Goal: Task Accomplishment & Management: Manage account settings

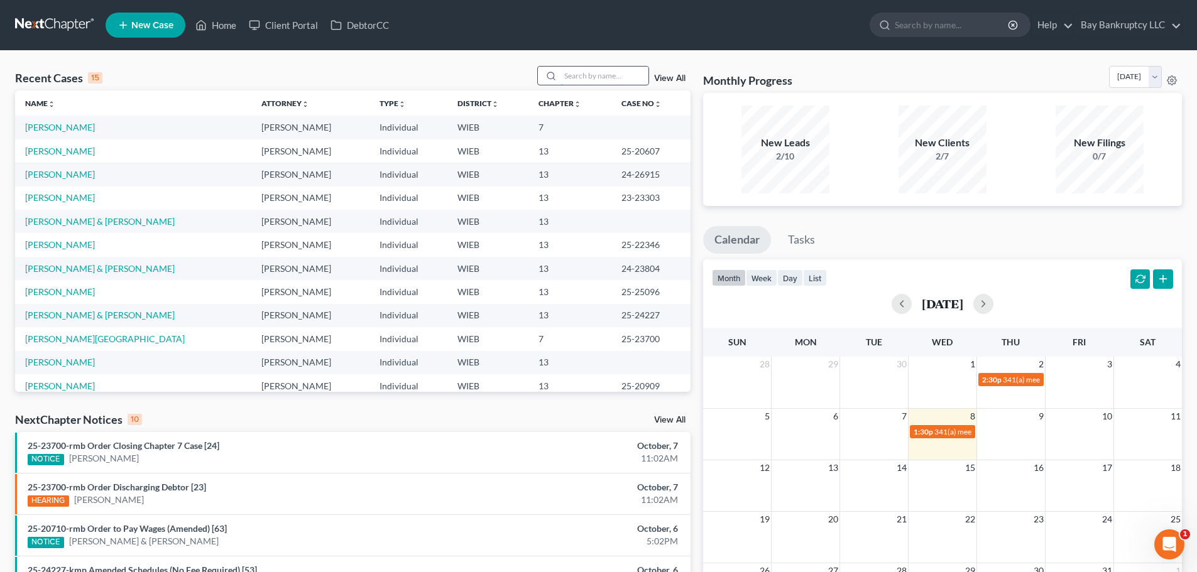
click at [584, 82] on input "search" at bounding box center [605, 76] width 88 height 18
type input "[PERSON_NAME]"
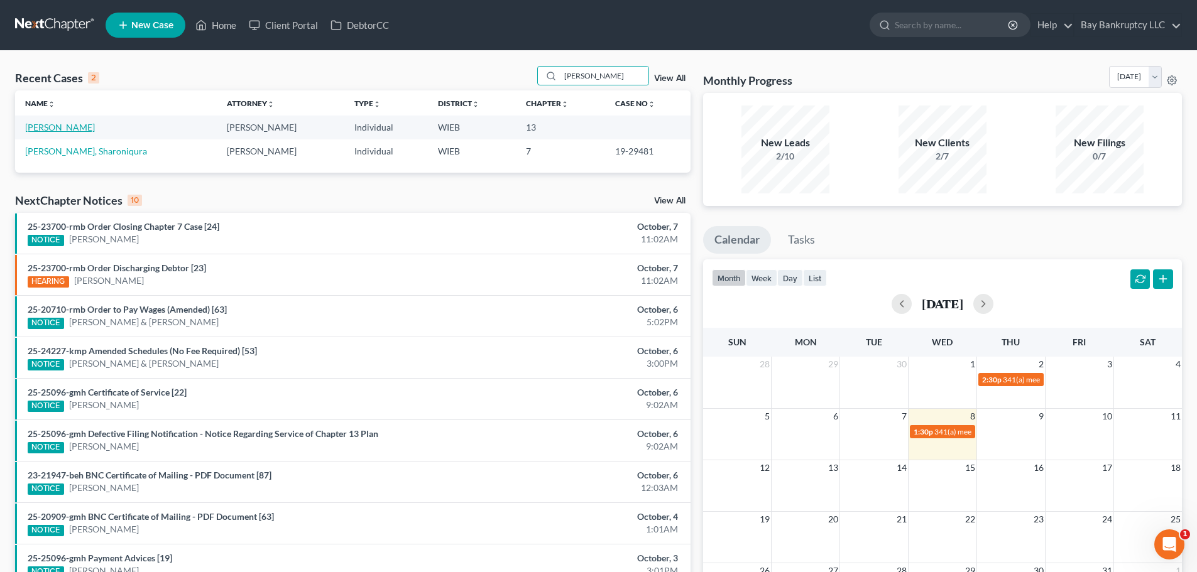
click at [67, 128] on link "[PERSON_NAME]" at bounding box center [60, 127] width 70 height 11
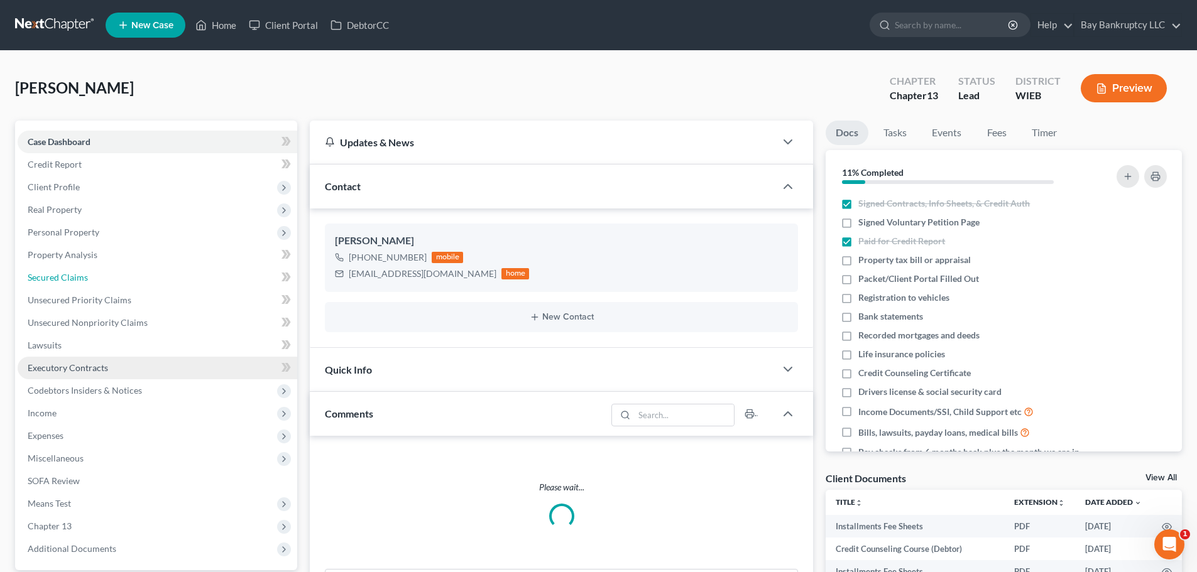
click at [69, 272] on span "Secured Claims" at bounding box center [58, 277] width 60 height 11
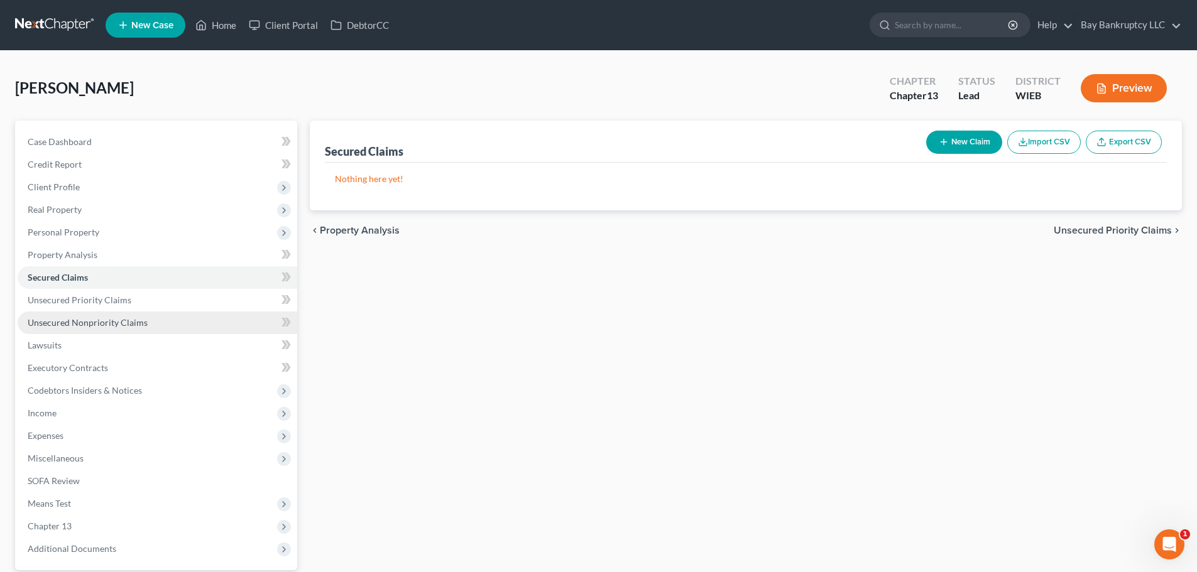
click at [123, 326] on span "Unsecured Nonpriority Claims" at bounding box center [88, 322] width 120 height 11
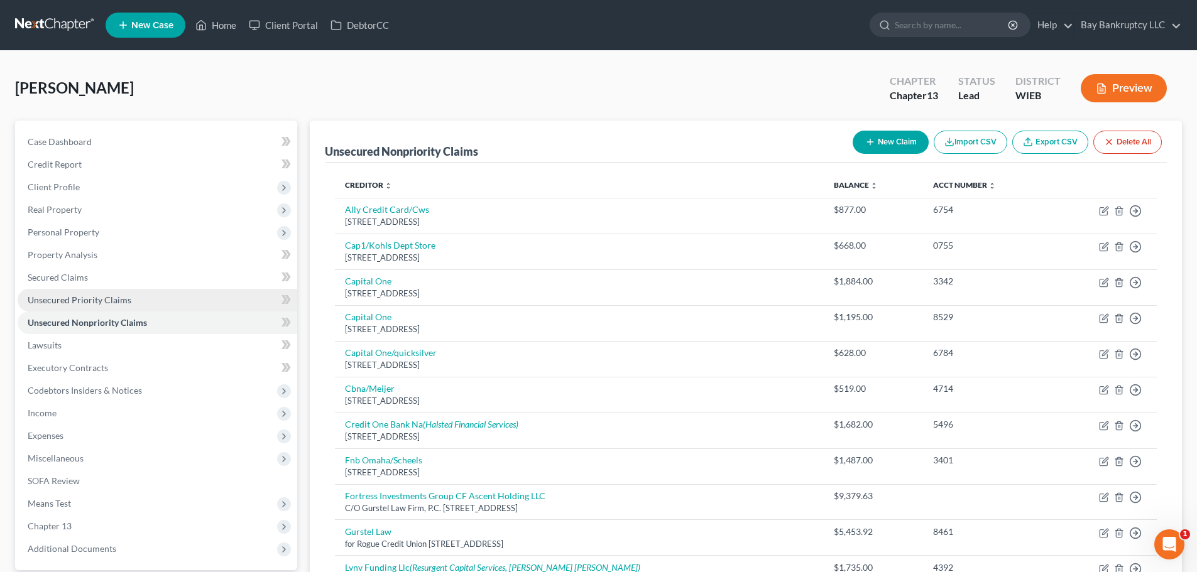
click at [87, 298] on span "Unsecured Priority Claims" at bounding box center [80, 300] width 104 height 11
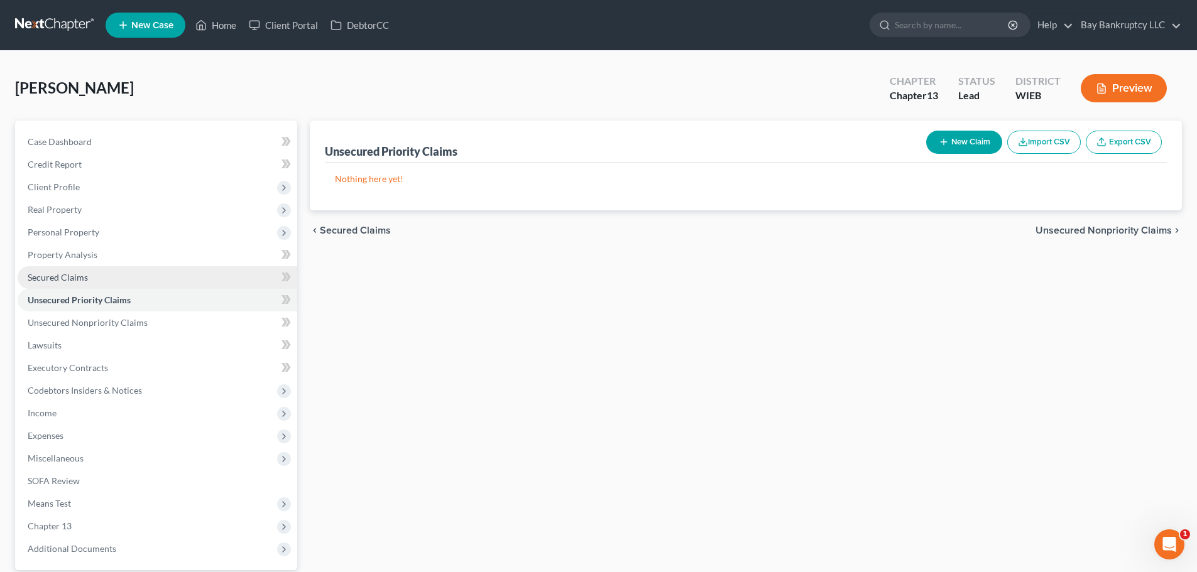
click at [70, 269] on link "Secured Claims" at bounding box center [158, 277] width 280 height 23
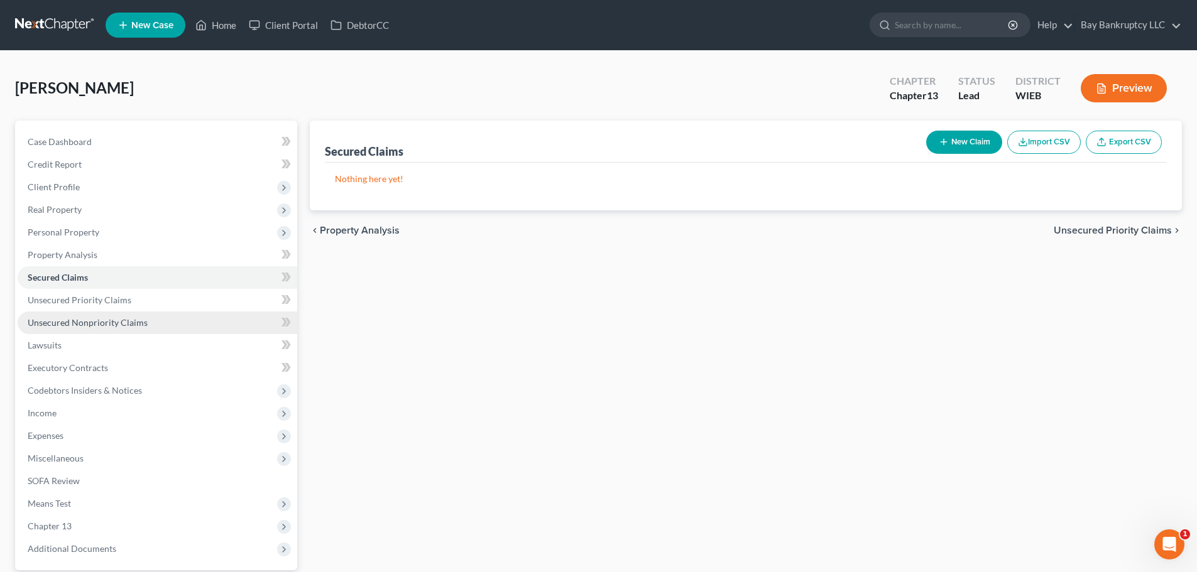
click at [89, 317] on span "Unsecured Nonpriority Claims" at bounding box center [88, 322] width 120 height 11
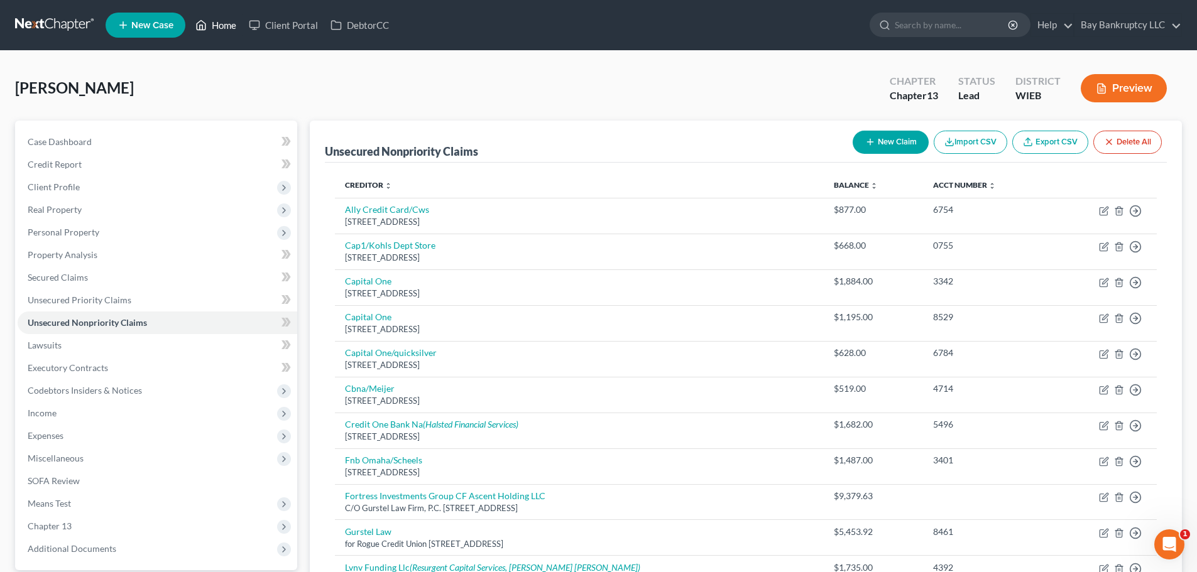
click at [225, 25] on link "Home" at bounding box center [215, 25] width 53 height 23
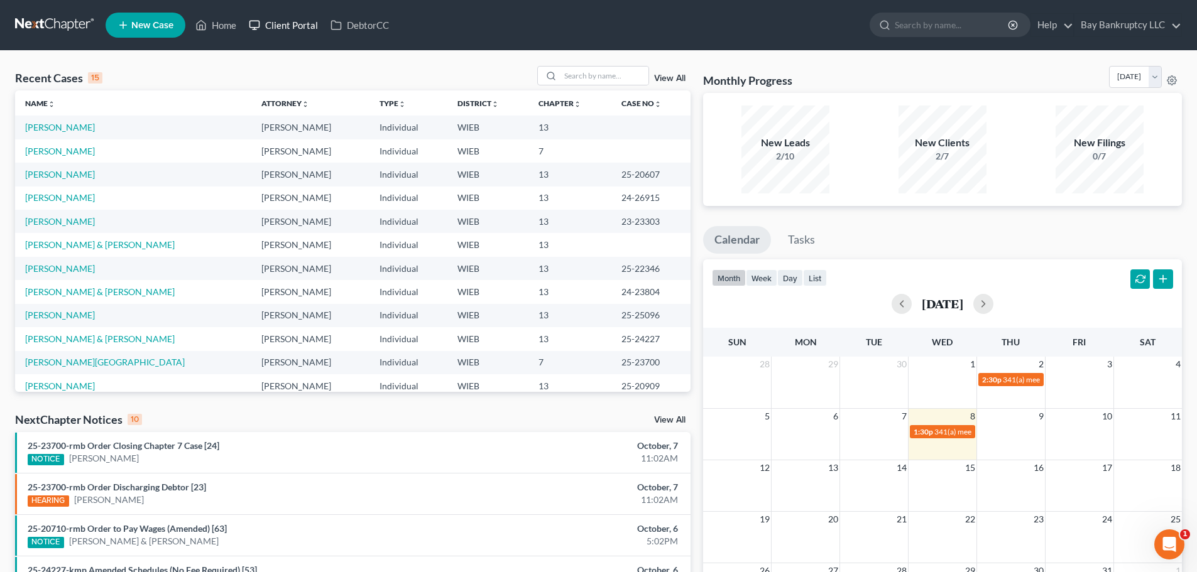
click at [303, 30] on link "Client Portal" at bounding box center [284, 25] width 82 height 23
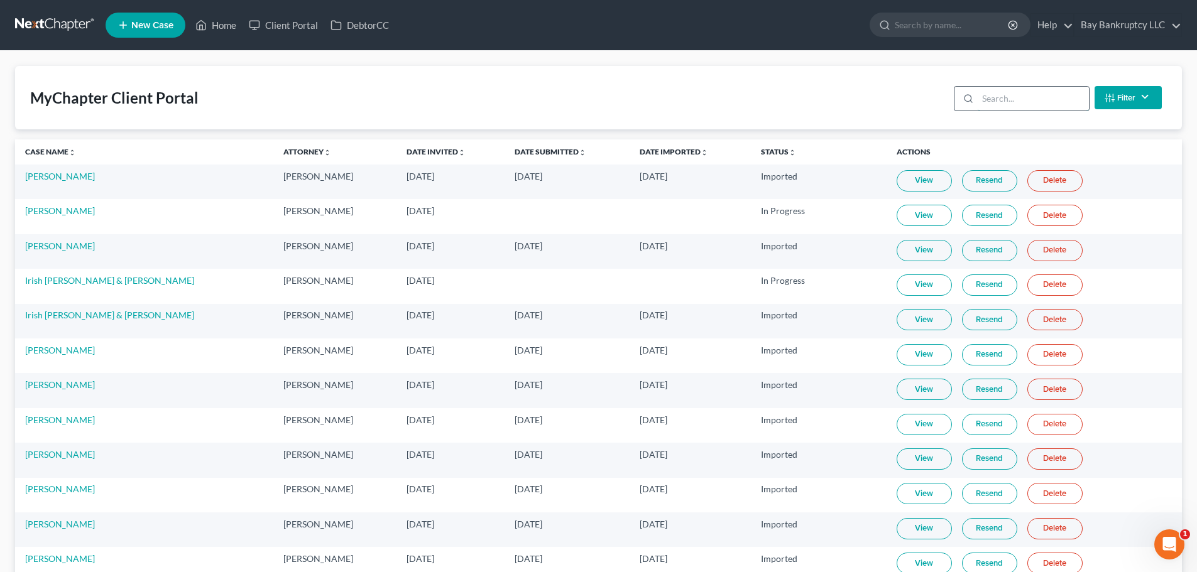
click at [1020, 100] on input "search" at bounding box center [1033, 99] width 111 height 24
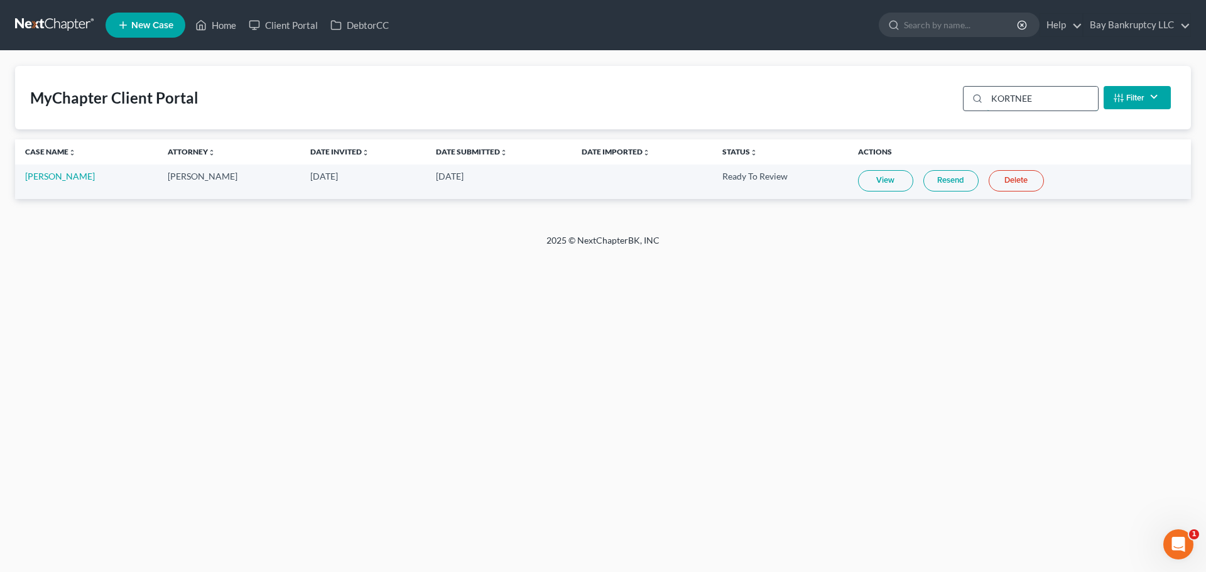
type input "KORTNEE"
click at [48, 176] on link "[PERSON_NAME]" at bounding box center [60, 176] width 70 height 11
select select "4"
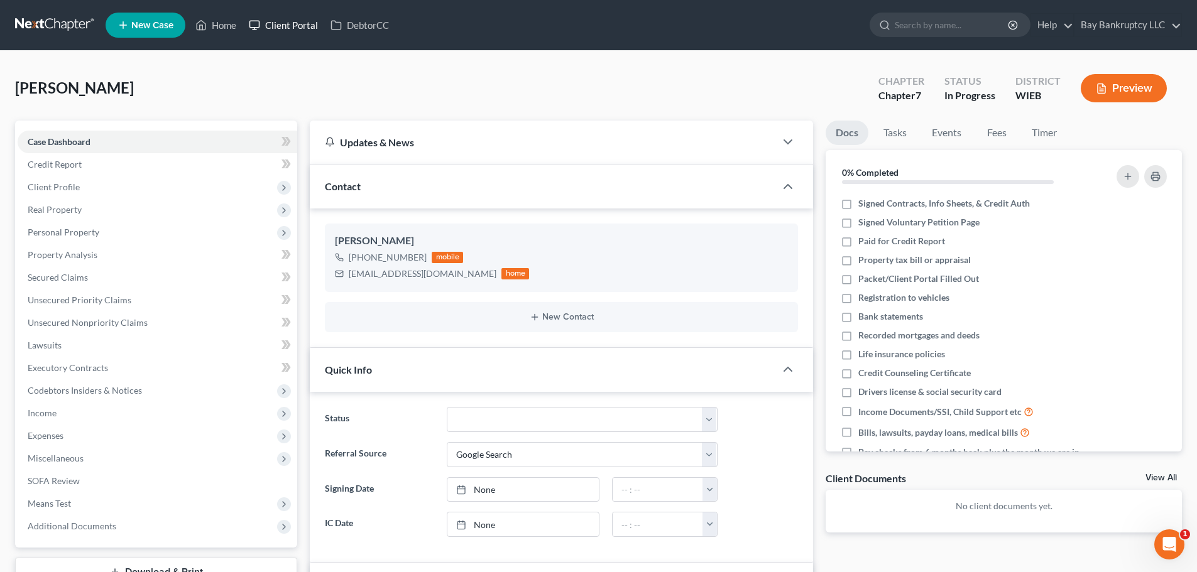
click at [307, 31] on link "Client Portal" at bounding box center [284, 25] width 82 height 23
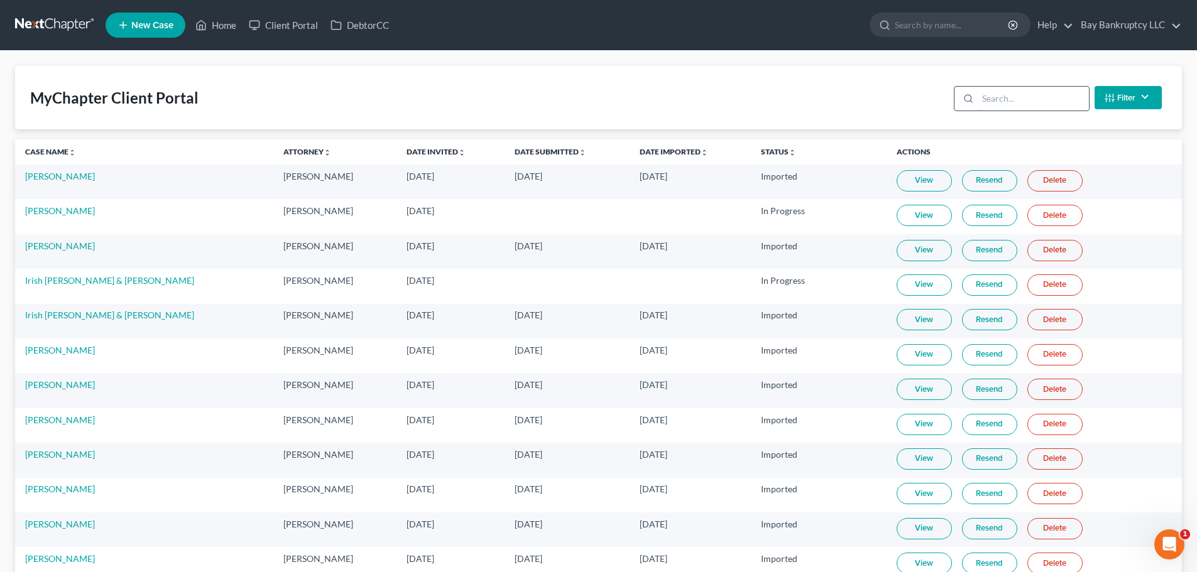
click at [1005, 97] on input "search" at bounding box center [1033, 99] width 111 height 24
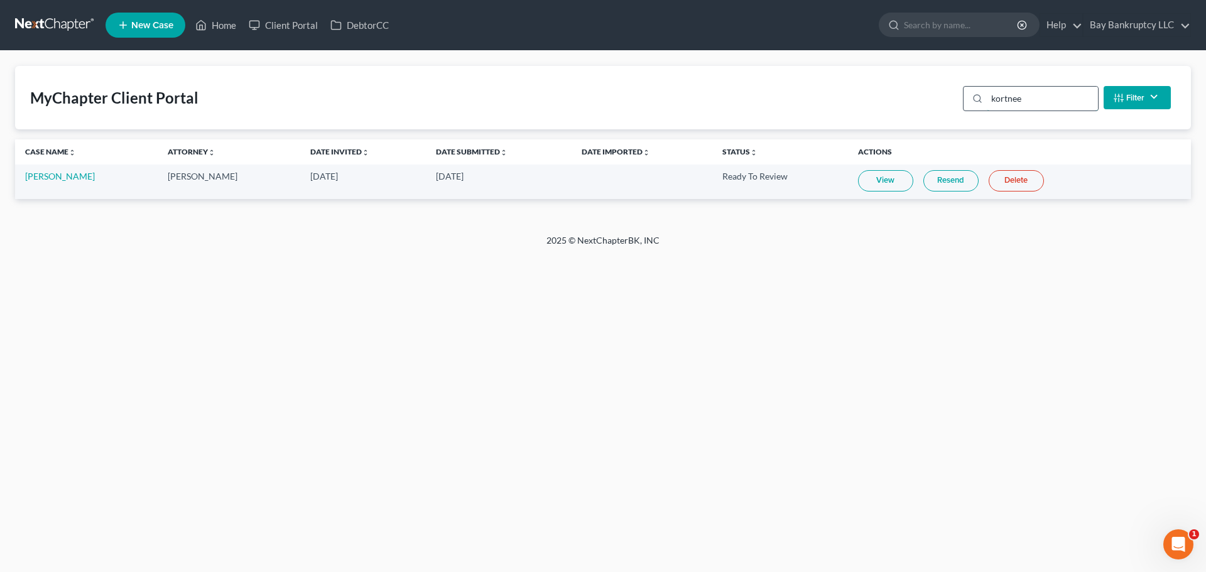
type input "kortnee"
click at [882, 189] on link "View" at bounding box center [885, 180] width 55 height 21
click at [232, 26] on link "Home" at bounding box center [215, 25] width 53 height 23
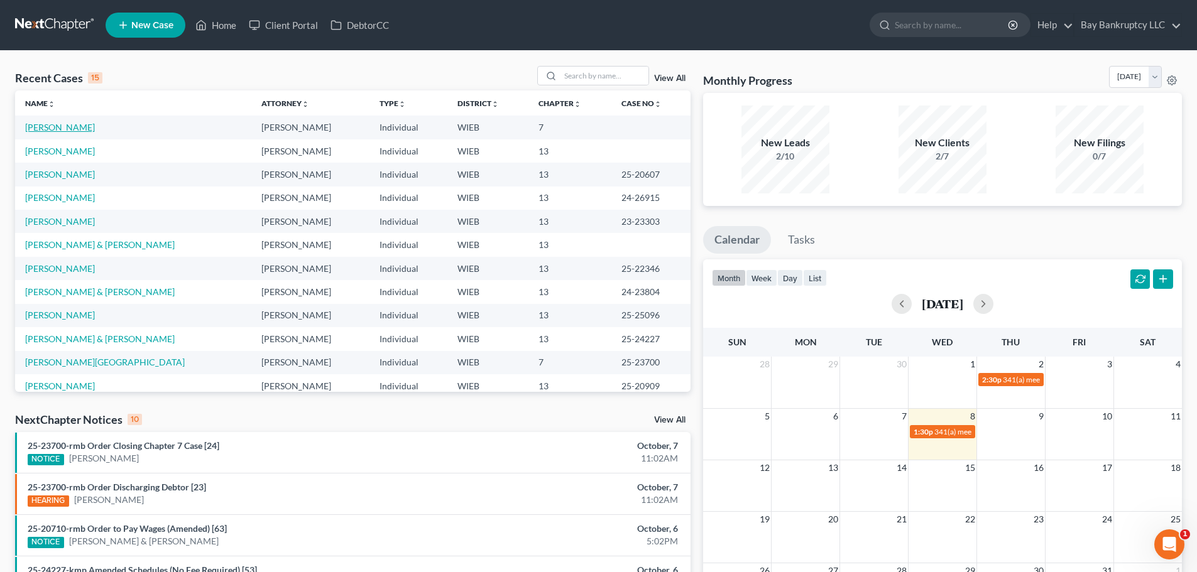
click at [72, 129] on link "[PERSON_NAME]" at bounding box center [60, 127] width 70 height 11
select select "3"
select select "4"
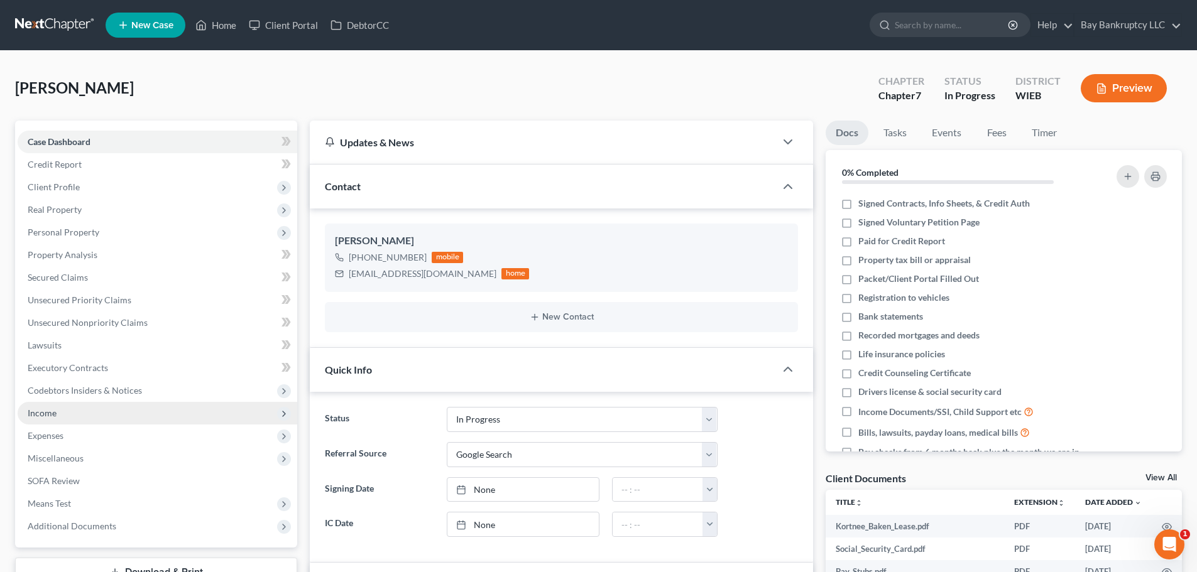
click at [72, 412] on span "Income" at bounding box center [158, 413] width 280 height 23
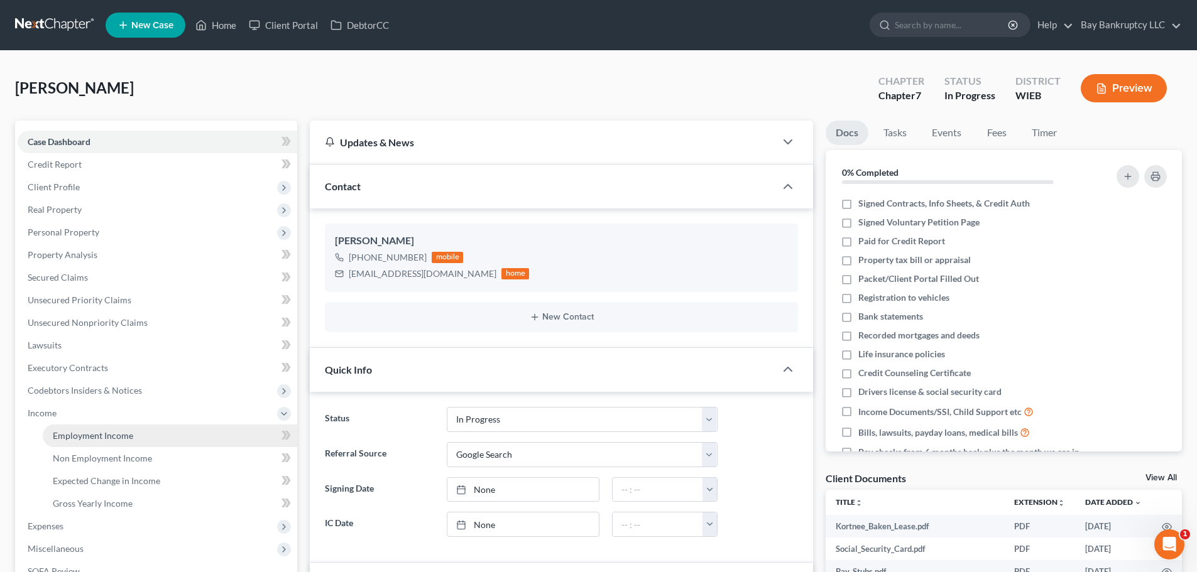
scroll to position [509, 0]
click at [85, 434] on span "Employment Income" at bounding box center [93, 435] width 80 height 11
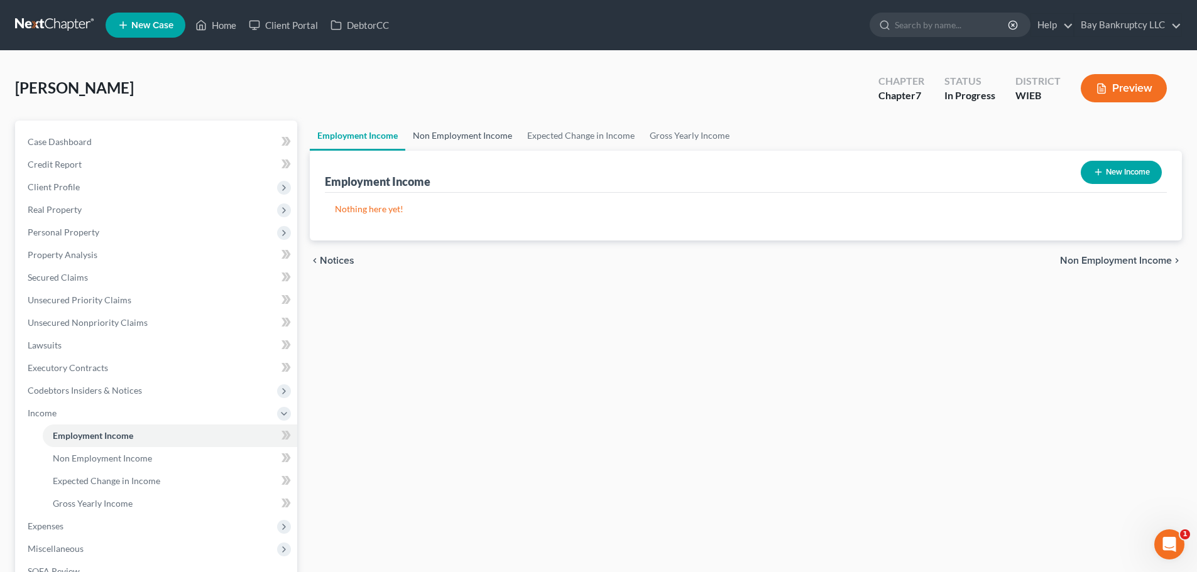
click at [447, 134] on link "Non Employment Income" at bounding box center [462, 136] width 114 height 30
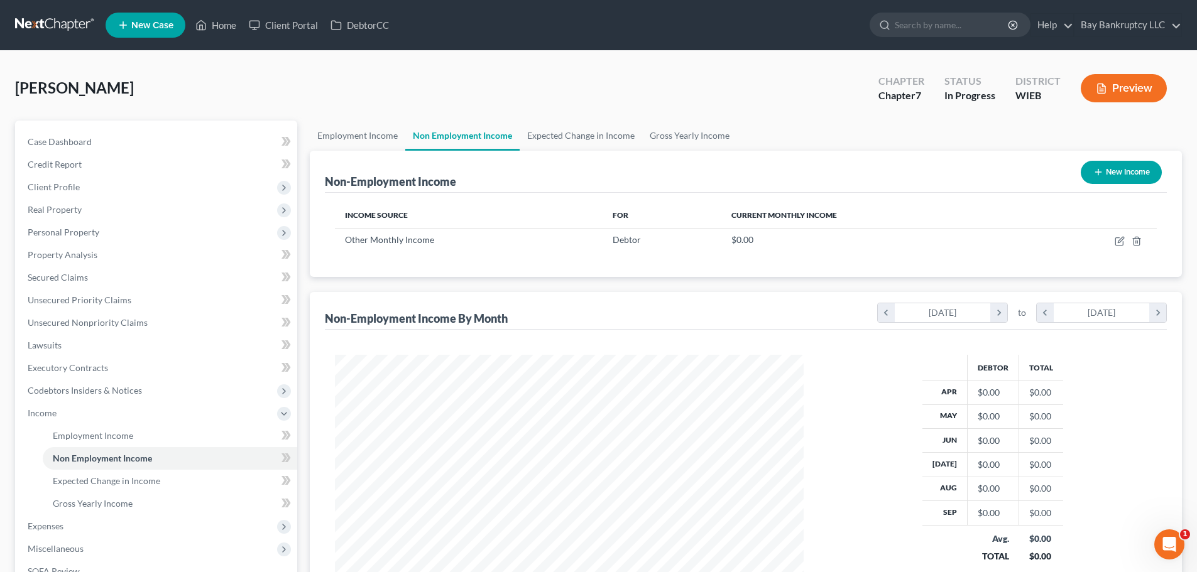
scroll to position [234, 494]
click at [356, 133] on link "Employment Income" at bounding box center [358, 136] width 96 height 30
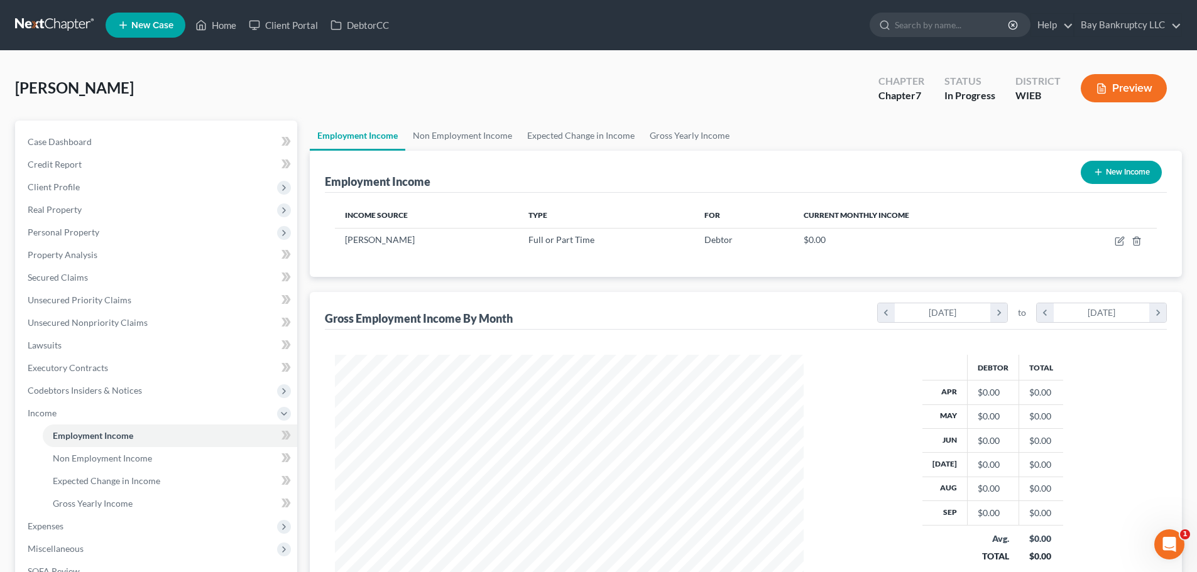
scroll to position [234, 494]
drag, startPoint x: 70, startPoint y: 142, endPoint x: 264, endPoint y: 287, distance: 242.1
click at [70, 142] on span "Case Dashboard" at bounding box center [60, 141] width 64 height 11
select select "3"
select select "4"
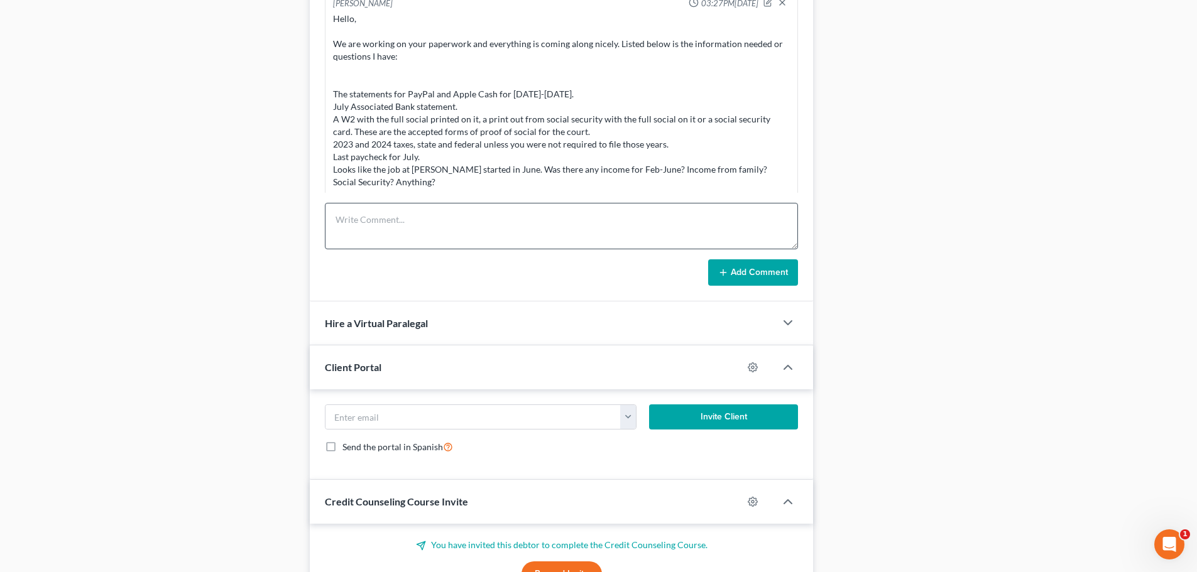
scroll to position [939, 0]
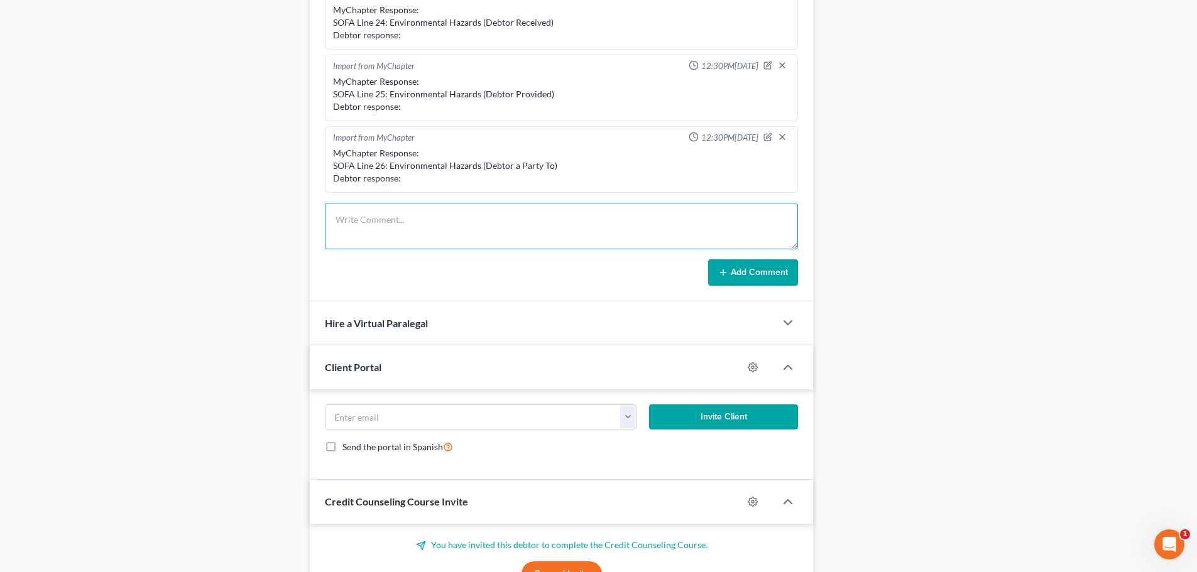
click at [341, 221] on textarea at bounding box center [561, 226] width 473 height 47
type textarea "what are the multiple small deposits into paypal she gets a monthly VA-need to …"
click at [732, 270] on button "Add Comment" at bounding box center [753, 273] width 90 height 26
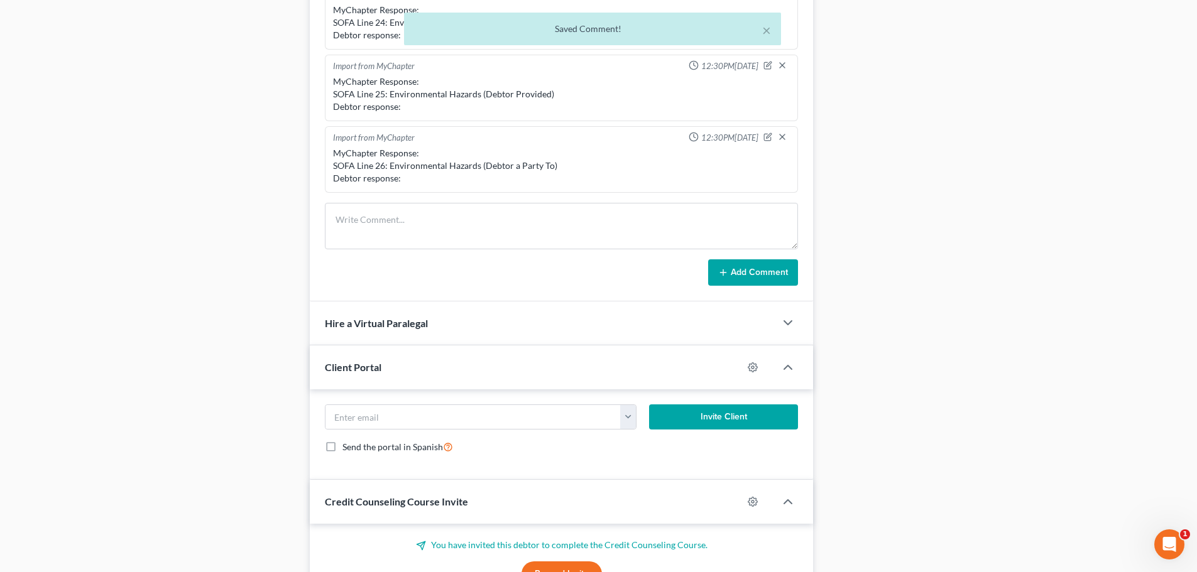
scroll to position [998, 0]
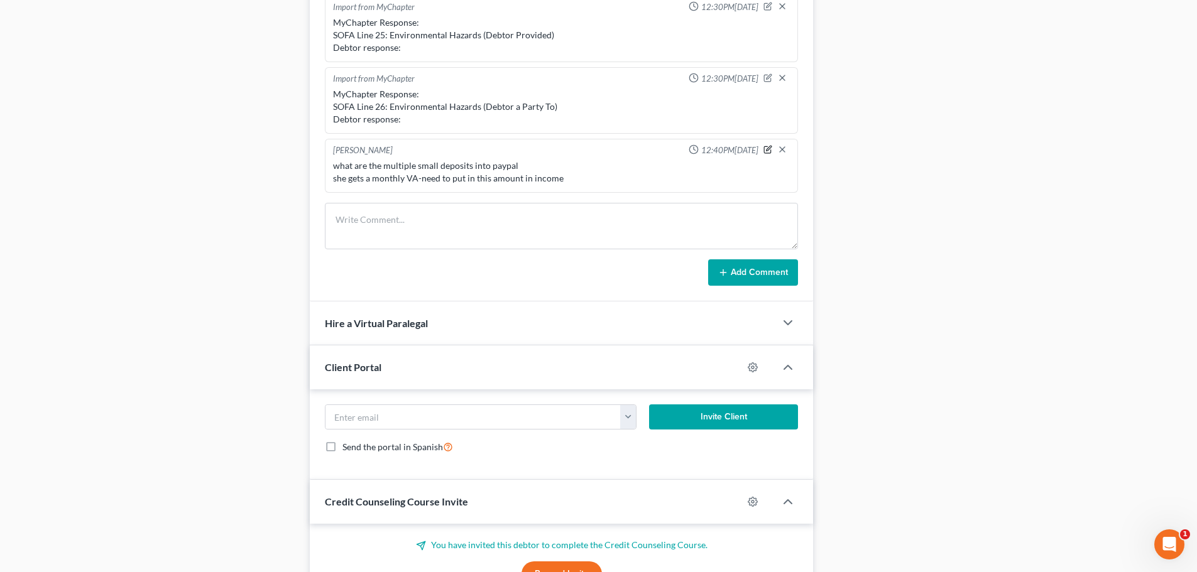
click at [763, 150] on icon "button" at bounding box center [767, 149] width 9 height 9
click at [594, 186] on textarea "what are the multiple small deposits into paypal she gets a monthly VA-need to …" at bounding box center [561, 183] width 457 height 47
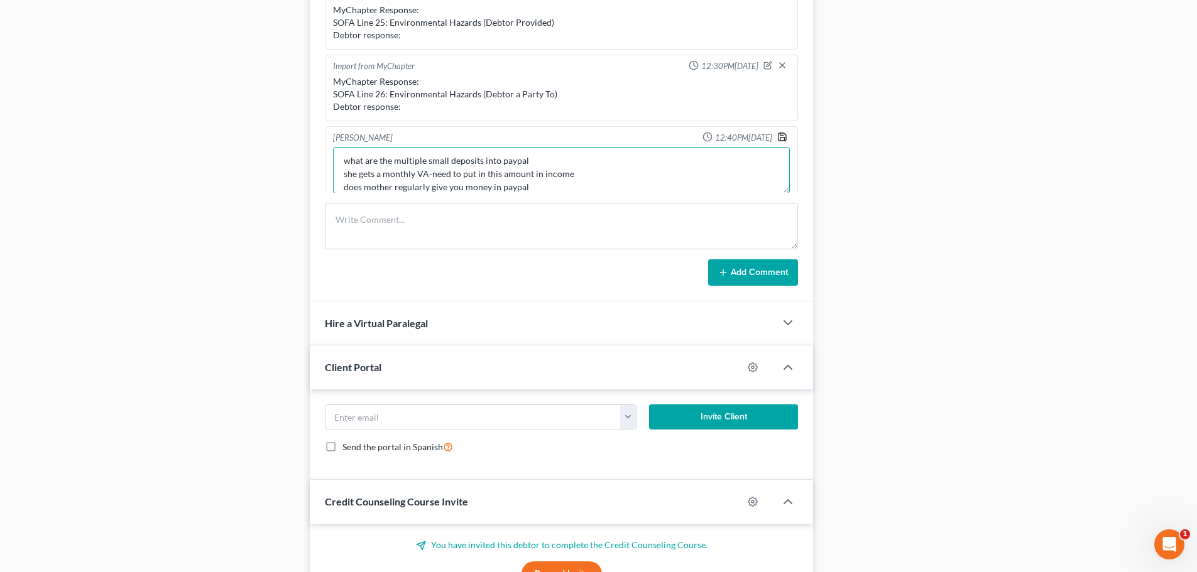
type textarea "what are the multiple small deposits into paypal she gets a monthly VA-need to …"
click at [780, 138] on polyline "button" at bounding box center [782, 139] width 4 height 3
click at [763, 137] on icon "button" at bounding box center [767, 137] width 9 height 9
click at [549, 178] on textarea "what are the multiple small deposits into paypal she gets a monthly VA-need to …" at bounding box center [561, 170] width 457 height 47
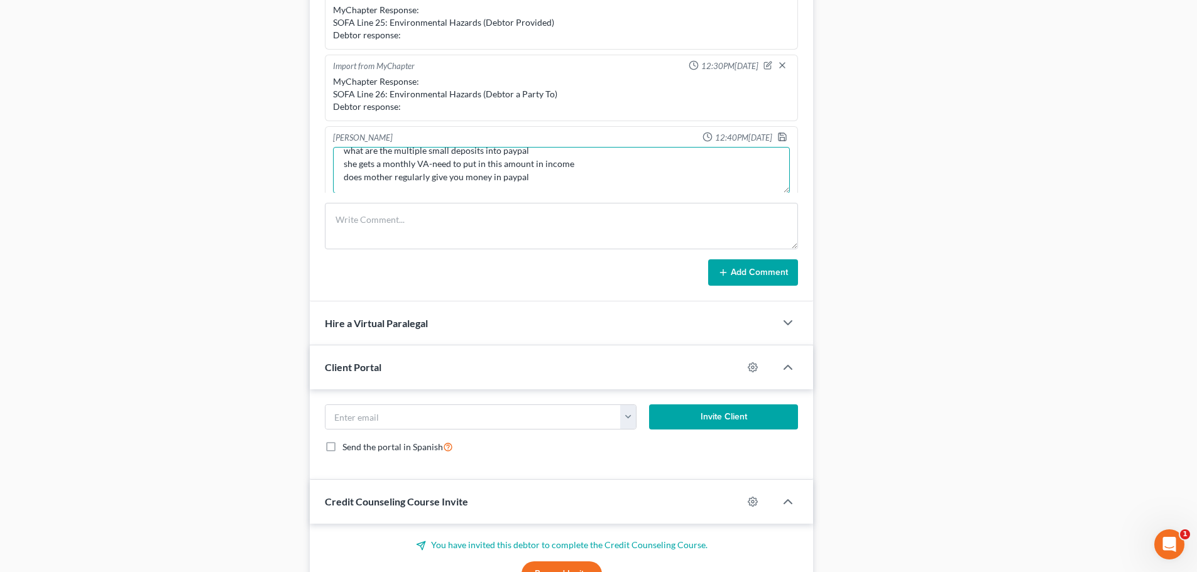
click at [546, 156] on textarea "what are the multiple small deposits into paypal she gets a monthly VA-need to …" at bounding box center [561, 170] width 457 height 47
type textarea "what are the multiple small deposits into paypal-some a little higher like 200 …"
click at [777, 134] on icon "button" at bounding box center [782, 137] width 10 height 10
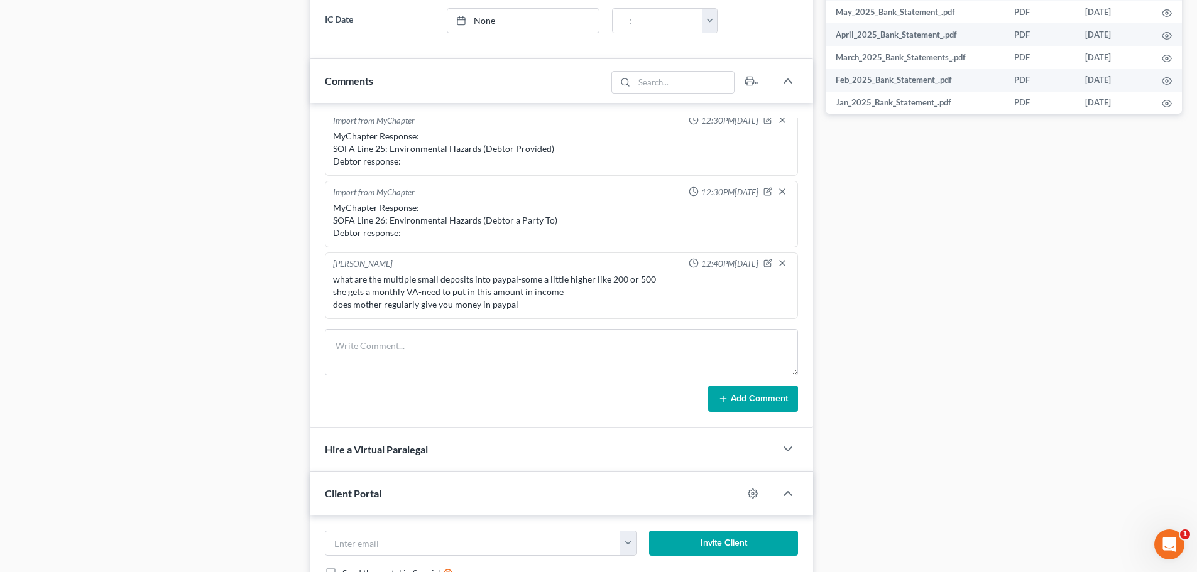
scroll to position [628, 0]
click at [767, 261] on icon "button" at bounding box center [769, 261] width 5 height 5
click at [536, 305] on textarea "what are the multiple small deposits into paypal-some a little higher like 200 …" at bounding box center [561, 296] width 457 height 47
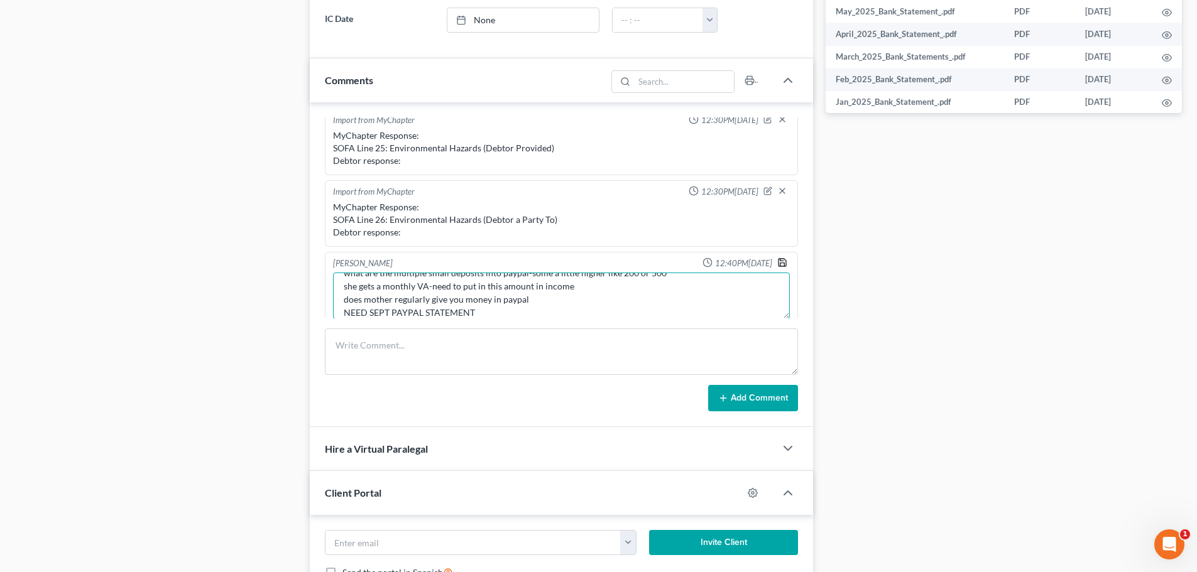
type textarea "what are the multiple small deposits into paypal-some a little higher like 200 …"
click at [779, 261] on icon "button" at bounding box center [783, 263] width 8 height 8
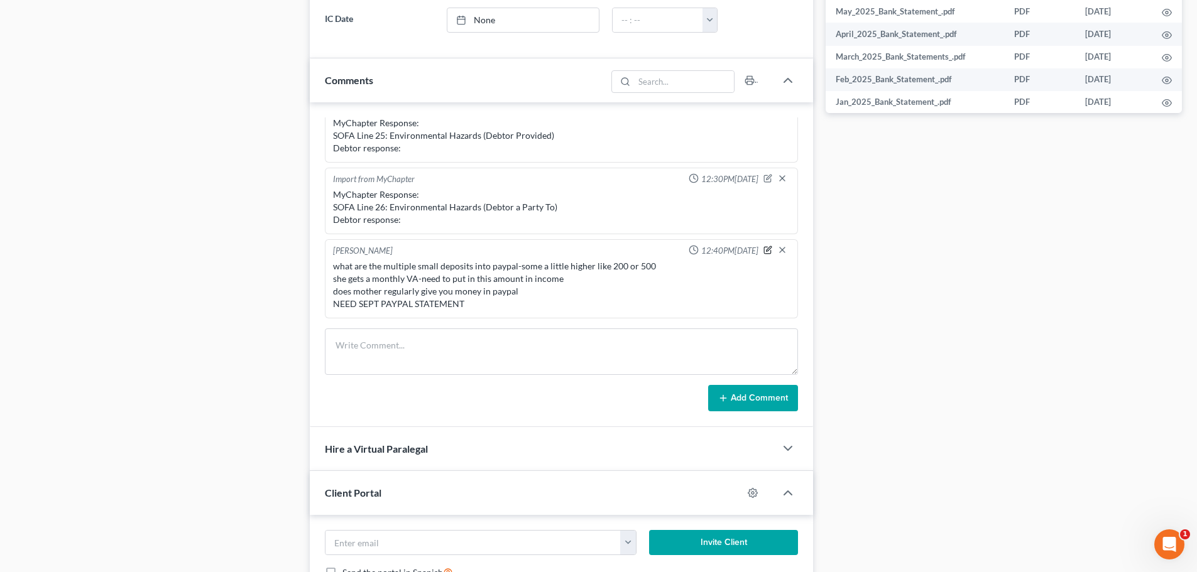
click at [765, 247] on icon "button" at bounding box center [768, 250] width 7 height 7
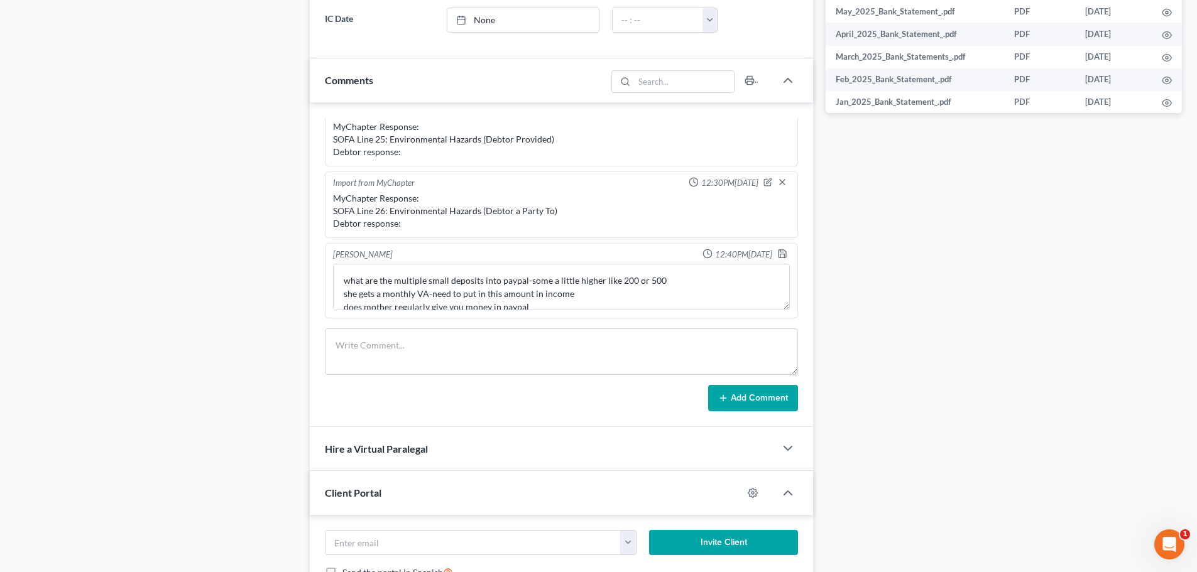
scroll to position [1019, 0]
click at [596, 292] on textarea "what are the multiple small deposits into paypal-some a little higher like 200 …" at bounding box center [561, 287] width 457 height 47
type textarea "what are the multiple small deposits into paypal-some a little higher like 200 …"
click at [777, 251] on icon "button" at bounding box center [782, 254] width 10 height 10
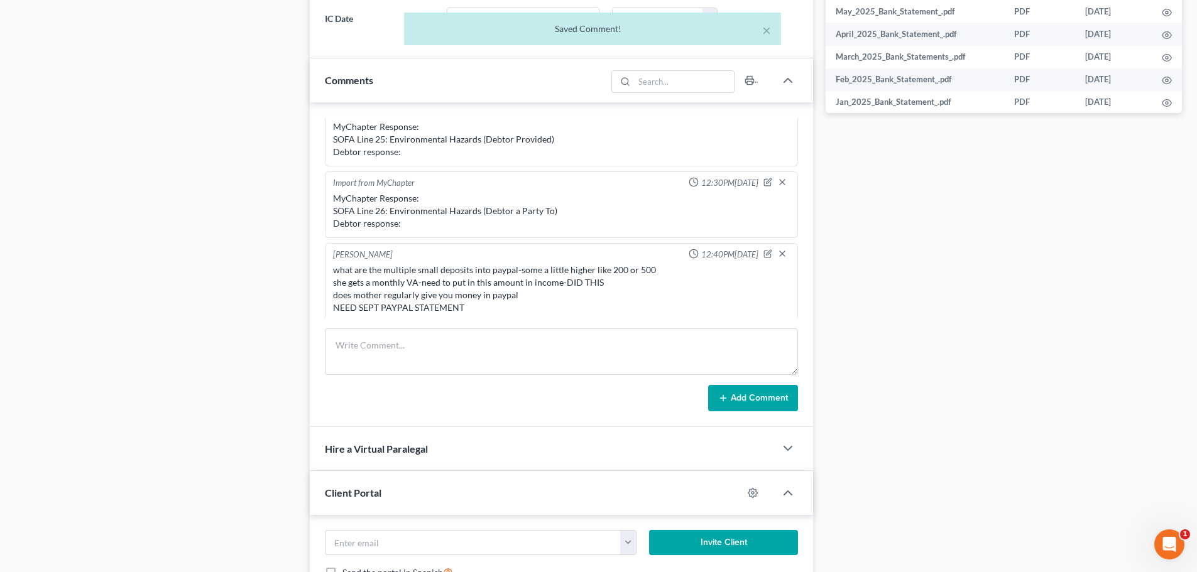
scroll to position [1023, 0]
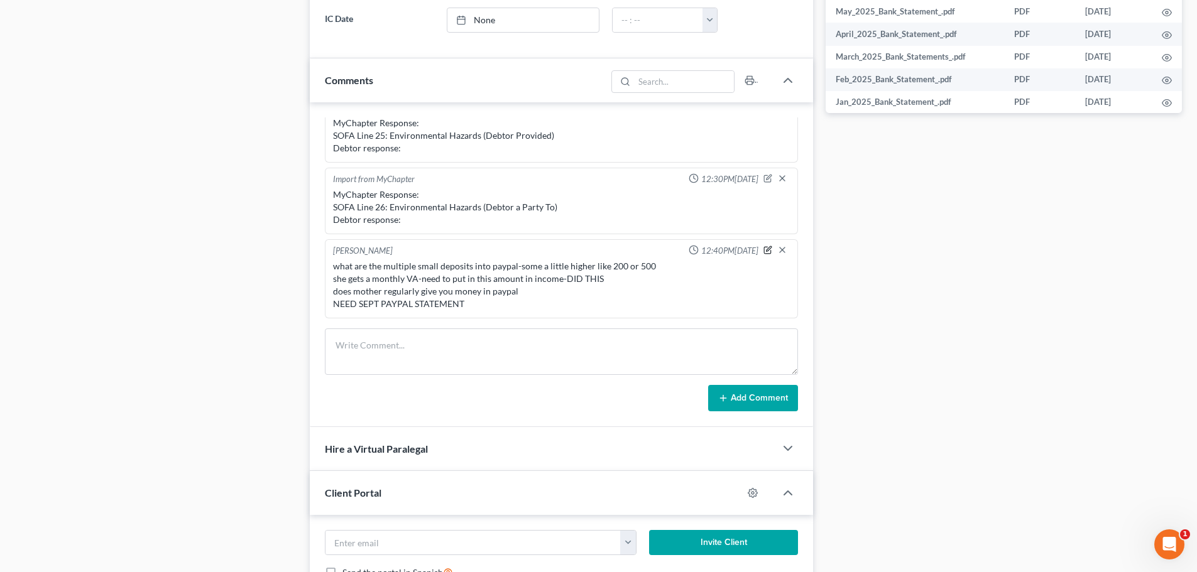
click at [765, 247] on icon "button" at bounding box center [768, 250] width 7 height 7
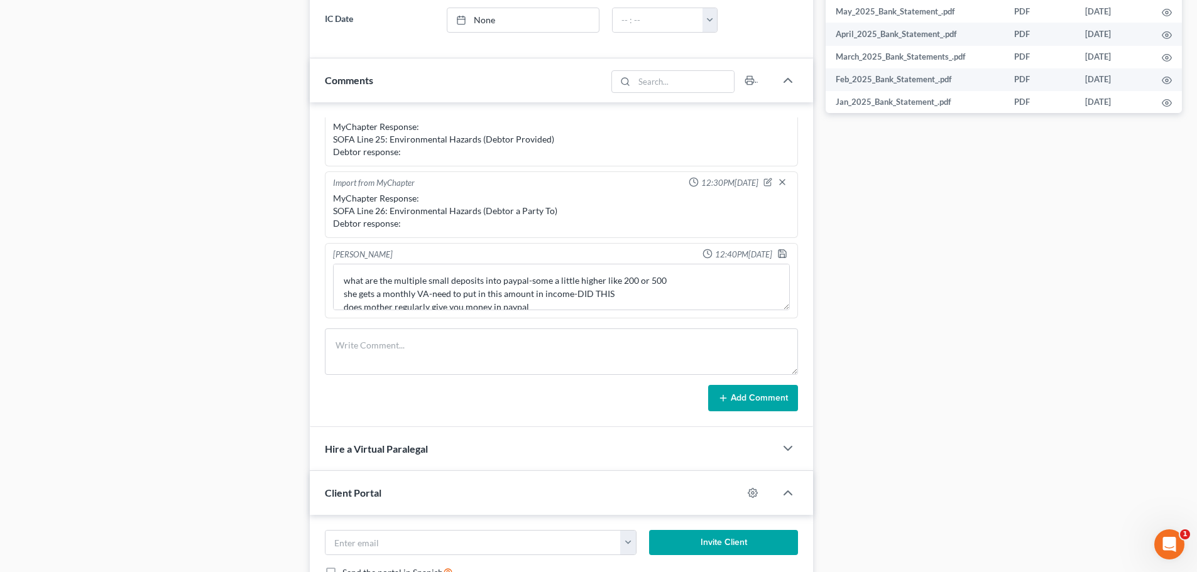
scroll to position [1019, 0]
click at [635, 295] on textarea "what are the multiple small deposits into paypal-some a little higher like 200 …" at bounding box center [561, 287] width 457 height 47
type textarea "what are the multiple small deposits into paypal-some a little higher like 200 …"
click at [777, 256] on icon "button" at bounding box center [782, 254] width 10 height 10
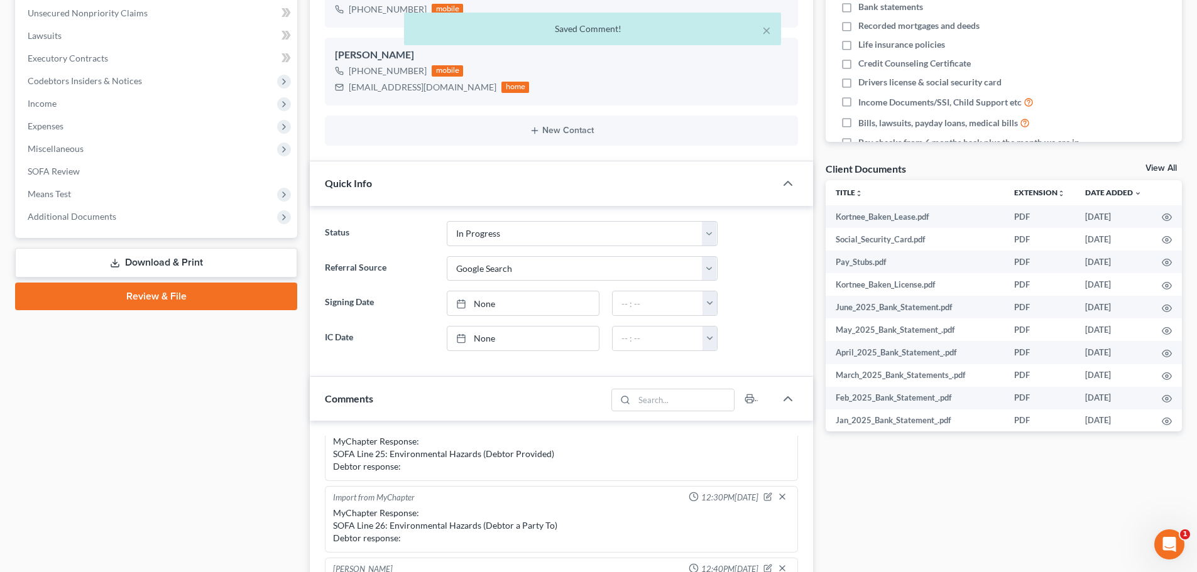
scroll to position [63, 0]
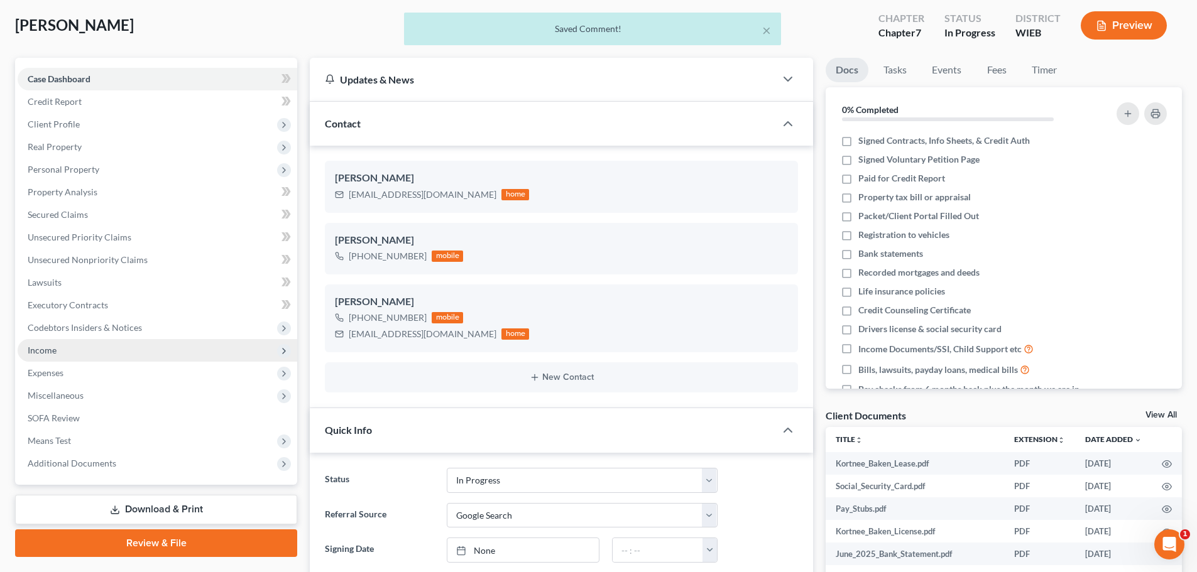
click at [59, 349] on span "Income" at bounding box center [158, 350] width 280 height 23
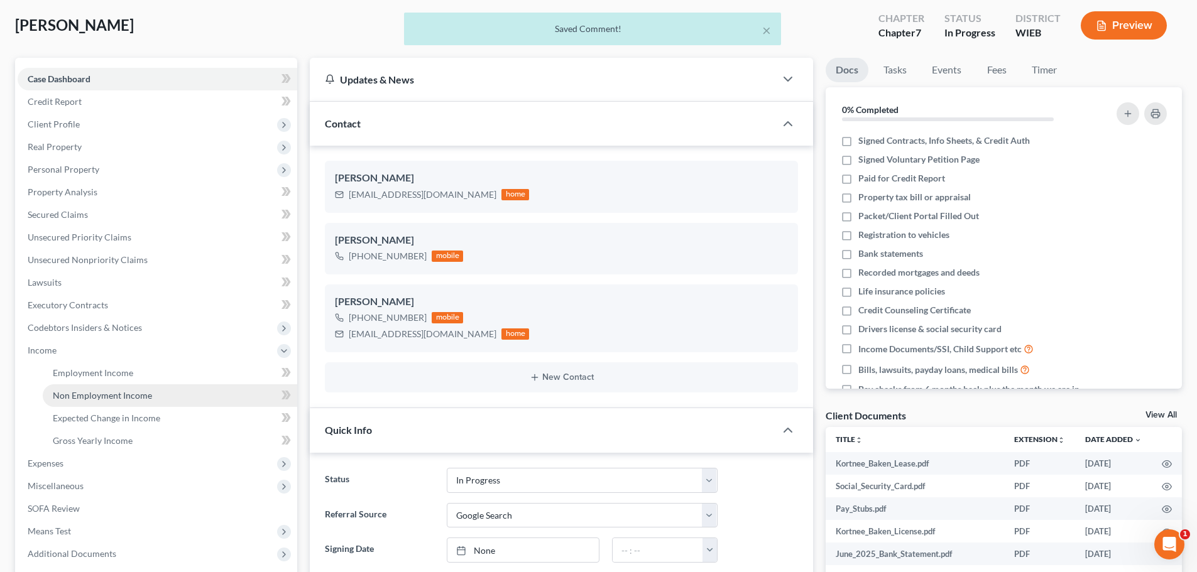
click at [92, 391] on span "Non Employment Income" at bounding box center [102, 395] width 99 height 11
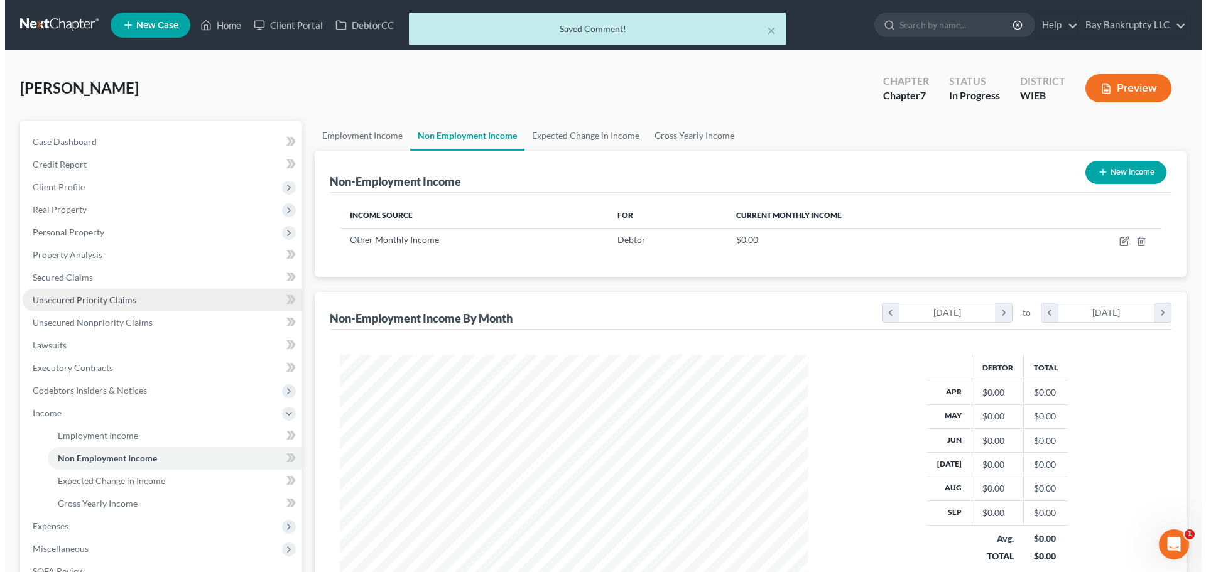
scroll to position [234, 494]
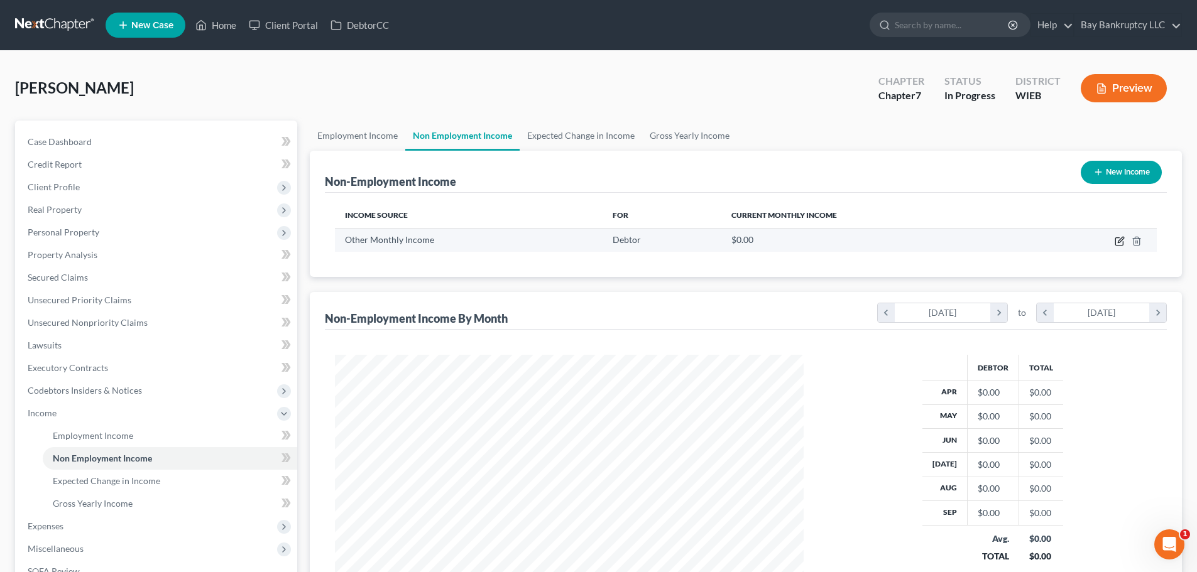
click at [1119, 238] on icon "button" at bounding box center [1119, 242] width 8 height 8
select select "13"
select select "0"
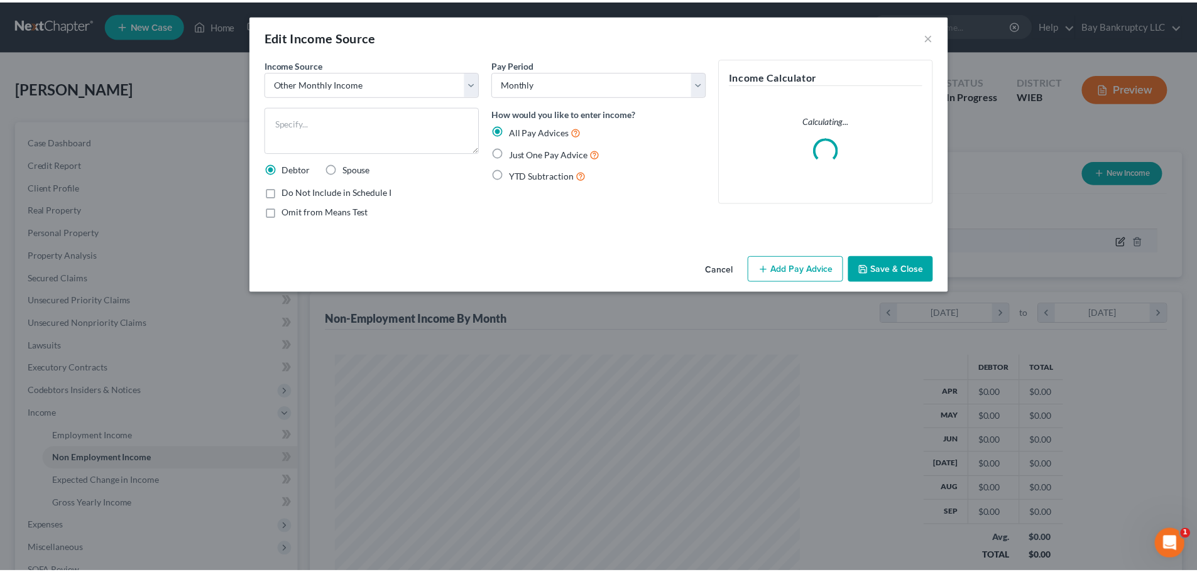
scroll to position [236, 498]
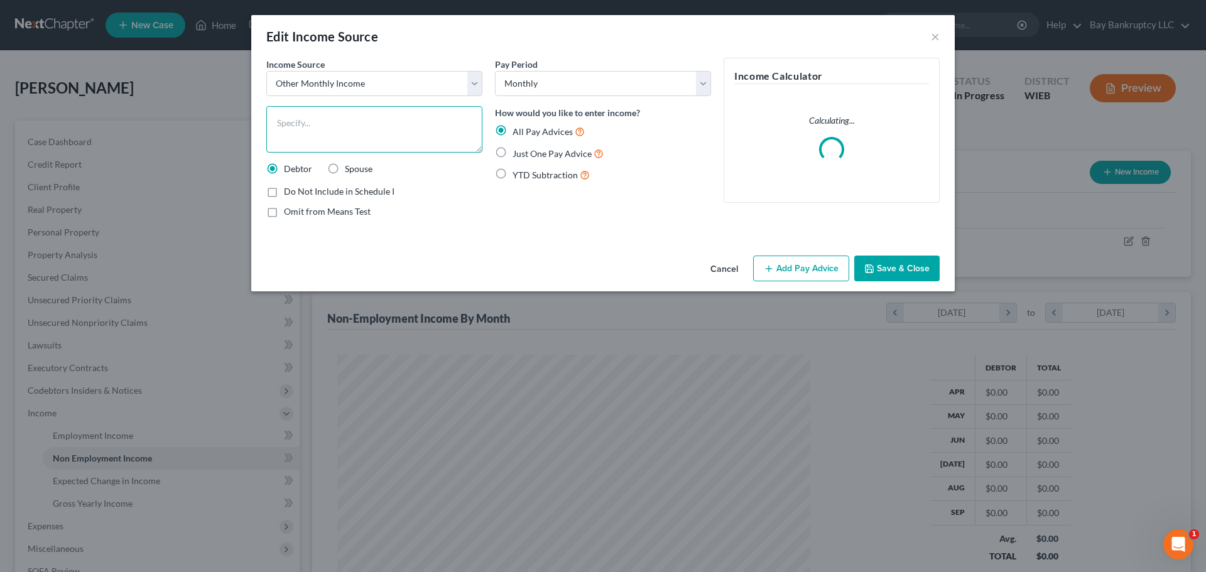
click at [326, 118] on textarea at bounding box center [374, 129] width 216 height 47
type textarea "VA chapter 35 stipend for education"
click at [372, 229] on div "Income Source * Select Unemployment Disability (from employer) Pension Retireme…" at bounding box center [603, 154] width 704 height 193
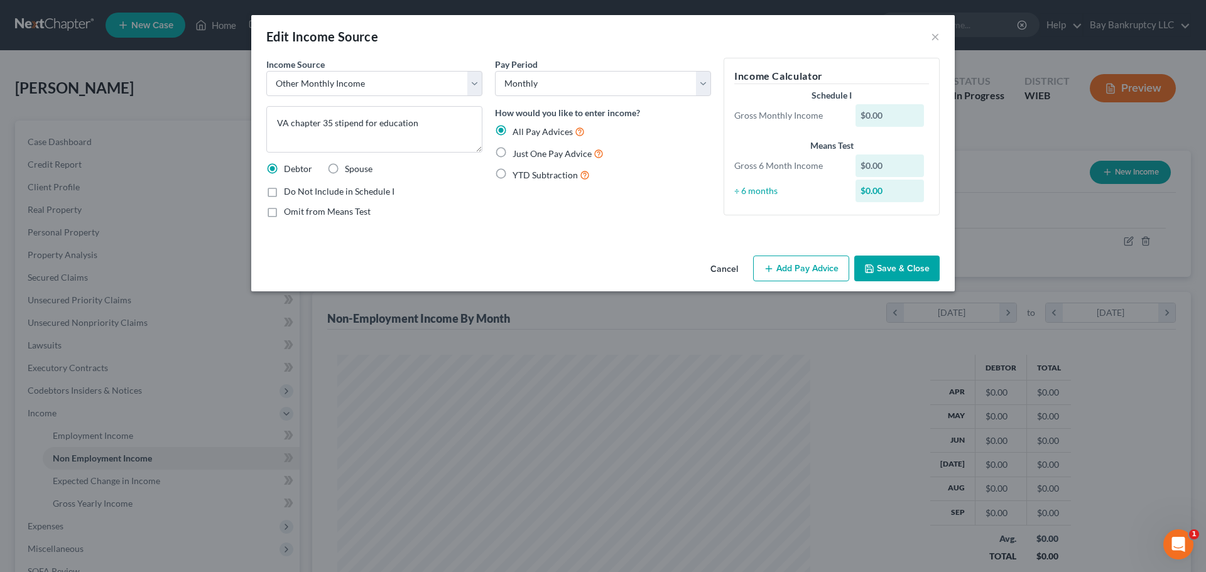
click at [790, 263] on button "Add Pay Advice" at bounding box center [801, 269] width 96 height 26
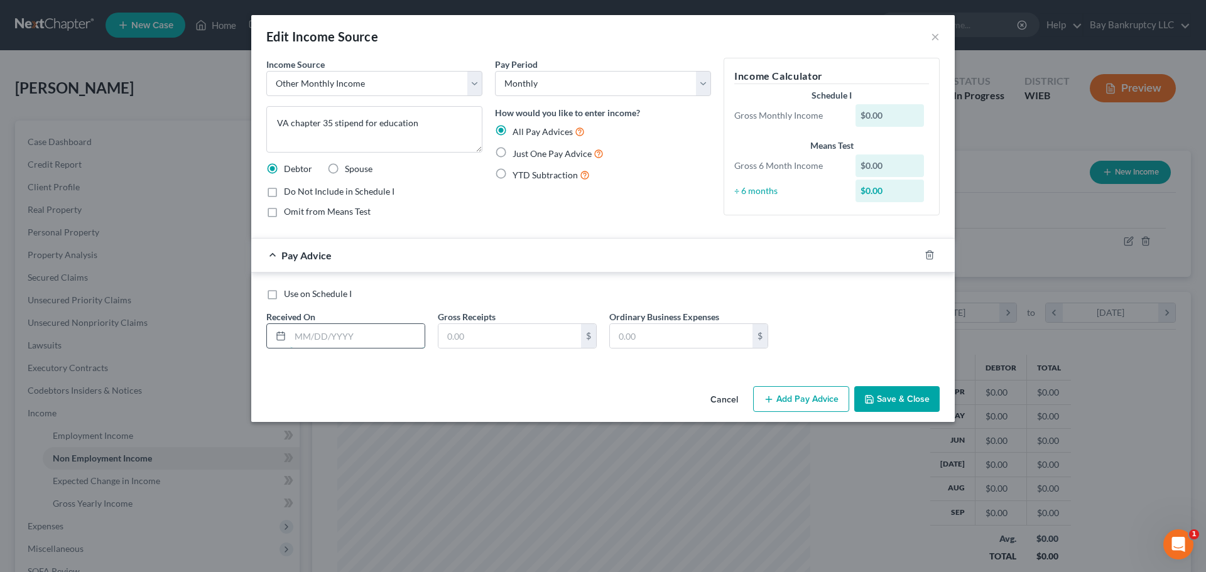
click at [391, 328] on input "text" at bounding box center [357, 336] width 134 height 24
type input "[DATE]"
click at [507, 336] on input "text" at bounding box center [510, 336] width 143 height 24
type input "1,536"
click at [792, 397] on button "Add Pay Advice" at bounding box center [801, 399] width 96 height 26
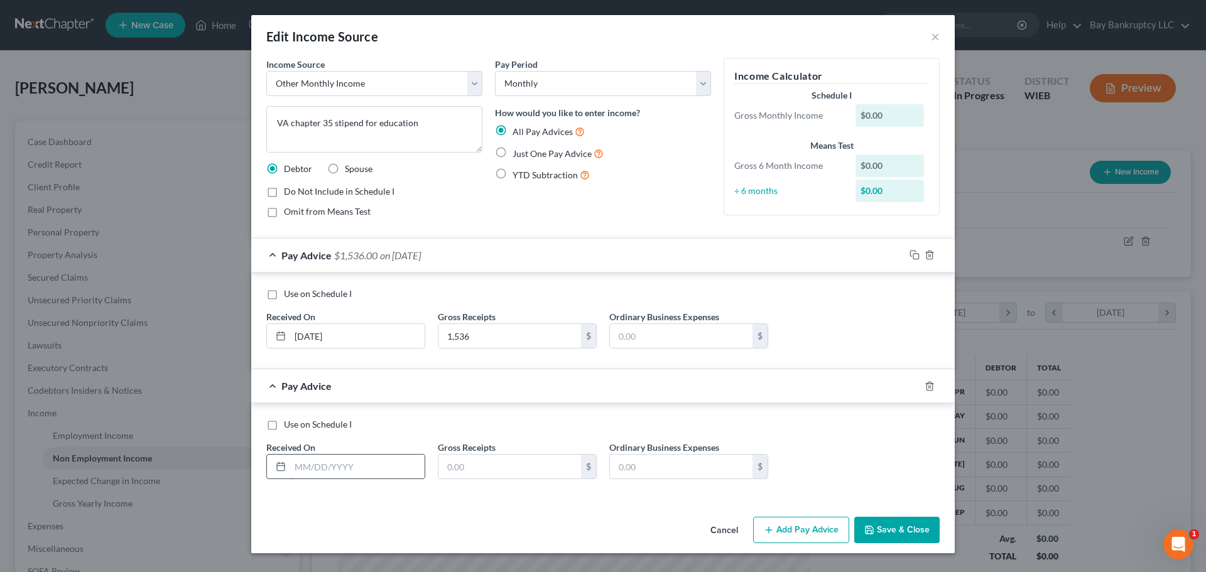
click at [320, 458] on input "text" at bounding box center [357, 467] width 134 height 24
type input "[DATE]"
click at [481, 469] on input "text" at bounding box center [510, 467] width 143 height 24
type input "1,164.34"
click at [343, 336] on input "[DATE]" at bounding box center [357, 336] width 134 height 24
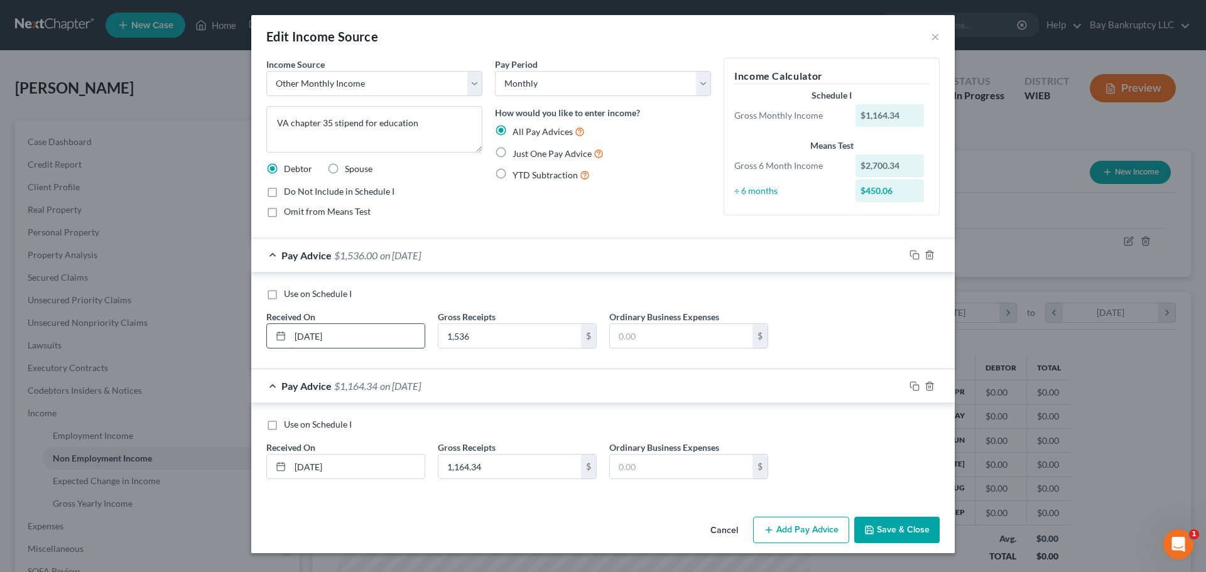
click at [314, 336] on input "[DATE]" at bounding box center [357, 336] width 134 height 24
type input "[DATE]"
click at [312, 468] on input "[DATE]" at bounding box center [357, 467] width 134 height 24
type input "[DATE]"
click at [892, 531] on button "Save & Close" at bounding box center [897, 530] width 85 height 26
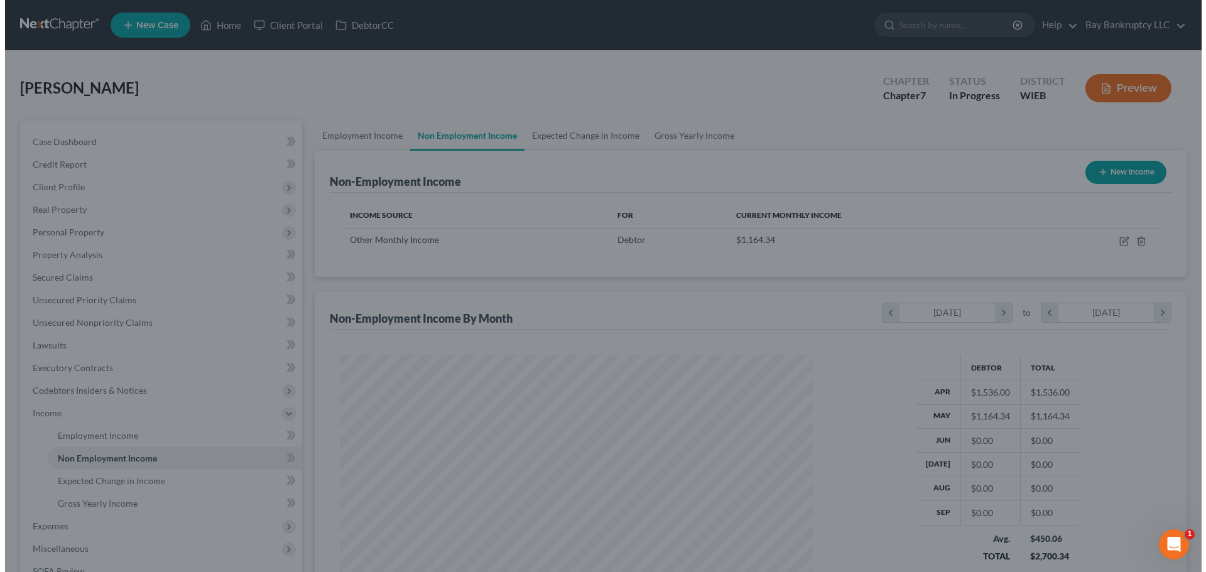
scroll to position [628149, 627889]
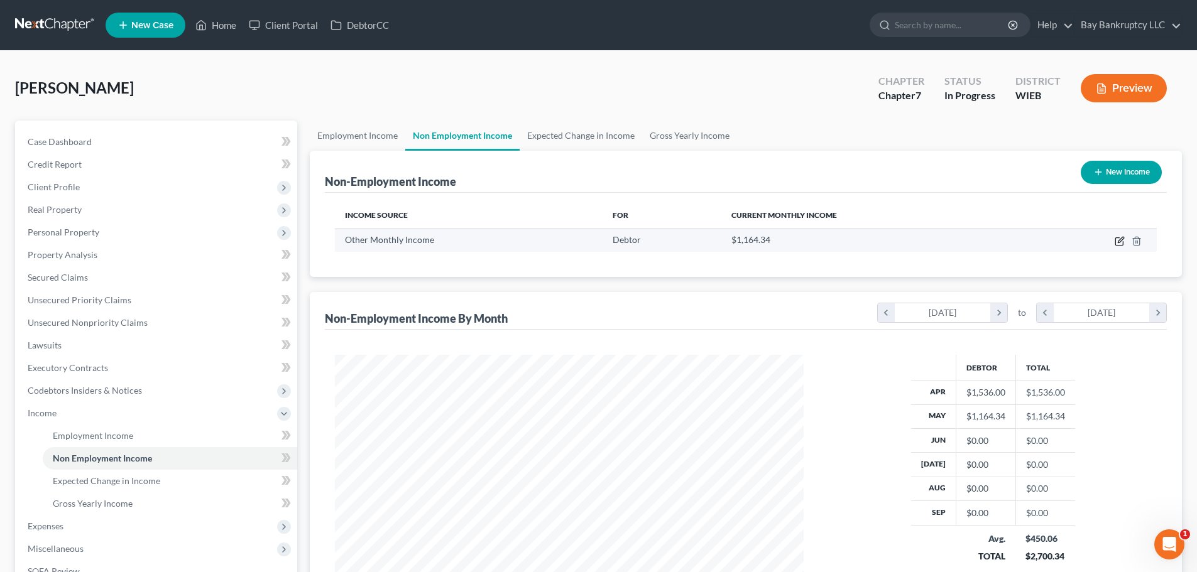
click at [1120, 238] on icon "button" at bounding box center [1120, 241] width 10 height 10
select select "13"
select select "0"
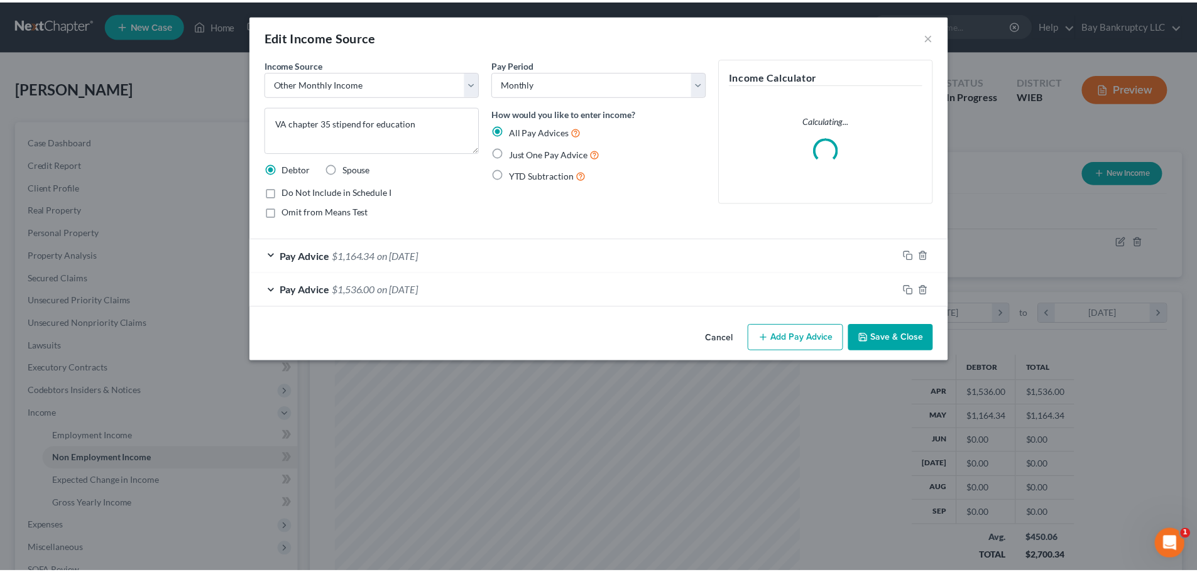
scroll to position [236, 498]
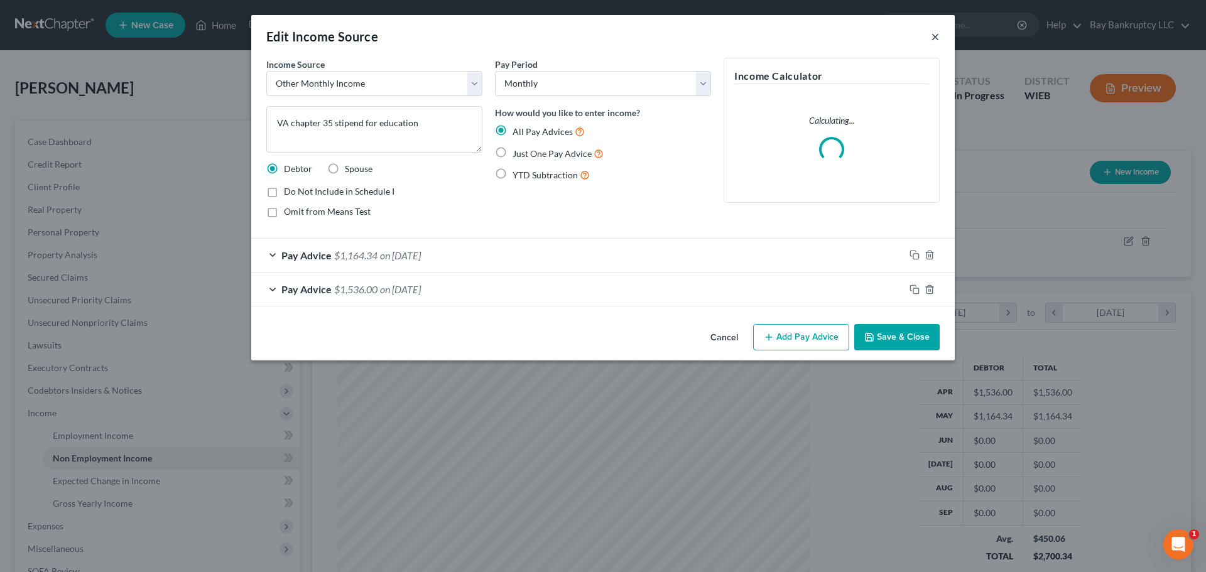
click at [934, 36] on button "×" at bounding box center [935, 36] width 9 height 15
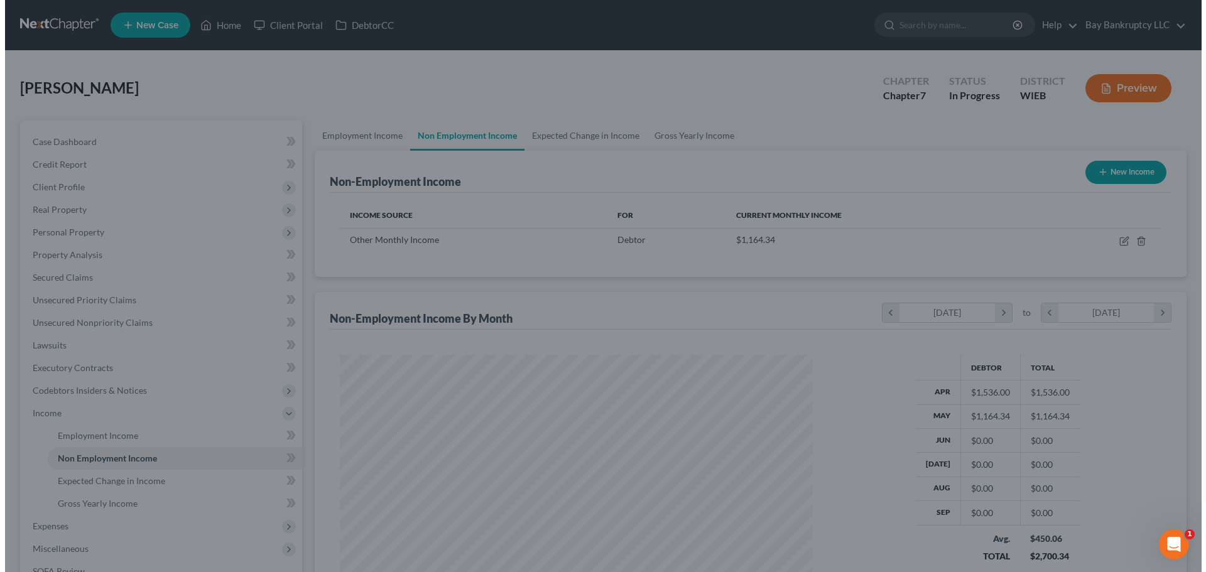
scroll to position [628149, 627889]
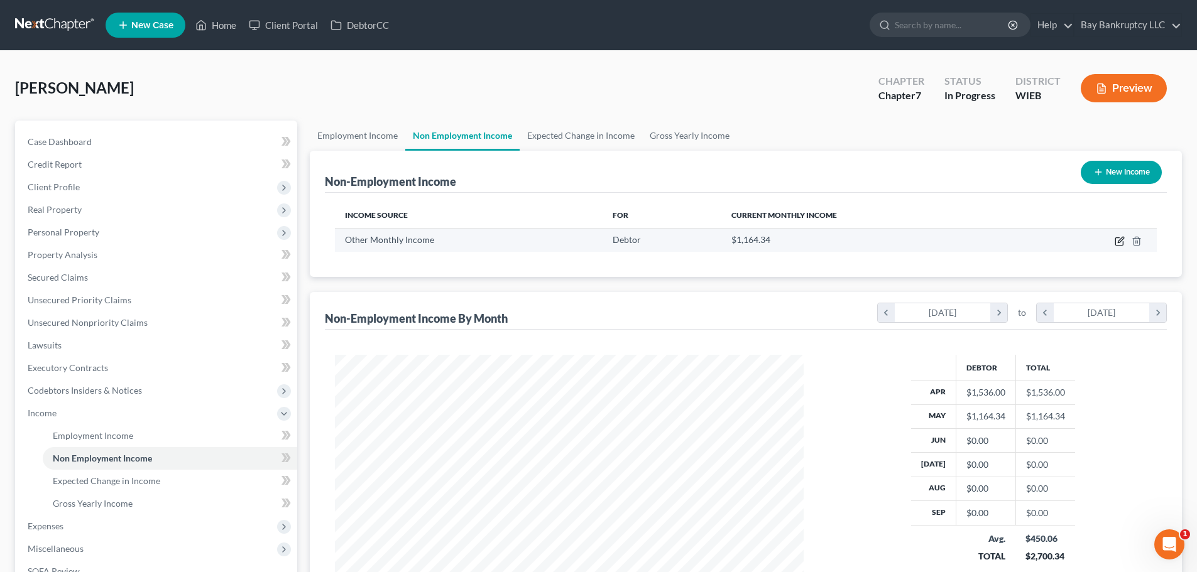
click at [1118, 238] on icon "button" at bounding box center [1119, 242] width 8 height 8
select select "13"
select select "0"
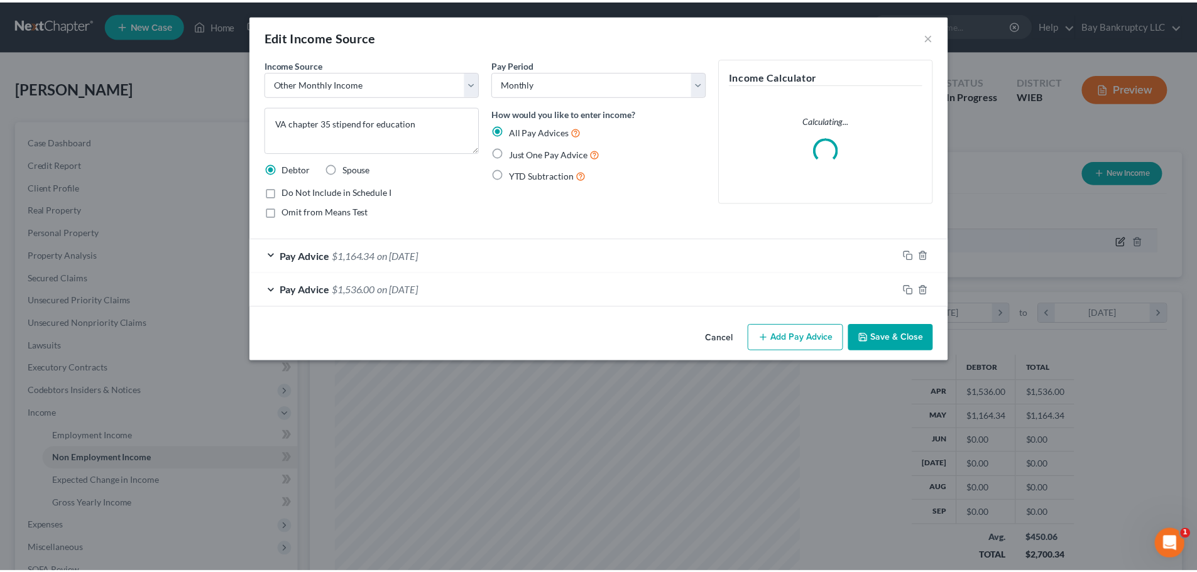
scroll to position [236, 498]
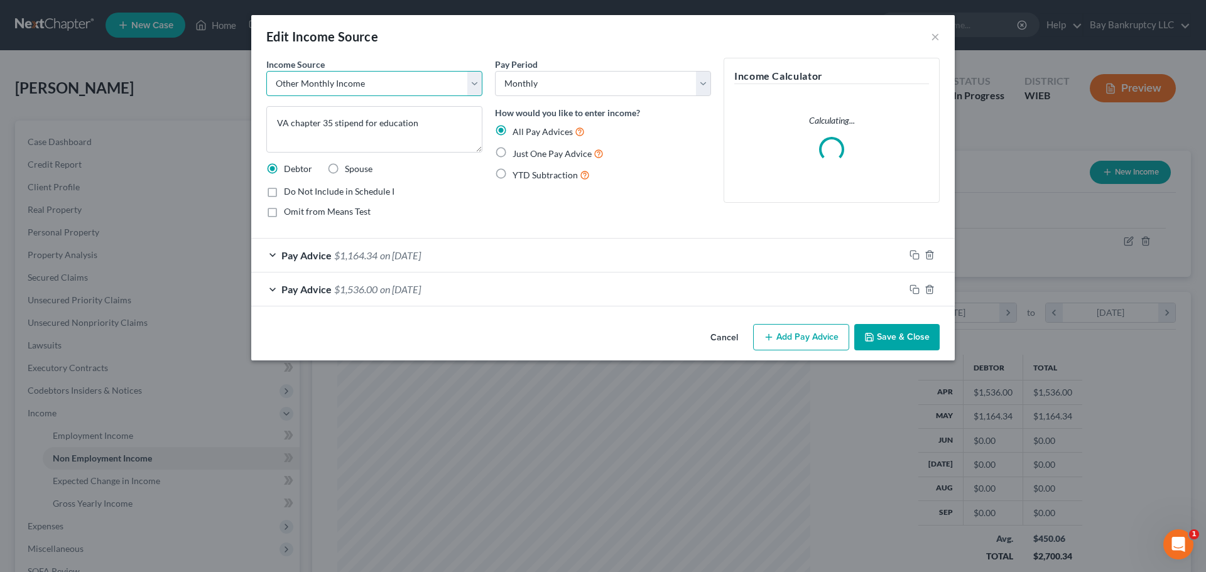
click at [438, 87] on select "Select Unemployment Disability (from employer) Pension Retirement Social Securi…" at bounding box center [374, 83] width 216 height 25
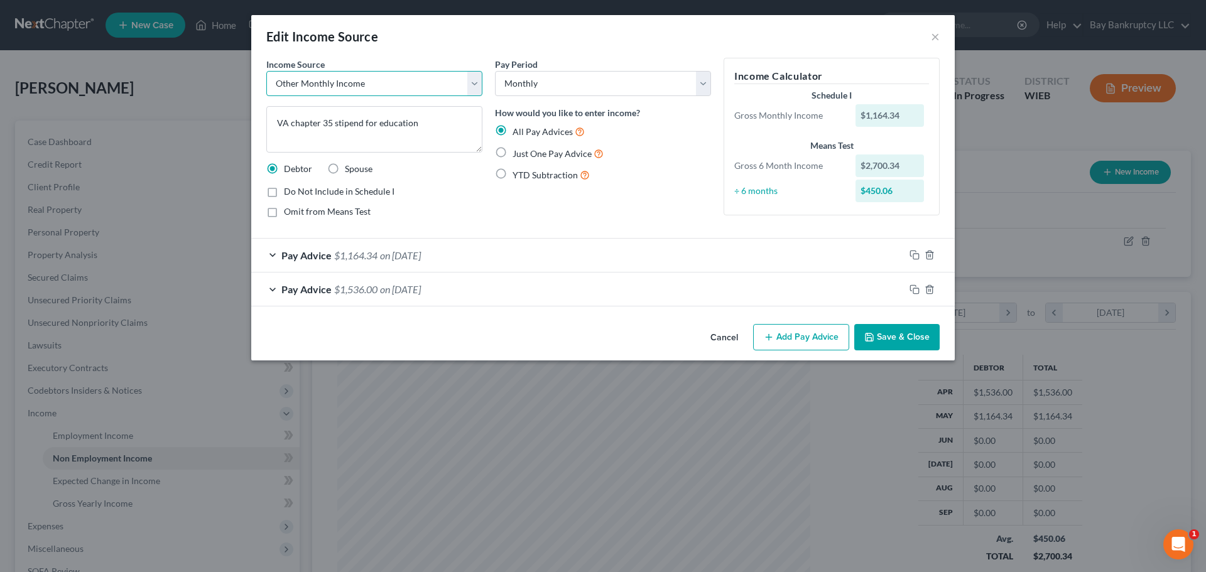
select select "5"
click at [266, 71] on select "Select Unemployment Disability (from employer) Pension Retirement Social Securi…" at bounding box center [374, 83] width 216 height 25
click at [898, 339] on button "Save & Close" at bounding box center [897, 337] width 85 height 26
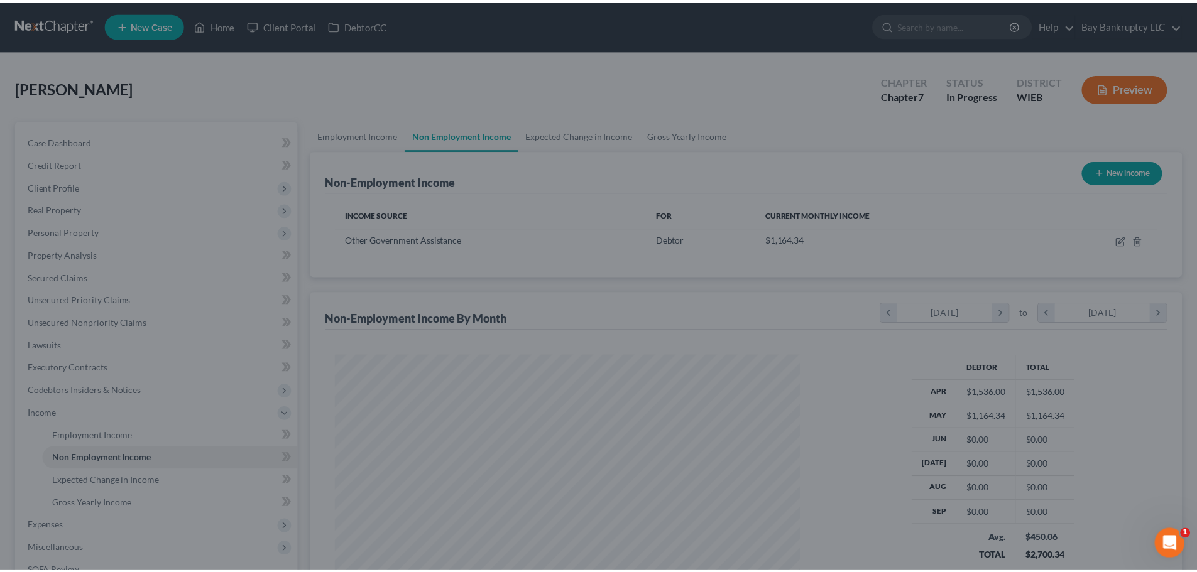
scroll to position [628149, 627889]
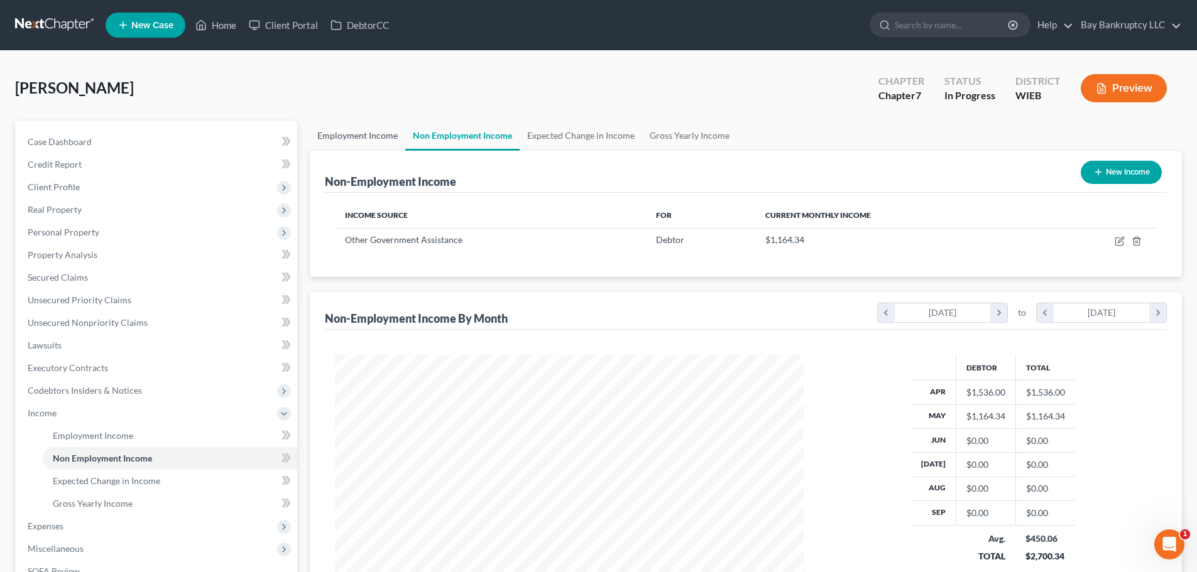
click at [342, 134] on link "Employment Income" at bounding box center [358, 136] width 96 height 30
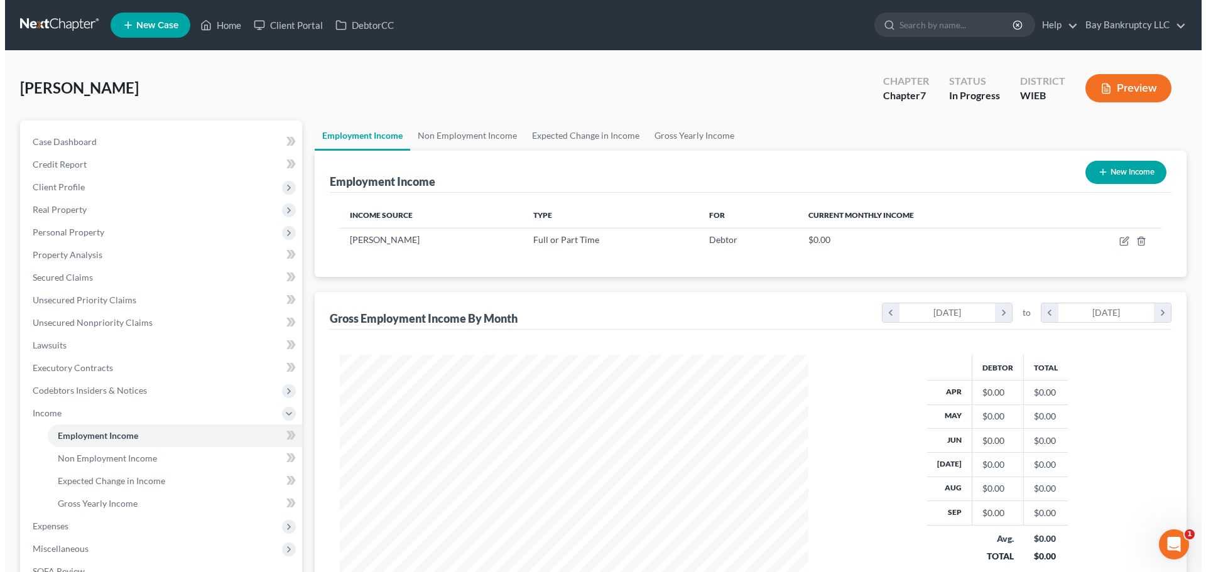
scroll to position [234, 494]
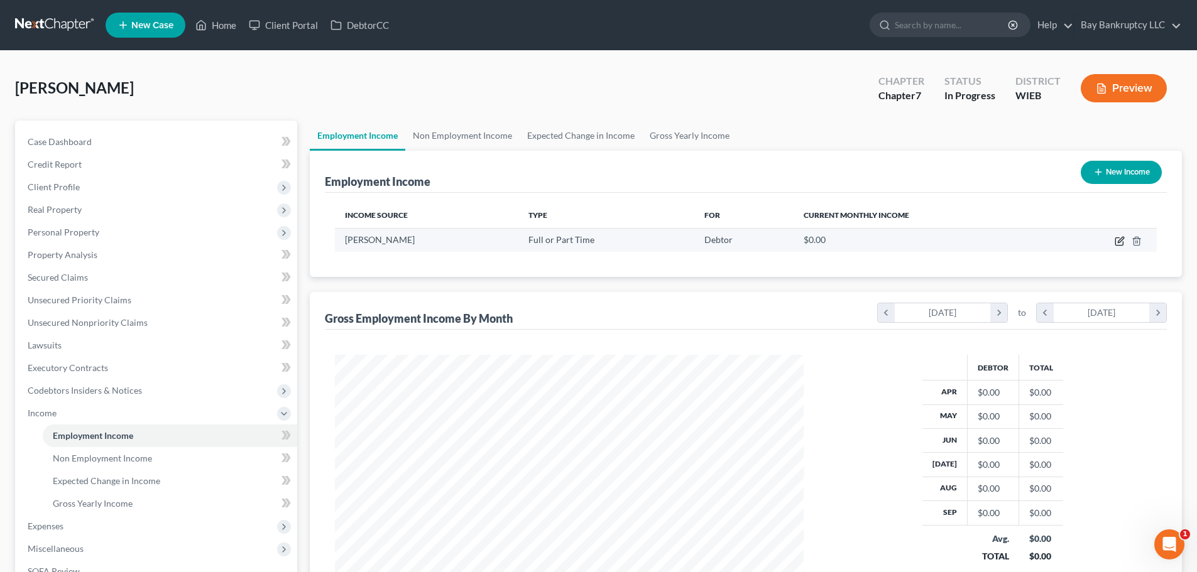
click at [1118, 239] on icon "button" at bounding box center [1120, 241] width 10 height 10
select select "0"
select select "52"
select select "2"
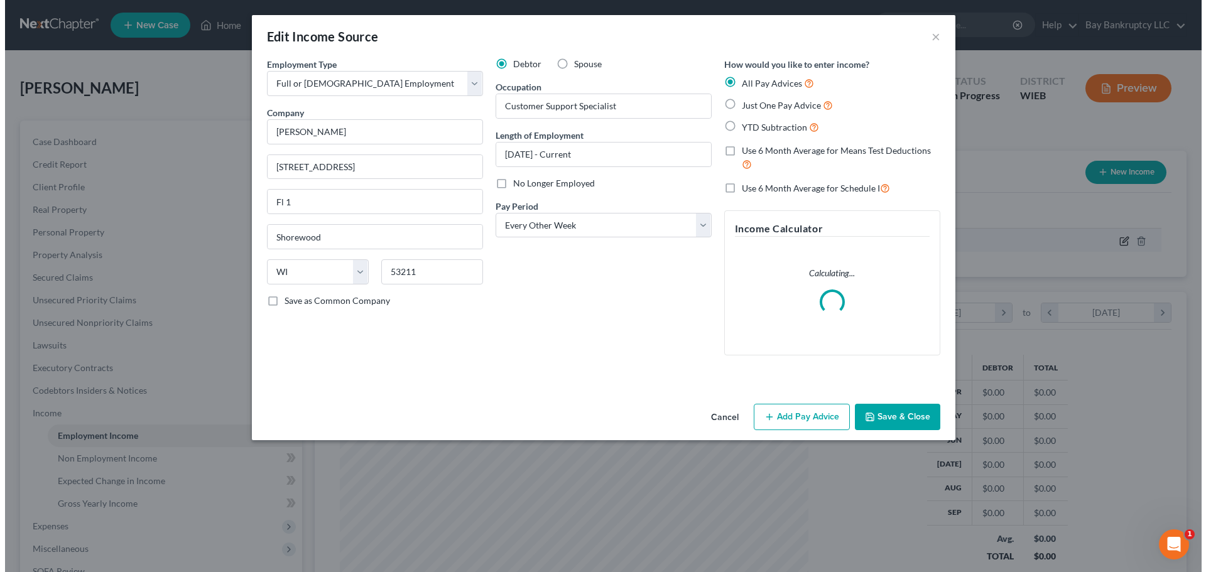
scroll to position [236, 498]
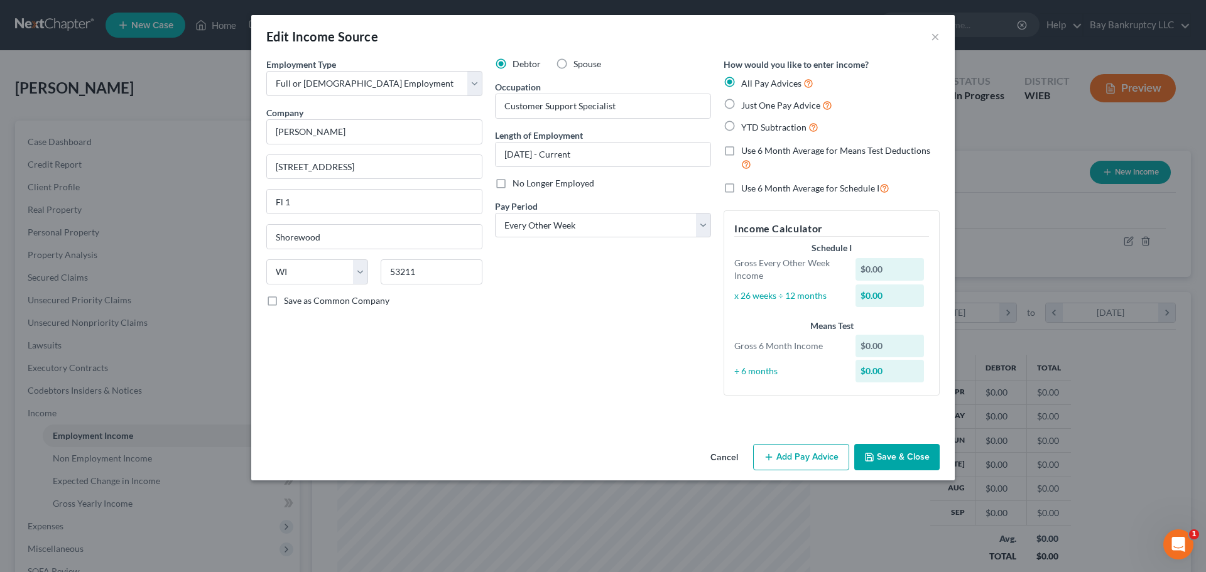
click at [808, 451] on button "Add Pay Advice" at bounding box center [801, 457] width 96 height 26
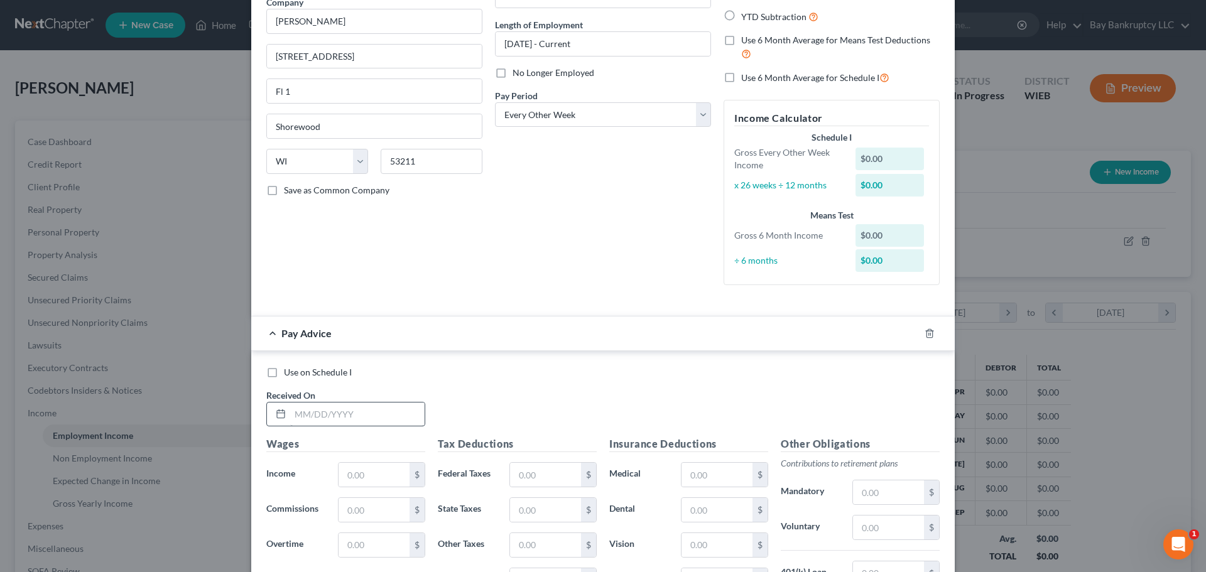
scroll to position [126, 0]
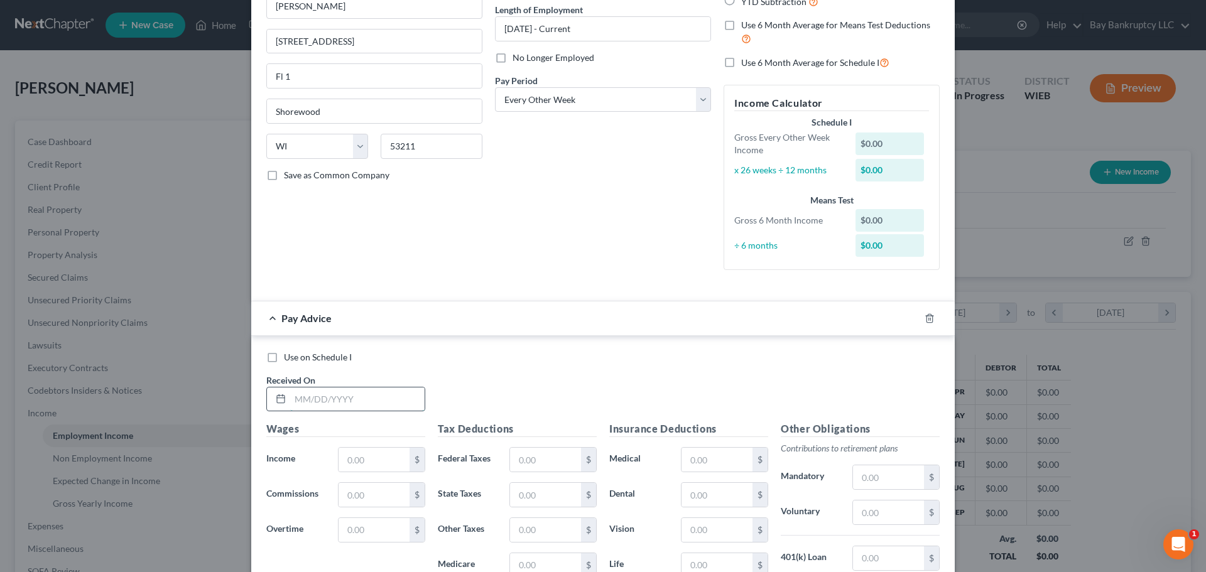
click at [390, 401] on input "text" at bounding box center [357, 400] width 134 height 24
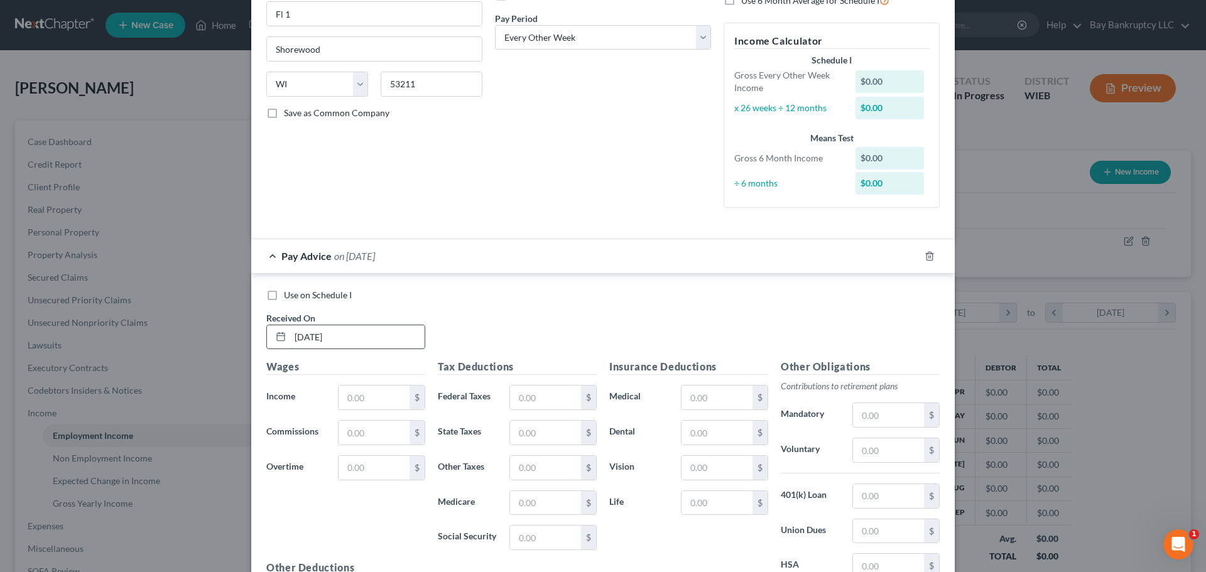
scroll to position [314, 0]
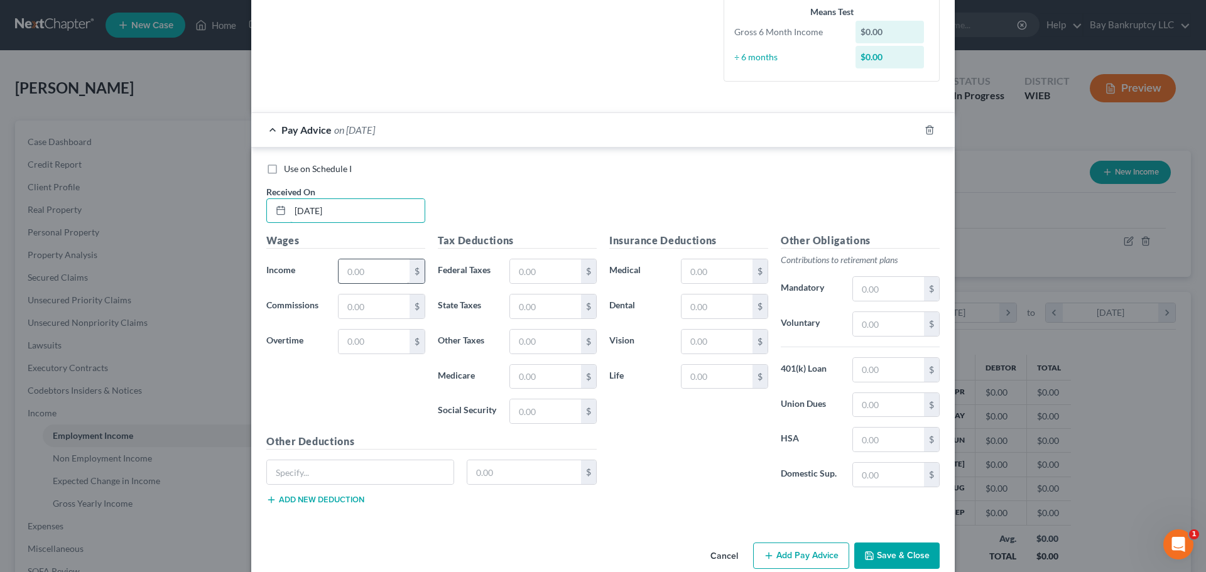
type input "[DATE]"
click at [379, 273] on input "text" at bounding box center [374, 272] width 71 height 24
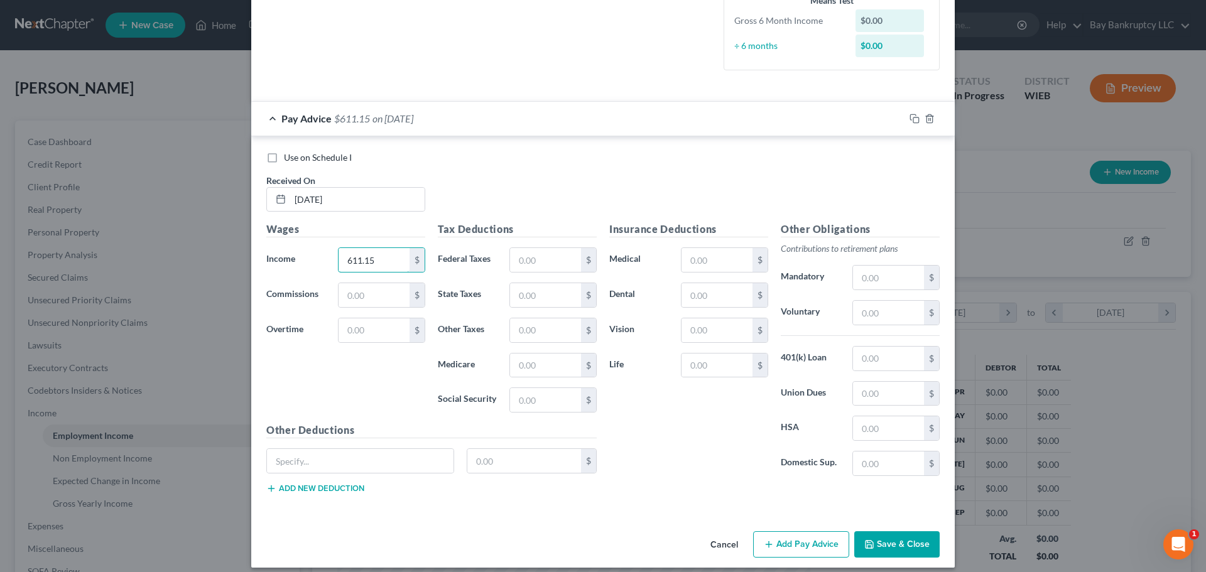
scroll to position [336, 0]
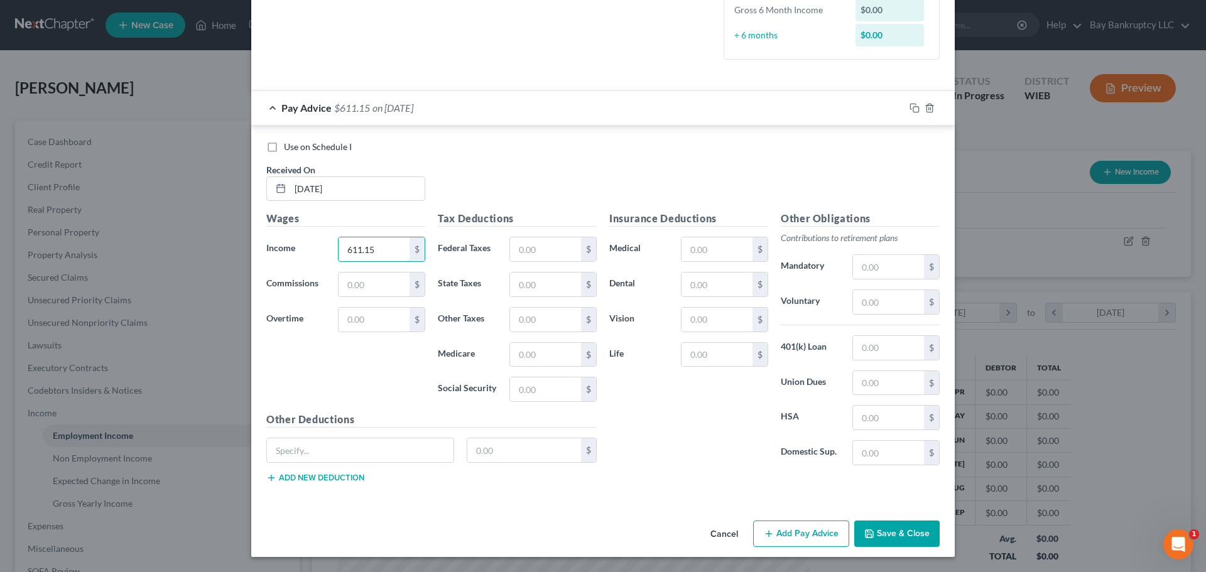
type input "611.15"
click at [812, 534] on button "Add Pay Advice" at bounding box center [801, 534] width 96 height 26
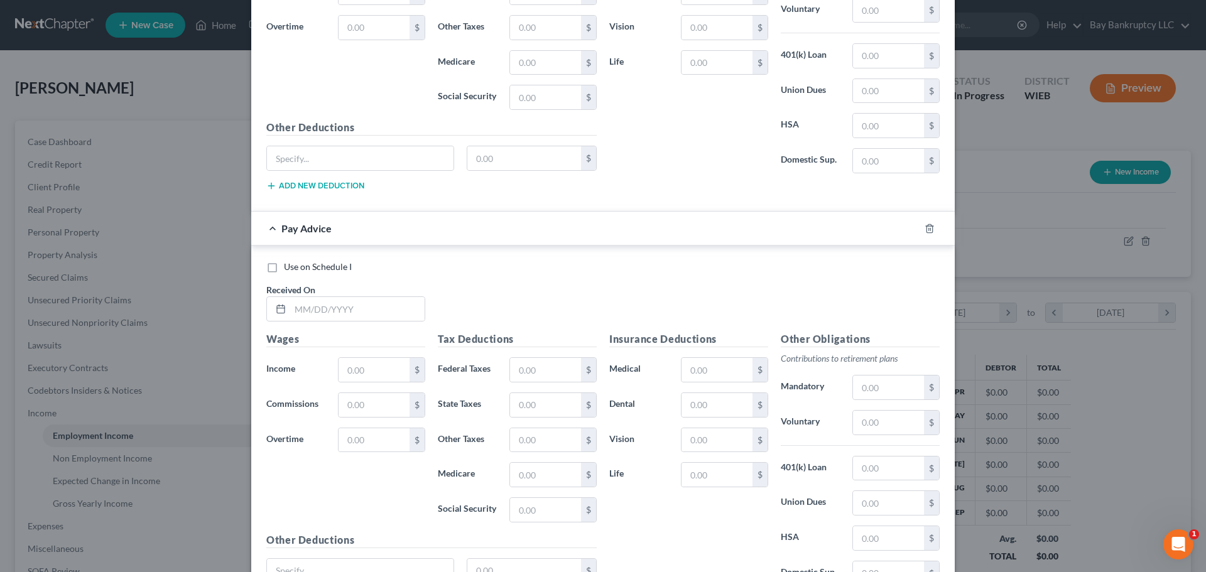
scroll to position [650, 0]
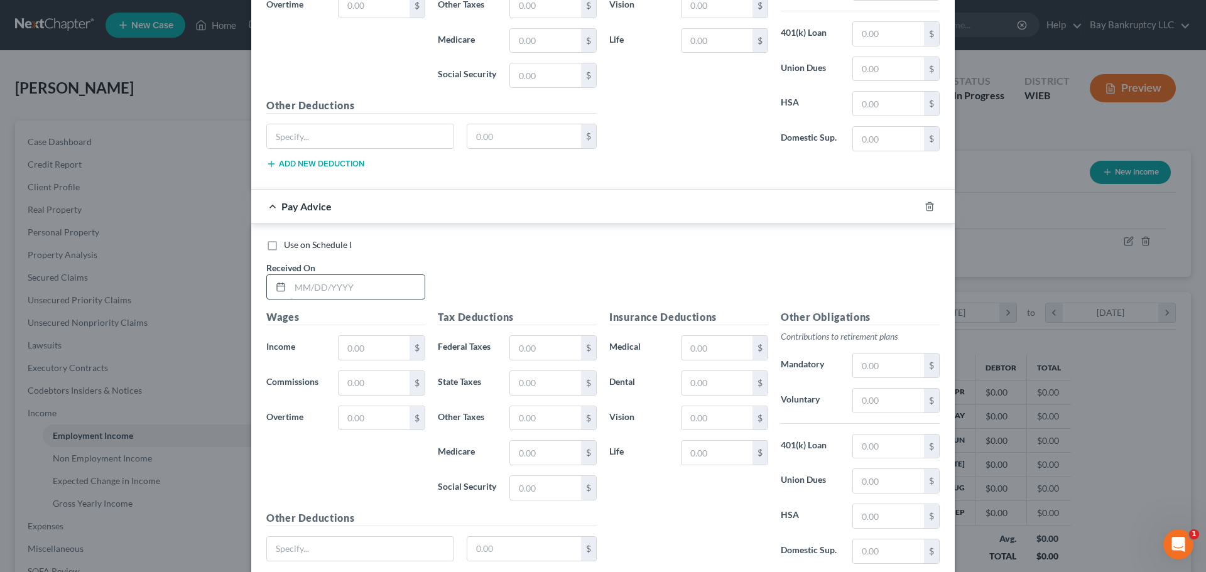
click at [368, 283] on input "text" at bounding box center [357, 287] width 134 height 24
type input "[DATE]"
click at [395, 339] on input "text" at bounding box center [374, 348] width 71 height 24
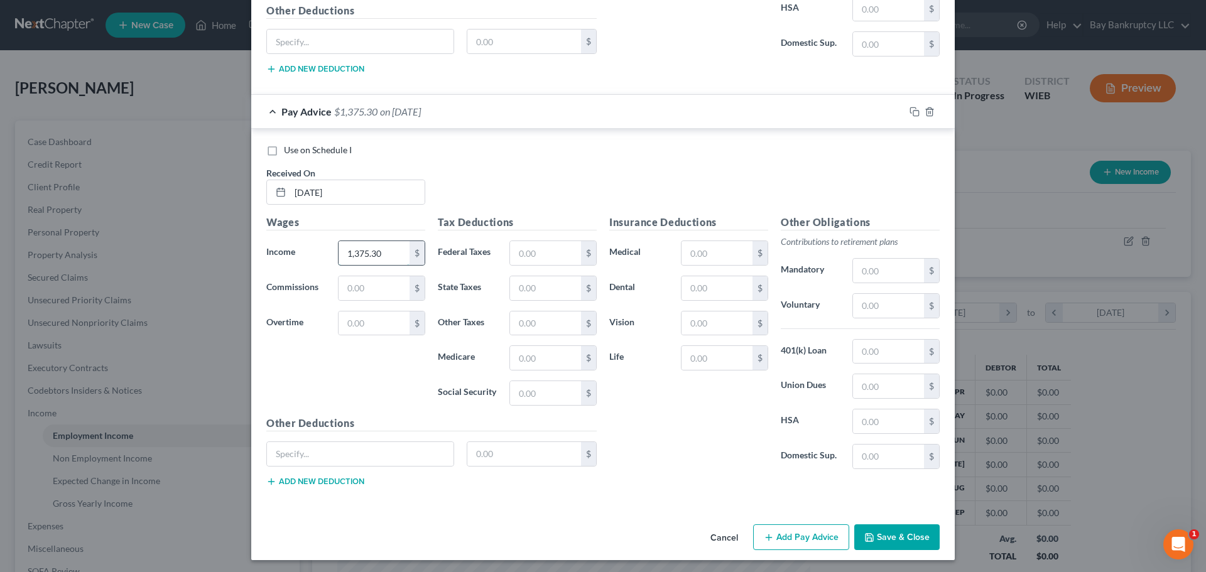
scroll to position [748, 0]
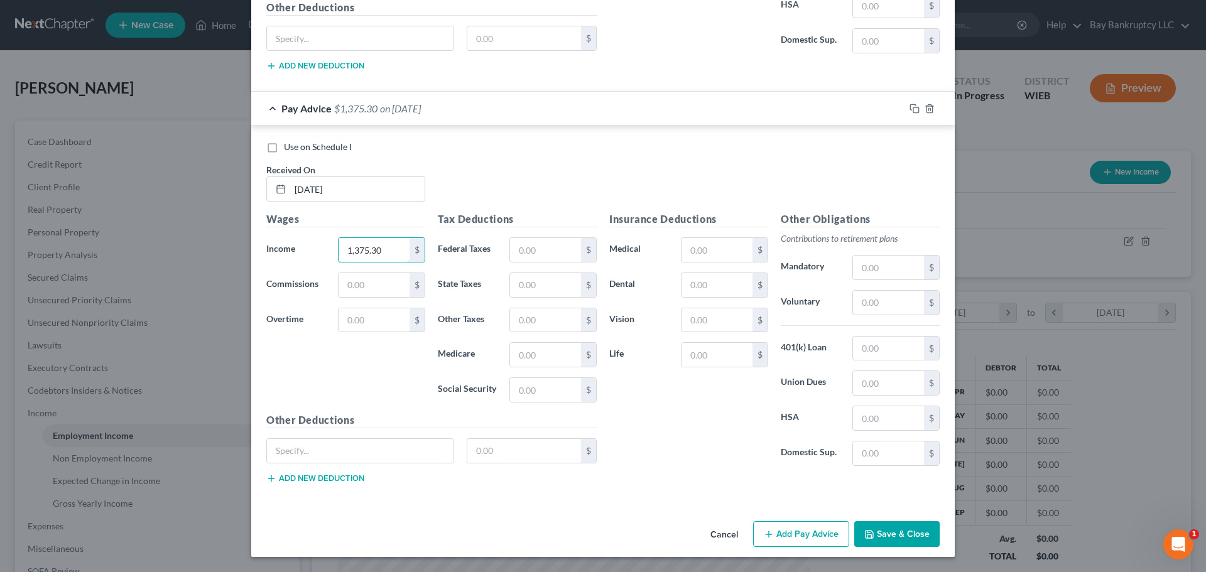
type input "1,375.30"
click at [796, 539] on button "Add Pay Advice" at bounding box center [801, 535] width 96 height 26
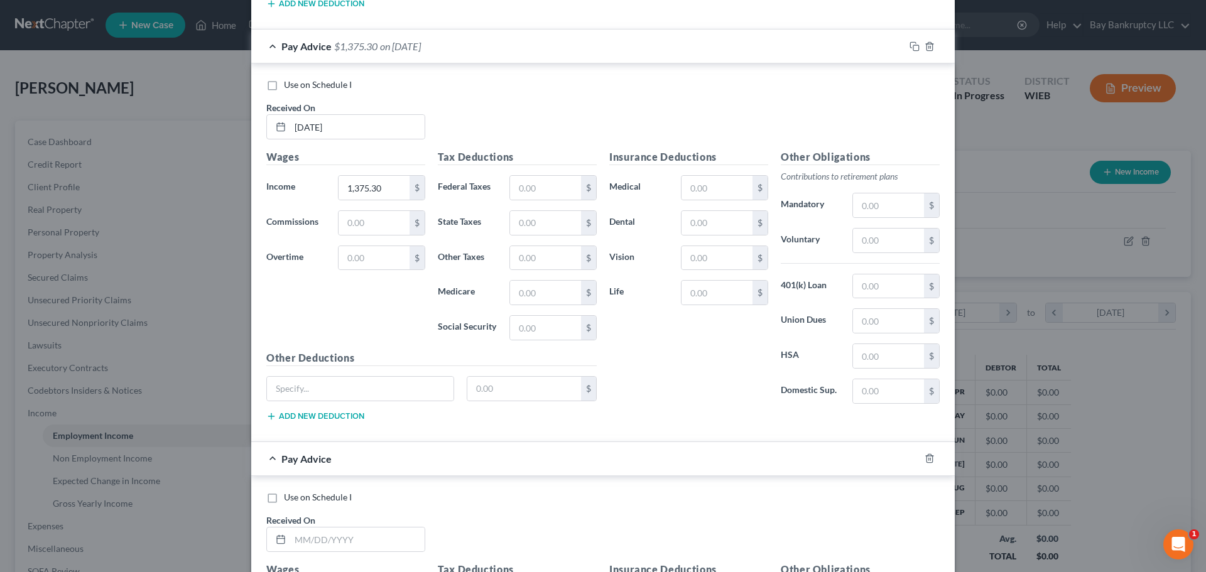
scroll to position [1000, 0]
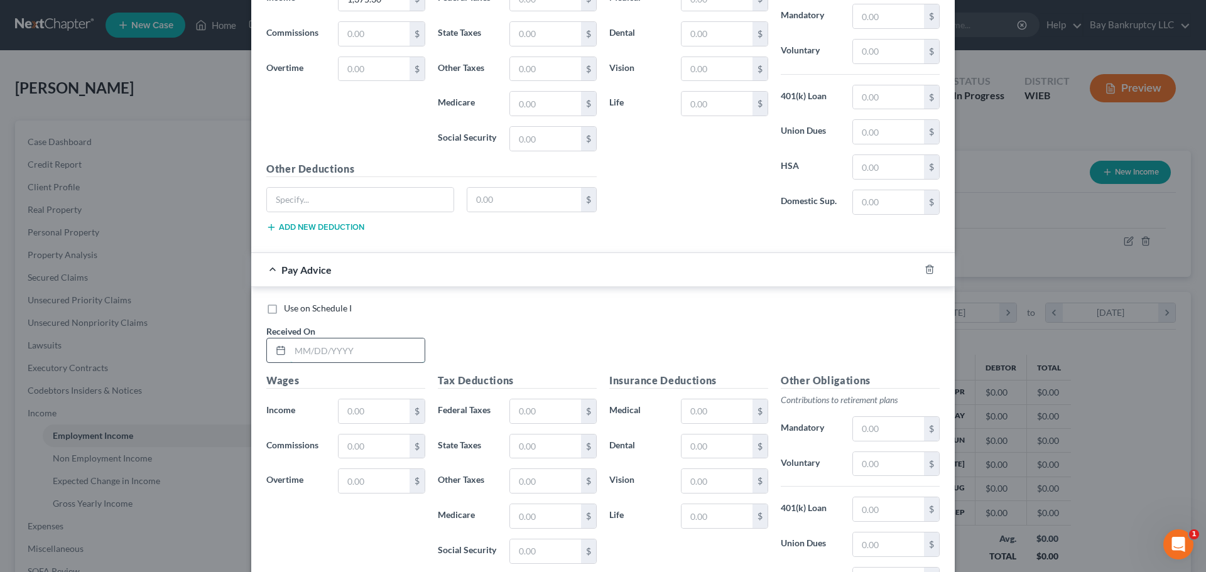
click at [326, 352] on input "text" at bounding box center [357, 351] width 134 height 24
type input "[DATE]"
click at [344, 405] on input "text" at bounding box center [374, 412] width 71 height 24
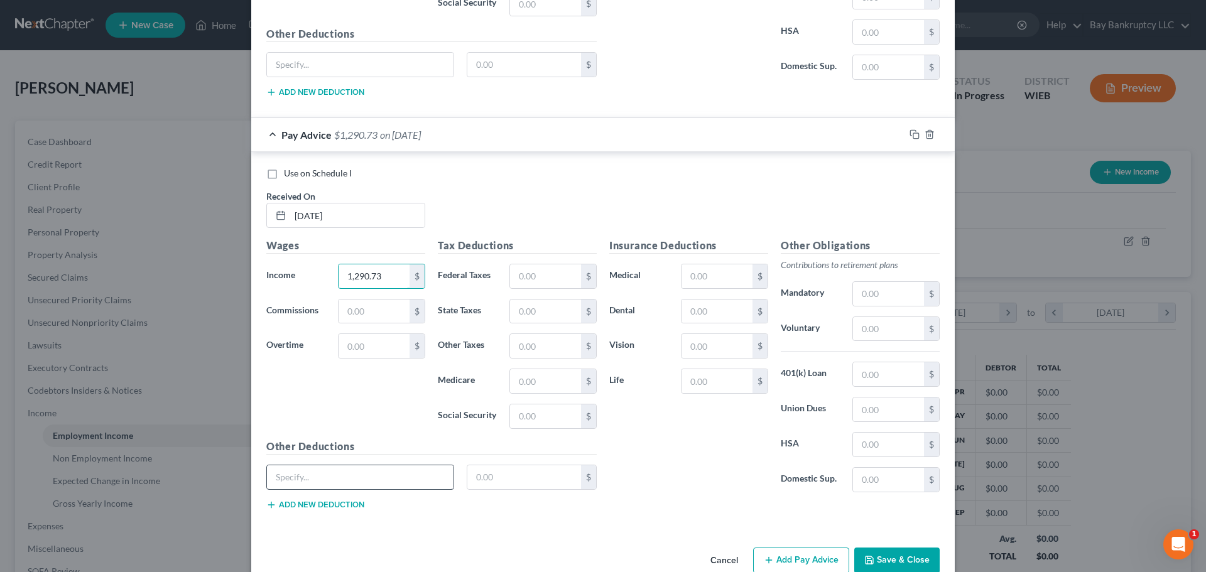
scroll to position [1161, 0]
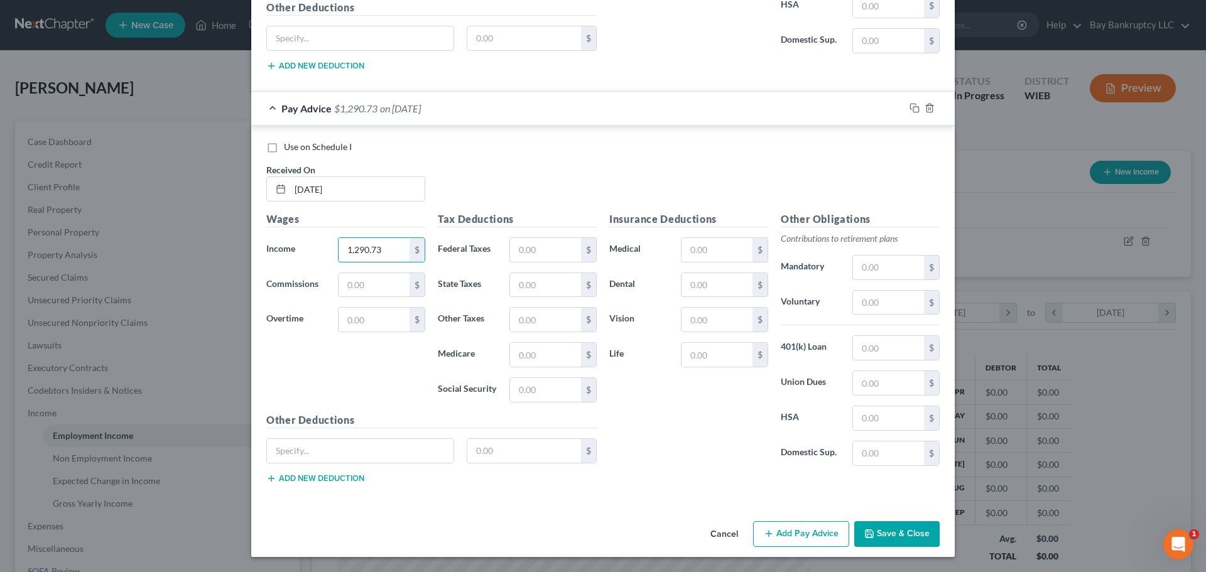
type input "1,290.73"
click at [806, 532] on button "Add Pay Advice" at bounding box center [801, 535] width 96 height 26
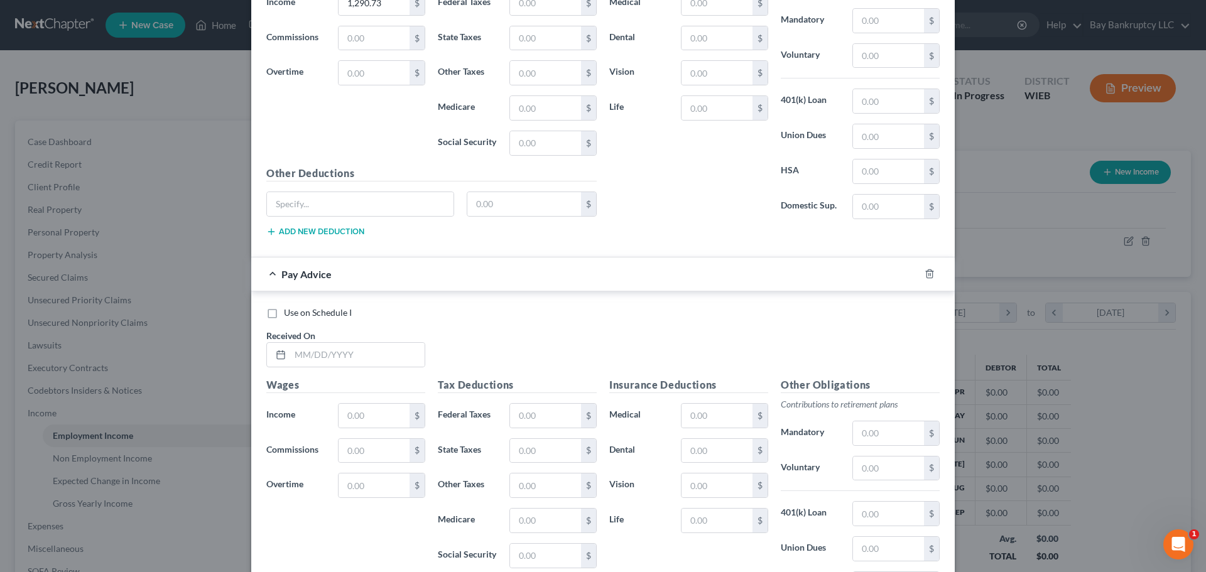
scroll to position [1413, 0]
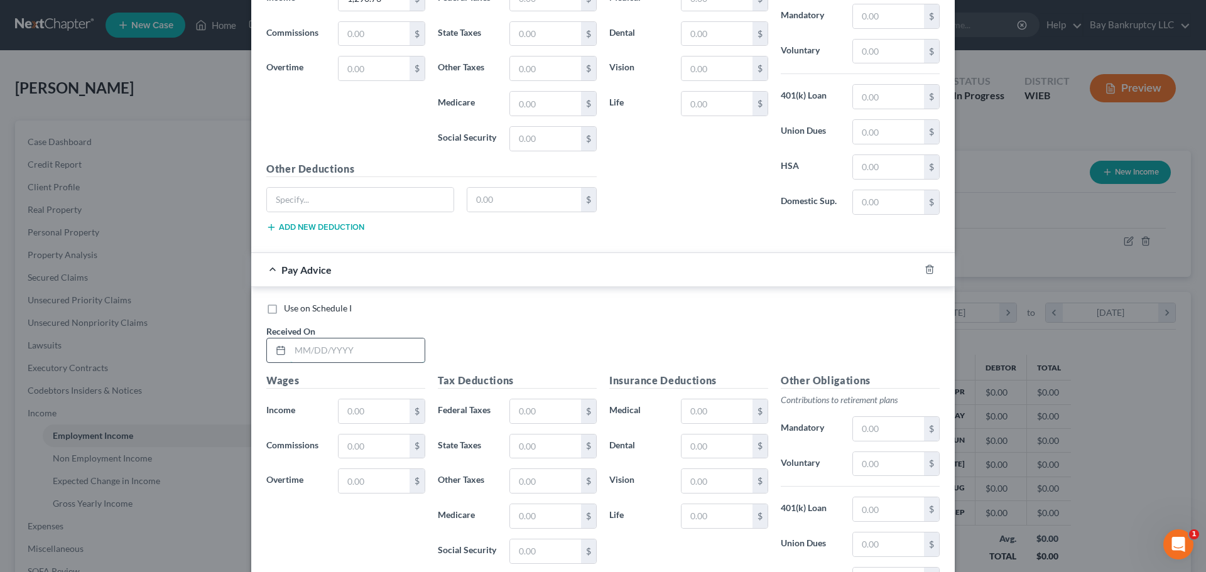
click at [315, 347] on input "text" at bounding box center [357, 351] width 134 height 24
type input "[DATE]"
click at [347, 405] on input "text" at bounding box center [374, 412] width 71 height 24
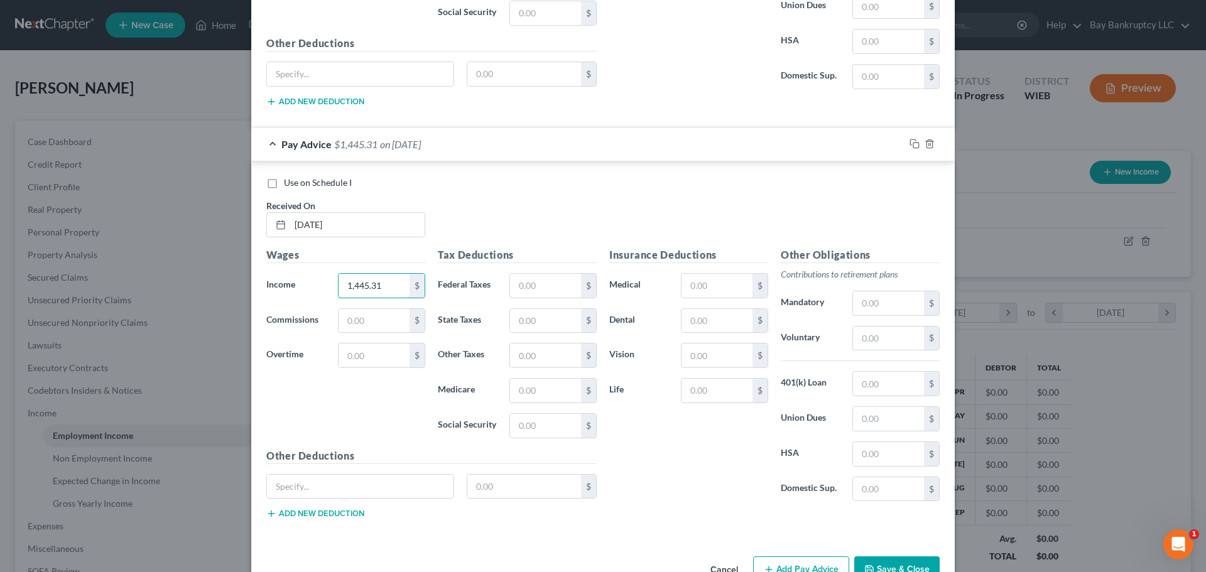
scroll to position [1574, 0]
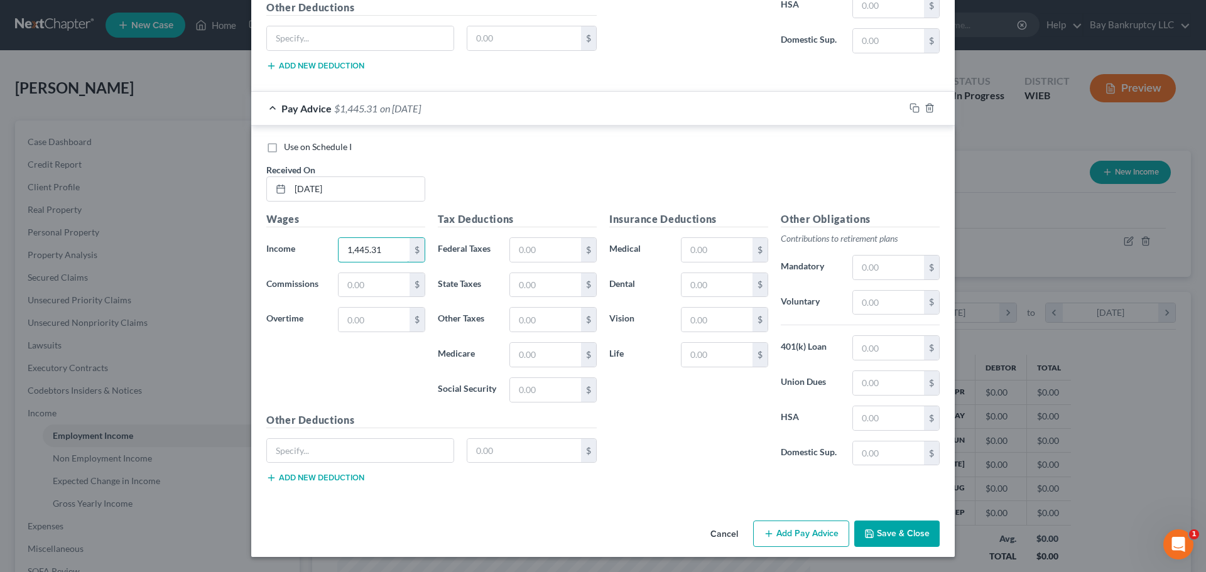
type input "1,445.31"
click at [781, 533] on button "Add Pay Advice" at bounding box center [801, 534] width 96 height 26
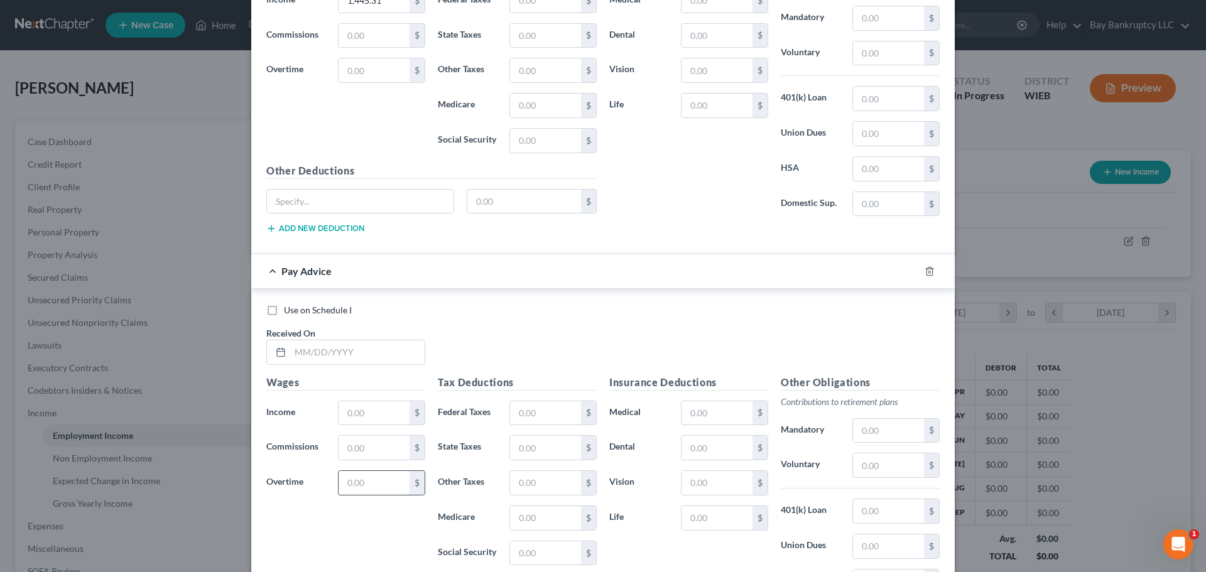
scroll to position [1825, 0]
click at [332, 349] on input "text" at bounding box center [357, 351] width 134 height 24
type input "[DATE]"
click at [358, 410] on input "text" at bounding box center [374, 412] width 71 height 24
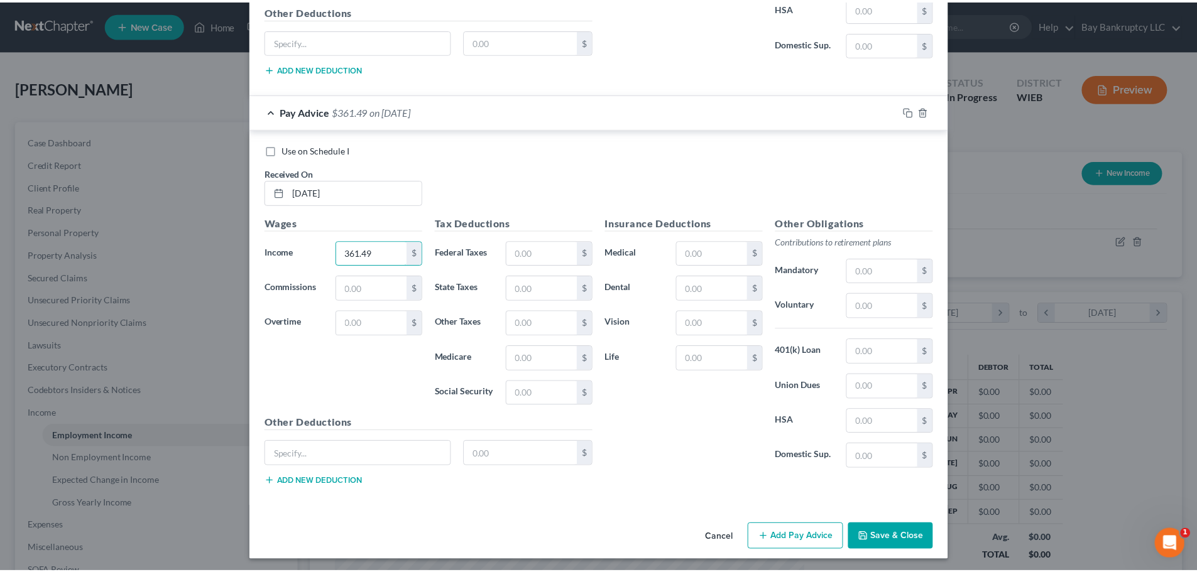
scroll to position [1987, 0]
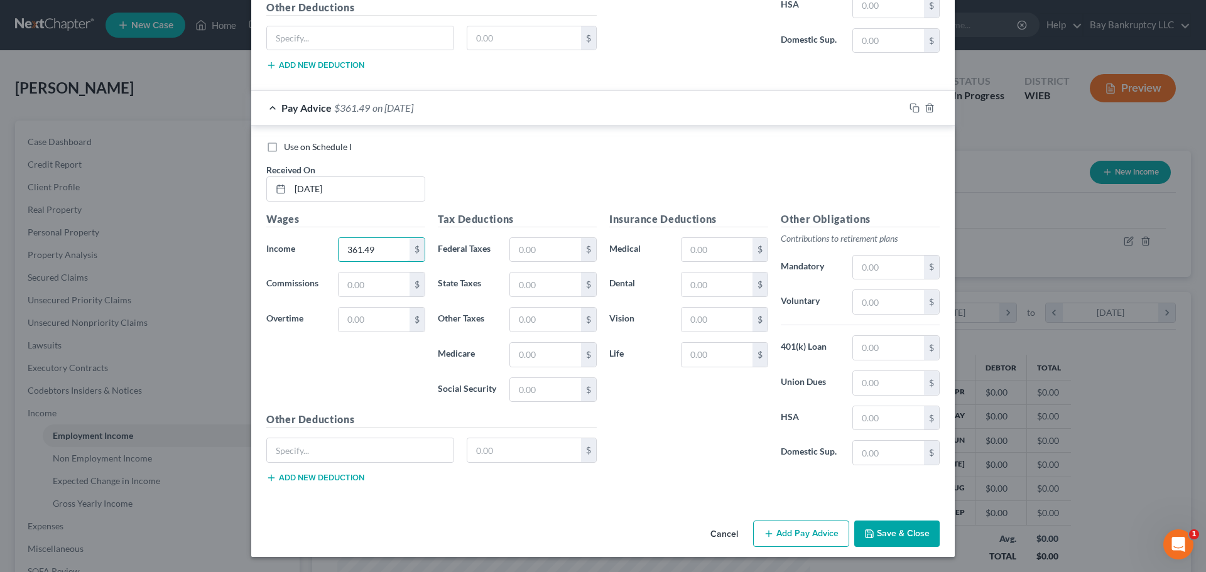
type input "361.49"
click at [886, 530] on button "Save & Close" at bounding box center [897, 534] width 85 height 26
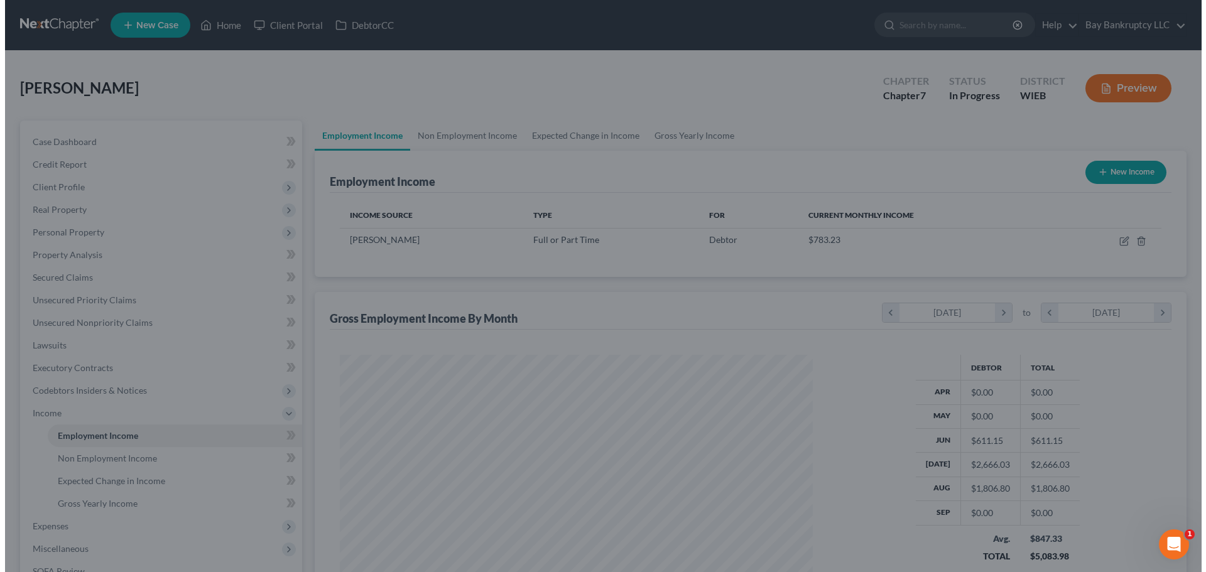
scroll to position [628149, 627889]
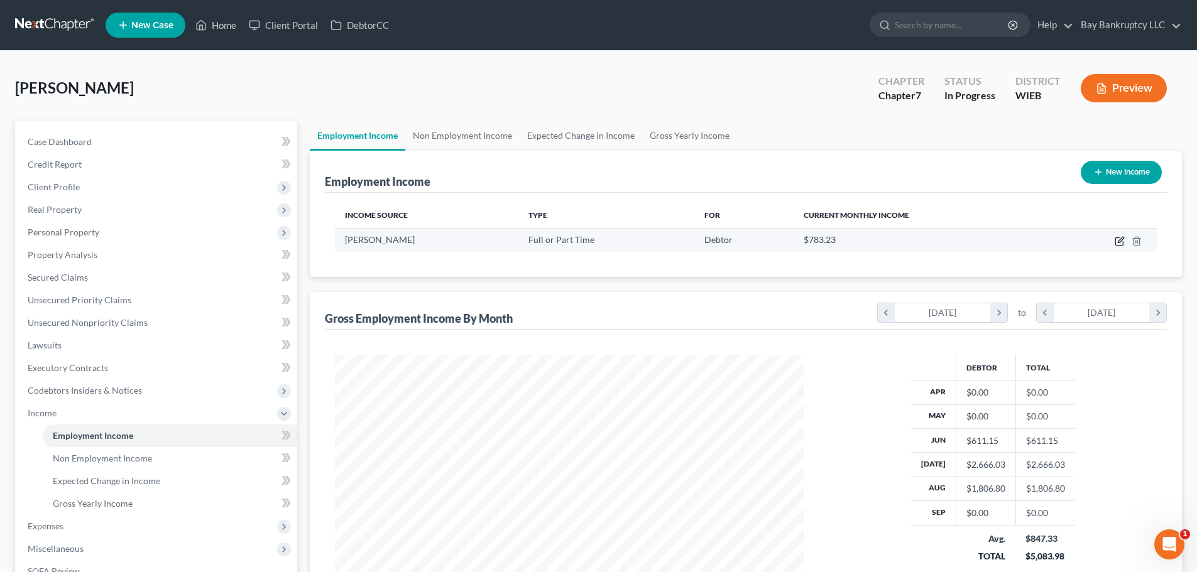
click at [1116, 238] on icon "button" at bounding box center [1120, 241] width 10 height 10
select select "0"
select select "52"
select select "2"
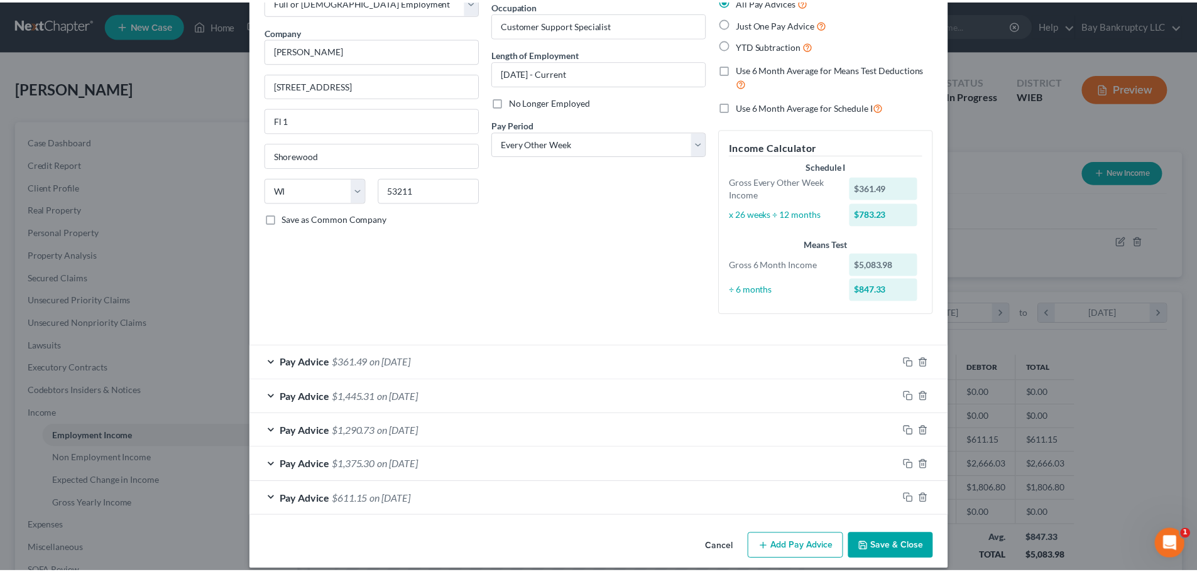
scroll to position [94, 0]
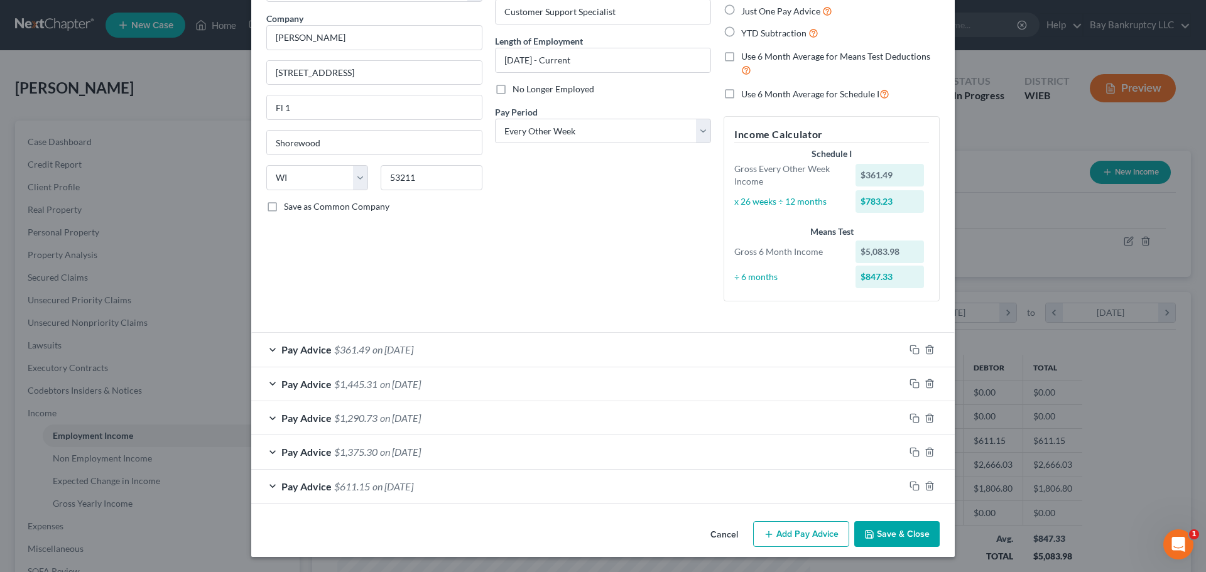
click at [872, 533] on button "Save & Close" at bounding box center [897, 535] width 85 height 26
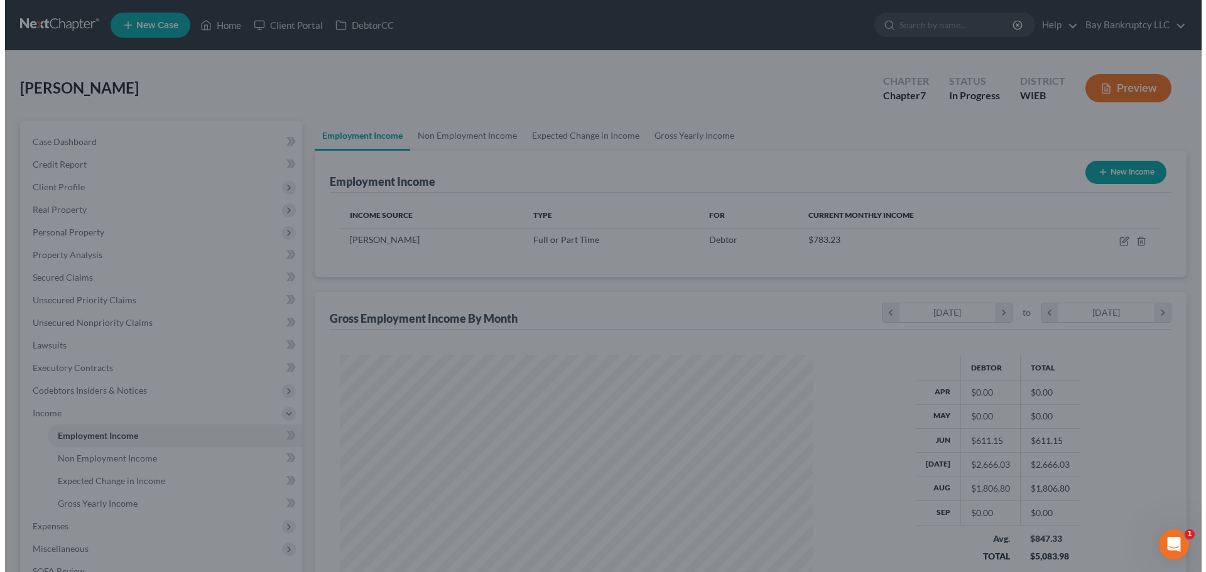
scroll to position [628149, 627889]
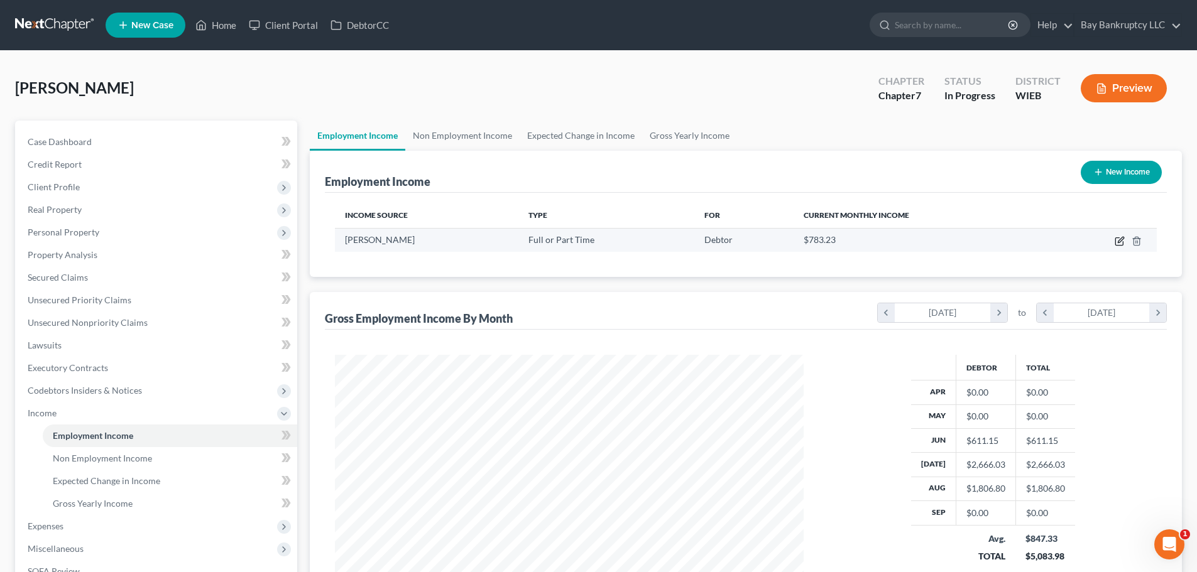
click at [1117, 243] on icon "button" at bounding box center [1120, 241] width 10 height 10
select select "0"
select select "52"
select select "2"
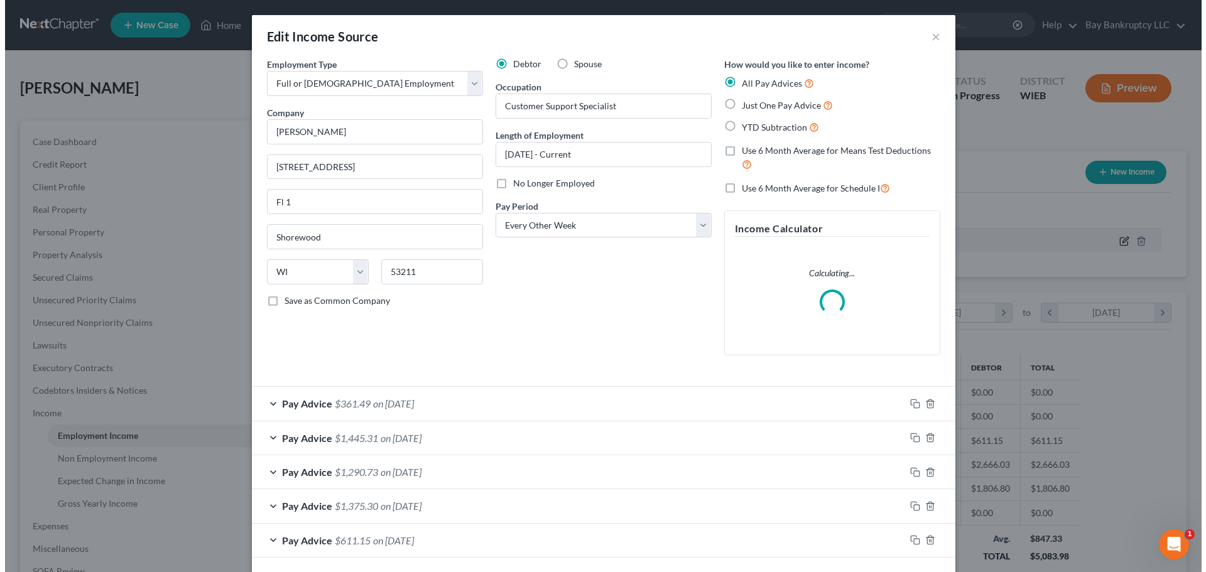
scroll to position [236, 498]
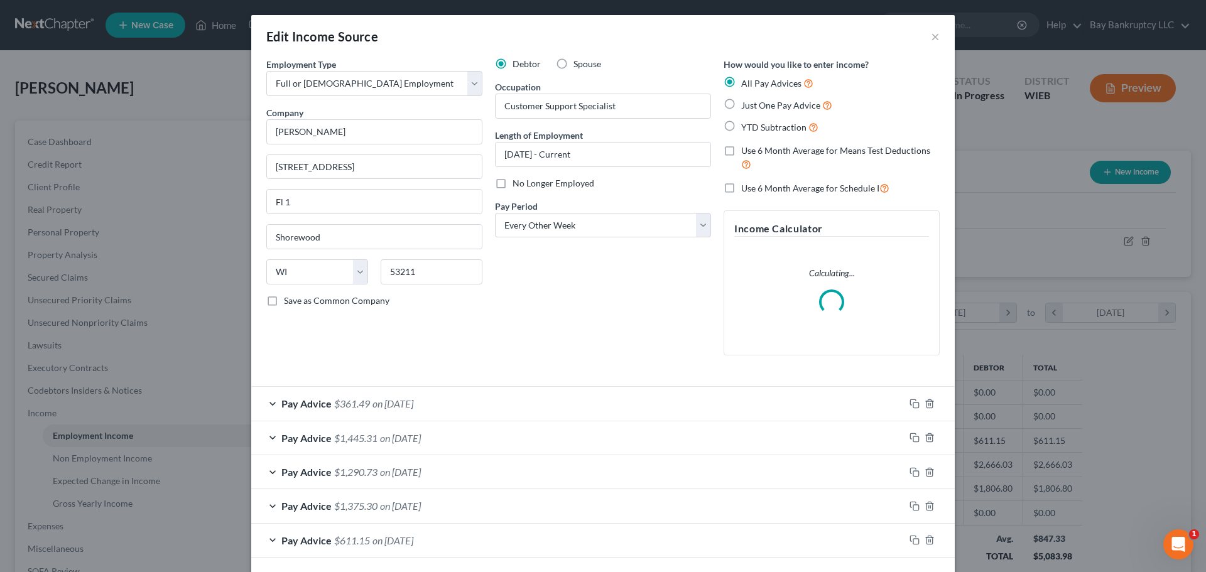
click at [513, 184] on label "No Longer Employed" at bounding box center [554, 183] width 82 height 13
click at [518, 184] on input "No Longer Employed" at bounding box center [522, 181] width 8 height 8
checkbox input "true"
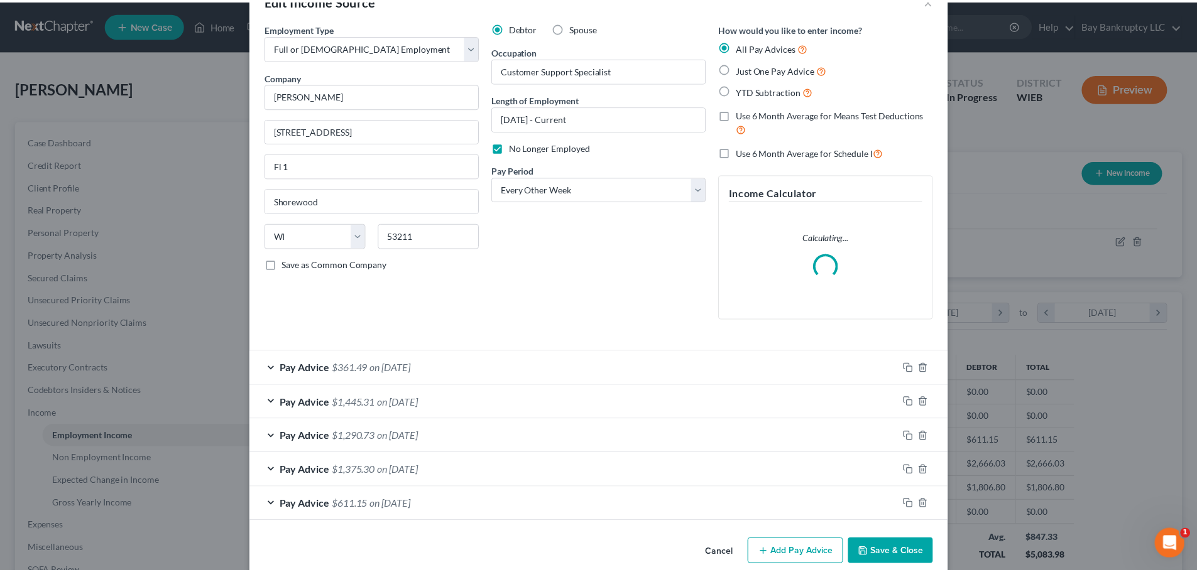
scroll to position [54, 0]
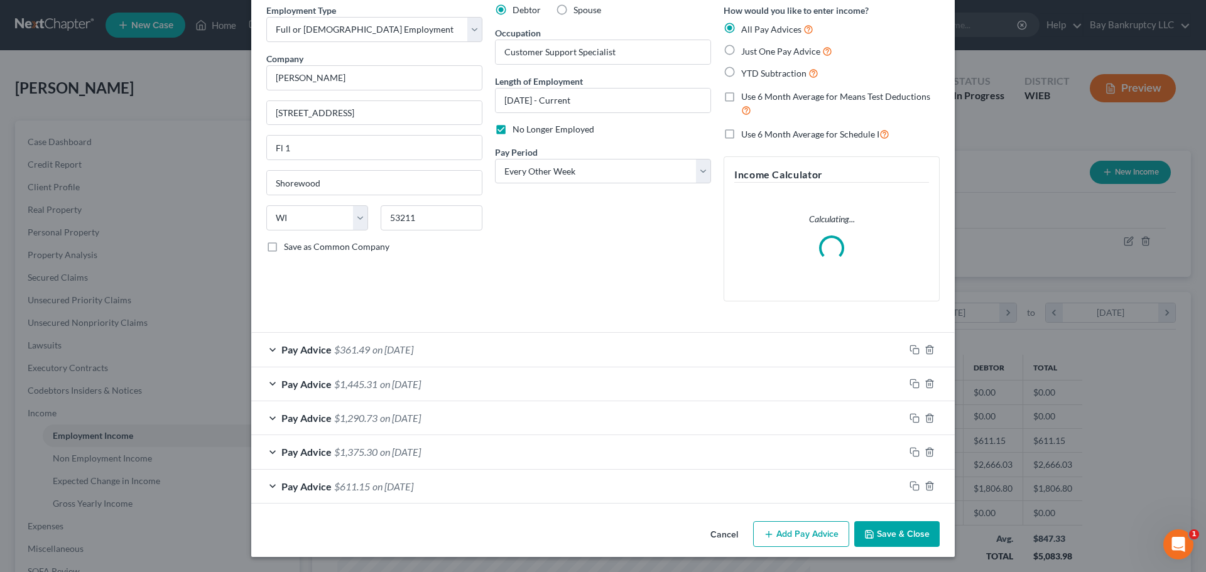
click at [882, 530] on button "Save & Close" at bounding box center [897, 535] width 85 height 26
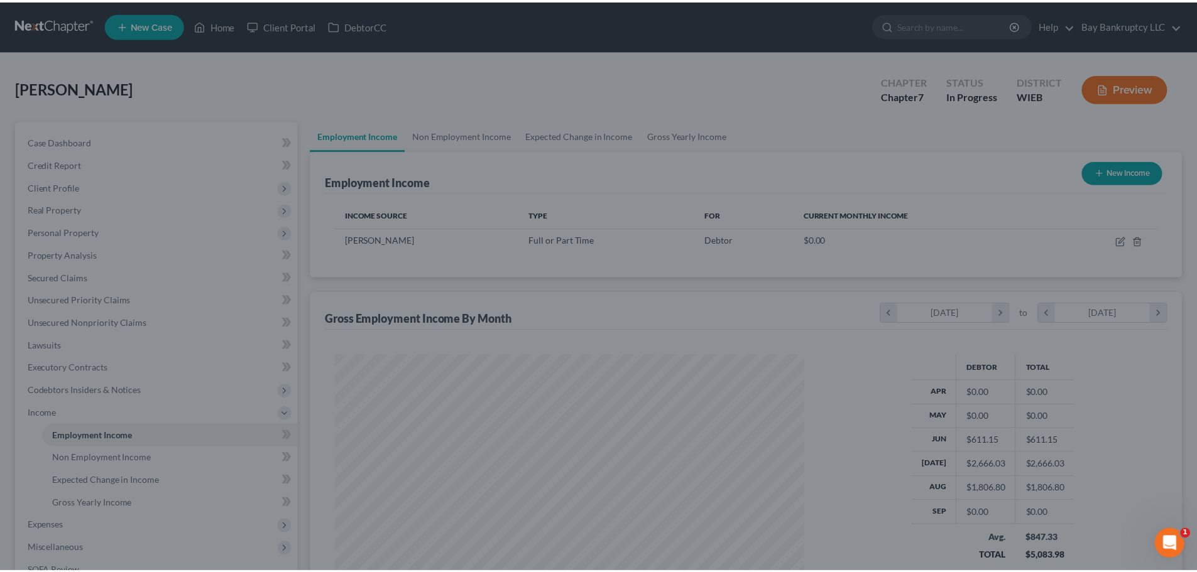
scroll to position [628149, 627889]
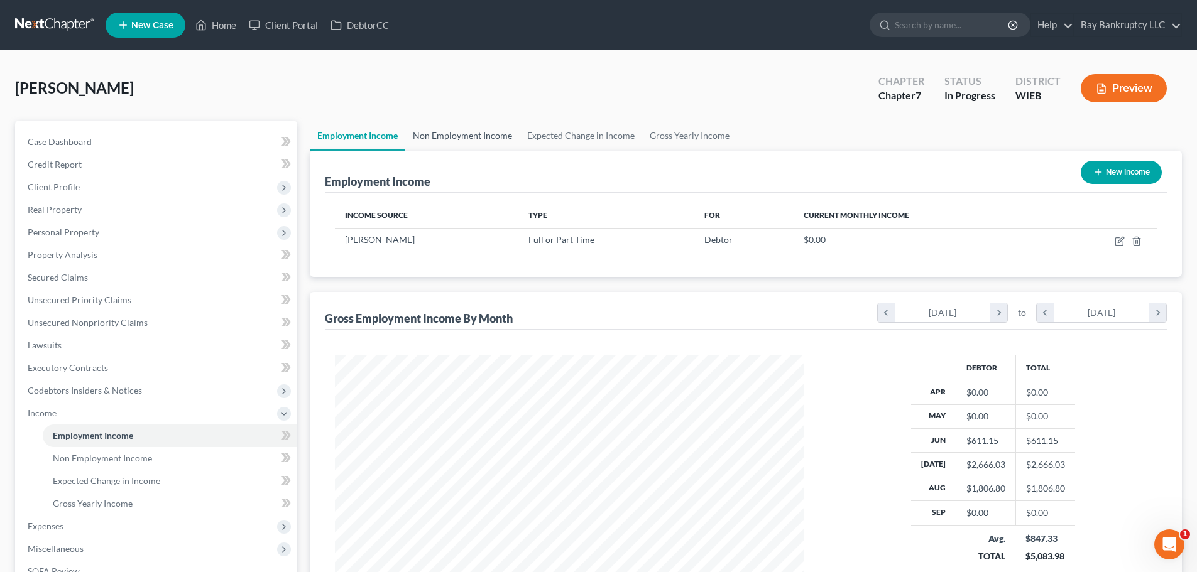
click at [442, 145] on link "Non Employment Income" at bounding box center [462, 136] width 114 height 30
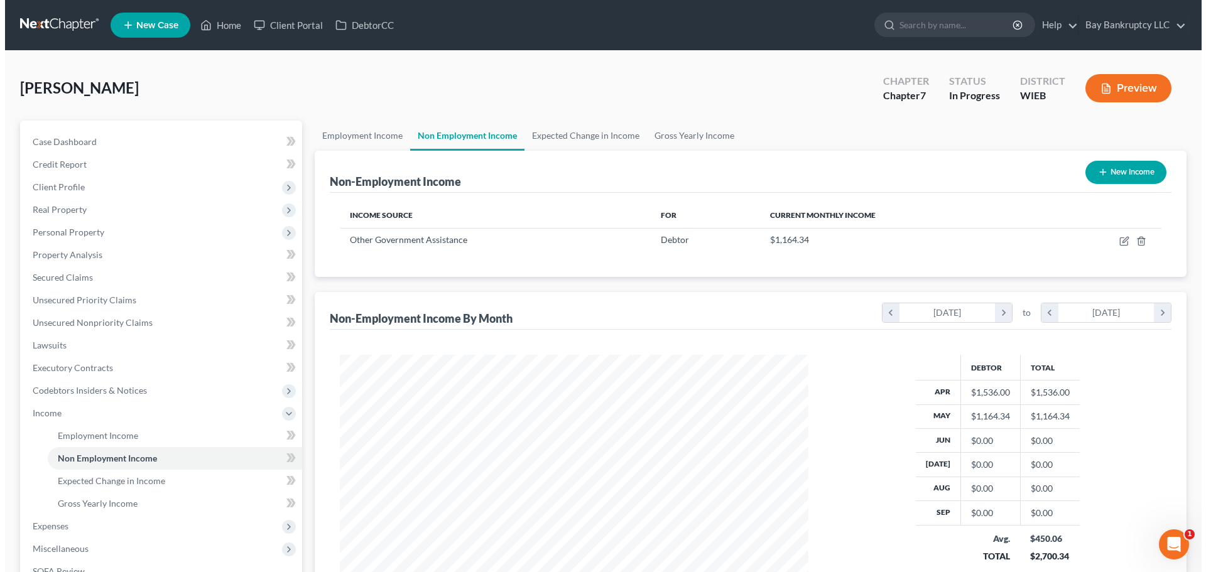
scroll to position [234, 494]
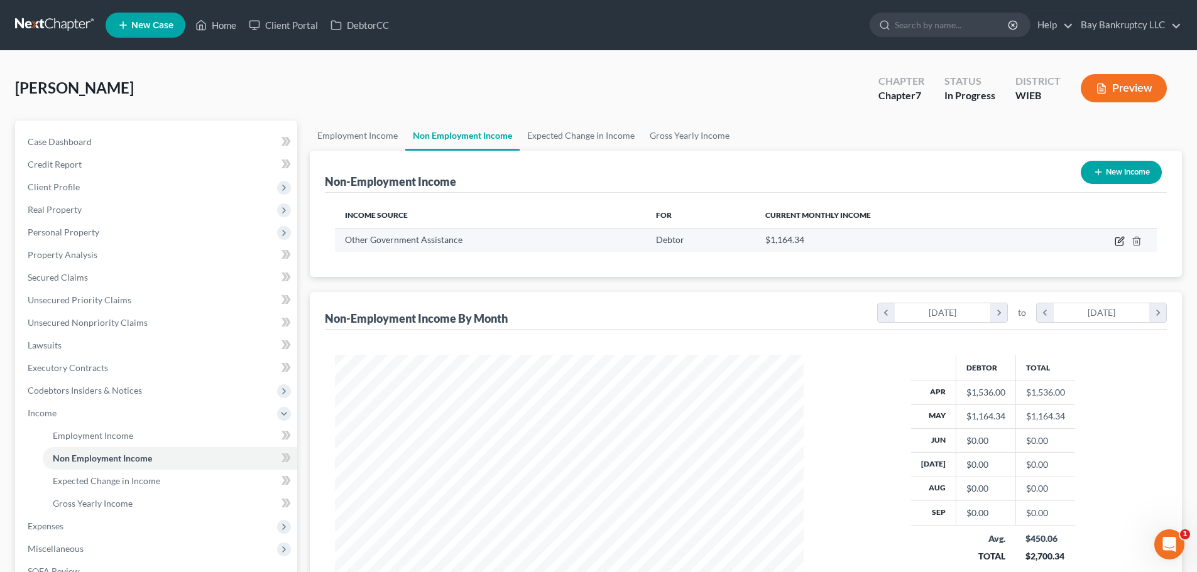
click at [1118, 236] on icon "button" at bounding box center [1120, 241] width 10 height 10
select select "5"
select select "0"
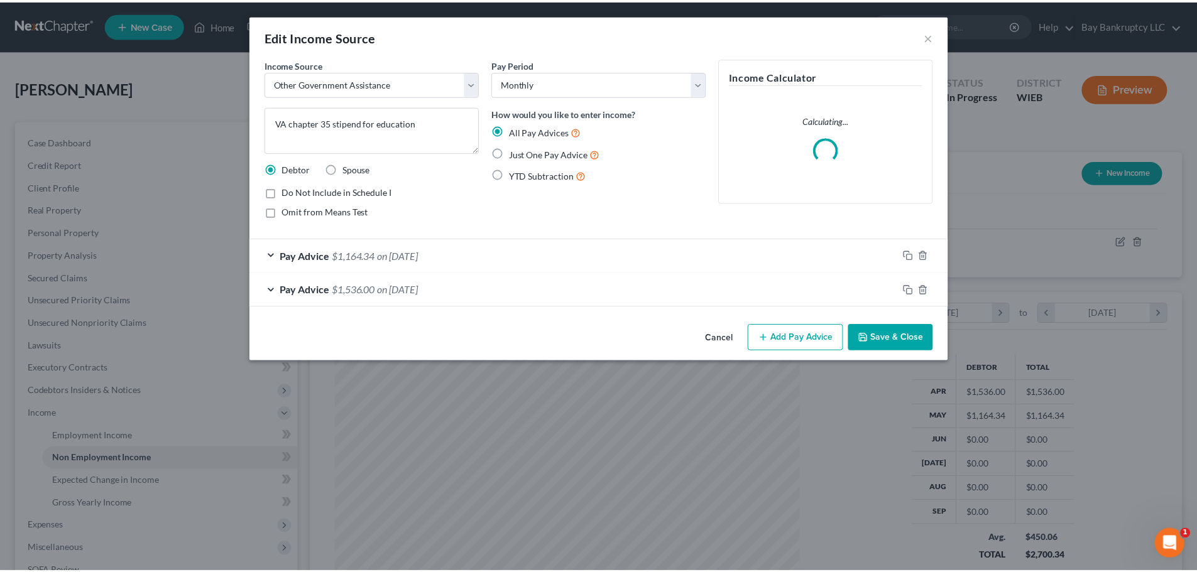
scroll to position [236, 498]
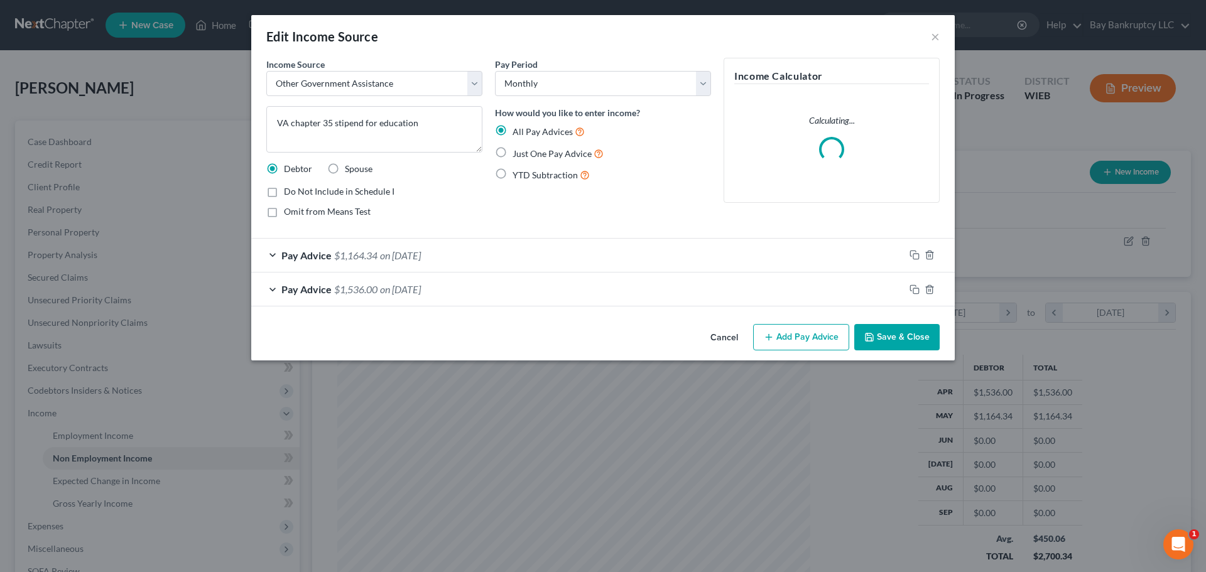
click at [887, 334] on button "Save & Close" at bounding box center [897, 337] width 85 height 26
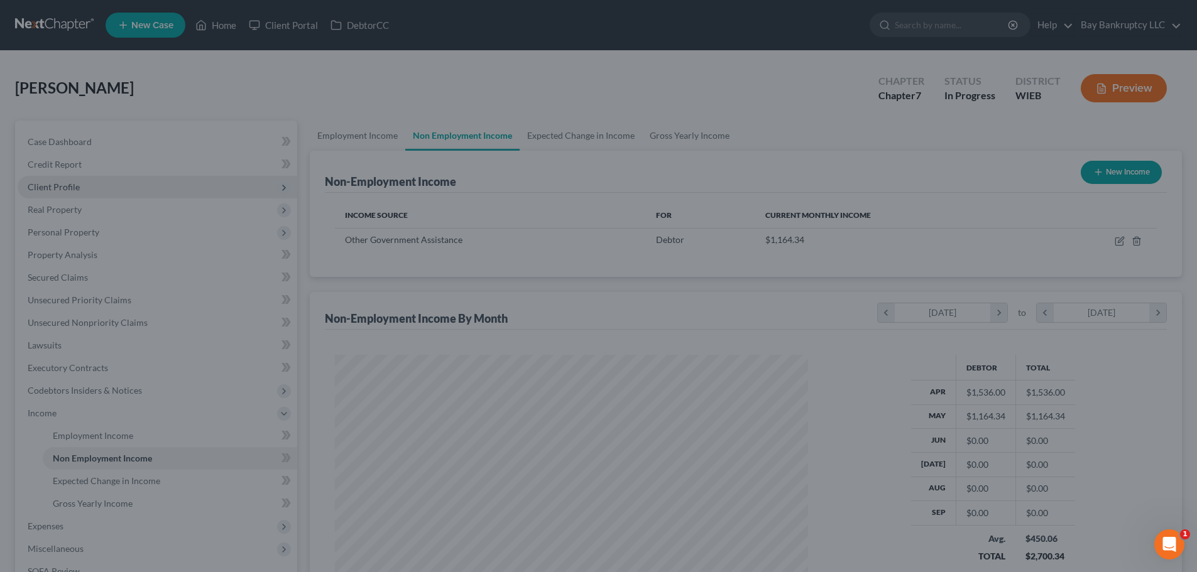
scroll to position [628149, 627889]
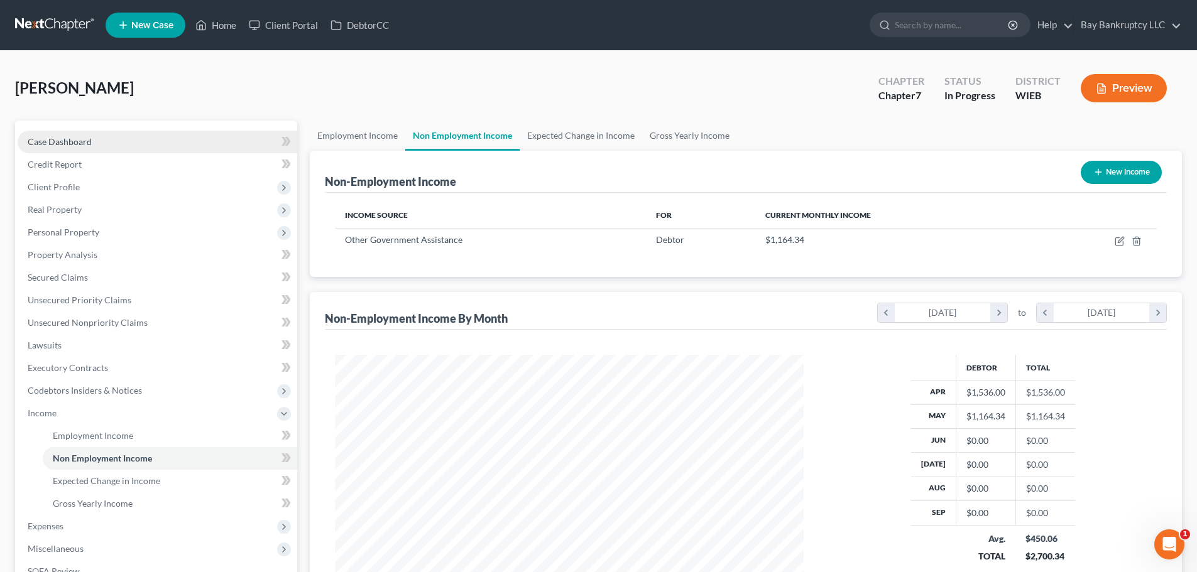
click at [67, 144] on span "Case Dashboard" at bounding box center [60, 141] width 64 height 11
select select "3"
select select "4"
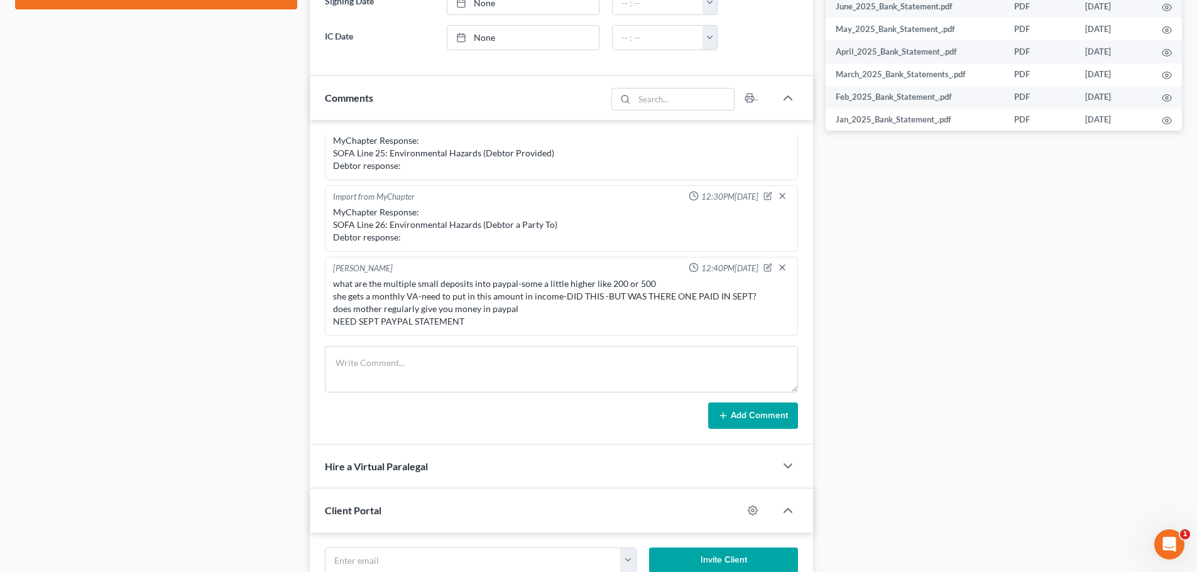
scroll to position [691, 0]
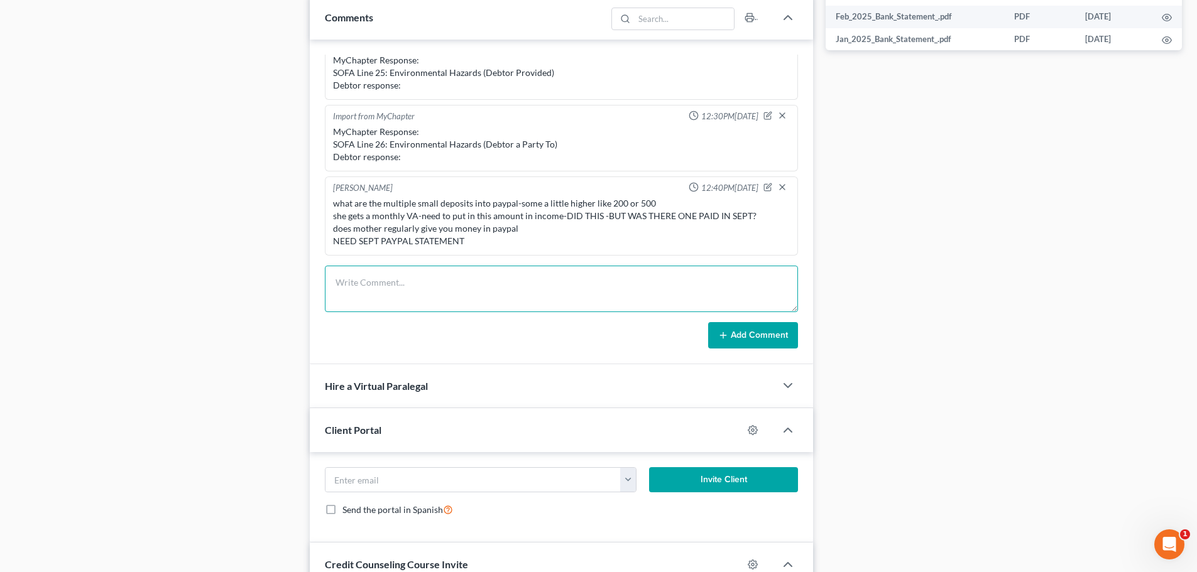
click at [361, 290] on textarea at bounding box center [561, 289] width 473 height 47
click at [557, 285] on textarea "all income is listed except-maybe a VA payment in sept?" at bounding box center [561, 289] width 473 height 47
type textarea "all income is listed except-maybe a VA payment in sept? all bank states gone th…"
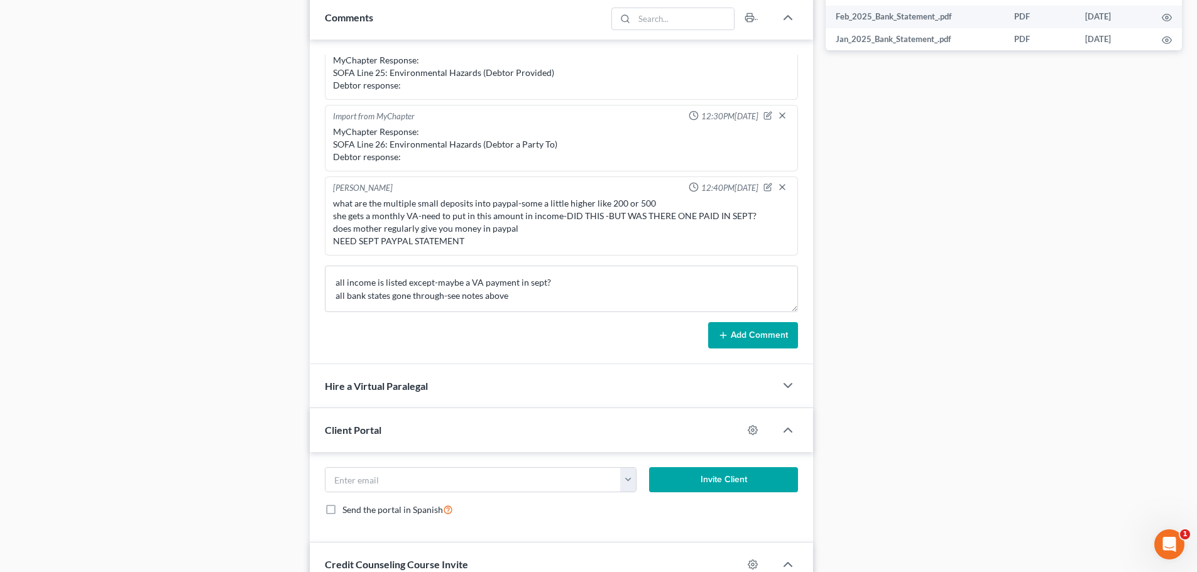
click at [728, 334] on icon at bounding box center [723, 336] width 10 height 10
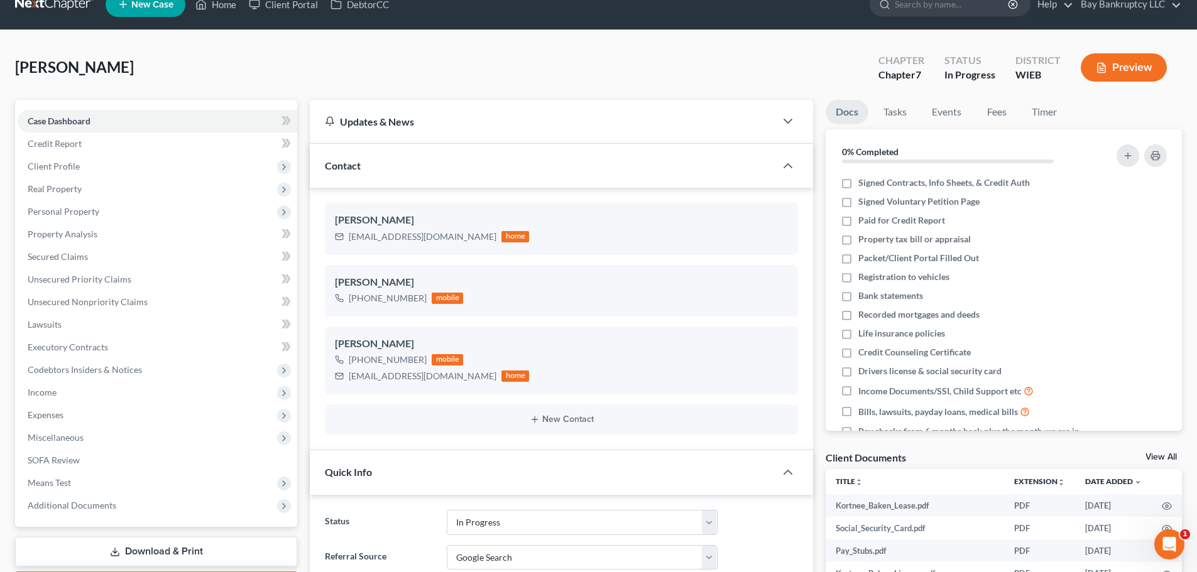
scroll to position [0, 0]
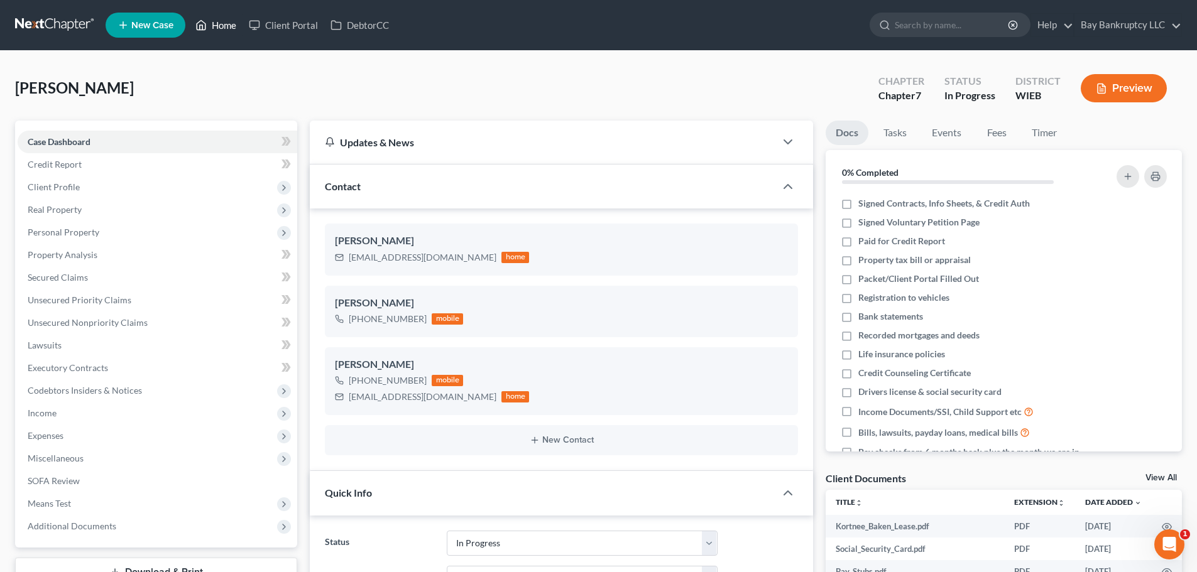
click at [221, 25] on link "Home" at bounding box center [215, 25] width 53 height 23
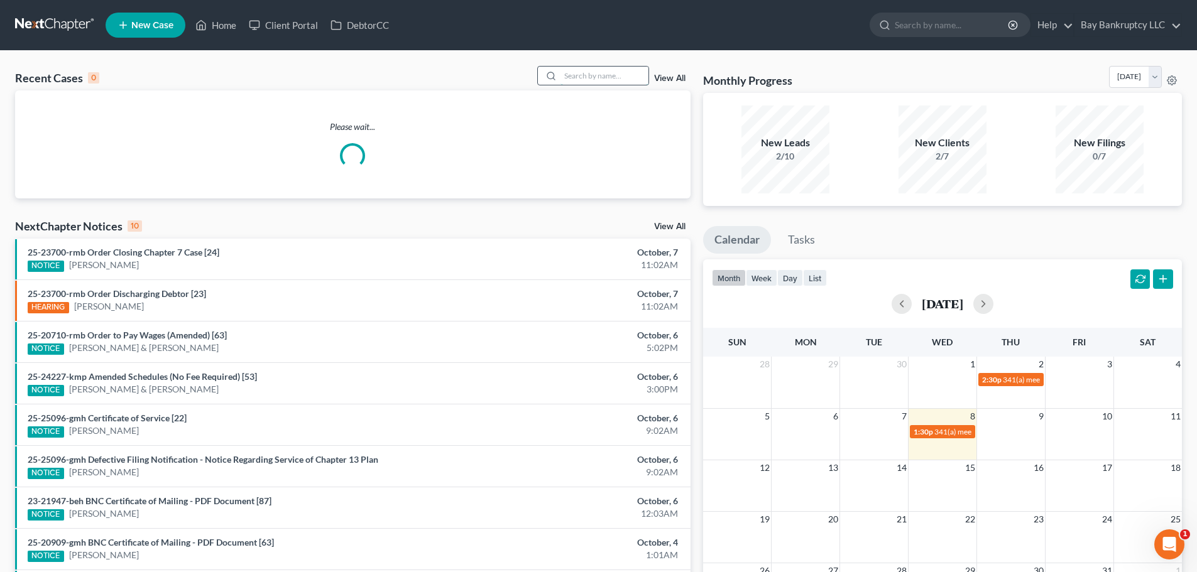
click at [586, 77] on input "search" at bounding box center [605, 76] width 88 height 18
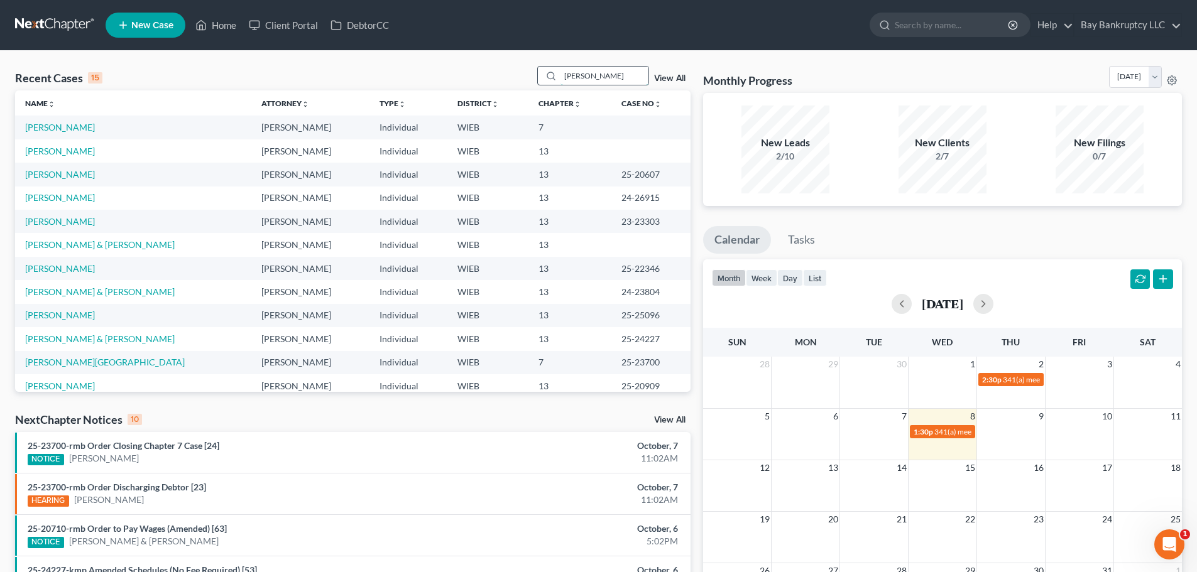
type input "[PERSON_NAME]"
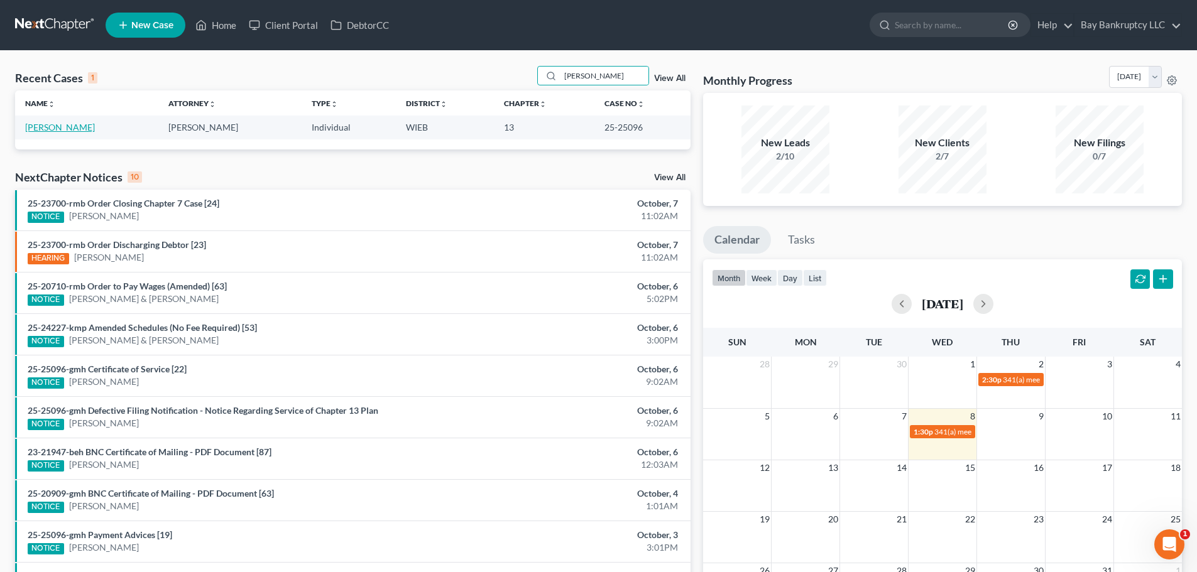
click at [87, 123] on link "[PERSON_NAME]" at bounding box center [60, 127] width 70 height 11
select select "0"
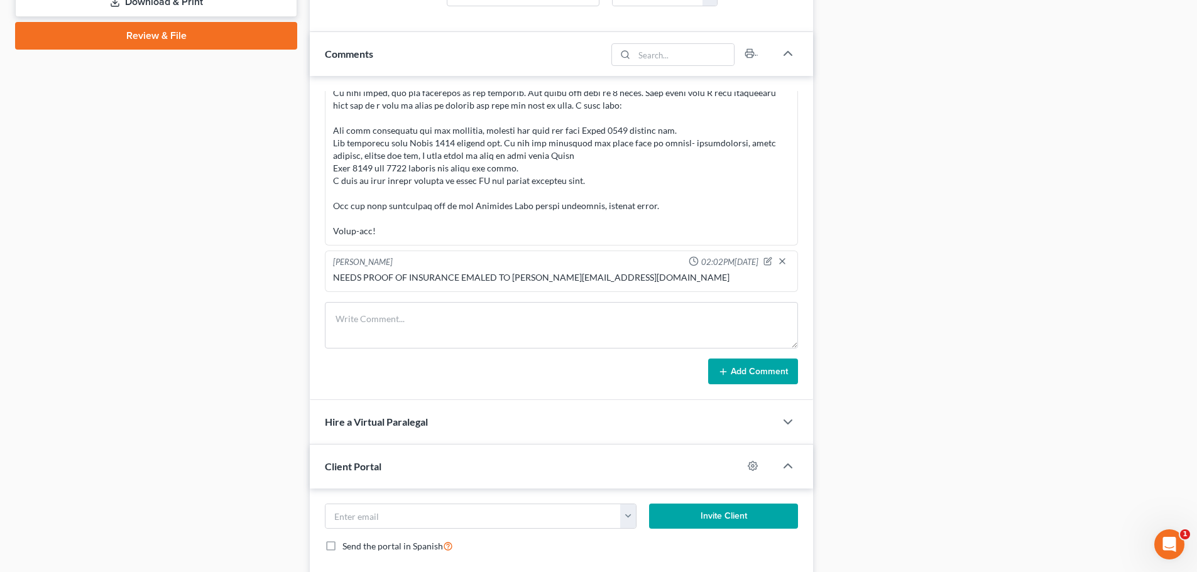
scroll to position [405, 0]
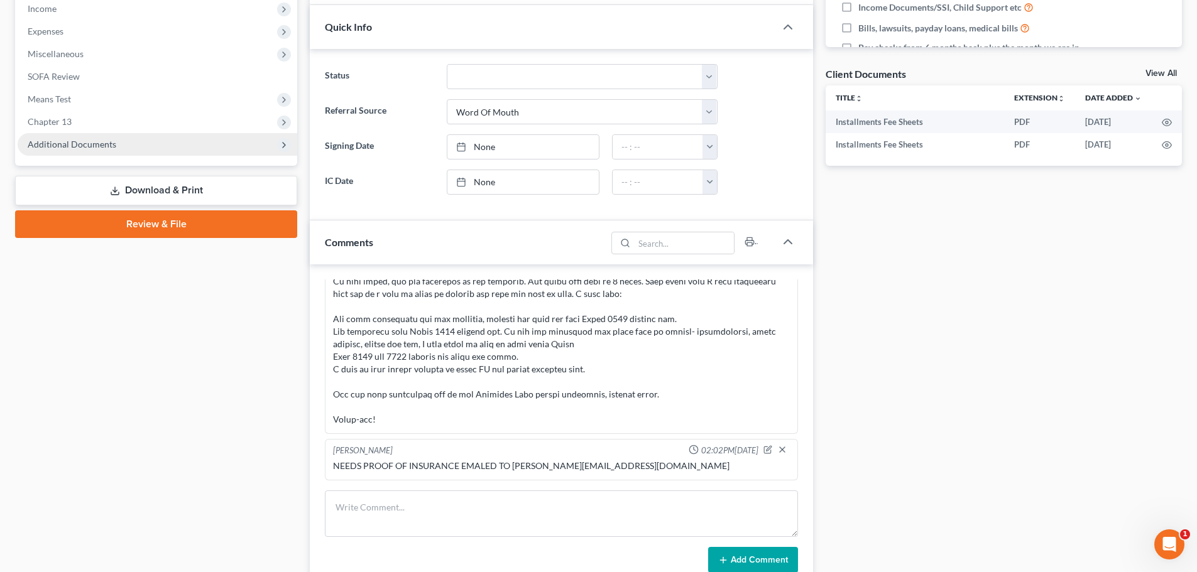
click at [83, 147] on span "Additional Documents" at bounding box center [72, 144] width 89 height 11
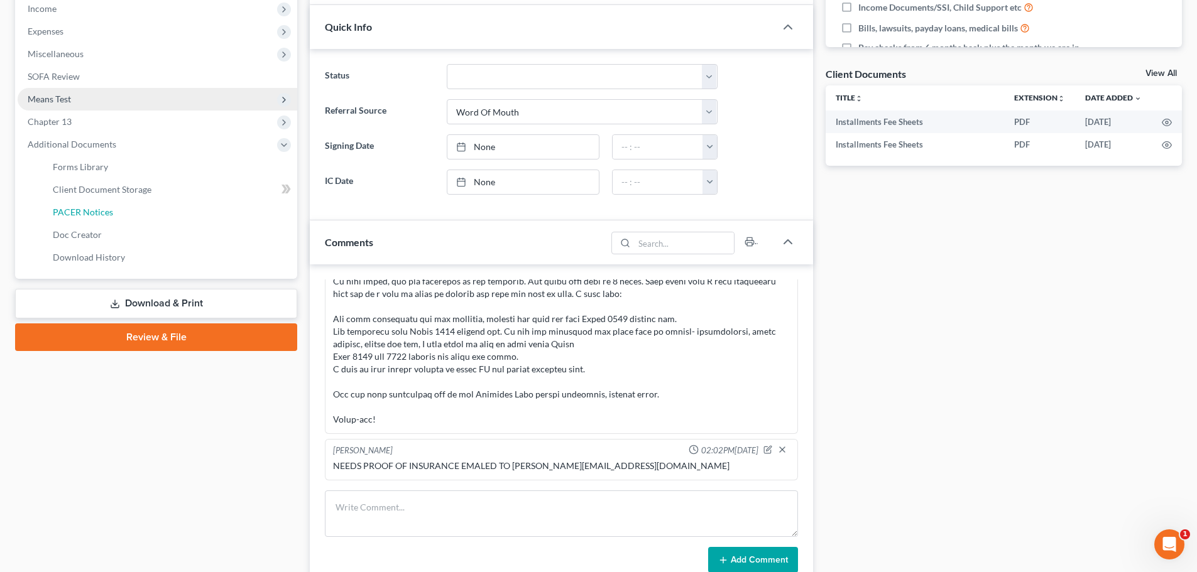
click at [90, 213] on span "PACER Notices" at bounding box center [83, 212] width 60 height 11
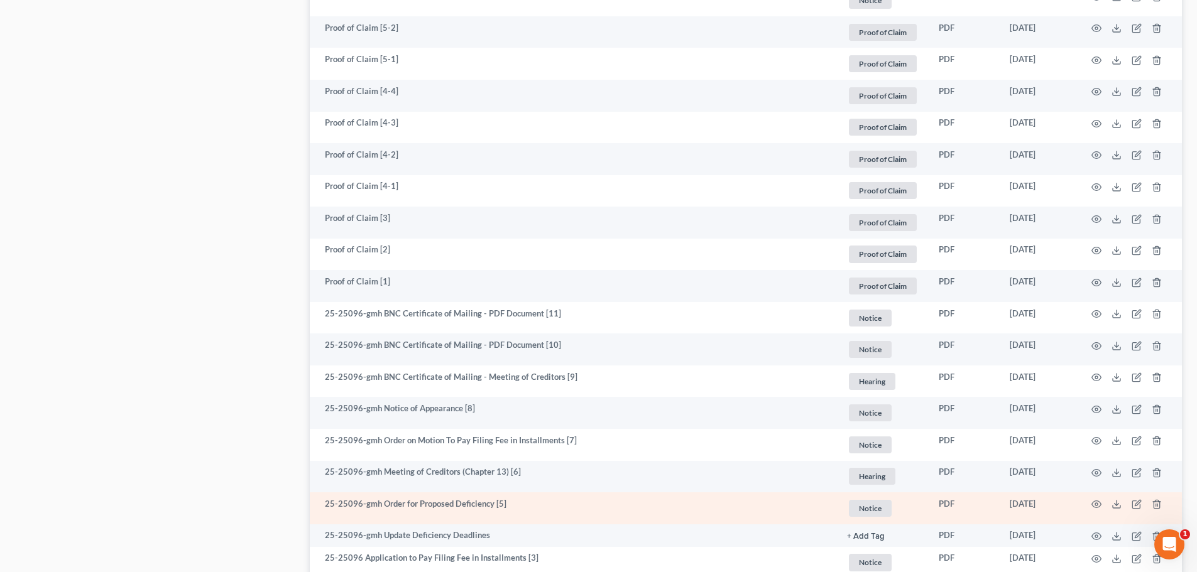
scroll to position [817, 0]
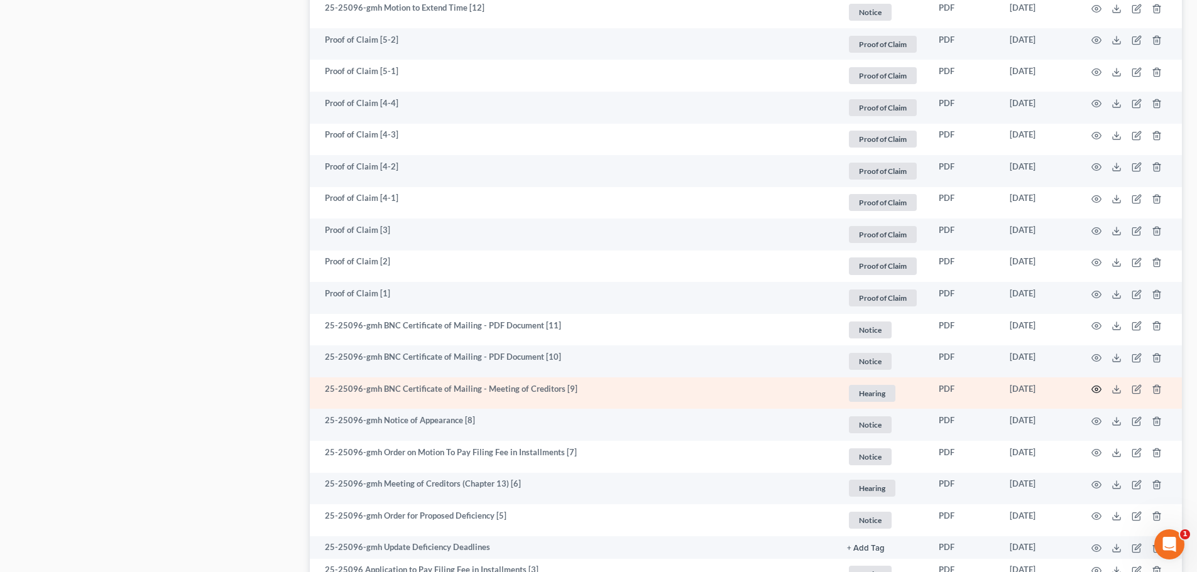
click at [1096, 387] on icon "button" at bounding box center [1097, 390] width 10 height 10
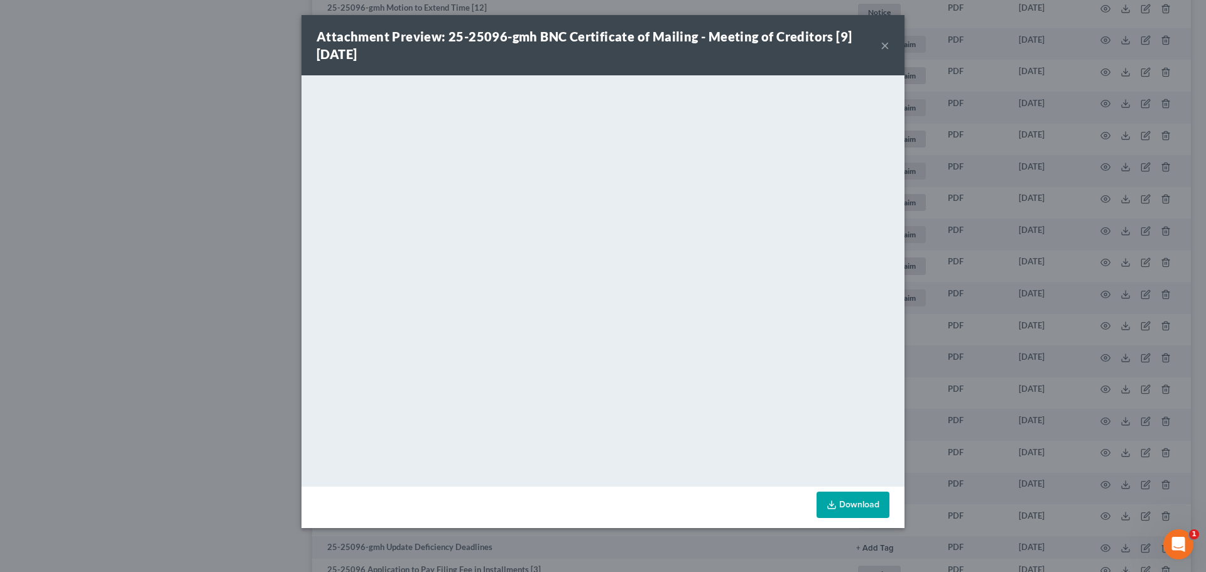
click at [884, 46] on button "×" at bounding box center [885, 45] width 9 height 15
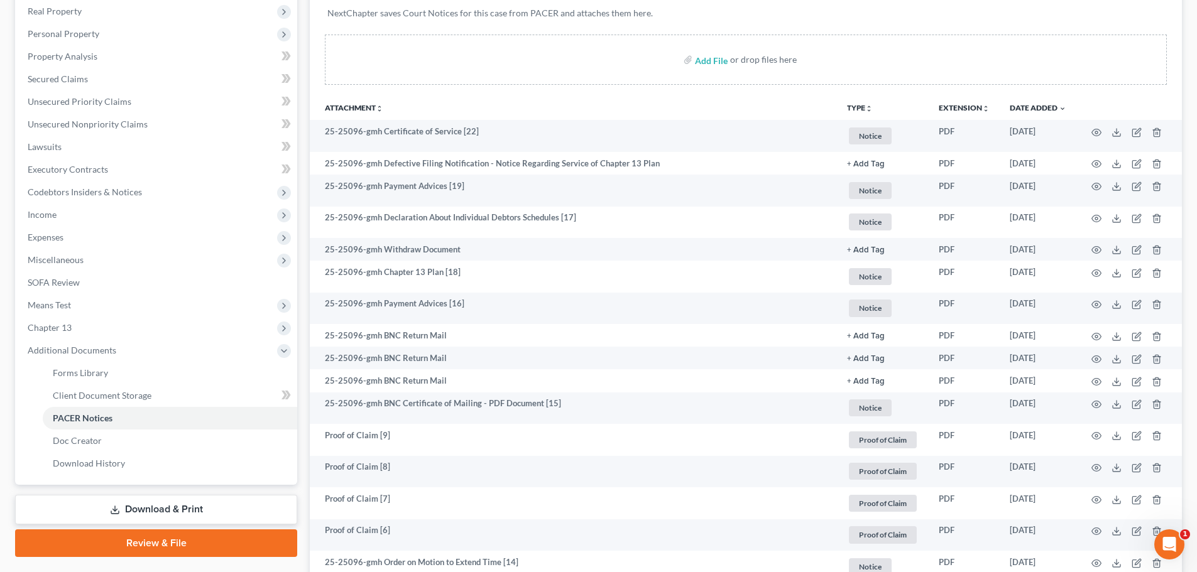
scroll to position [0, 0]
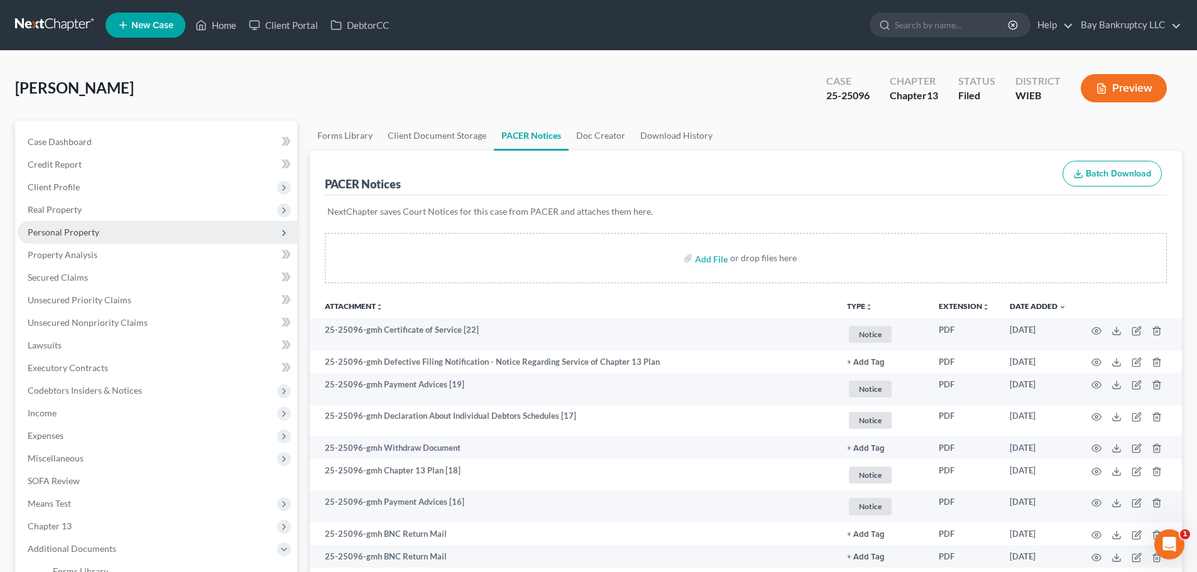
click at [75, 238] on span "Personal Property" at bounding box center [158, 232] width 280 height 23
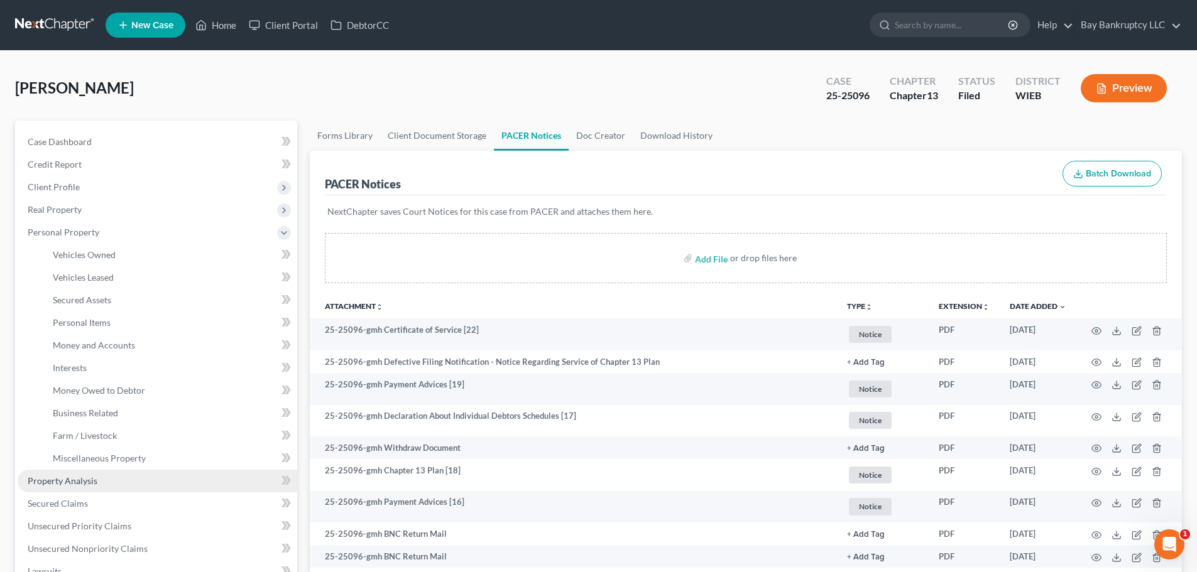
click at [90, 479] on span "Property Analysis" at bounding box center [63, 481] width 70 height 11
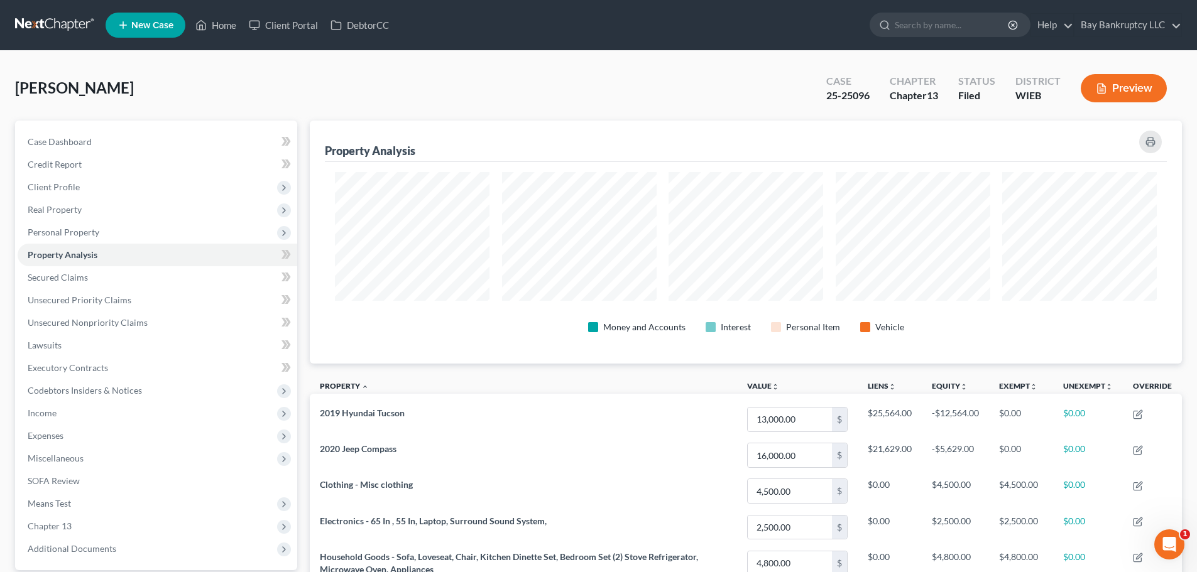
scroll to position [243, 872]
click at [171, 79] on div "[PERSON_NAME] Upgraded Case 25-25096 Chapter Chapter 13 Status Filed District W…" at bounding box center [598, 93] width 1167 height 55
click at [93, 144] on link "Case Dashboard" at bounding box center [158, 142] width 280 height 23
select select "2"
select select "0"
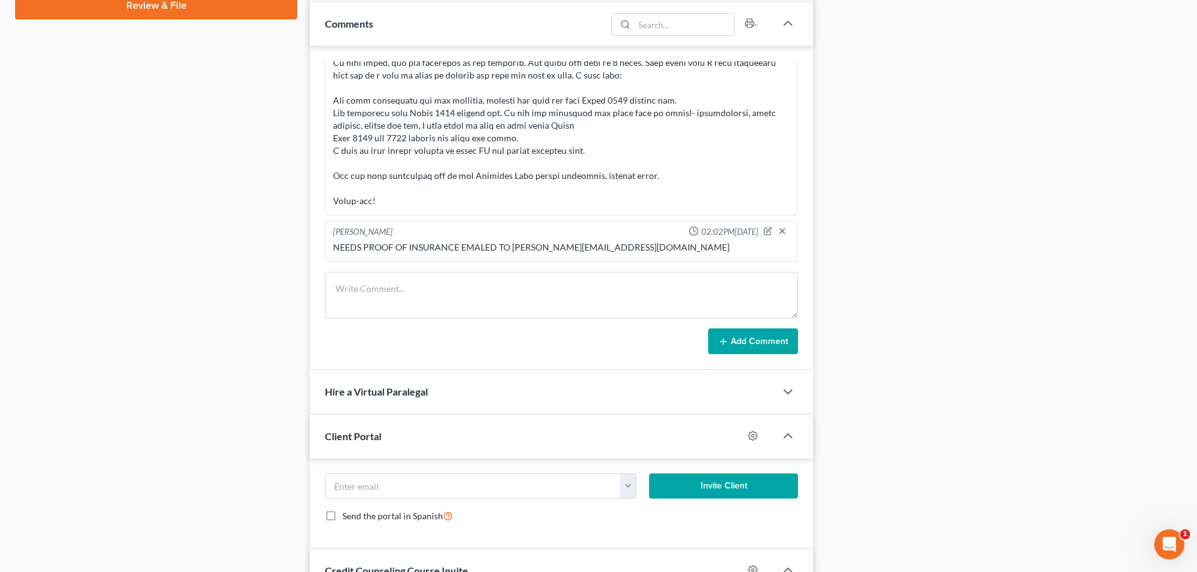
scroll to position [628, 0]
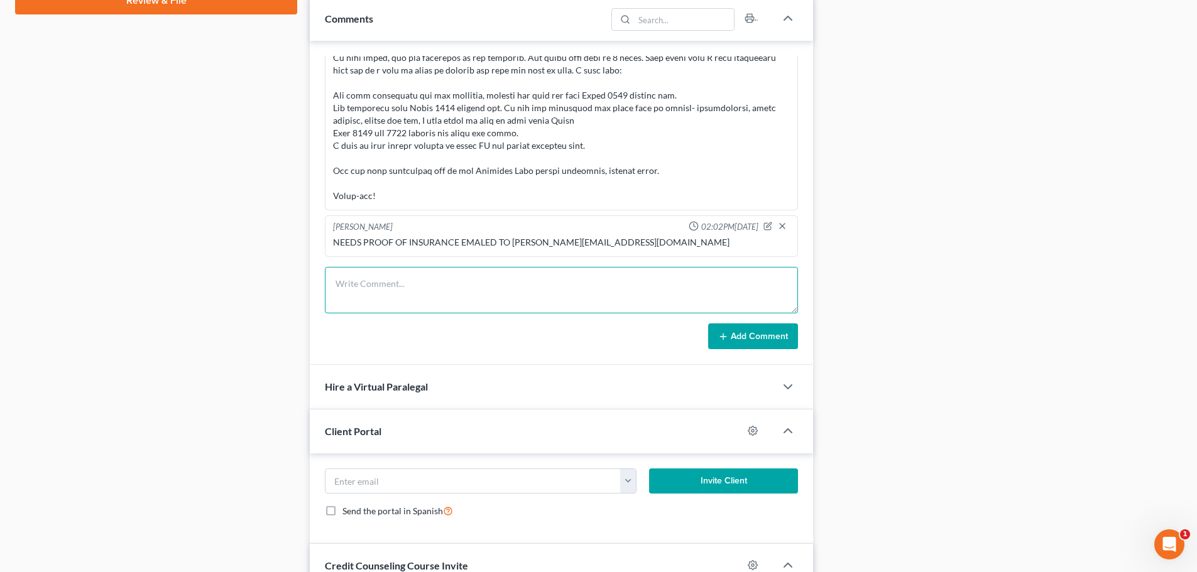
click at [441, 287] on textarea at bounding box center [561, 290] width 473 height 47
type textarea "SHE COULD NOT GET IN ADJ TO [DATE] AT 11;30"
click at [740, 336] on button "Add Comment" at bounding box center [753, 337] width 90 height 26
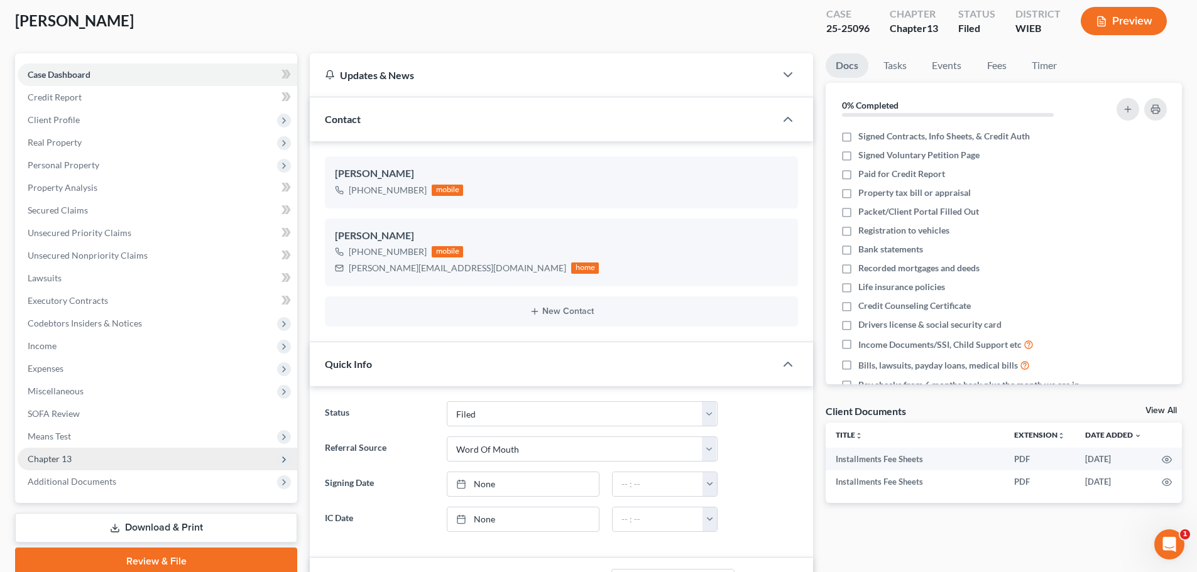
scroll to position [251, 0]
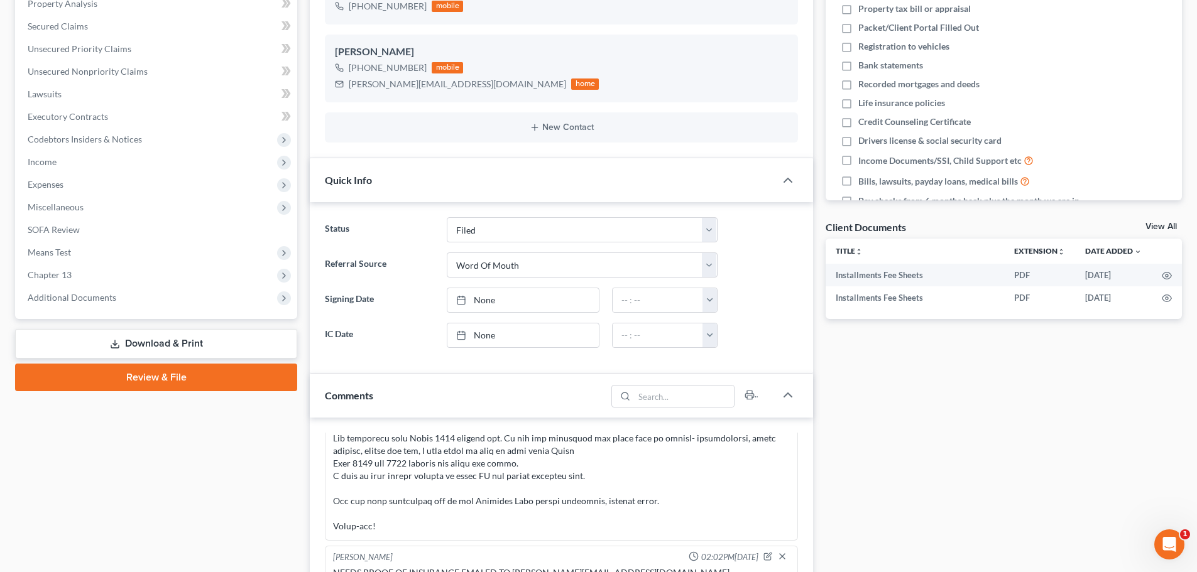
click at [91, 303] on span "Additional Documents" at bounding box center [158, 298] width 280 height 23
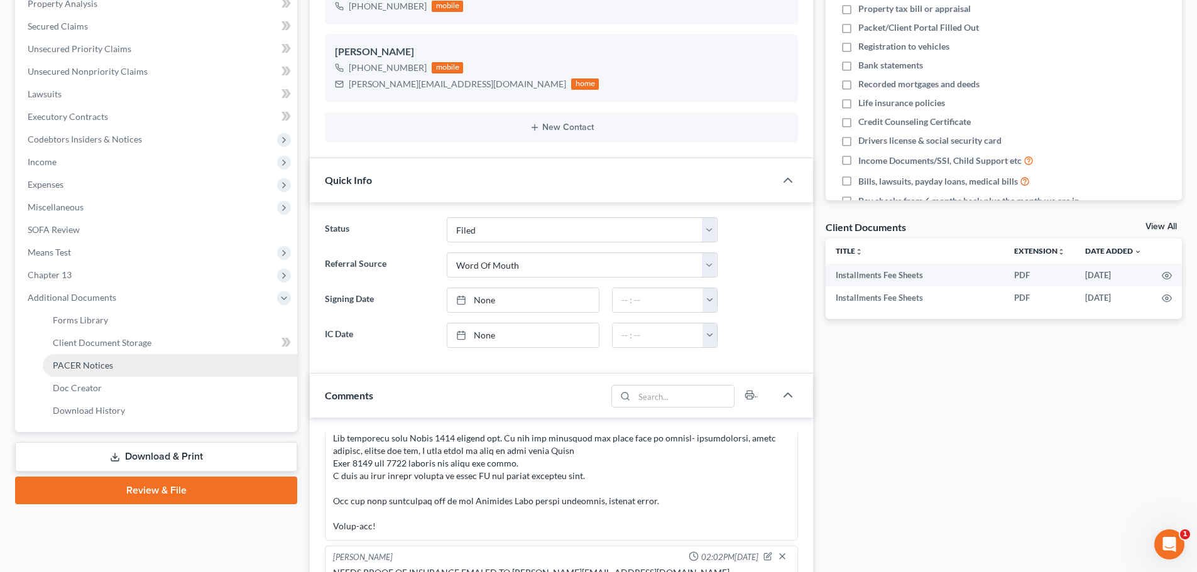
click at [74, 368] on span "PACER Notices" at bounding box center [83, 365] width 60 height 11
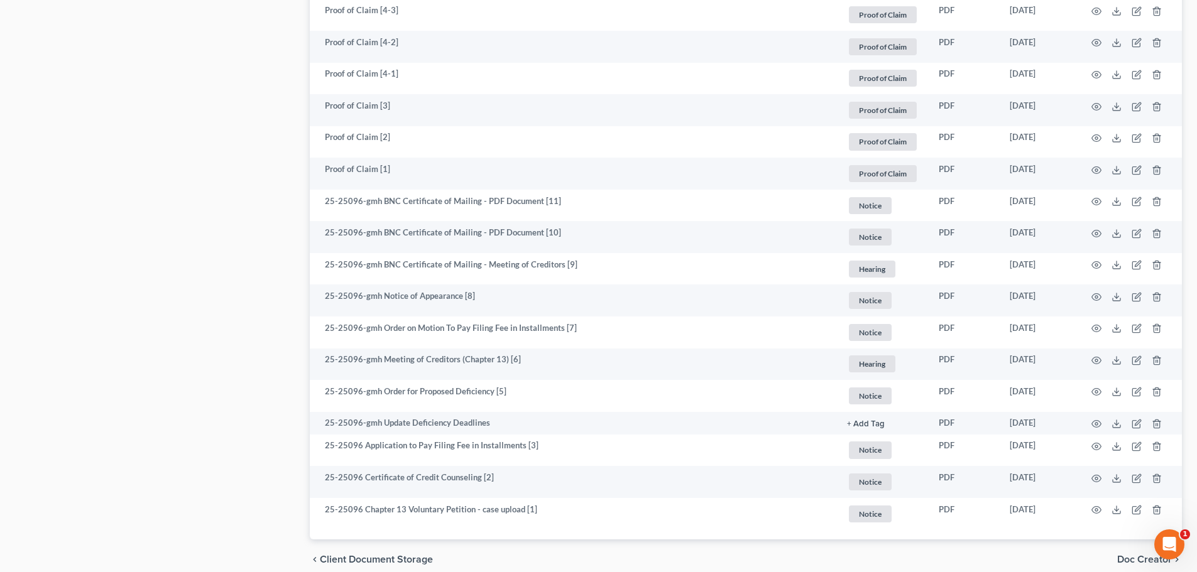
scroll to position [997, 0]
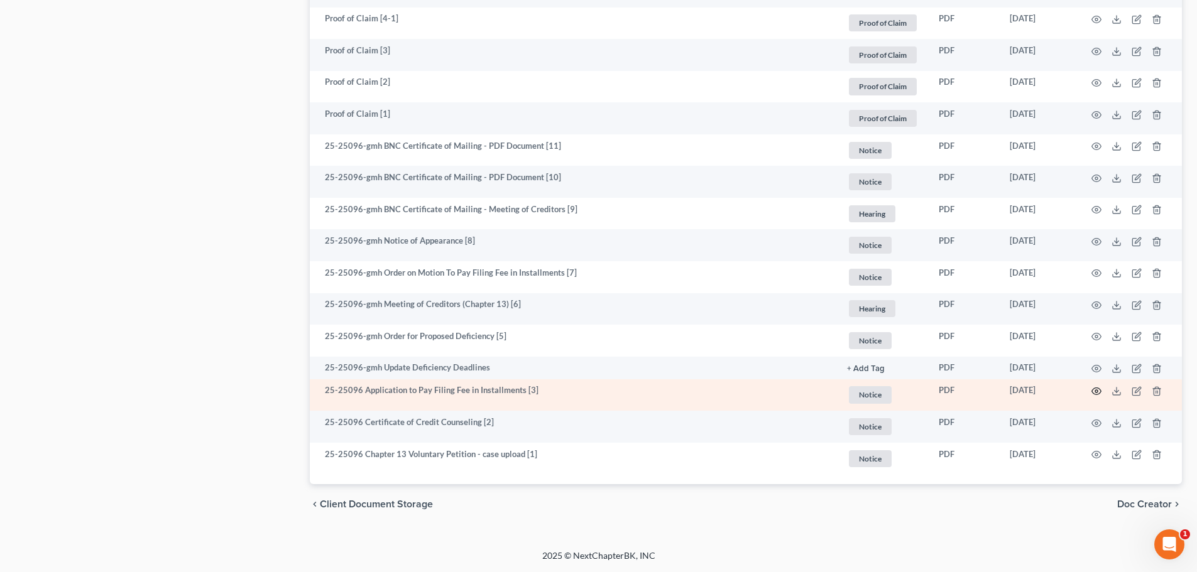
click at [1093, 392] on icon "button" at bounding box center [1097, 391] width 10 height 10
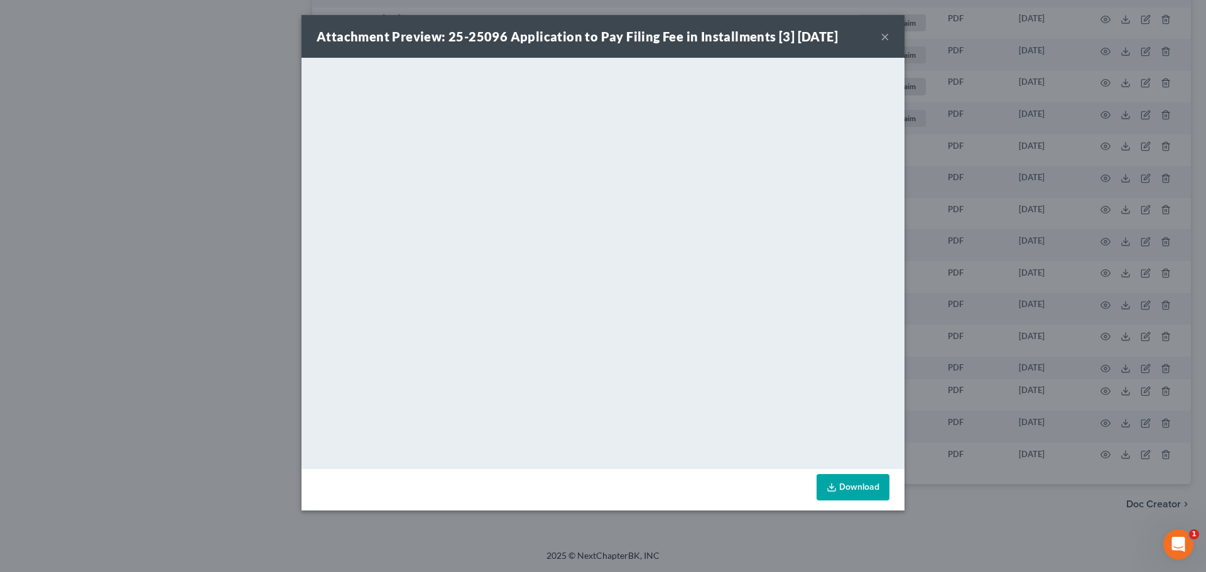
click at [882, 40] on button "×" at bounding box center [885, 36] width 9 height 15
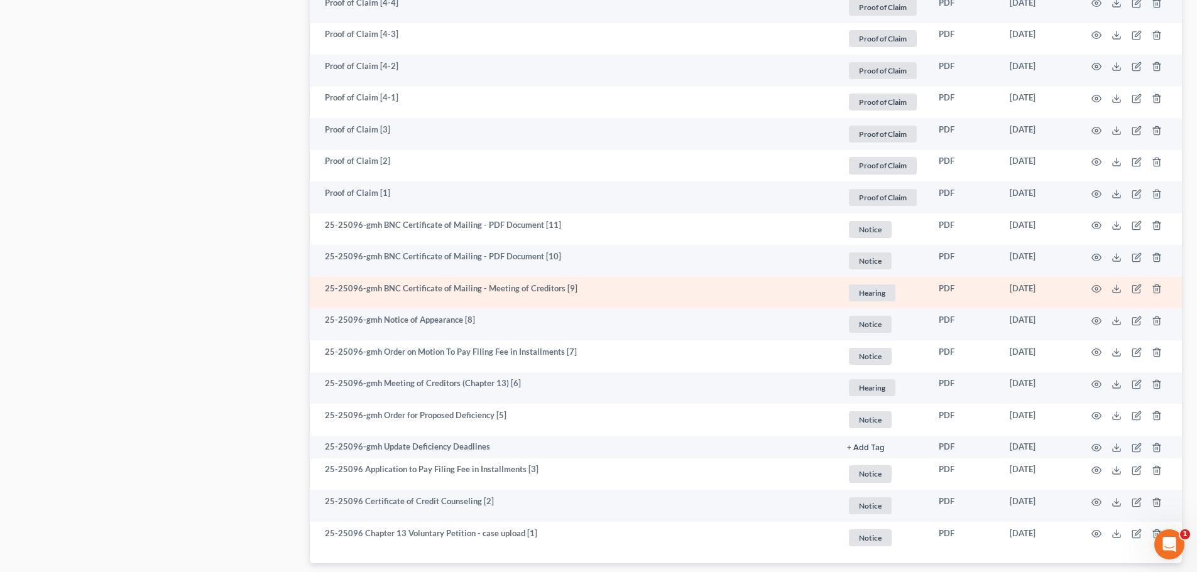
scroll to position [808, 0]
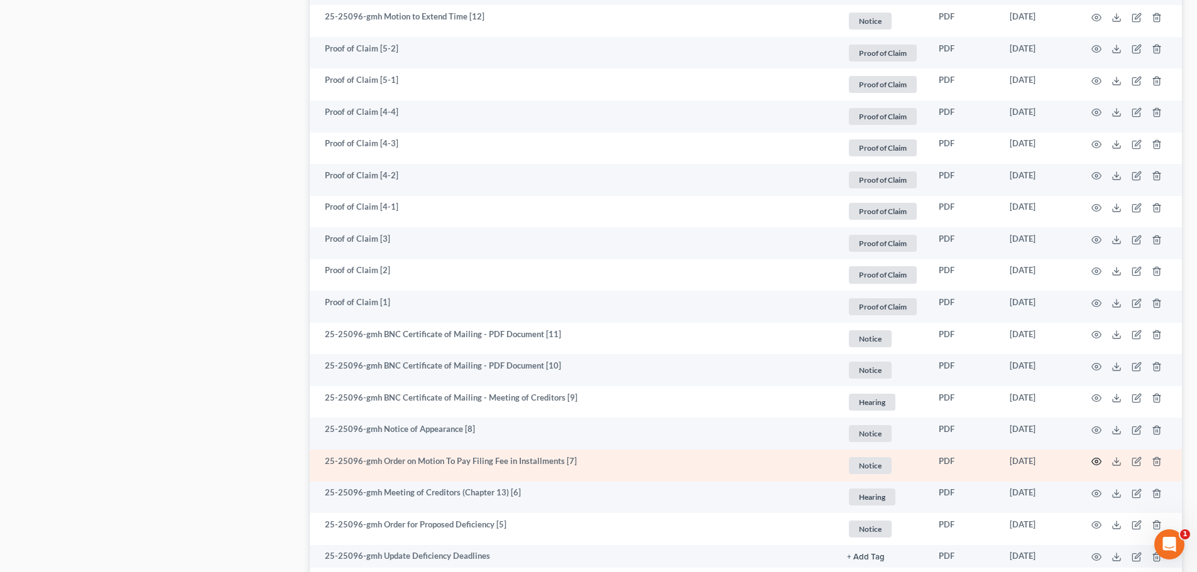
click at [1097, 463] on circle "button" at bounding box center [1096, 462] width 3 height 3
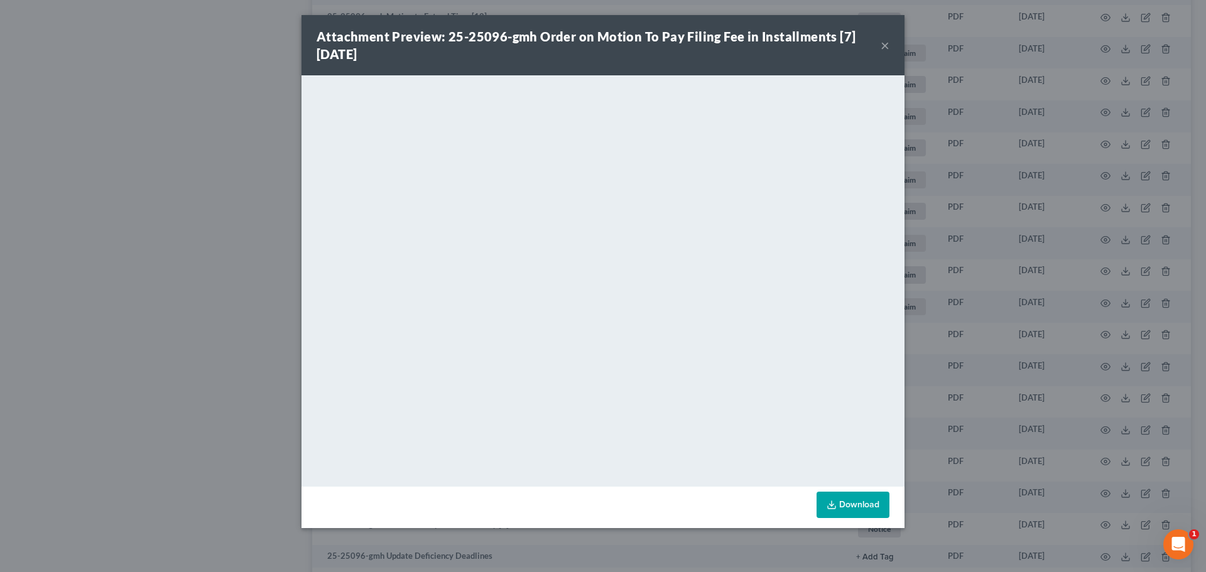
click at [887, 47] on button "×" at bounding box center [885, 45] width 9 height 15
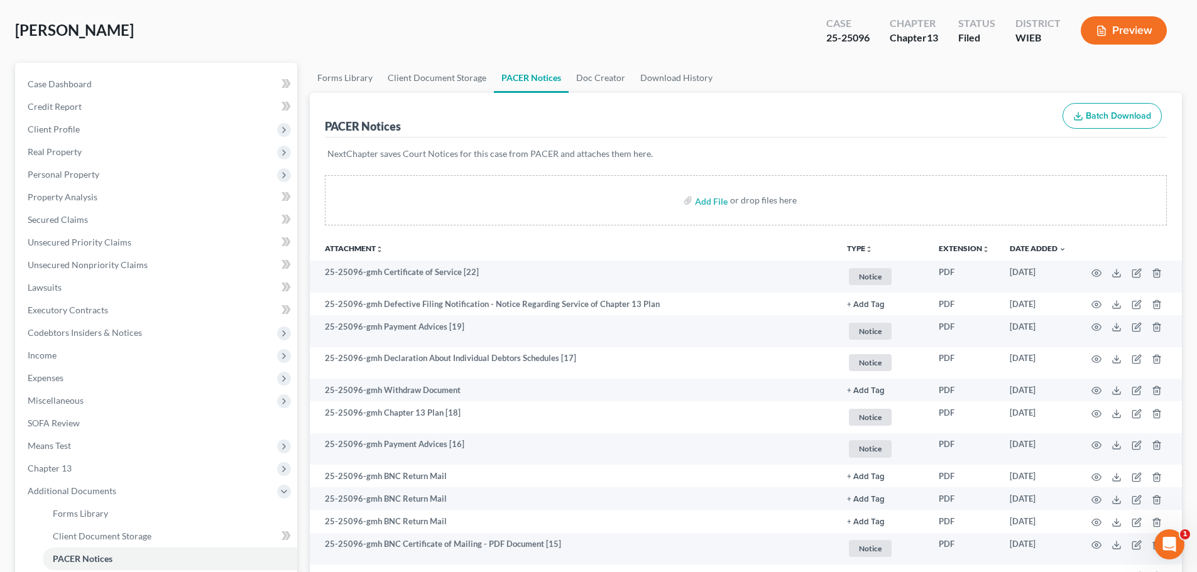
scroll to position [0, 0]
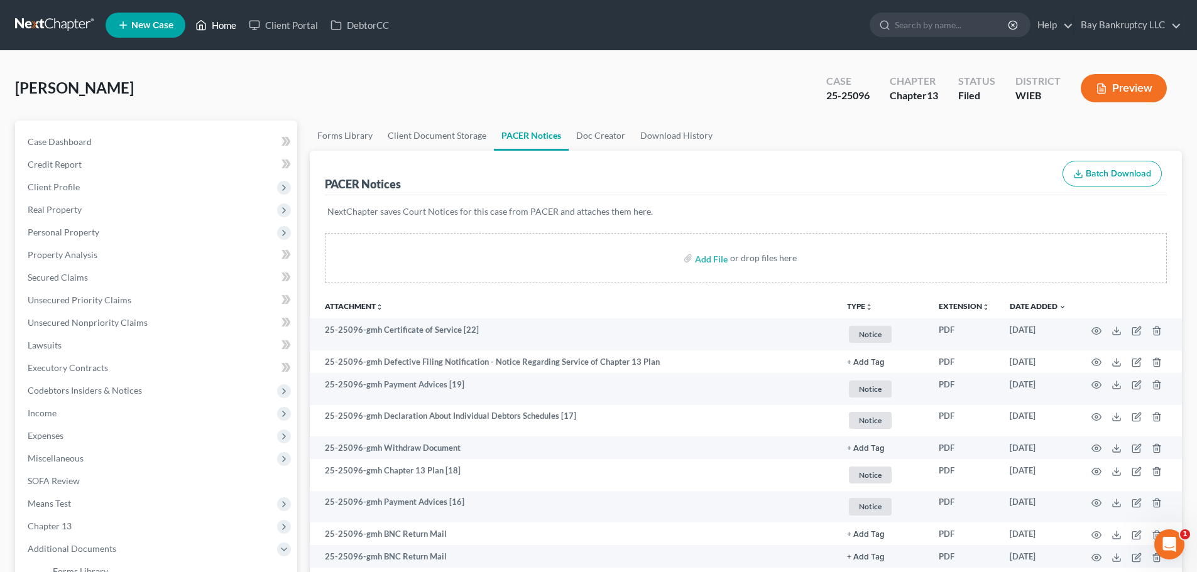
drag, startPoint x: 226, startPoint y: 25, endPoint x: 515, endPoint y: 126, distance: 306.0
click at [226, 25] on link "Home" at bounding box center [215, 25] width 53 height 23
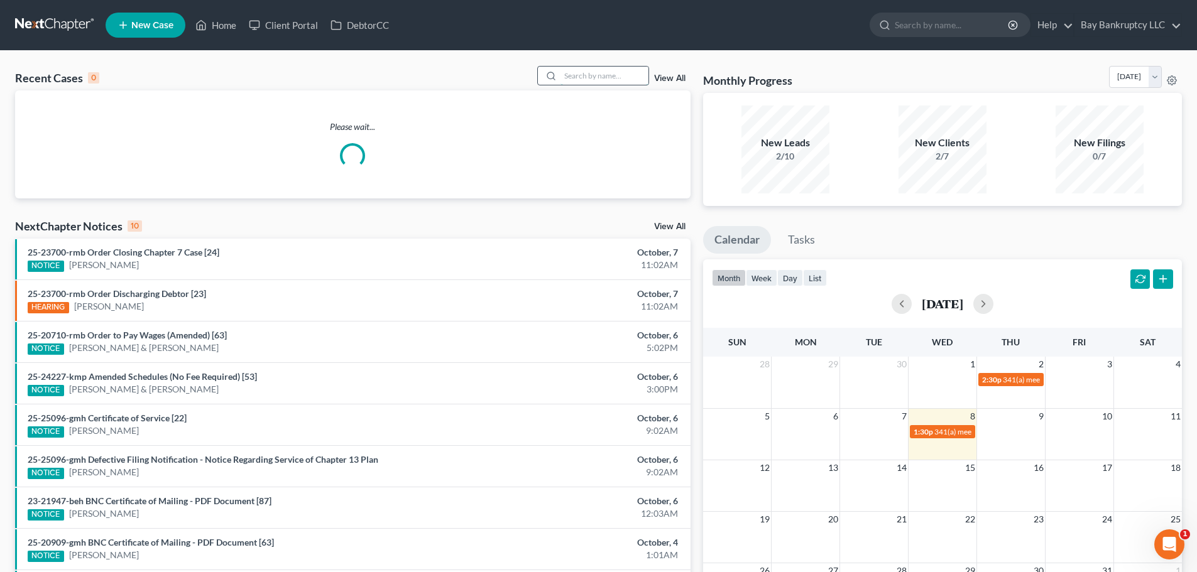
click at [594, 79] on input "search" at bounding box center [605, 76] width 88 height 18
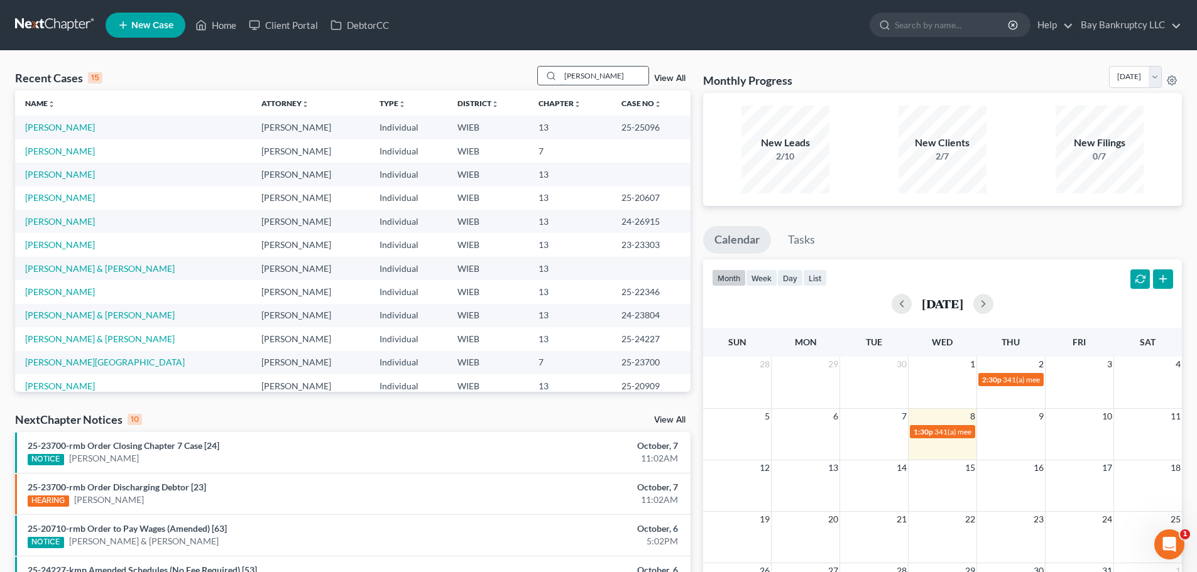
type input "[PERSON_NAME]"
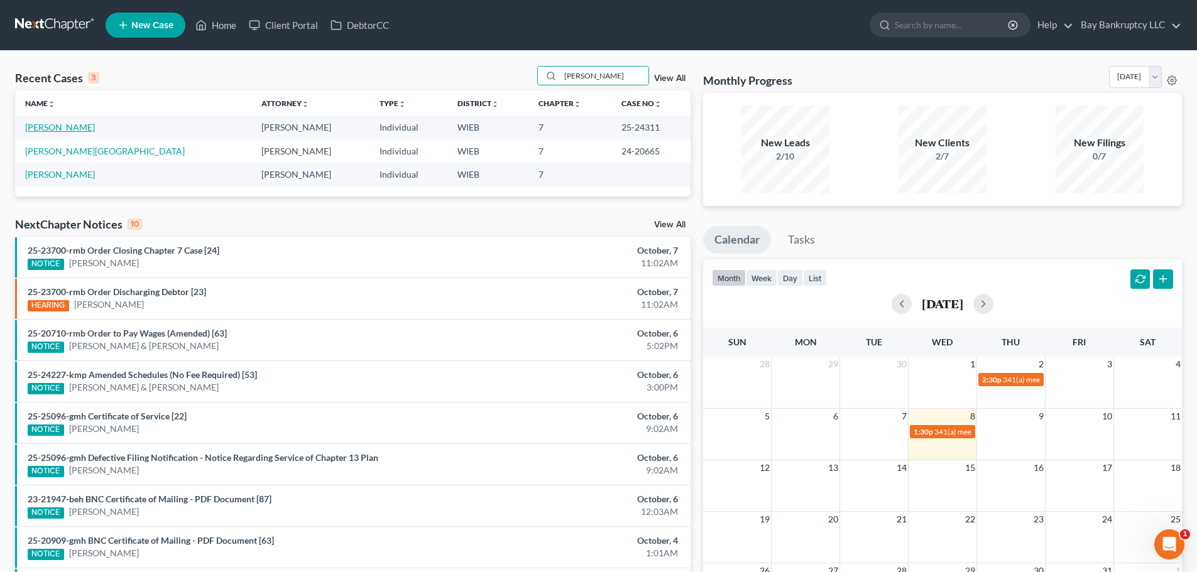
click at [41, 125] on link "[PERSON_NAME]" at bounding box center [60, 127] width 70 height 11
select select "1"
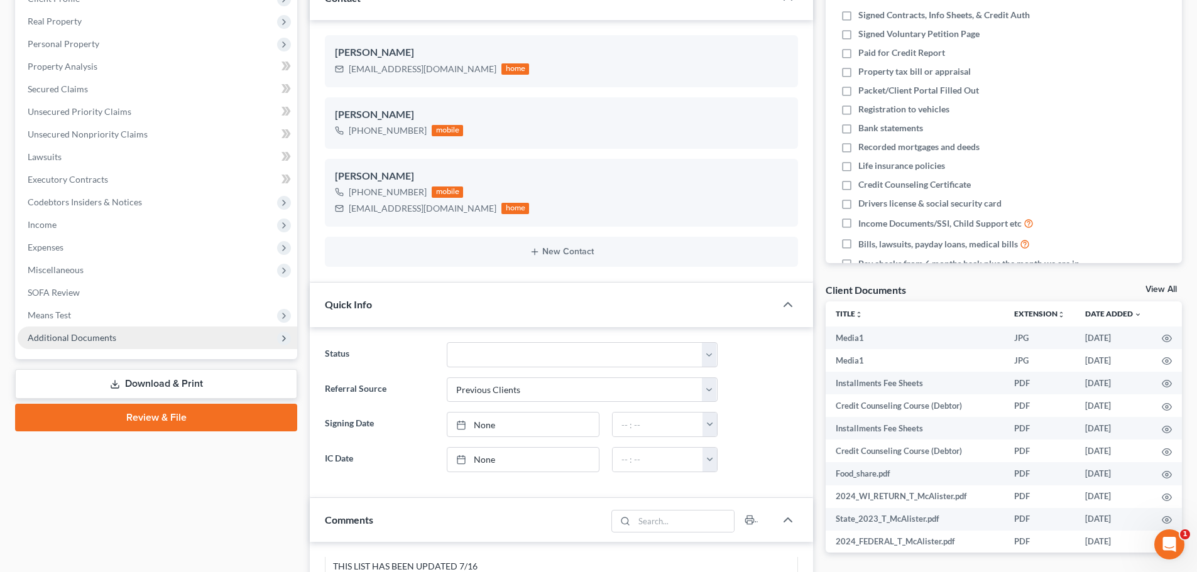
scroll to position [16530, 0]
click at [90, 340] on span "Additional Documents" at bounding box center [72, 337] width 89 height 11
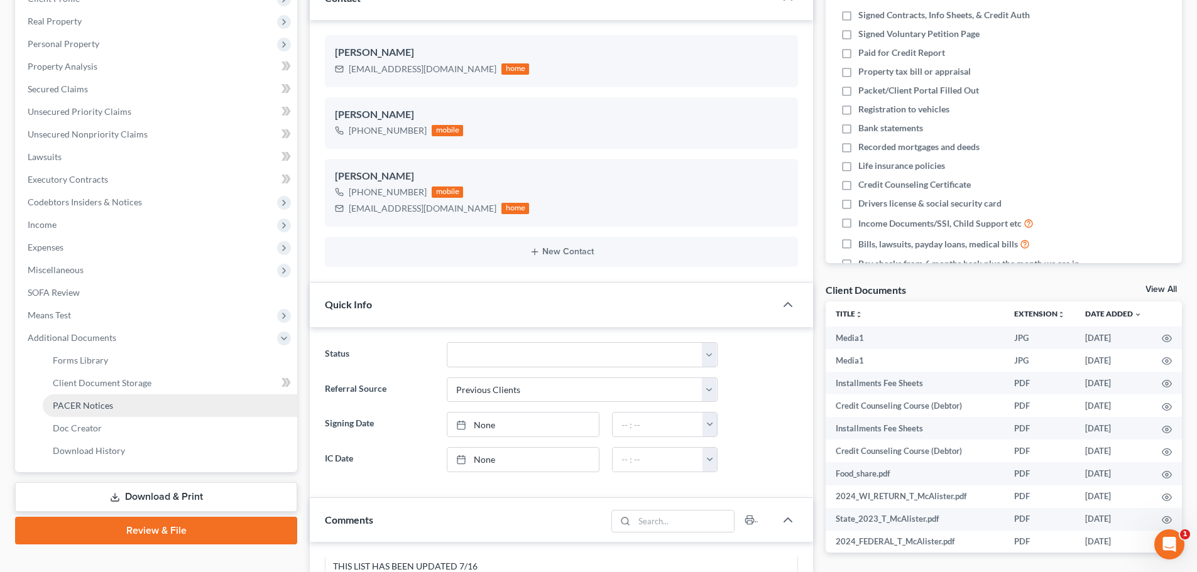
click at [104, 412] on link "PACER Notices" at bounding box center [170, 406] width 254 height 23
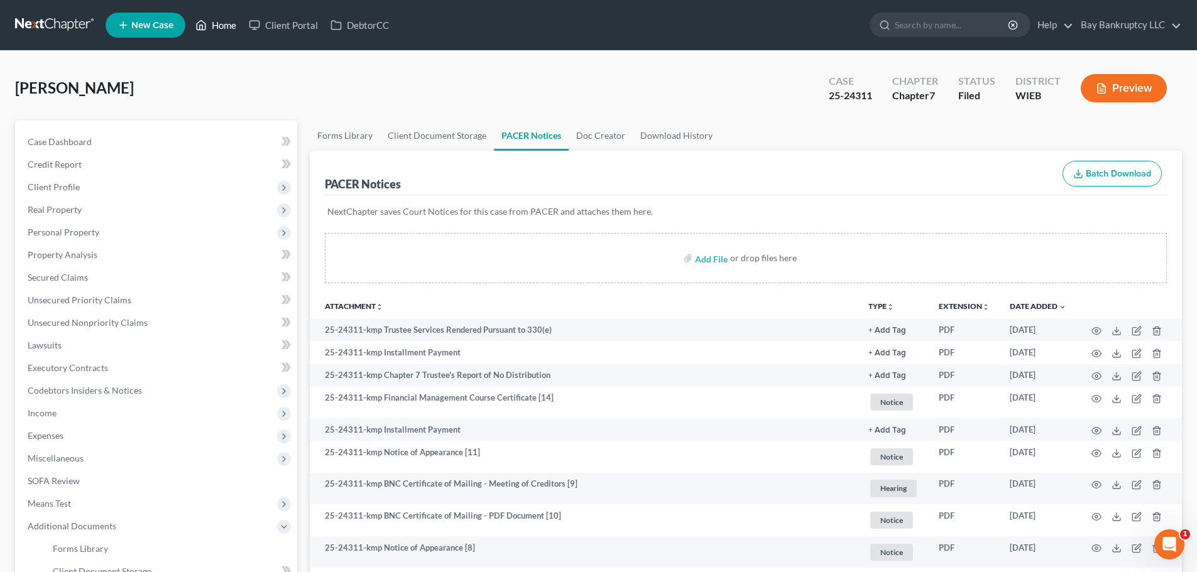
click at [226, 25] on link "Home" at bounding box center [215, 25] width 53 height 23
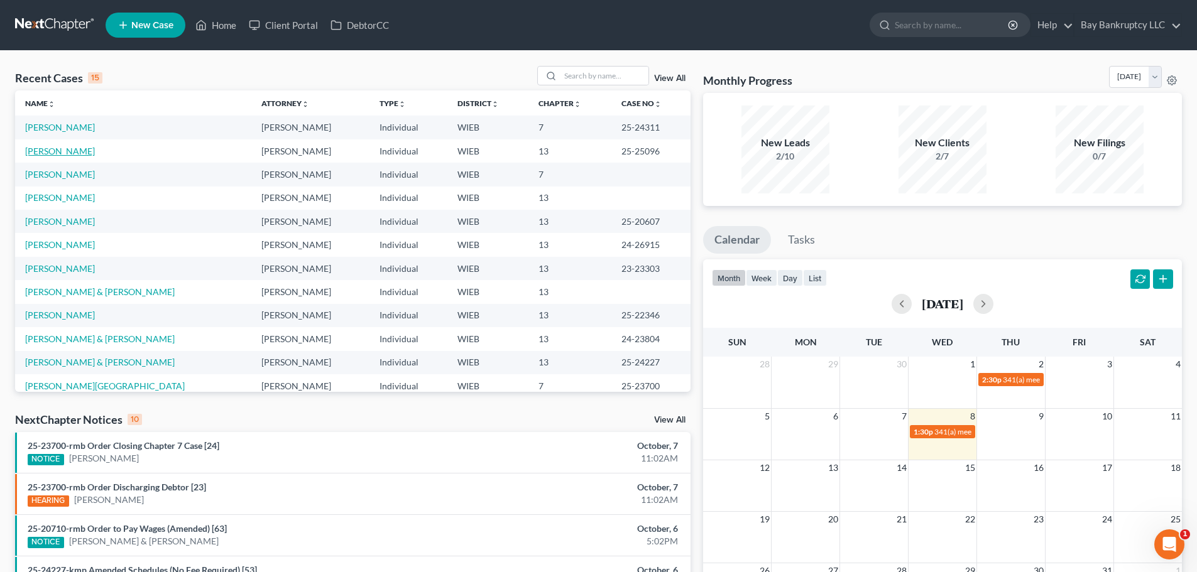
click at [74, 146] on link "[PERSON_NAME]" at bounding box center [60, 151] width 70 height 11
select select "0"
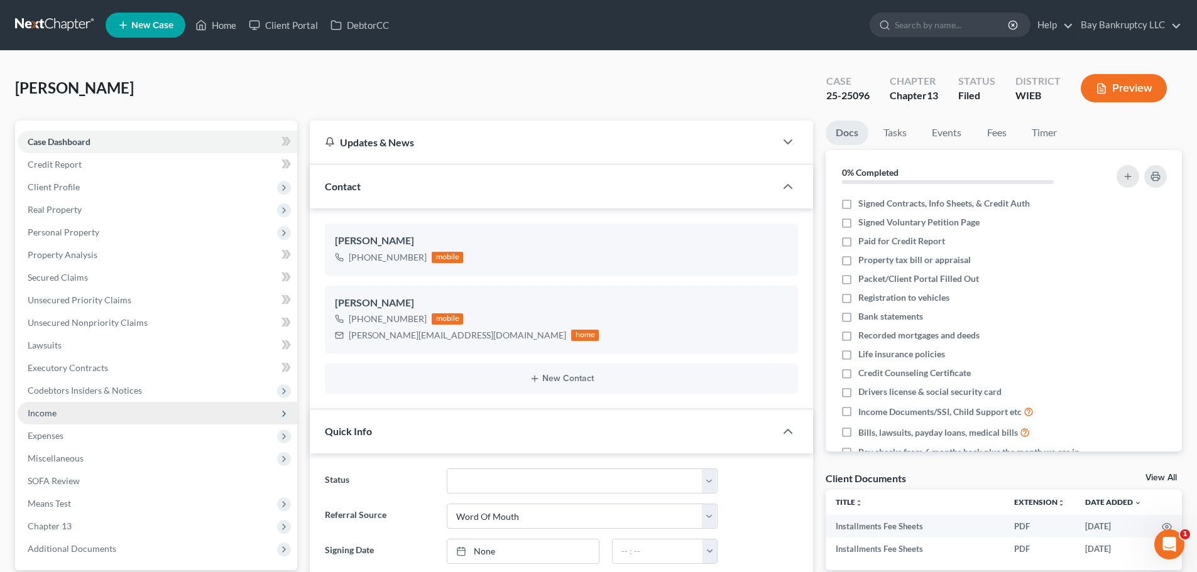
click at [74, 417] on span "Income" at bounding box center [158, 413] width 280 height 23
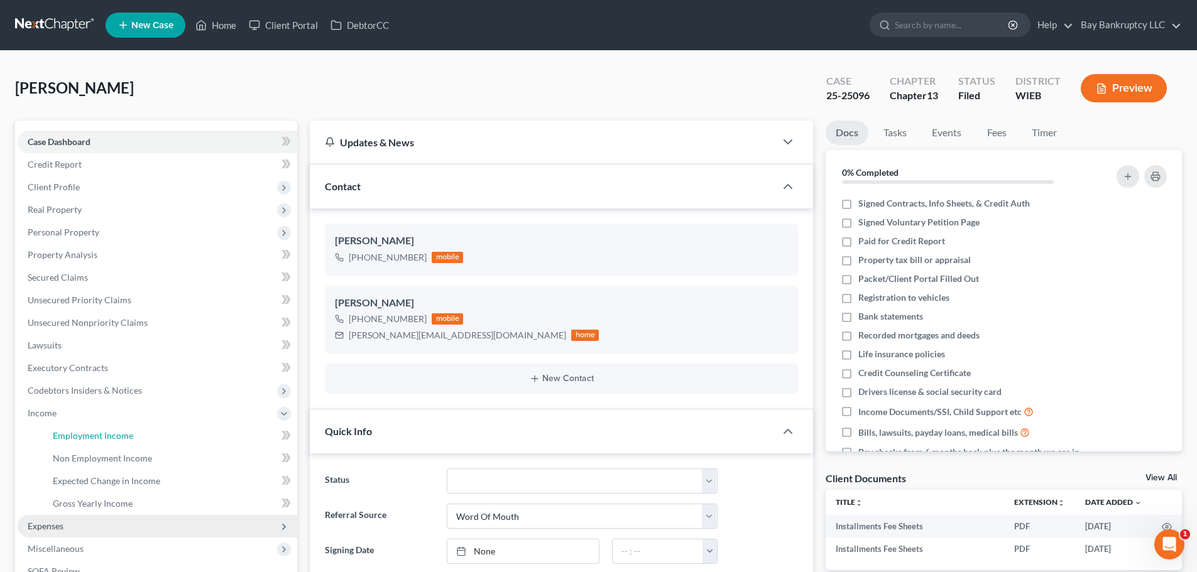
click at [77, 438] on span "Employment Income" at bounding box center [93, 435] width 80 height 11
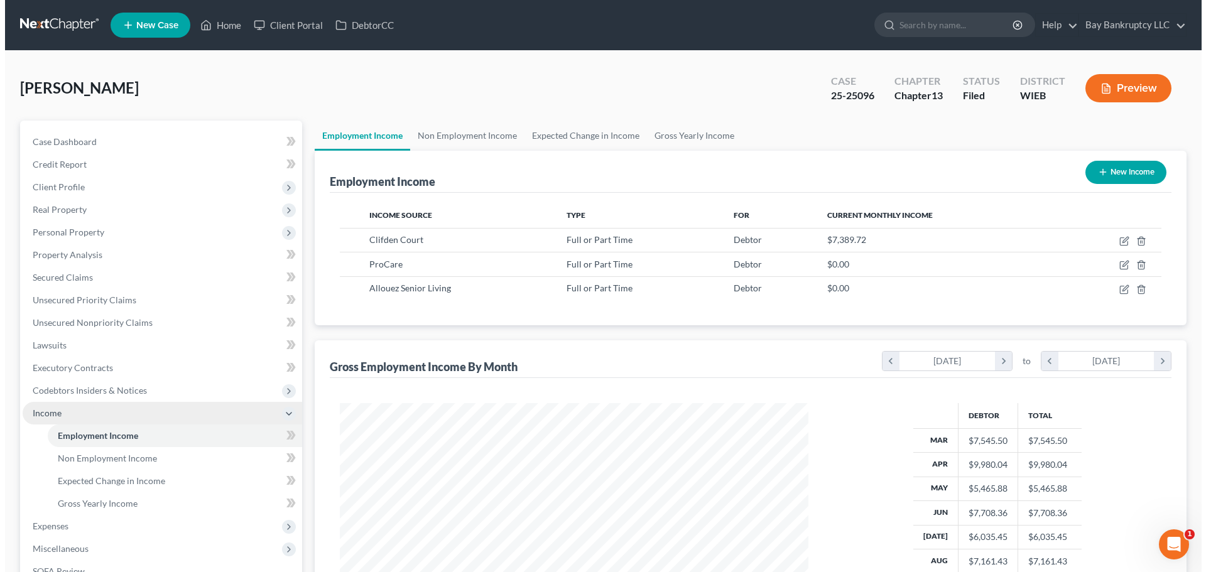
scroll to position [234, 494]
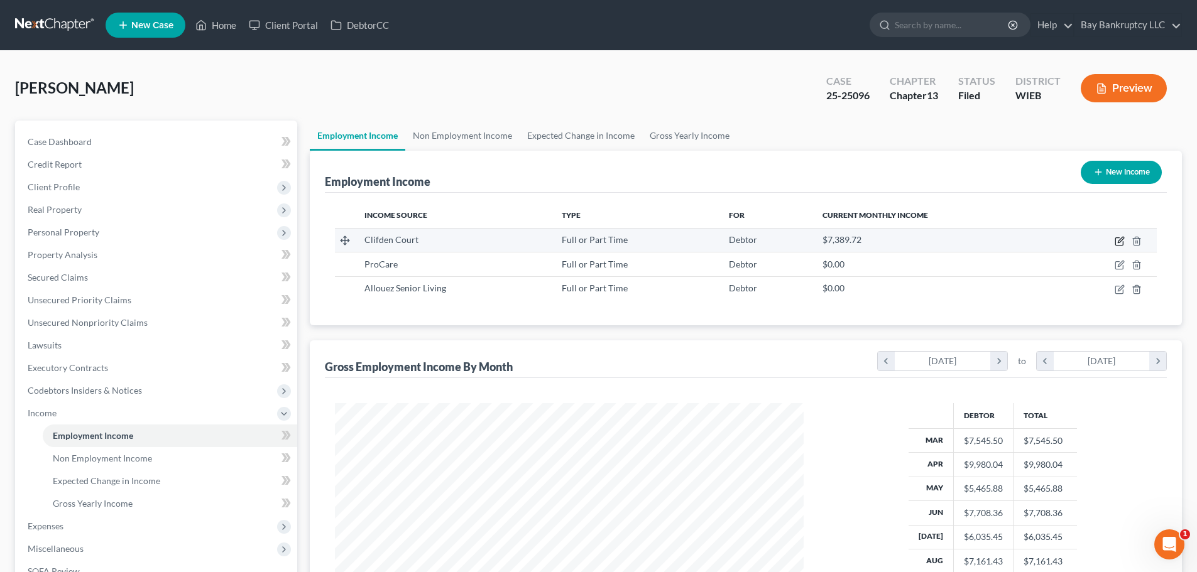
click at [1120, 241] on icon "button" at bounding box center [1120, 241] width 10 height 10
select select "0"
select select "52"
select select "1"
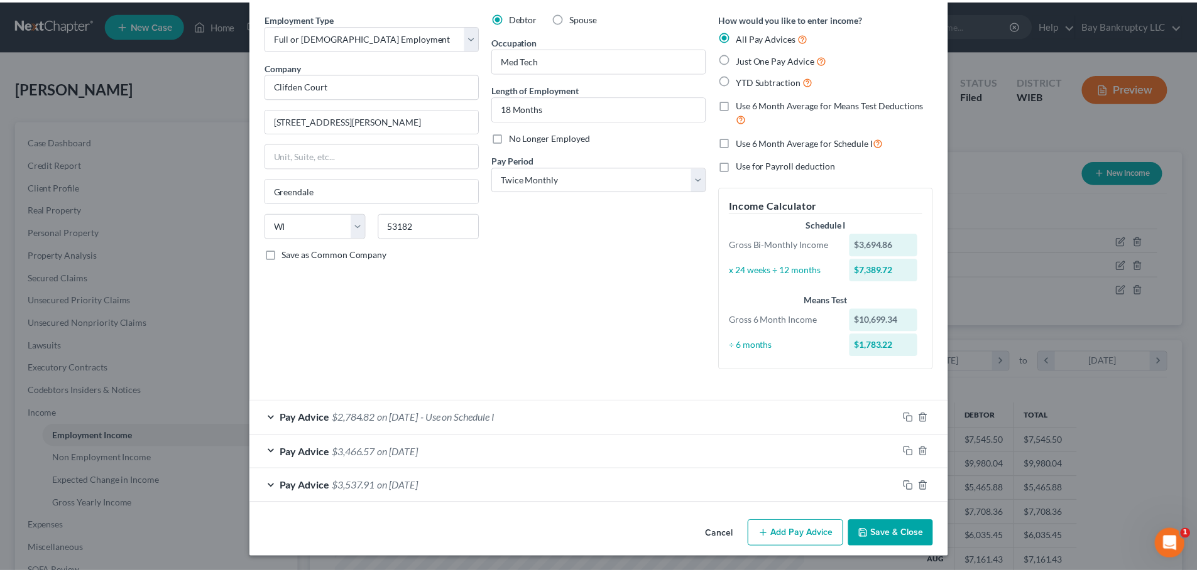
scroll to position [0, 0]
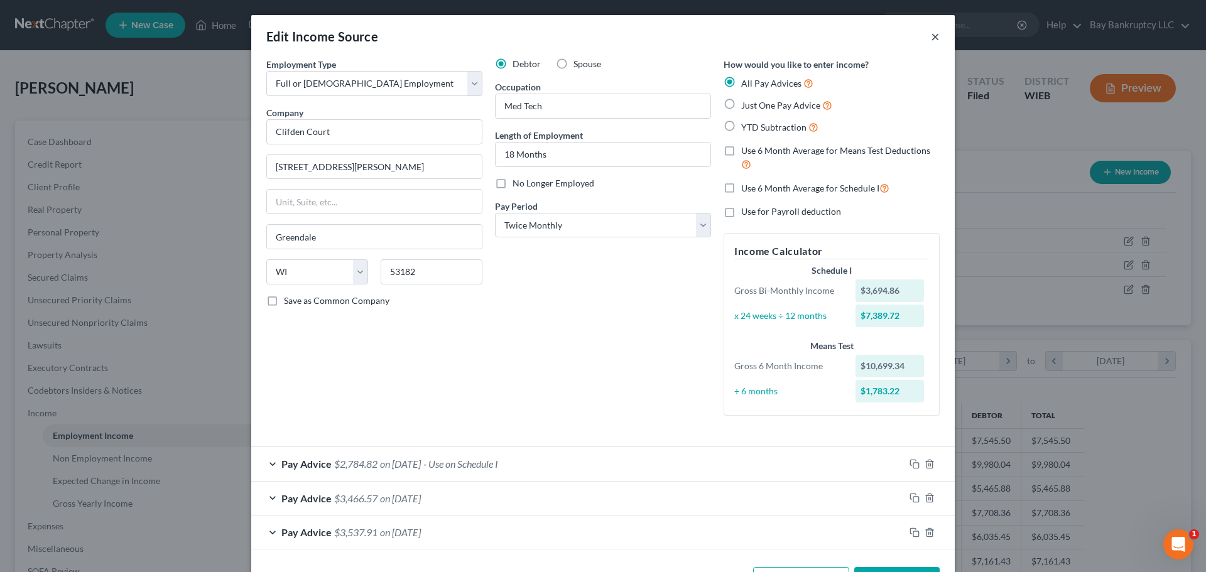
click at [932, 38] on button "×" at bounding box center [935, 36] width 9 height 15
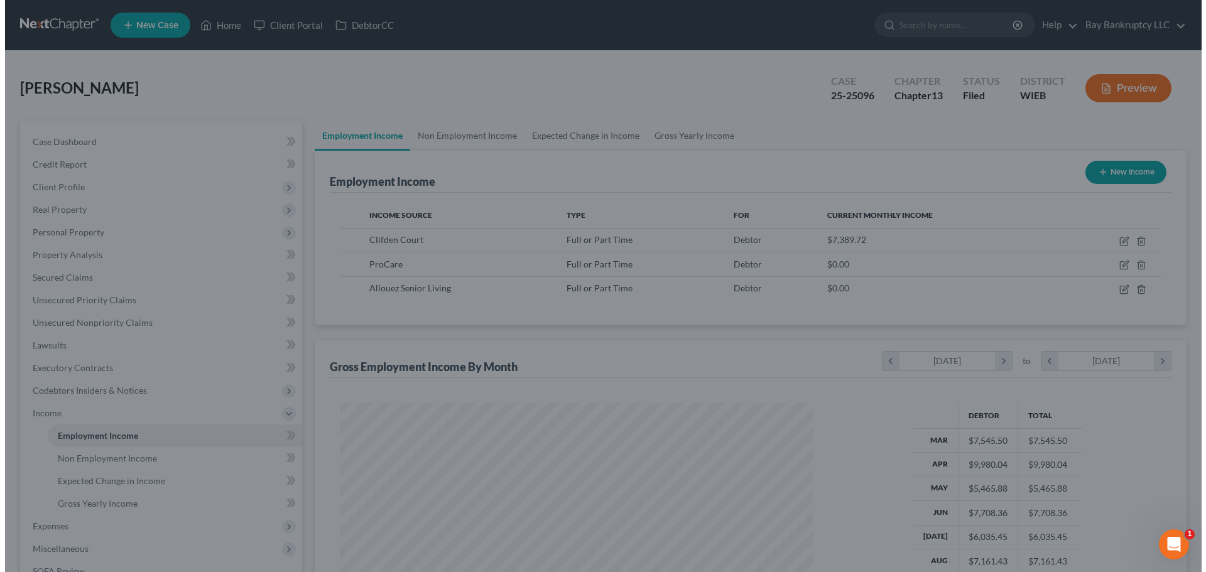
scroll to position [628149, 627889]
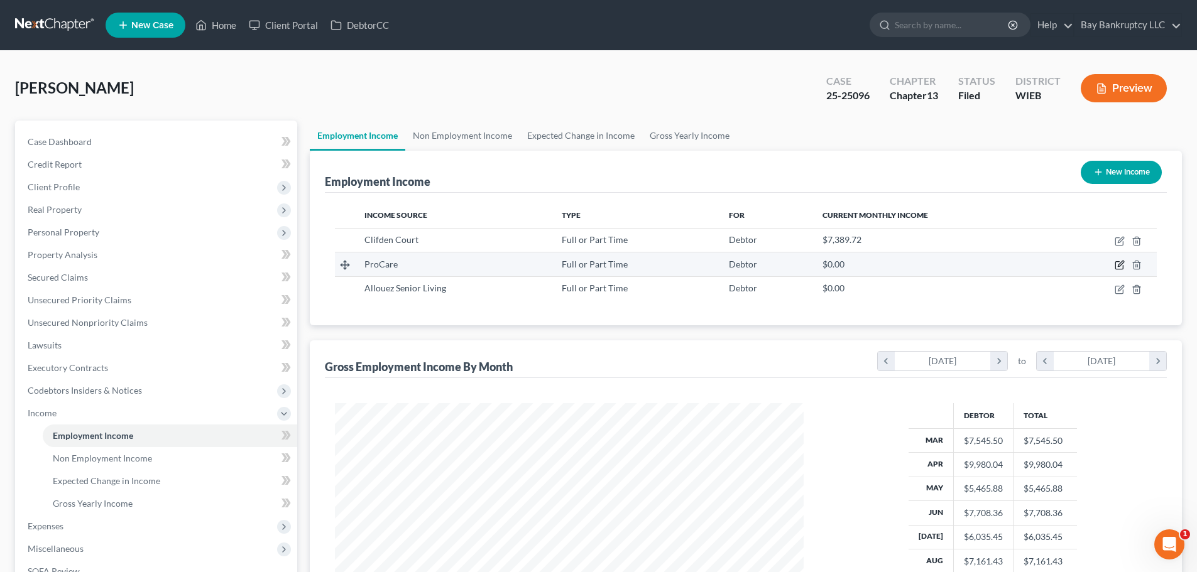
click at [1121, 264] on icon "button" at bounding box center [1120, 265] width 10 height 10
select select "0"
select select "24"
select select "0"
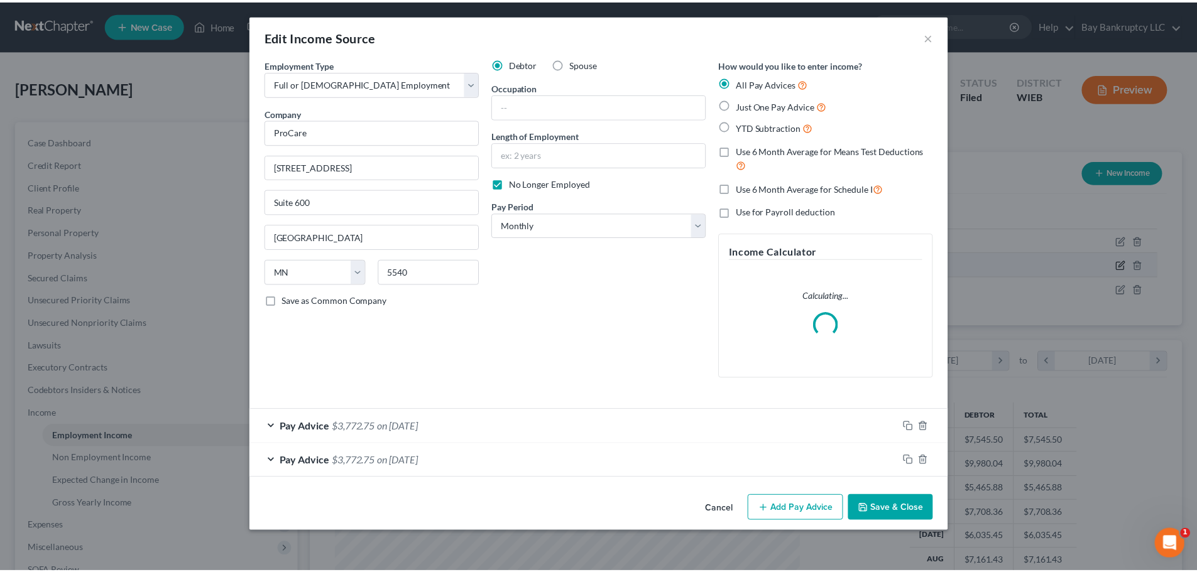
scroll to position [236, 498]
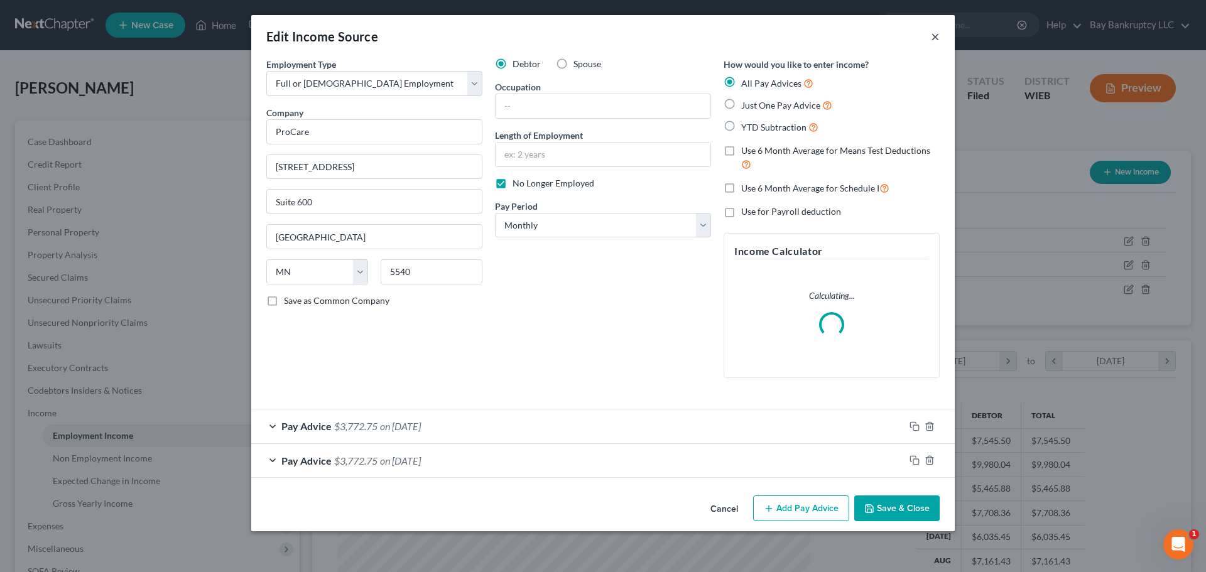
drag, startPoint x: 936, startPoint y: 36, endPoint x: 899, endPoint y: 64, distance: 46.2
click at [936, 36] on button "×" at bounding box center [935, 36] width 9 height 15
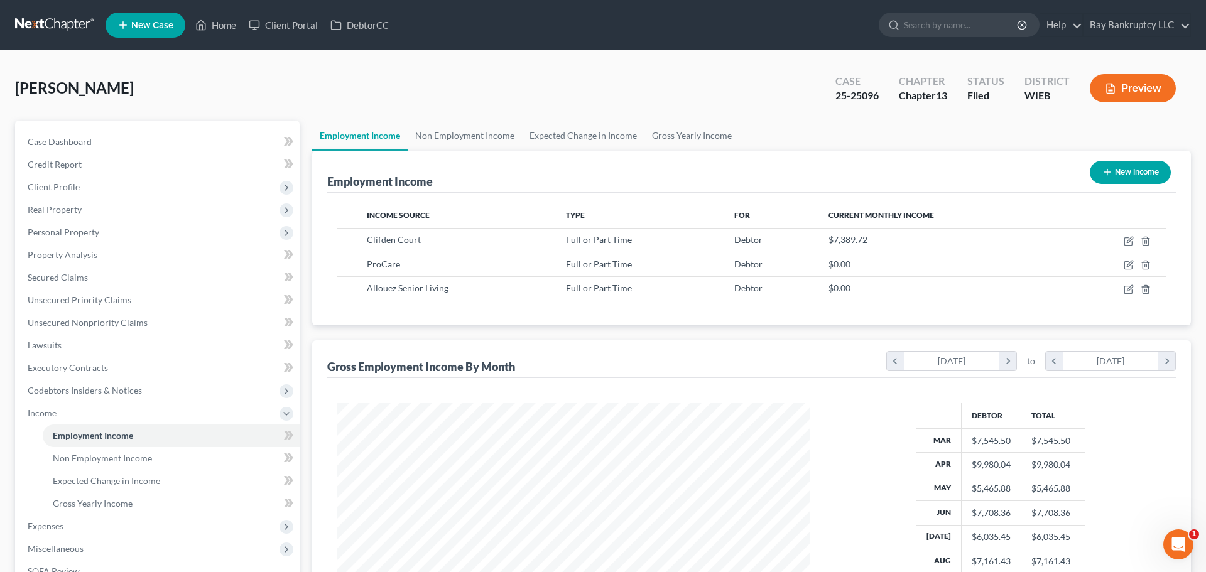
scroll to position [628149, 627889]
click at [1119, 289] on icon "button" at bounding box center [1120, 290] width 10 height 10
select select "0"
select select "52"
select select "0"
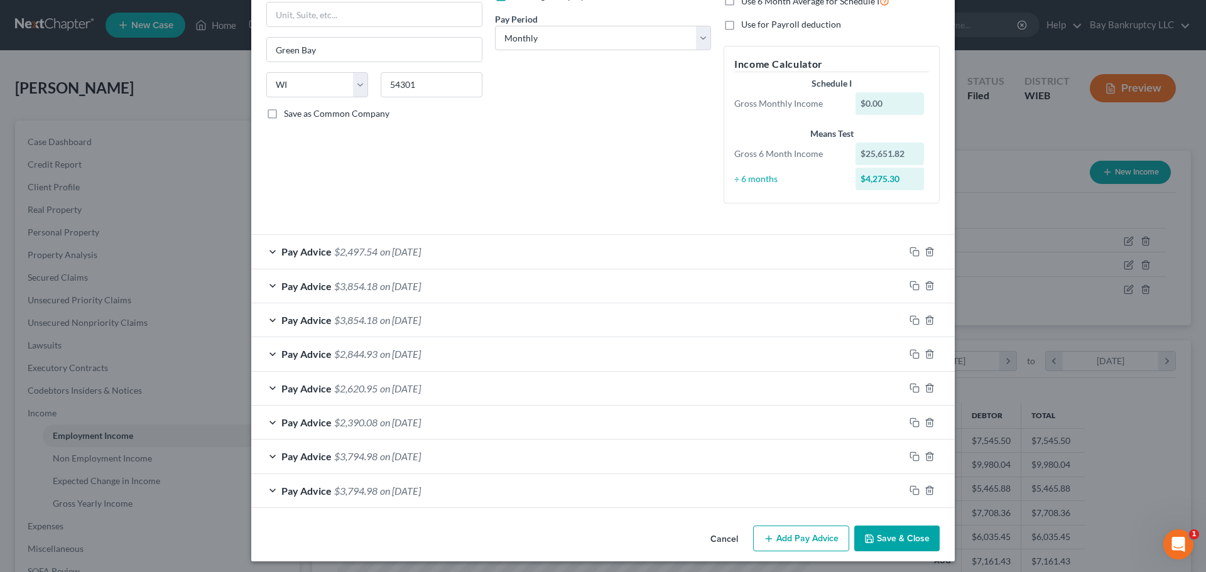
scroll to position [192, 0]
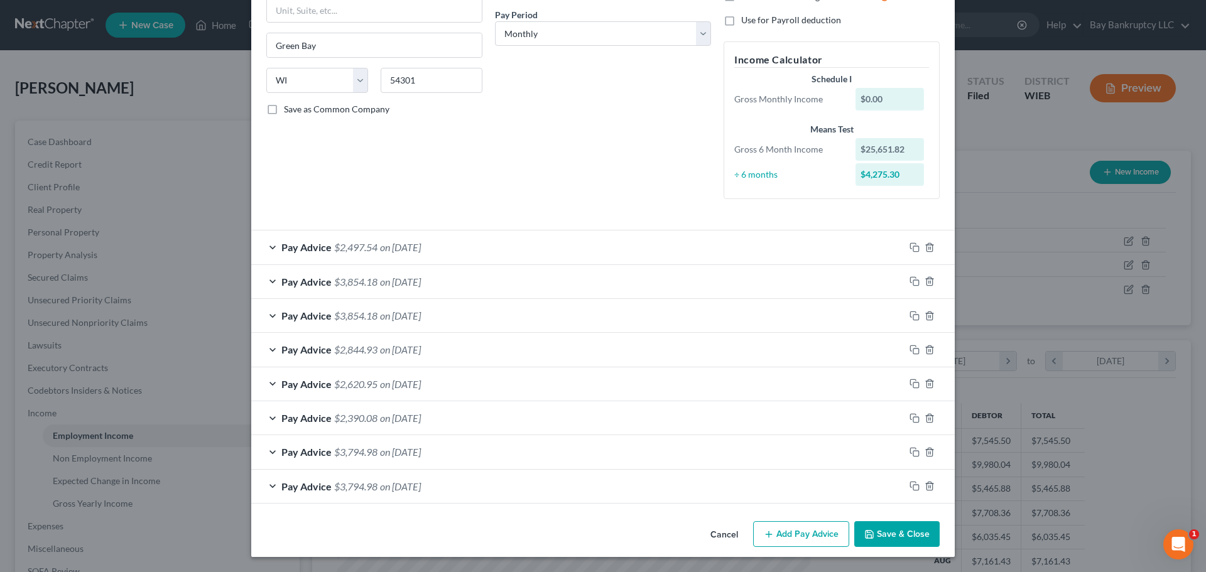
click at [368, 350] on span "$2,844.93" at bounding box center [355, 350] width 43 height 12
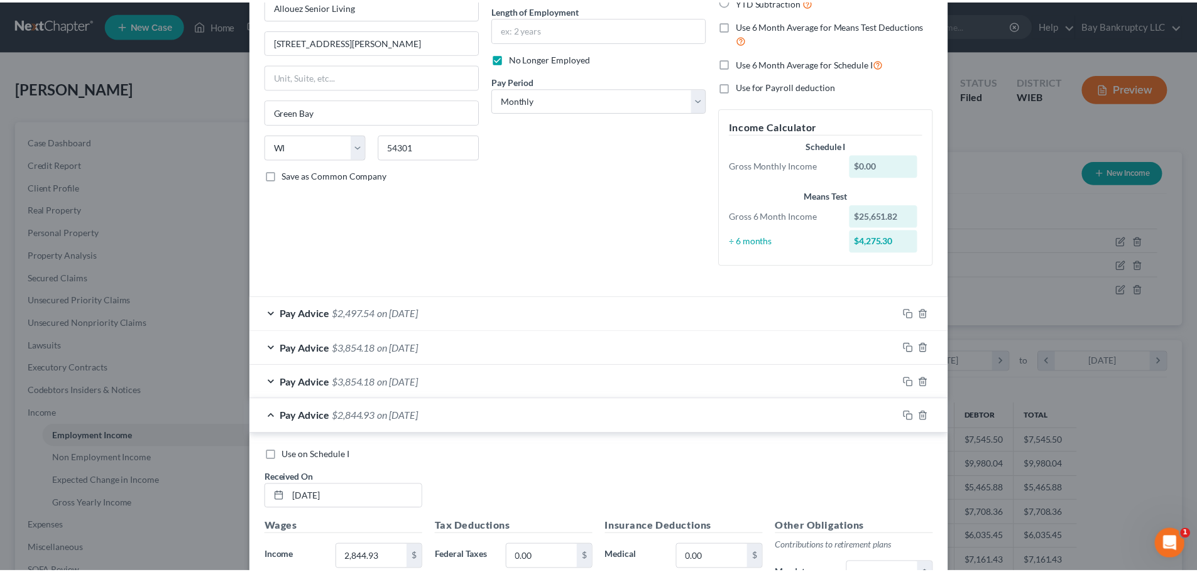
scroll to position [0, 0]
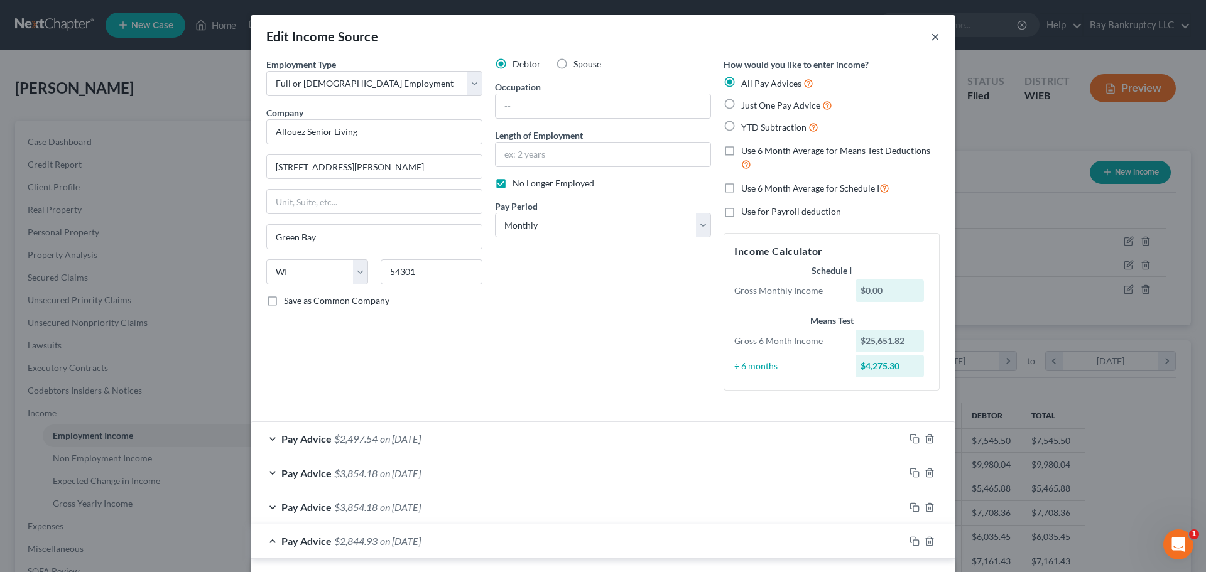
click at [931, 38] on button "×" at bounding box center [935, 36] width 9 height 15
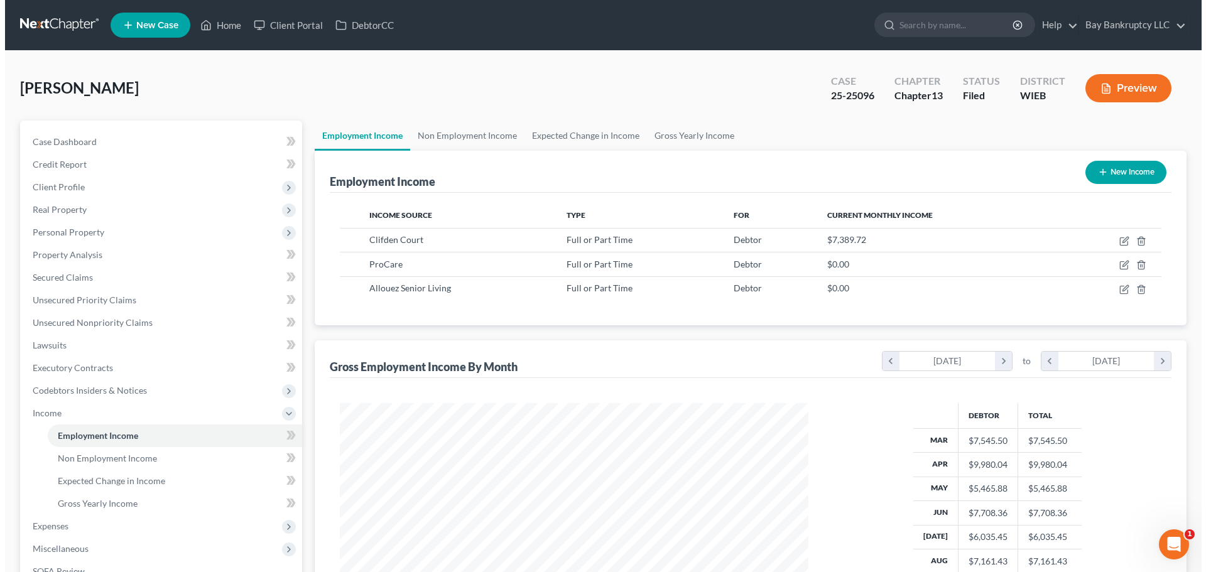
scroll to position [628149, 627889]
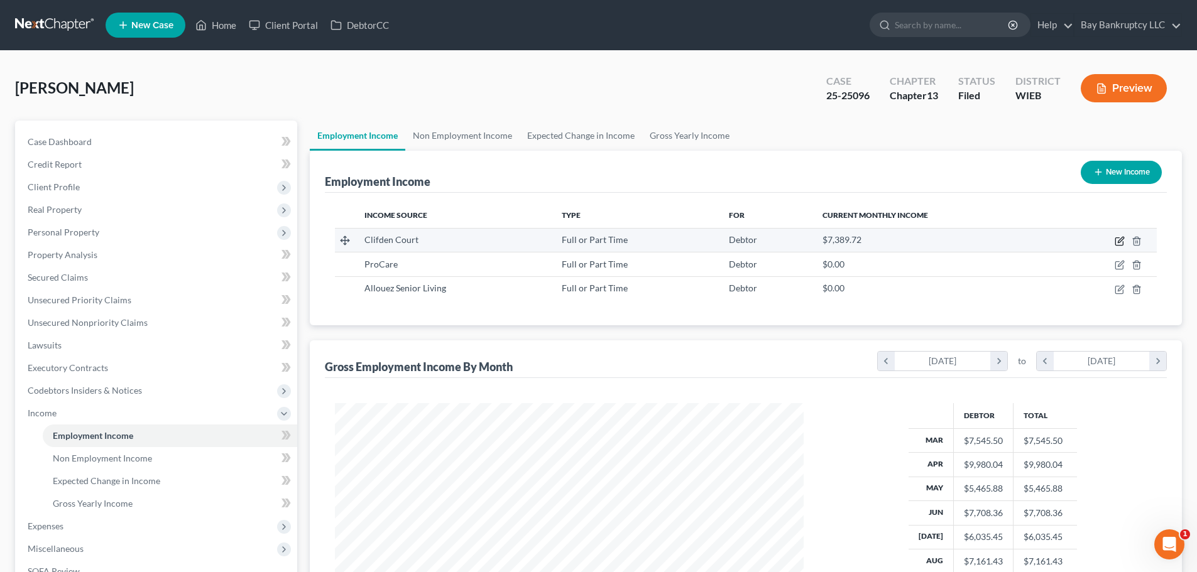
click at [1117, 239] on icon "button" at bounding box center [1120, 241] width 10 height 10
select select "0"
select select "52"
select select "1"
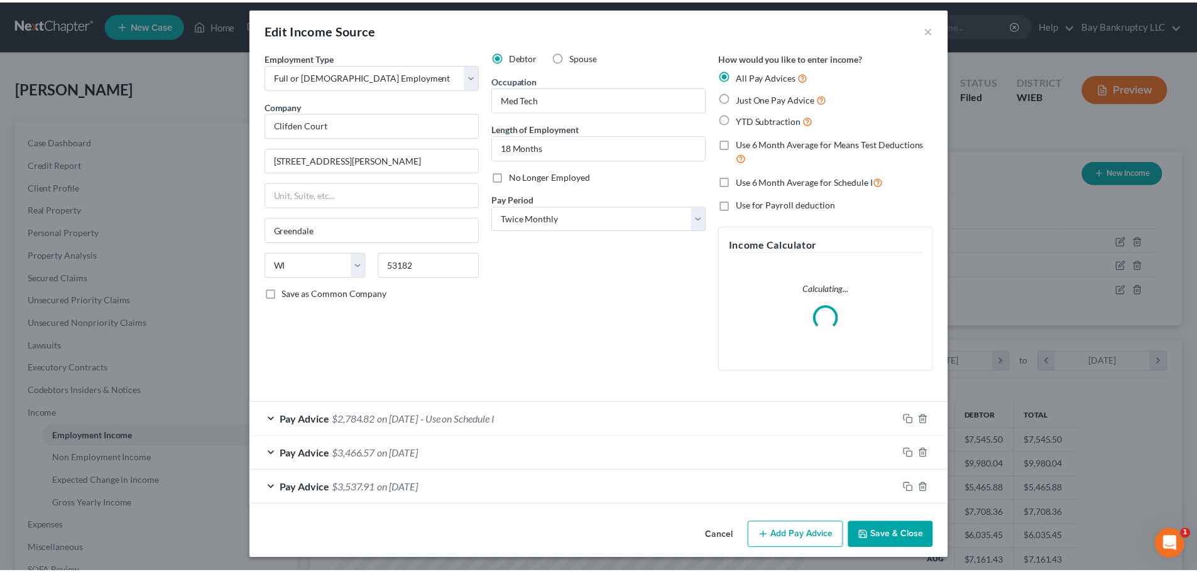
scroll to position [9, 0]
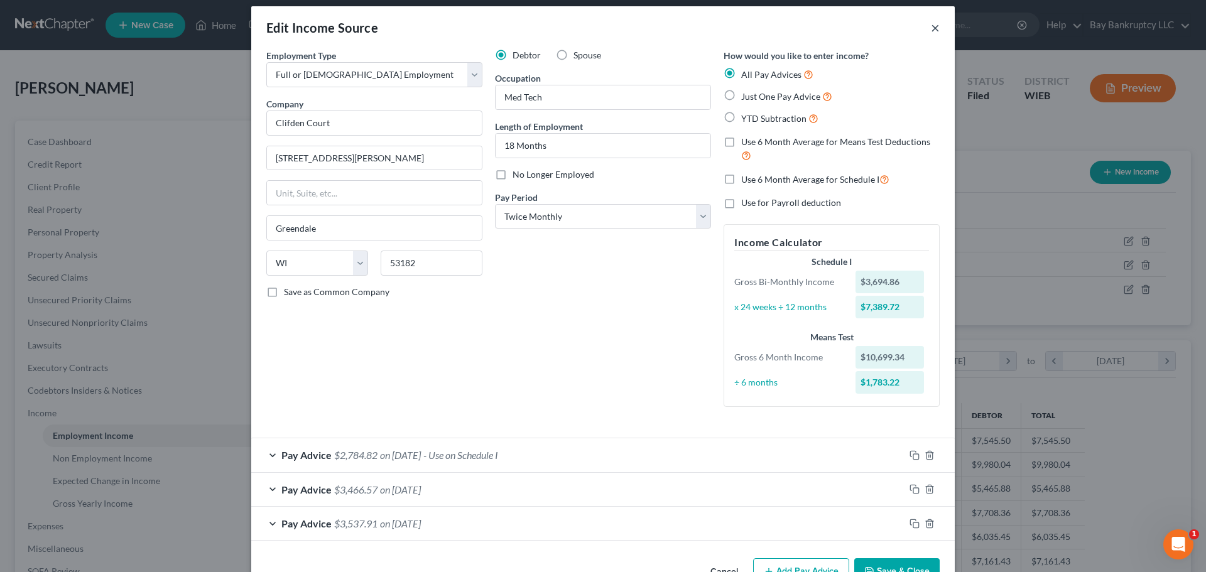
click at [931, 26] on button "×" at bounding box center [935, 27] width 9 height 15
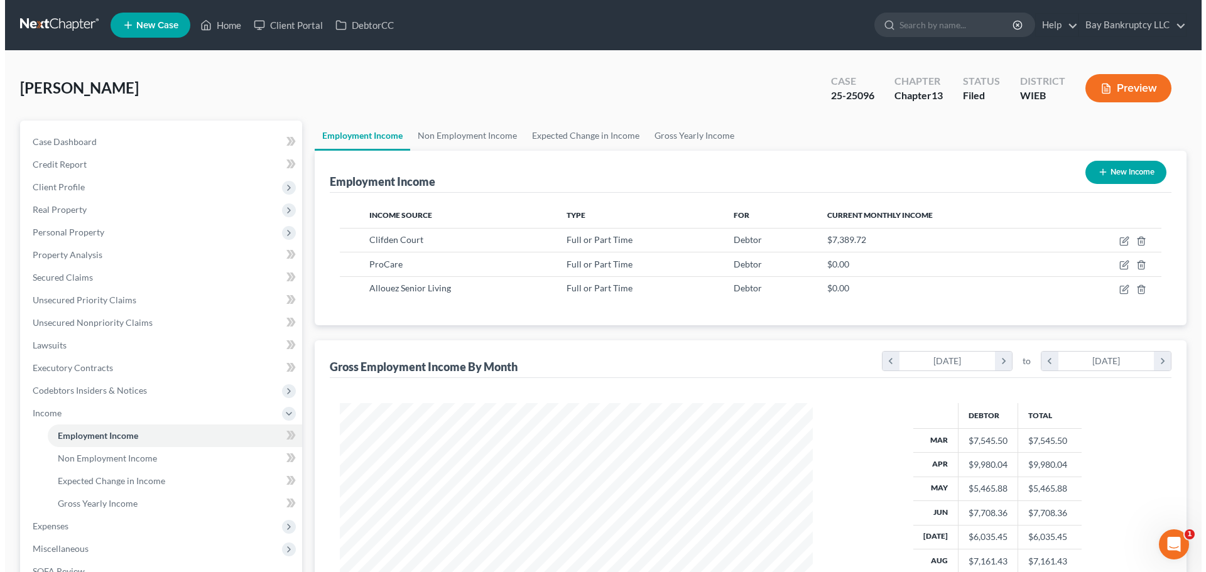
scroll to position [628149, 627889]
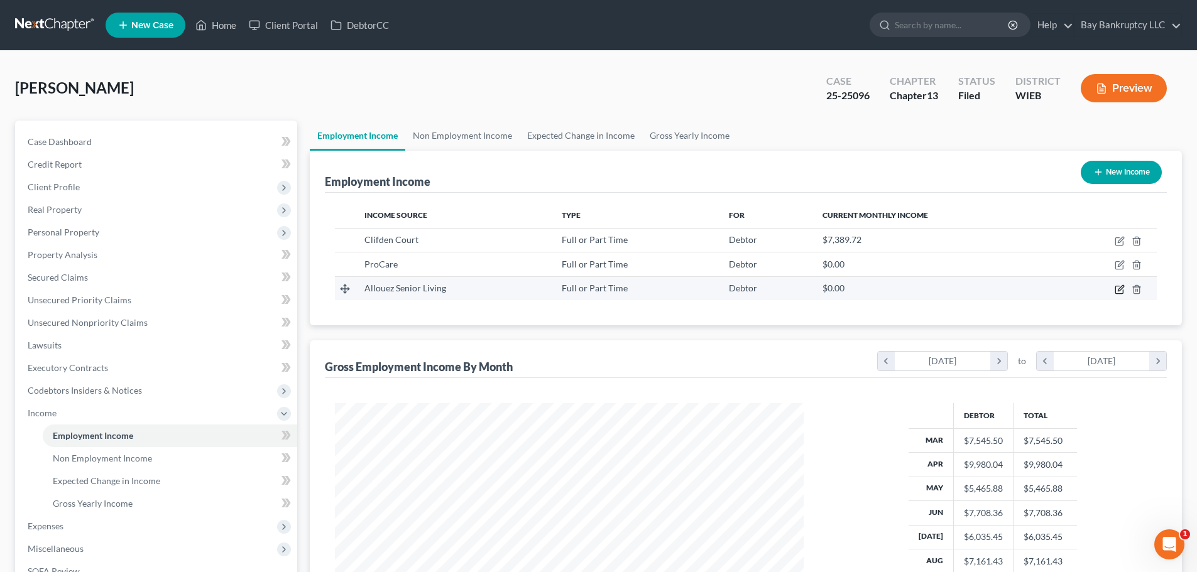
click at [1115, 289] on icon "button" at bounding box center [1119, 290] width 8 height 8
select select "0"
select select "52"
select select "0"
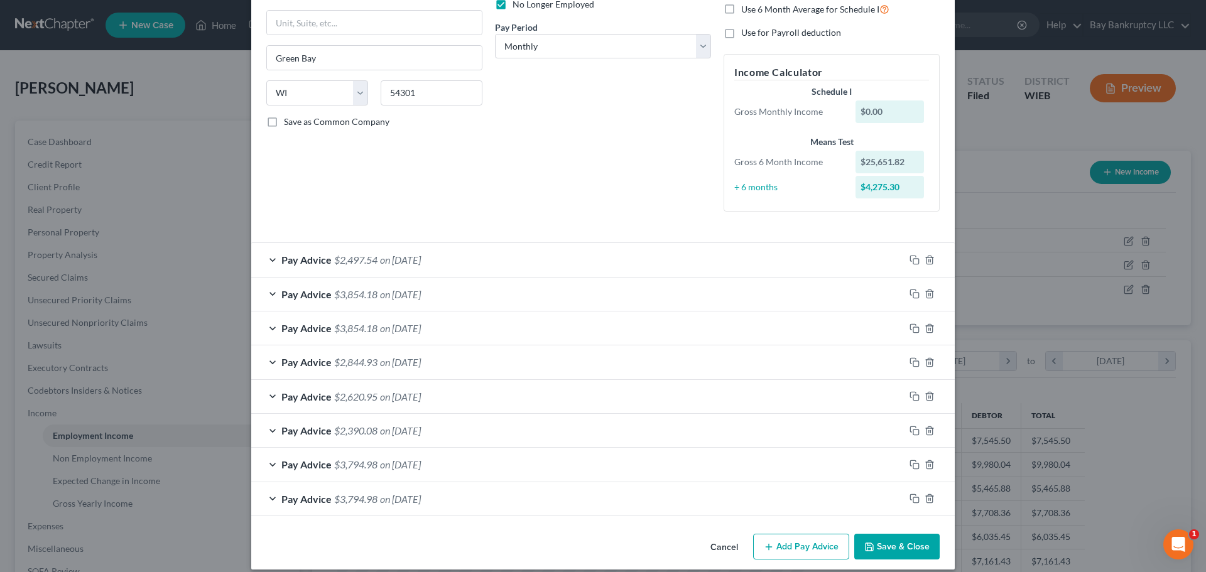
scroll to position [192, 0]
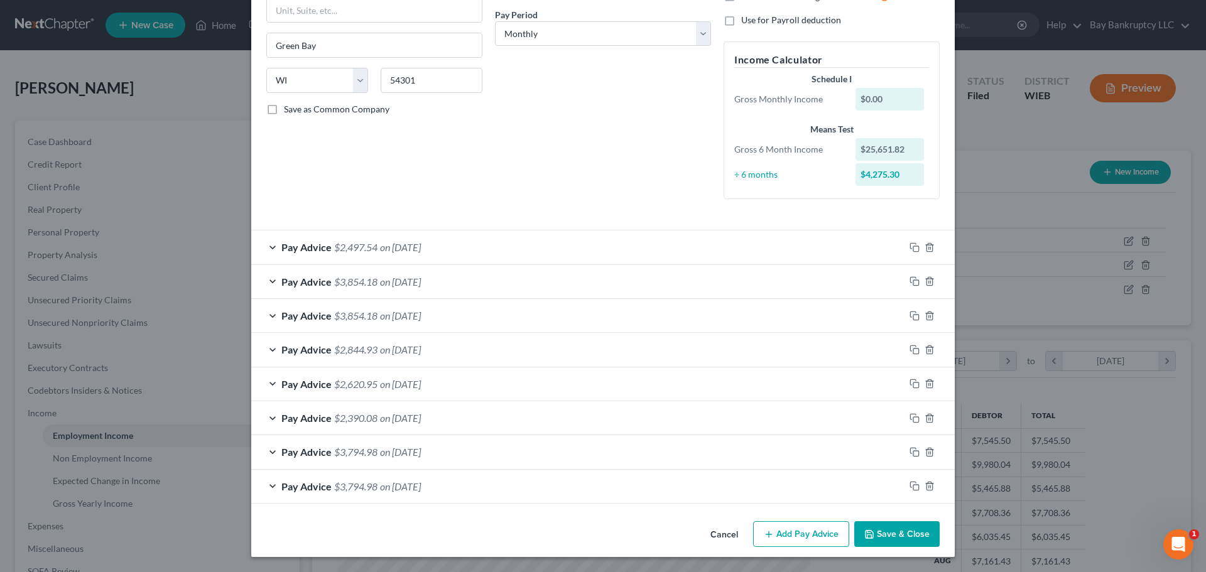
click at [402, 486] on span "on [DATE]" at bounding box center [400, 487] width 41 height 12
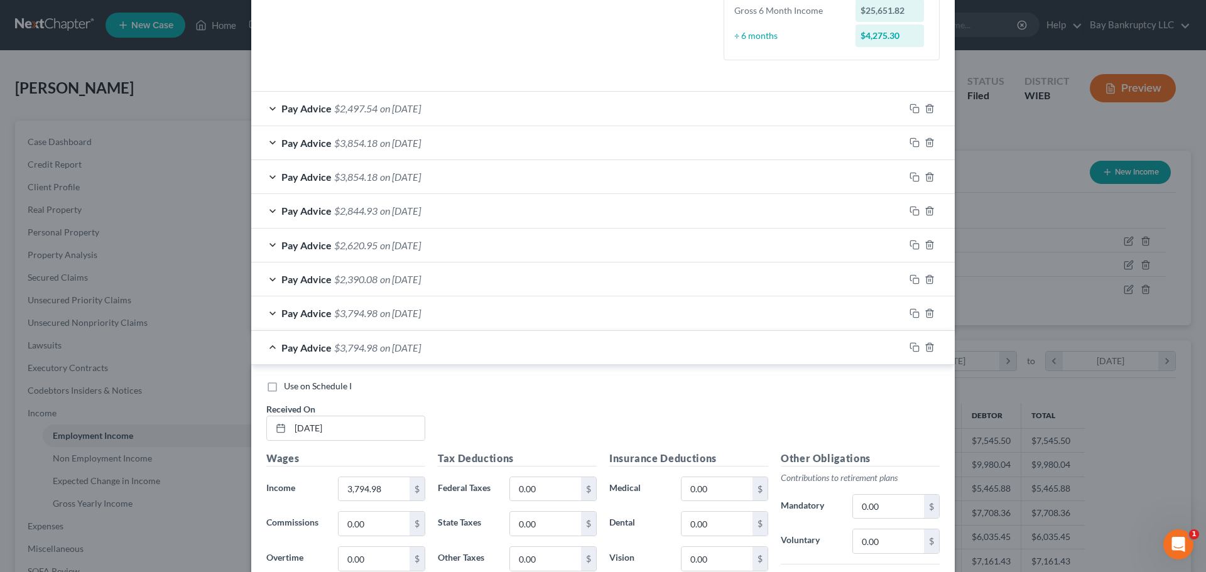
scroll to position [380, 0]
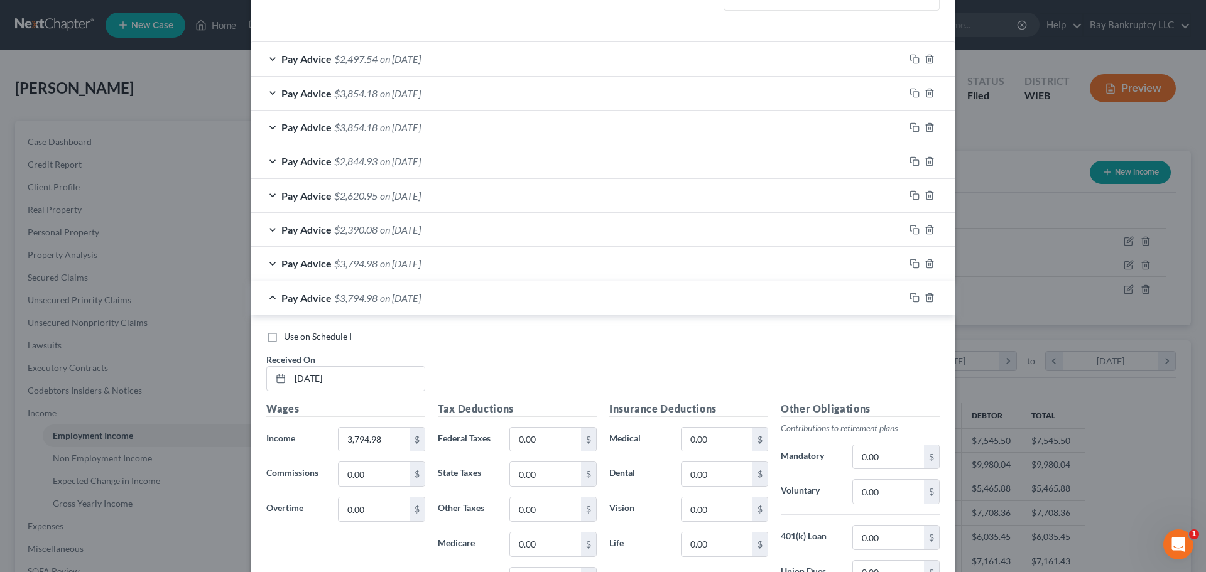
click at [364, 261] on span "$3,794.98" at bounding box center [355, 264] width 43 height 12
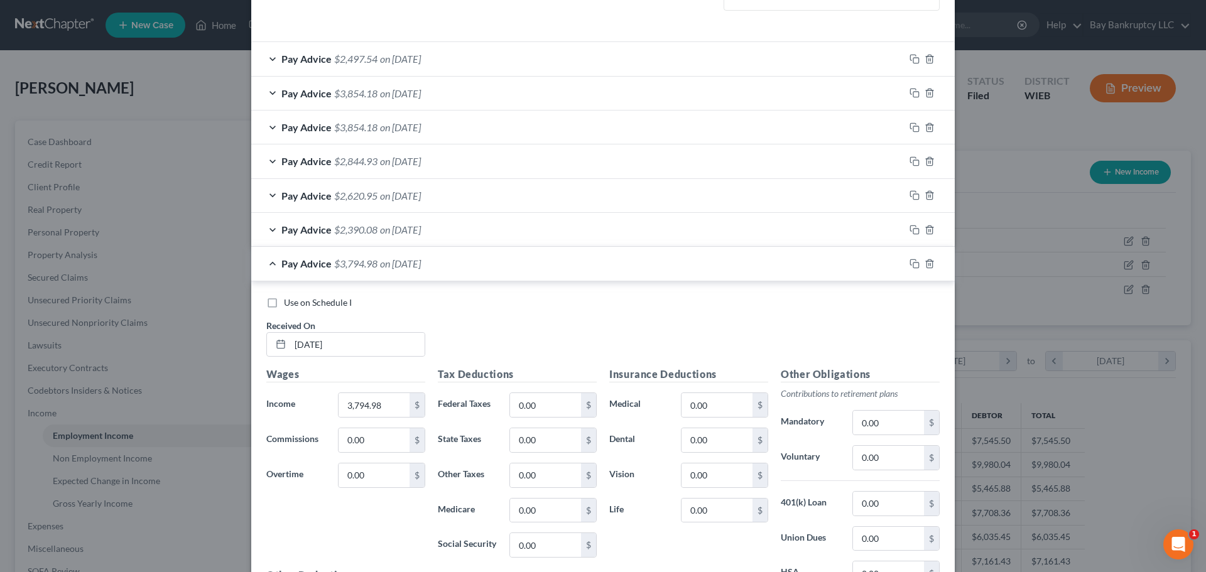
click at [375, 270] on div "Pay Advice $3,794.98 on [DATE]" at bounding box center [578, 263] width 654 height 33
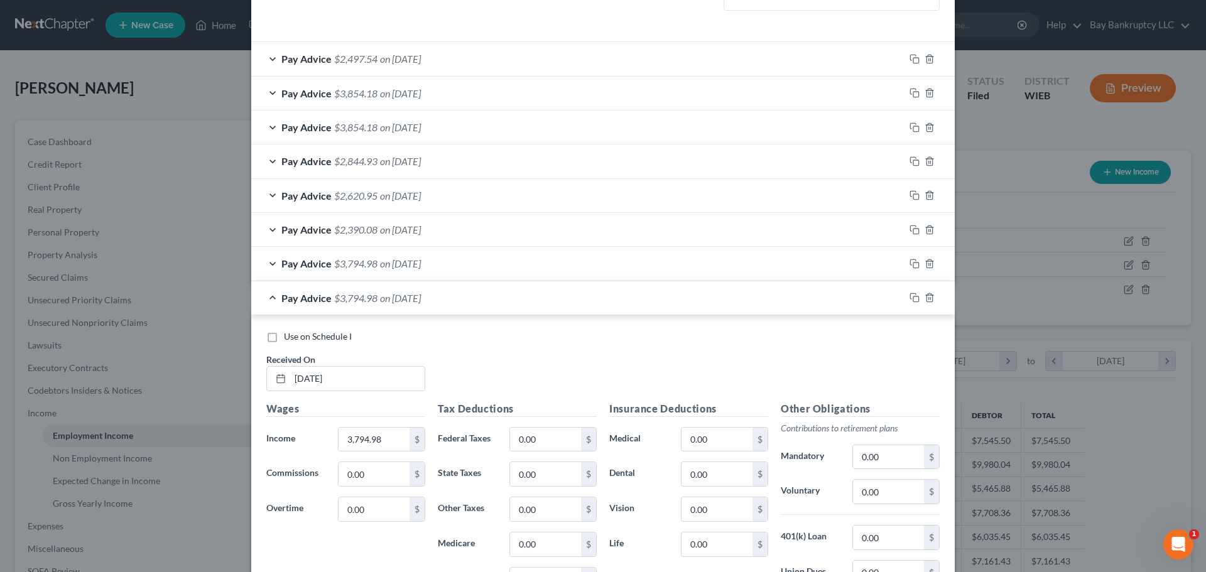
click at [375, 261] on div "Pay Advice $3,794.98 on [DATE]" at bounding box center [578, 263] width 654 height 33
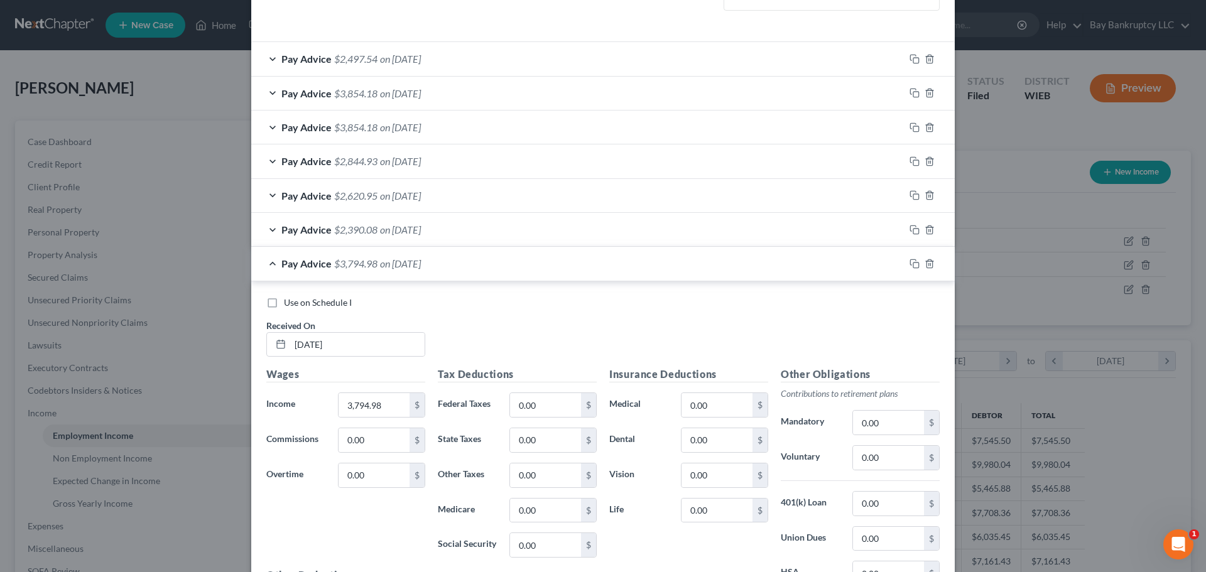
click at [385, 226] on span "on [DATE]" at bounding box center [400, 230] width 41 height 12
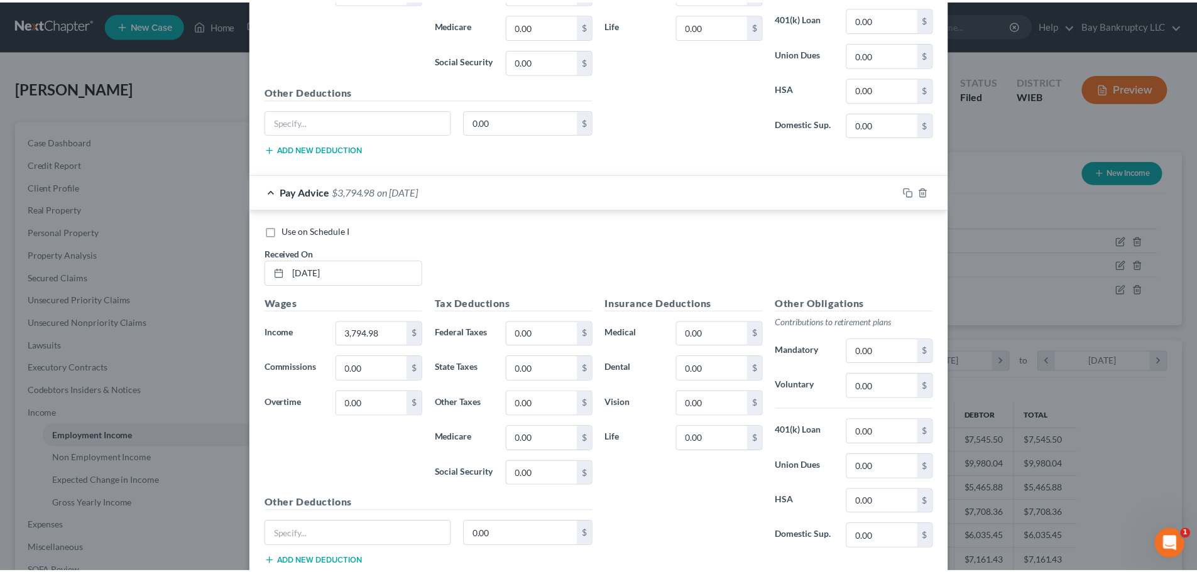
scroll to position [1327, 0]
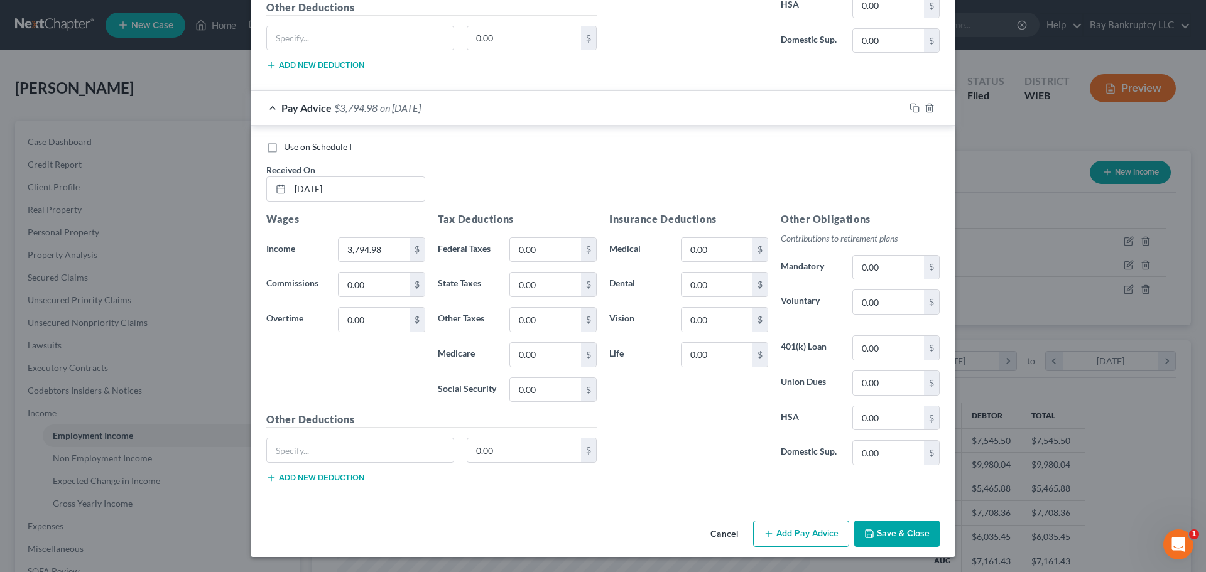
click at [875, 530] on button "Save & Close" at bounding box center [897, 534] width 85 height 26
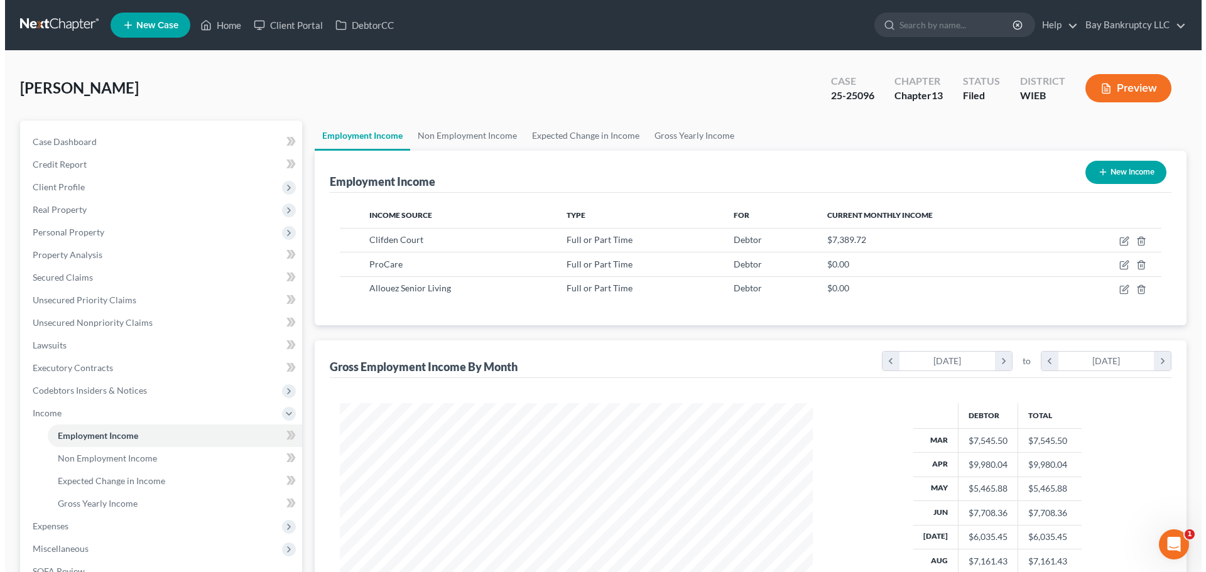
scroll to position [628149, 627889]
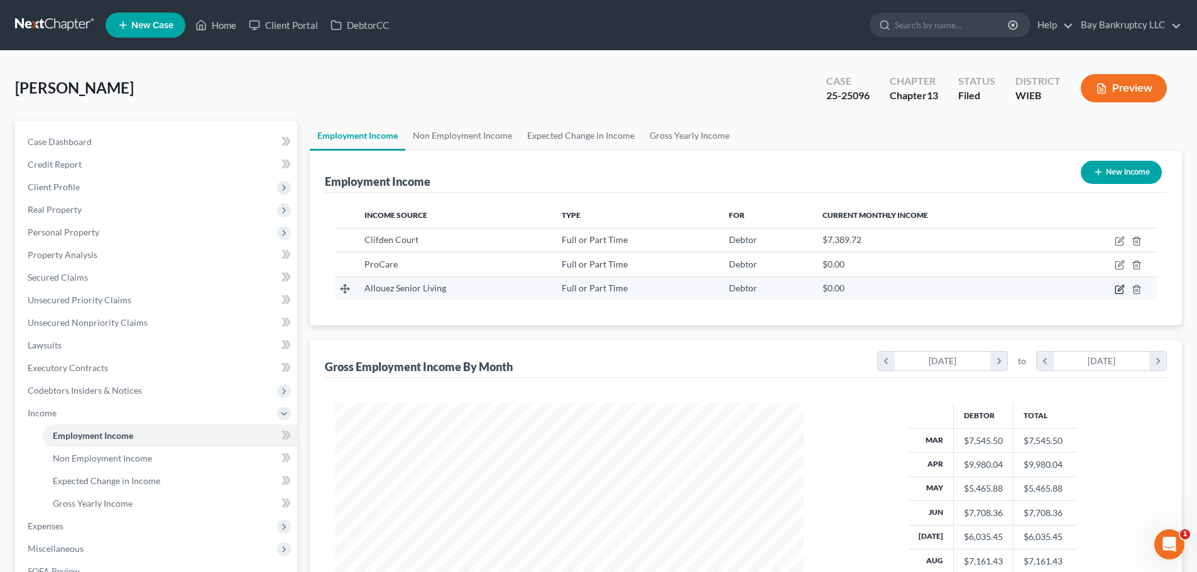
click at [1120, 286] on icon "button" at bounding box center [1120, 290] width 10 height 10
select select "0"
select select "52"
select select "0"
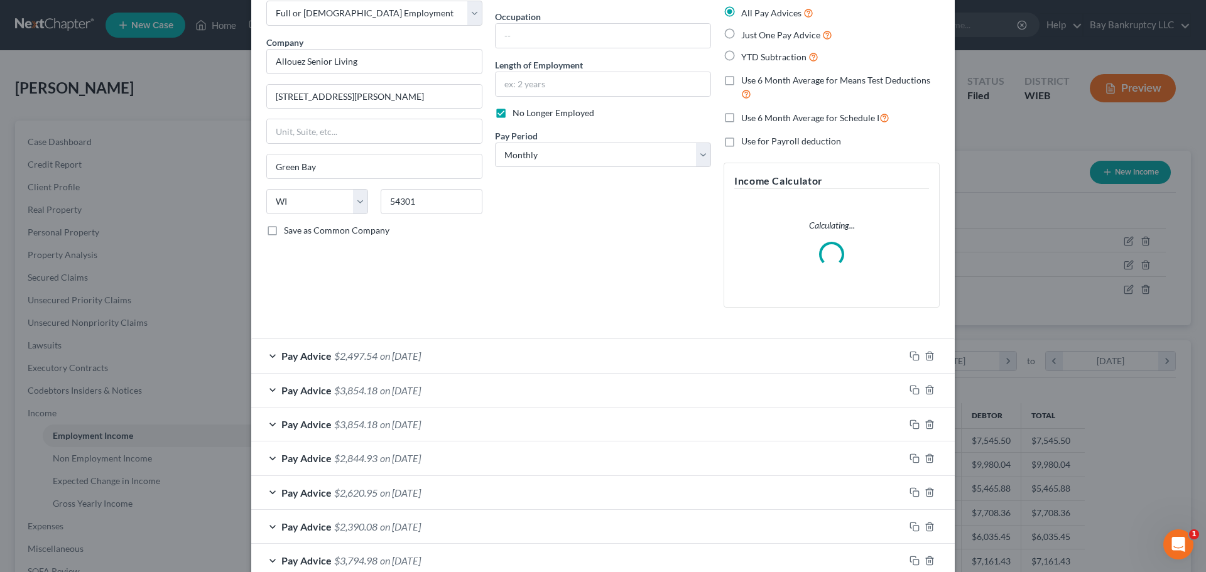
scroll to position [179, 0]
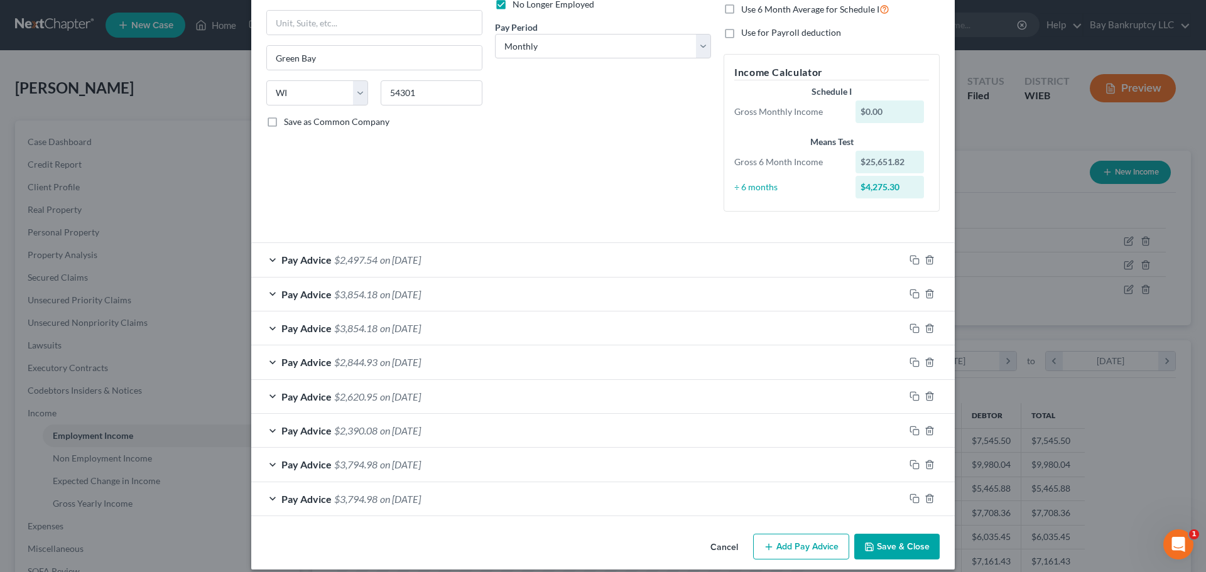
click at [375, 333] on div "Pay Advice $3,854.18 on [DATE]" at bounding box center [578, 328] width 654 height 33
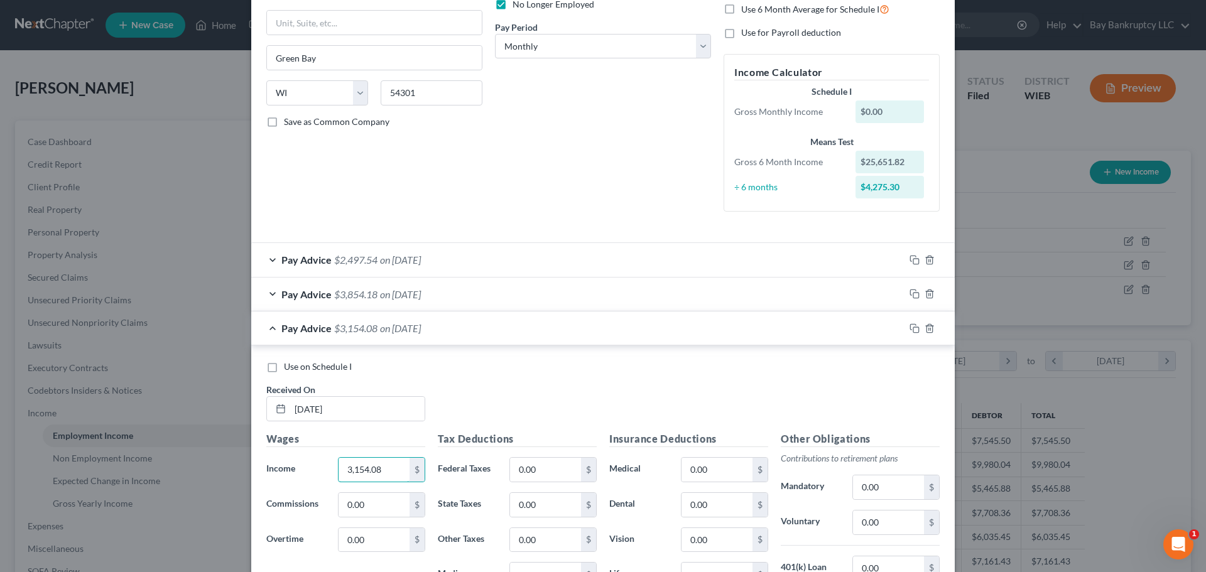
type input "3,154.08"
click at [366, 325] on span "$3,154.08" at bounding box center [355, 328] width 43 height 12
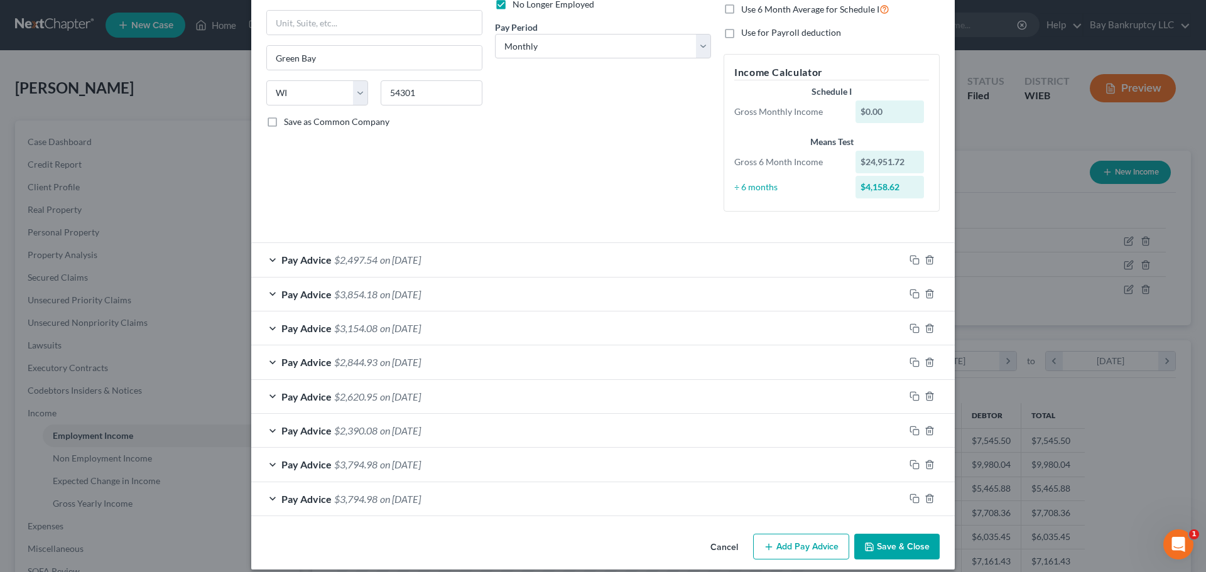
click at [364, 363] on span "$2,844.93" at bounding box center [355, 362] width 43 height 12
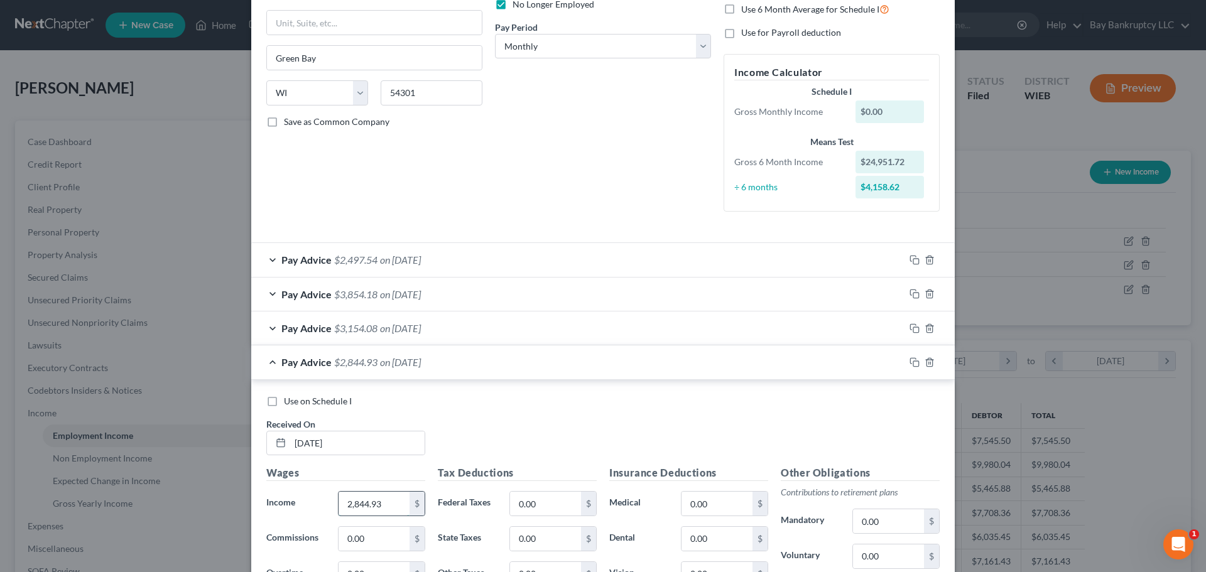
click at [387, 508] on input "2,844.93" at bounding box center [374, 504] width 71 height 24
type input "2,144.03"
click at [410, 360] on span "on [DATE]" at bounding box center [400, 362] width 41 height 12
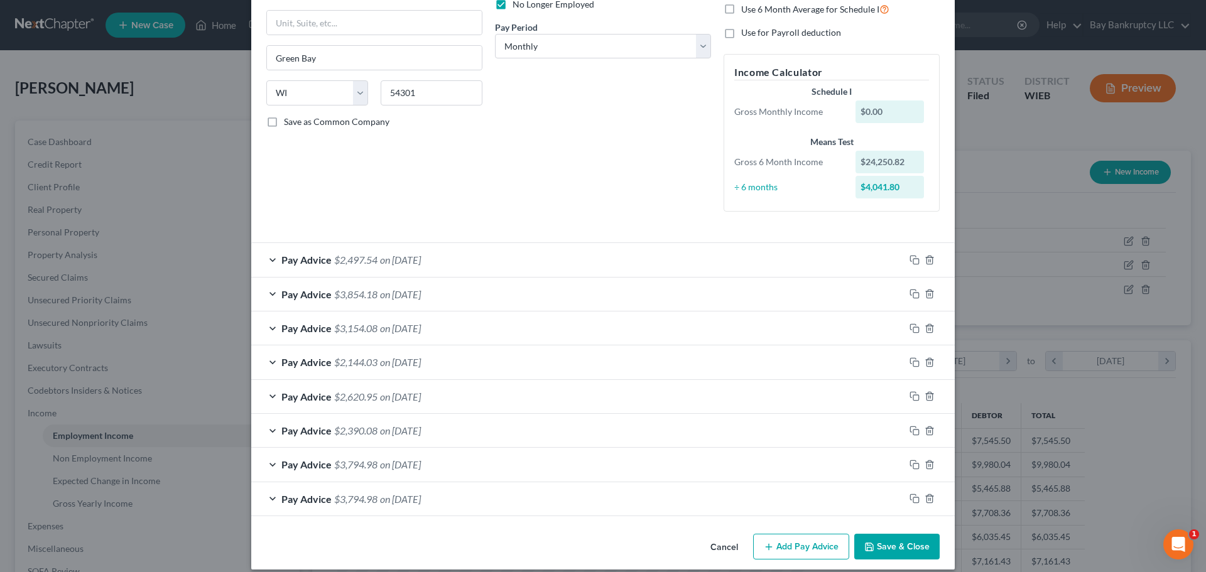
click at [405, 335] on div "Pay Advice $3,154.08 on [DATE]" at bounding box center [578, 328] width 654 height 33
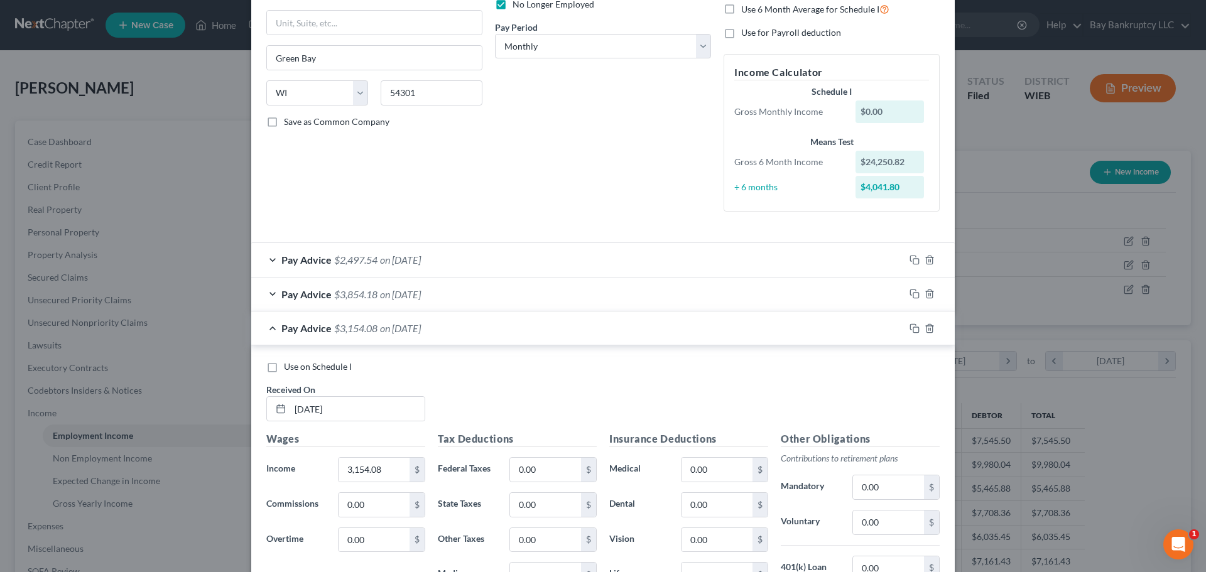
click at [400, 298] on span "on [DATE]" at bounding box center [400, 294] width 41 height 12
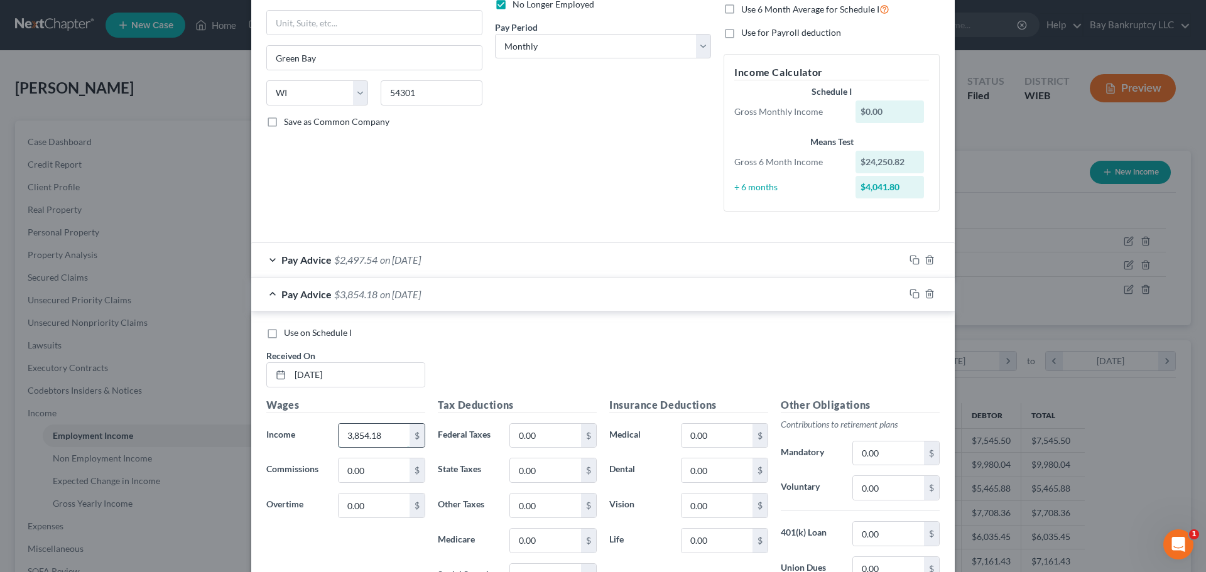
click at [386, 434] on input "3,854.18" at bounding box center [374, 436] width 71 height 24
type input "3,042.19"
click at [390, 291] on span "on [DATE]" at bounding box center [400, 294] width 41 height 12
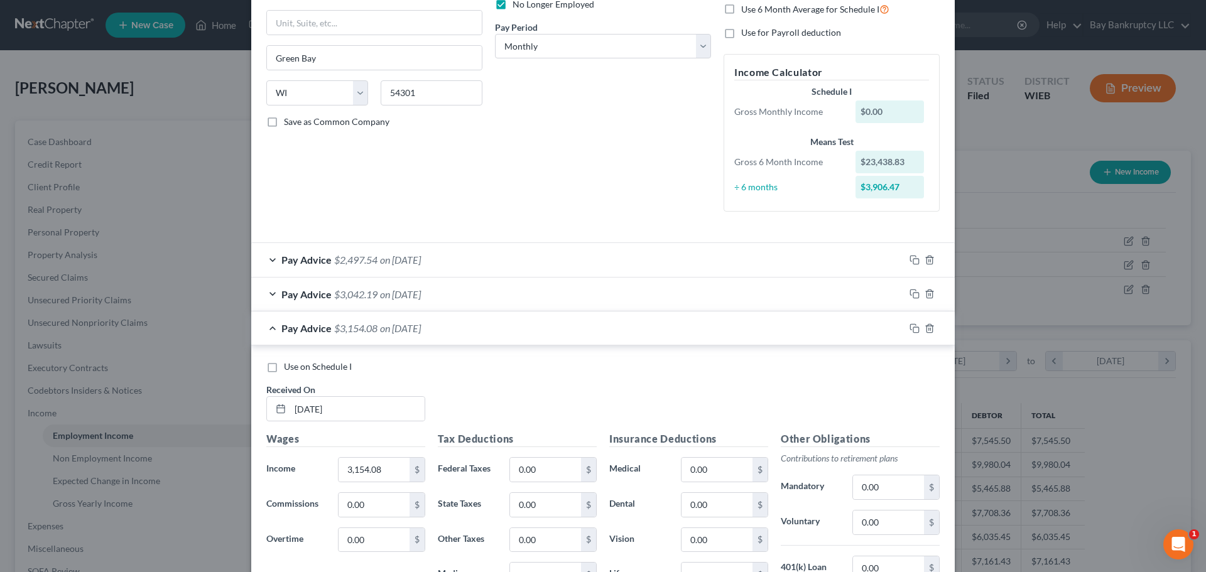
click at [399, 258] on span "on [DATE]" at bounding box center [400, 260] width 41 height 12
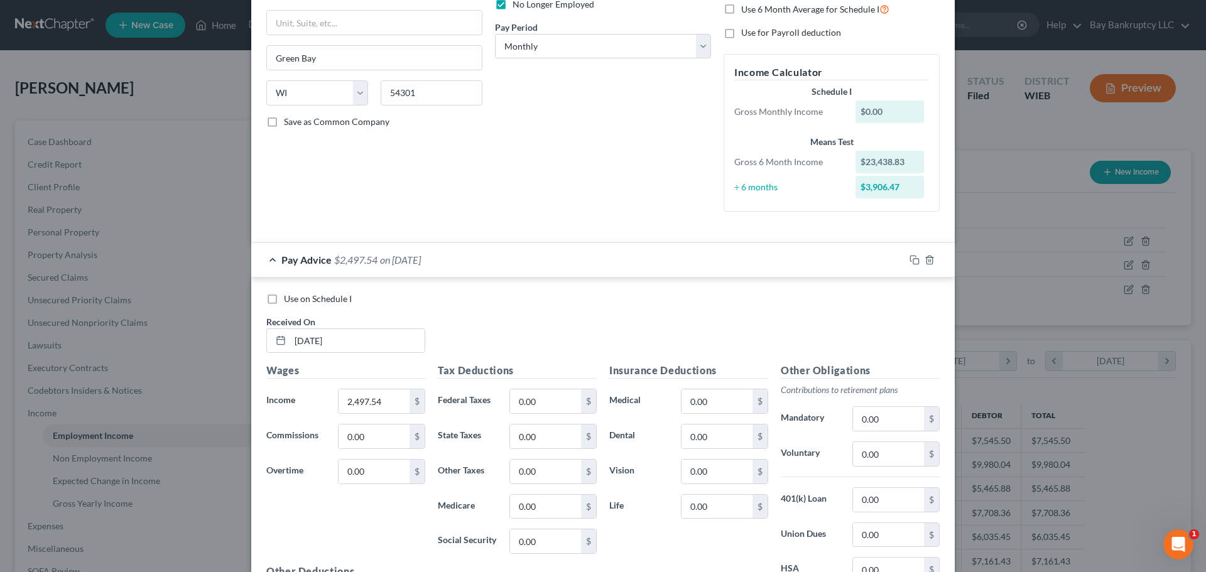
click at [381, 259] on span "on [DATE]" at bounding box center [400, 260] width 41 height 12
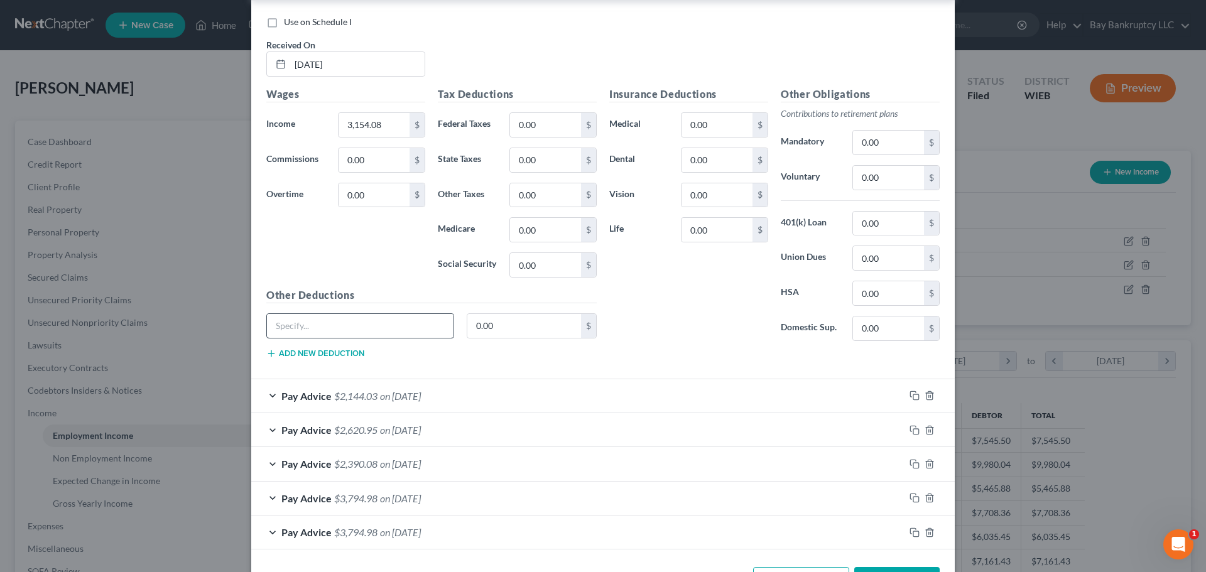
scroll to position [571, 0]
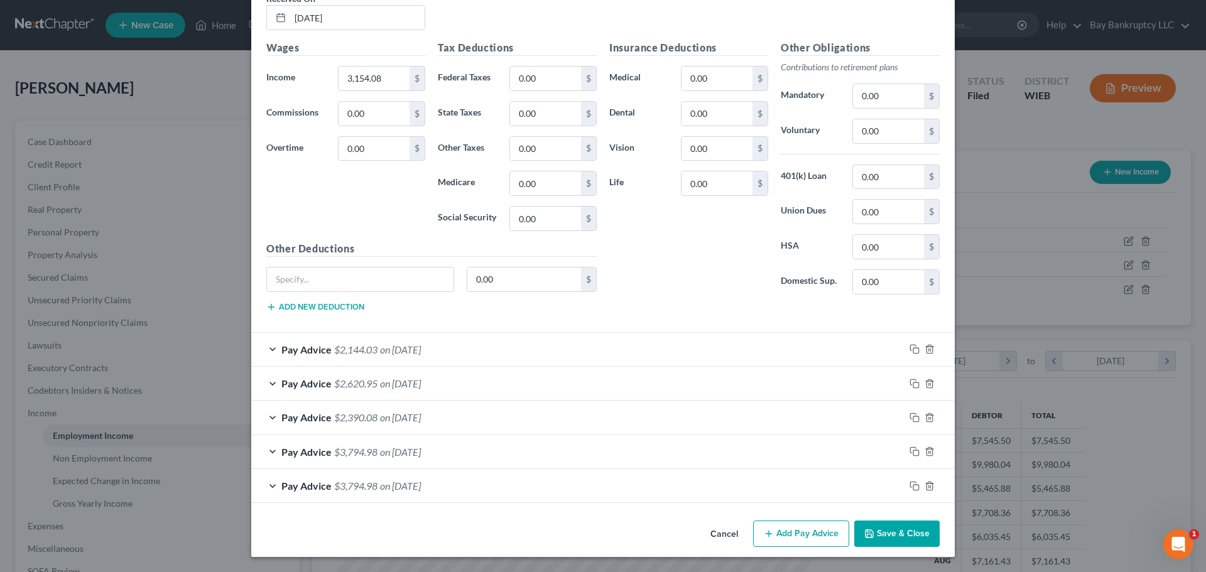
click at [361, 490] on span "$3,794.98" at bounding box center [355, 486] width 43 height 12
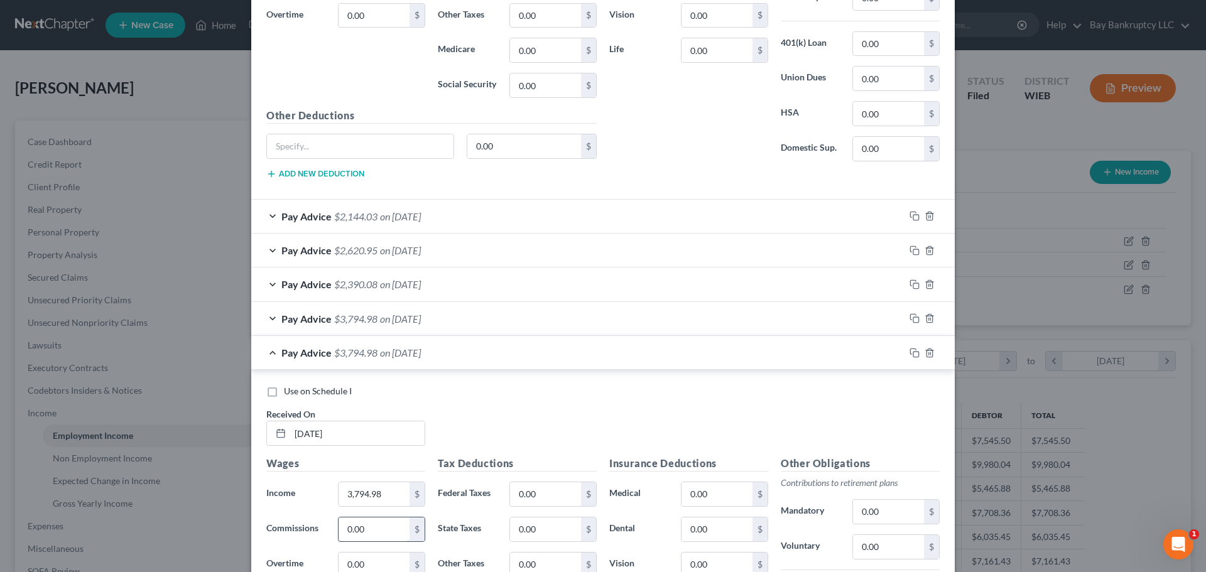
scroll to position [759, 0]
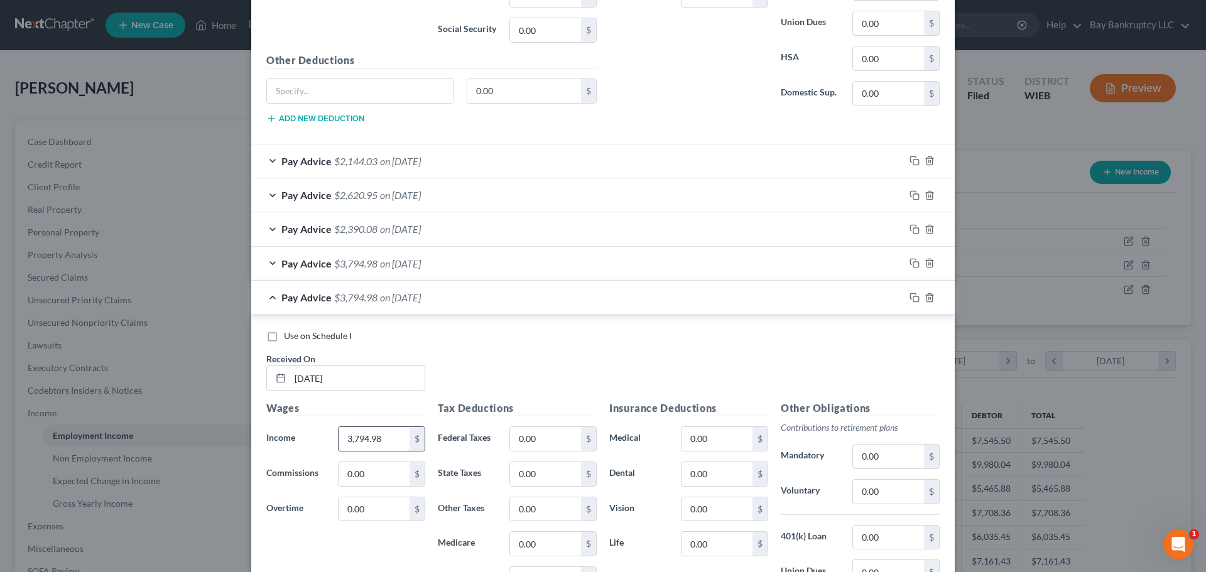
click at [378, 438] on input "3,794.98" at bounding box center [374, 439] width 71 height 24
type input "3,794.94"
click at [380, 262] on span "on [DATE]" at bounding box center [400, 264] width 41 height 12
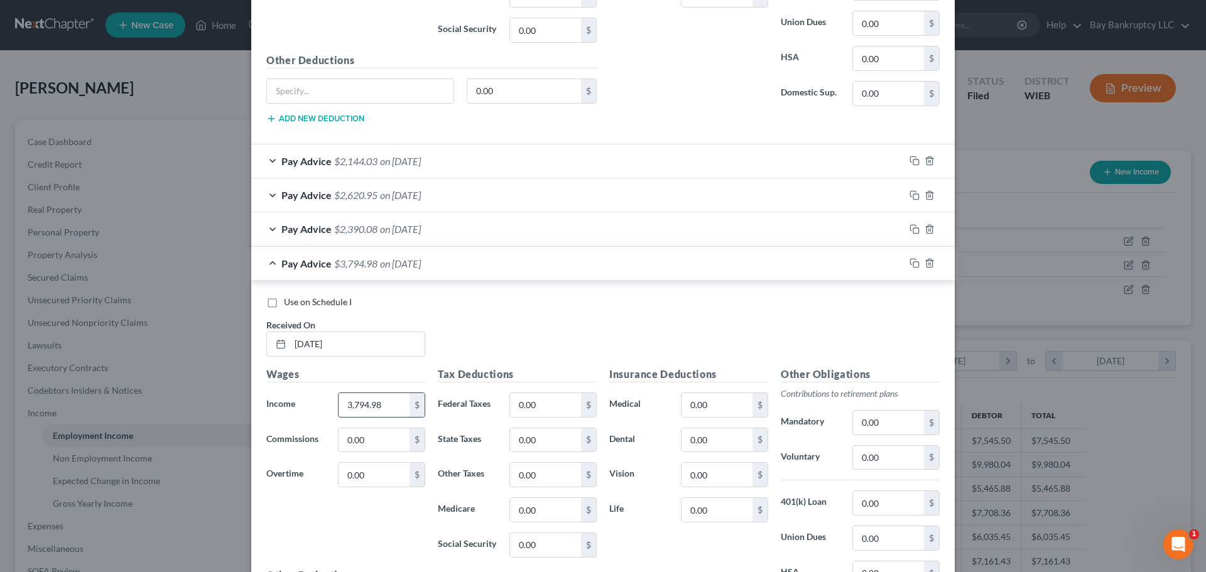
click at [390, 403] on input "3,794.98" at bounding box center [374, 405] width 71 height 24
type input "3,794.94"
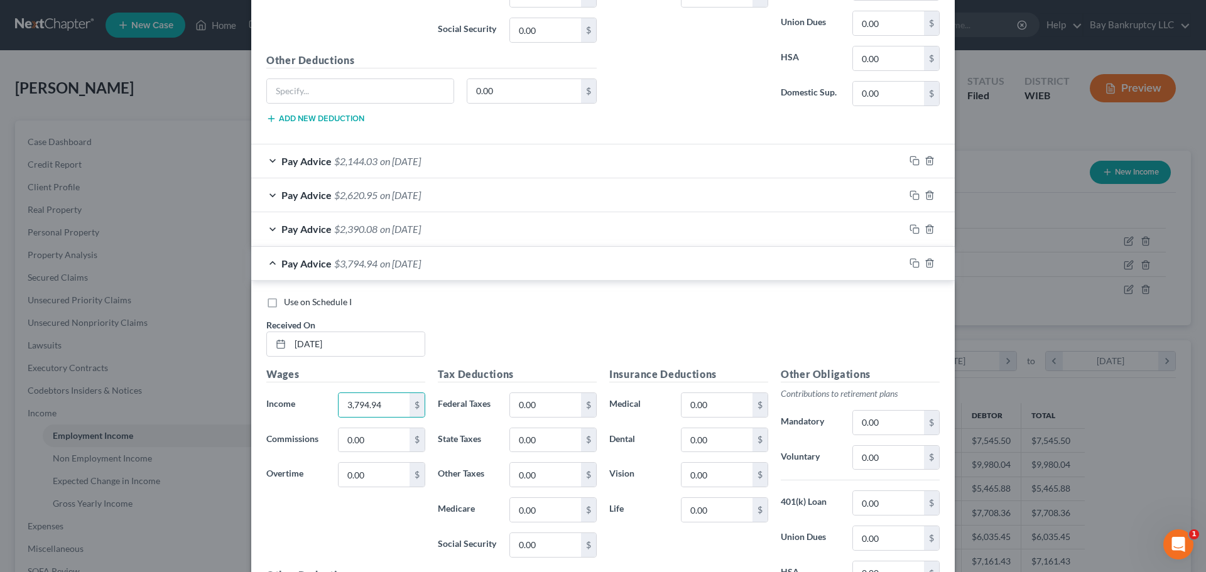
click at [381, 226] on span "on [DATE]" at bounding box center [400, 229] width 41 height 12
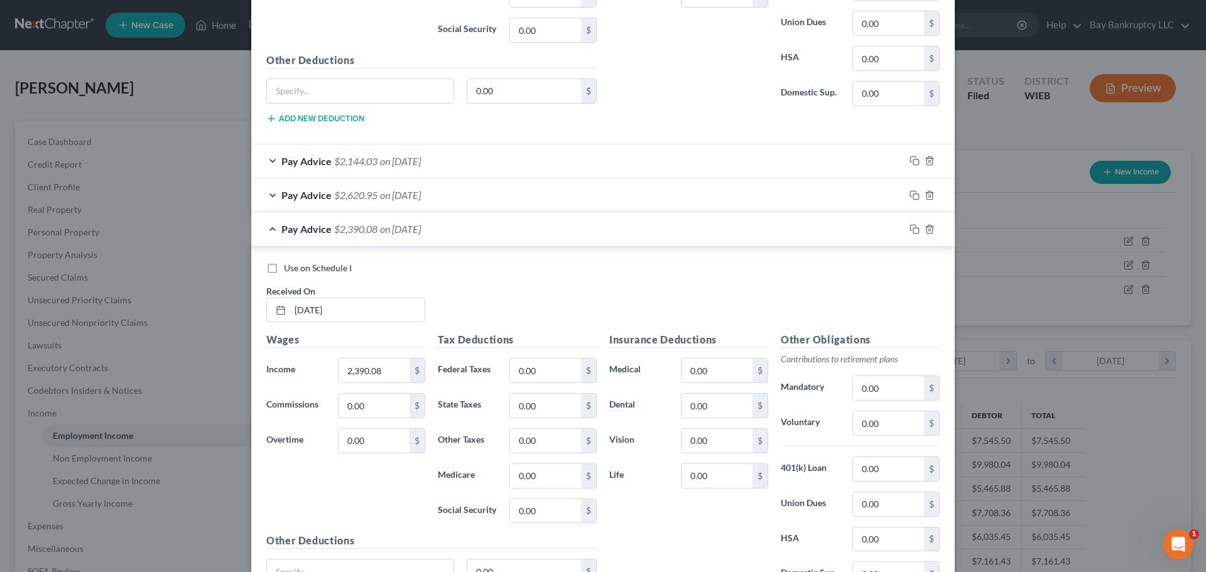
click at [380, 195] on span "on [DATE]" at bounding box center [400, 195] width 41 height 12
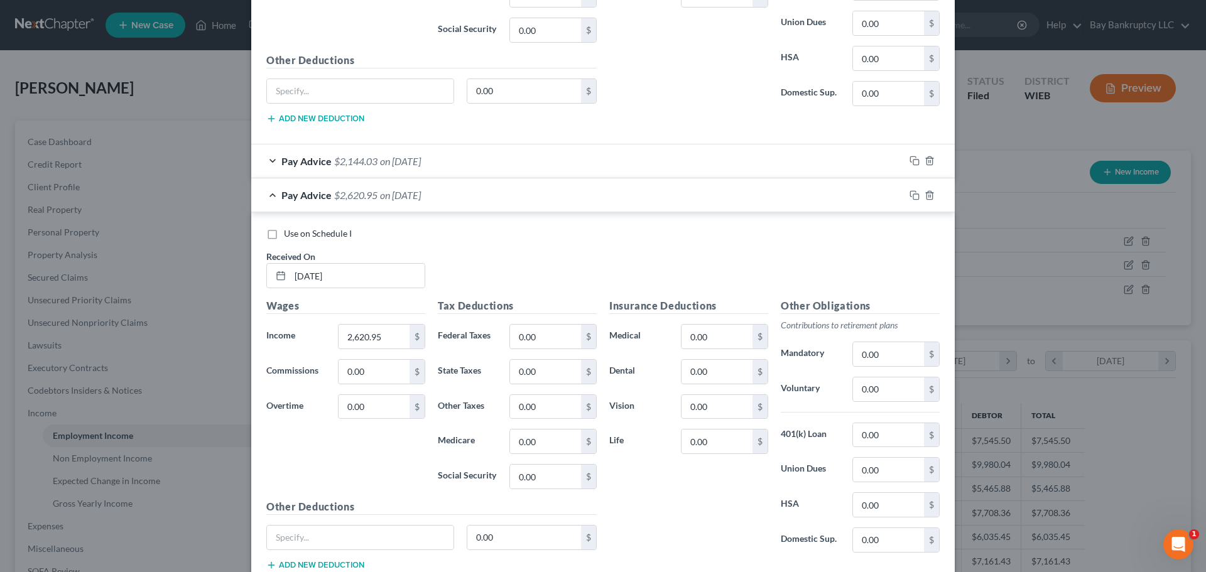
click at [393, 160] on span "on [DATE]" at bounding box center [400, 161] width 41 height 12
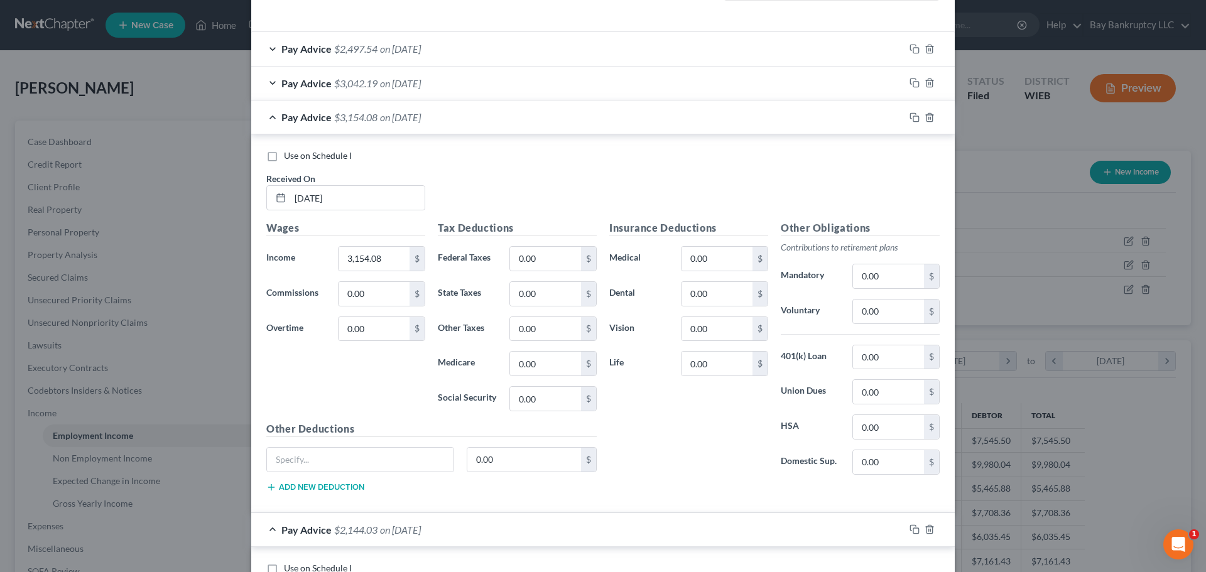
scroll to position [319, 0]
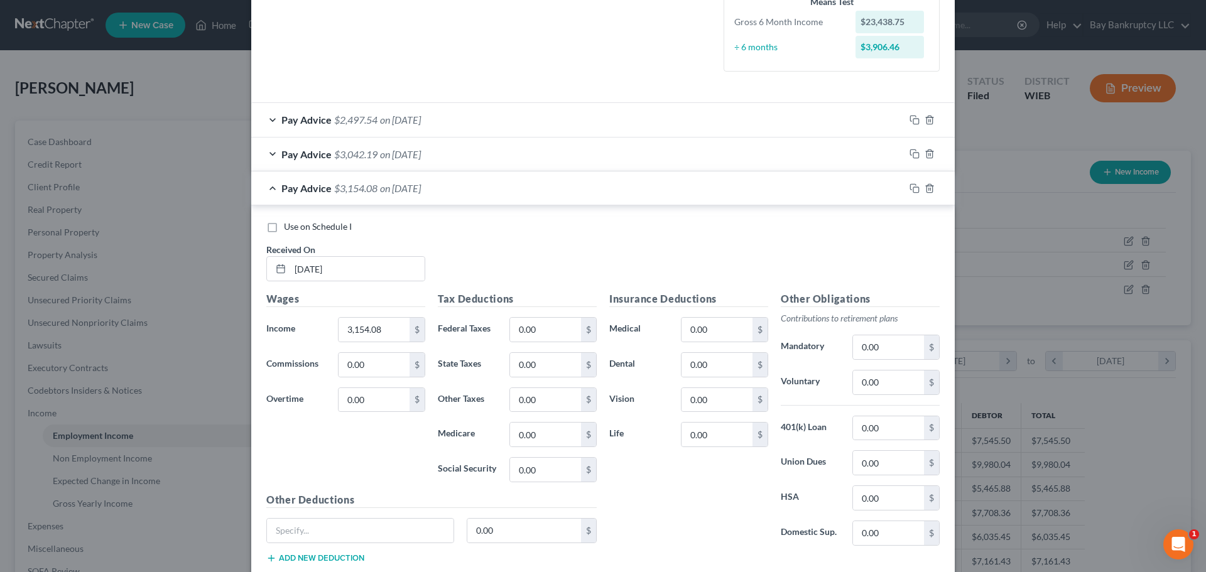
click at [397, 153] on span "on [DATE]" at bounding box center [400, 154] width 41 height 12
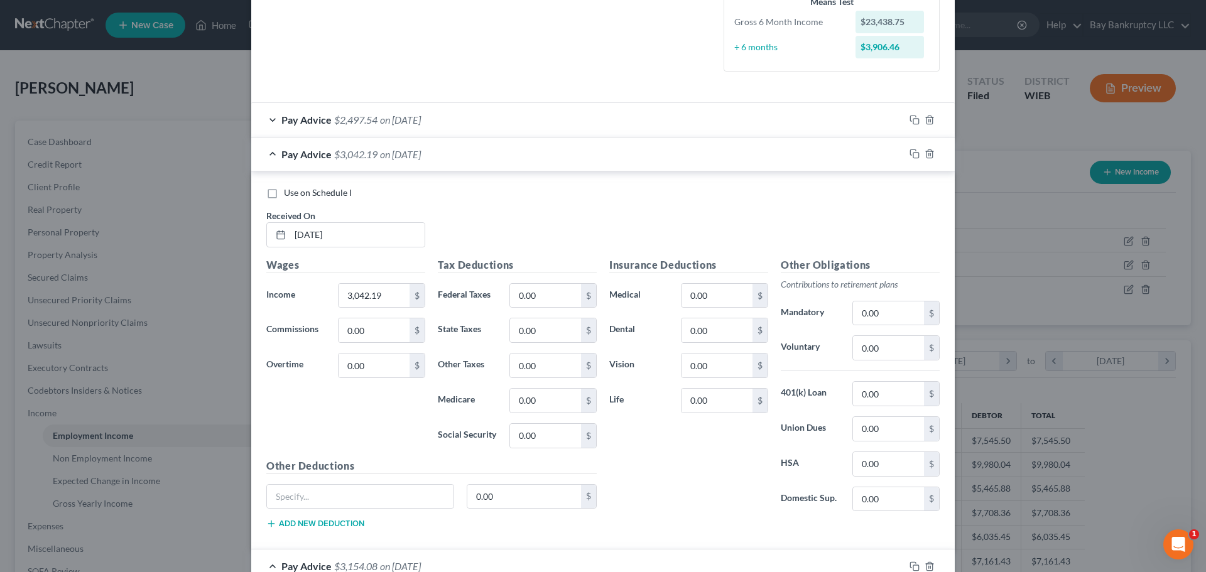
click at [390, 112] on div "Pay Advice $2,497.54 on [DATE]" at bounding box center [578, 119] width 654 height 33
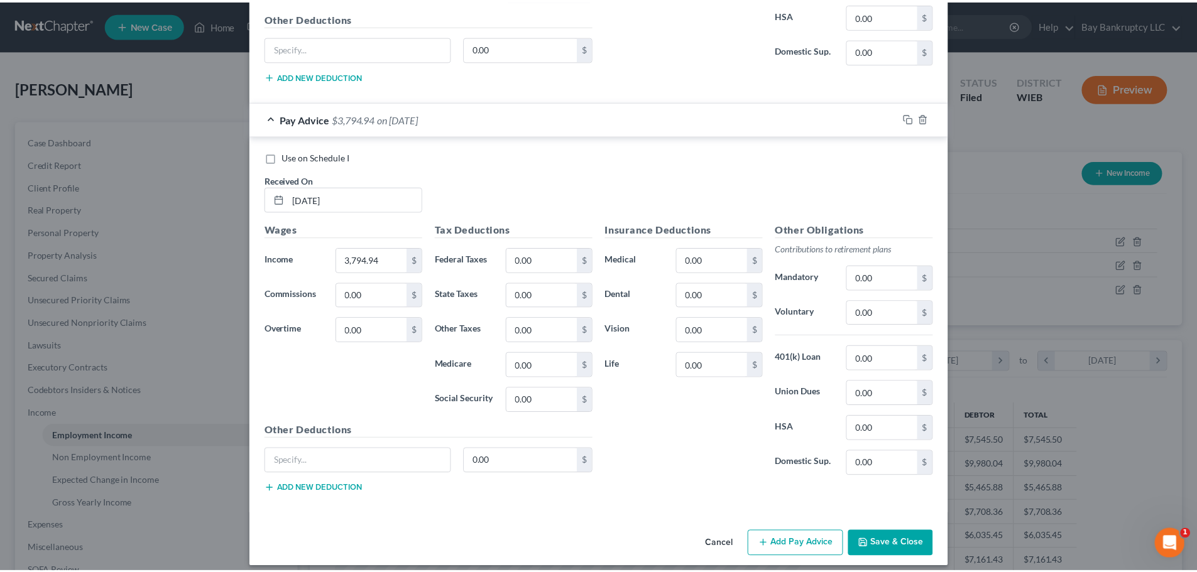
scroll to position [3220, 0]
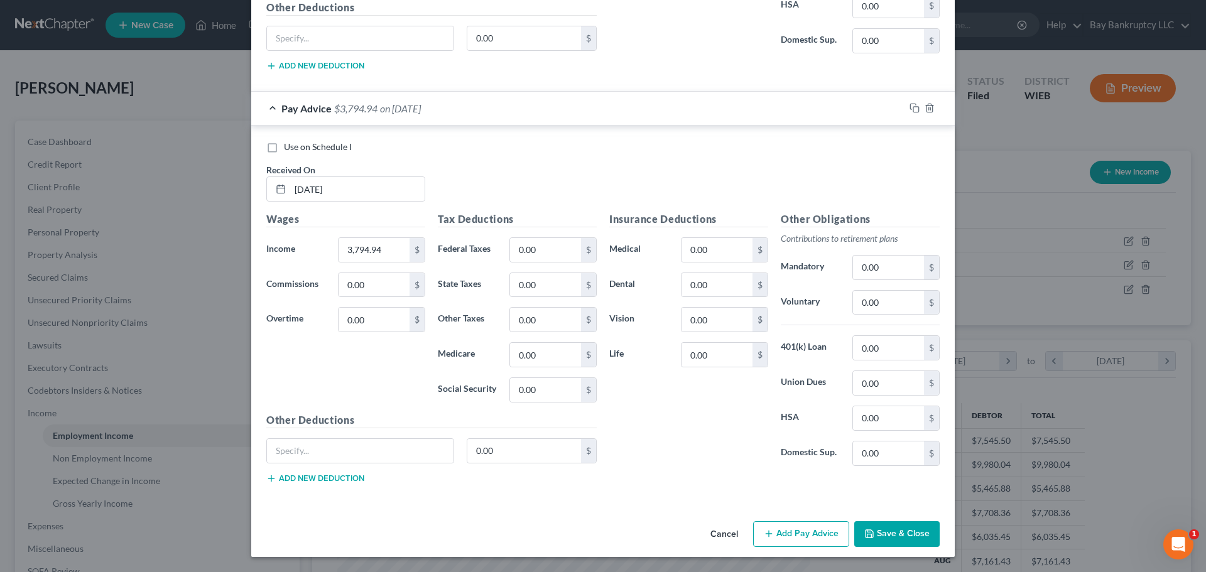
click at [881, 535] on button "Save & Close" at bounding box center [897, 535] width 85 height 26
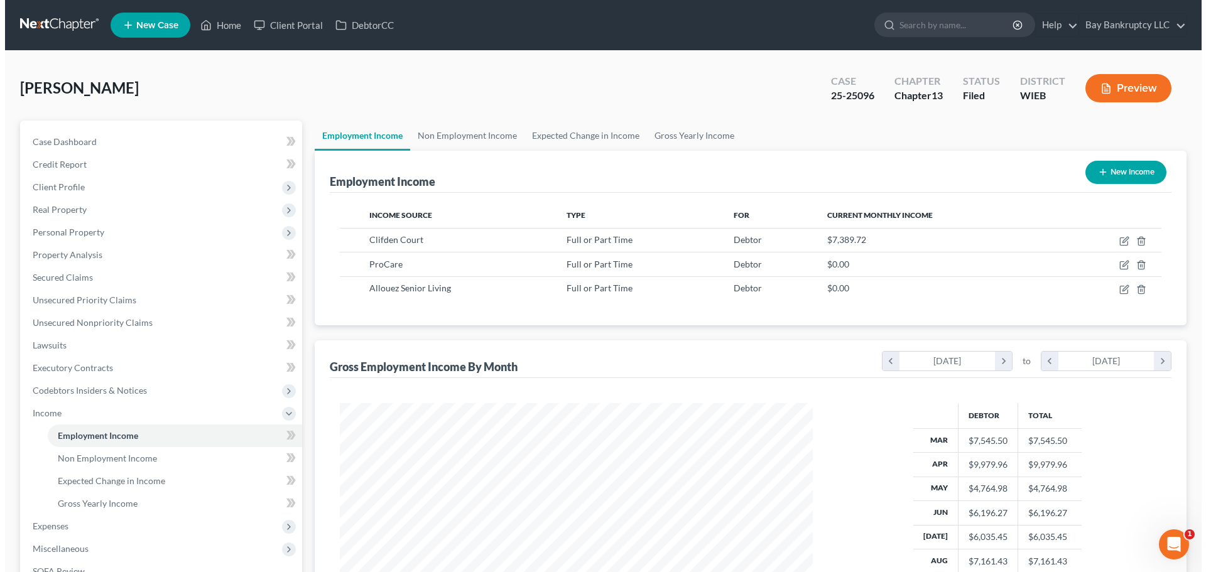
scroll to position [628149, 627889]
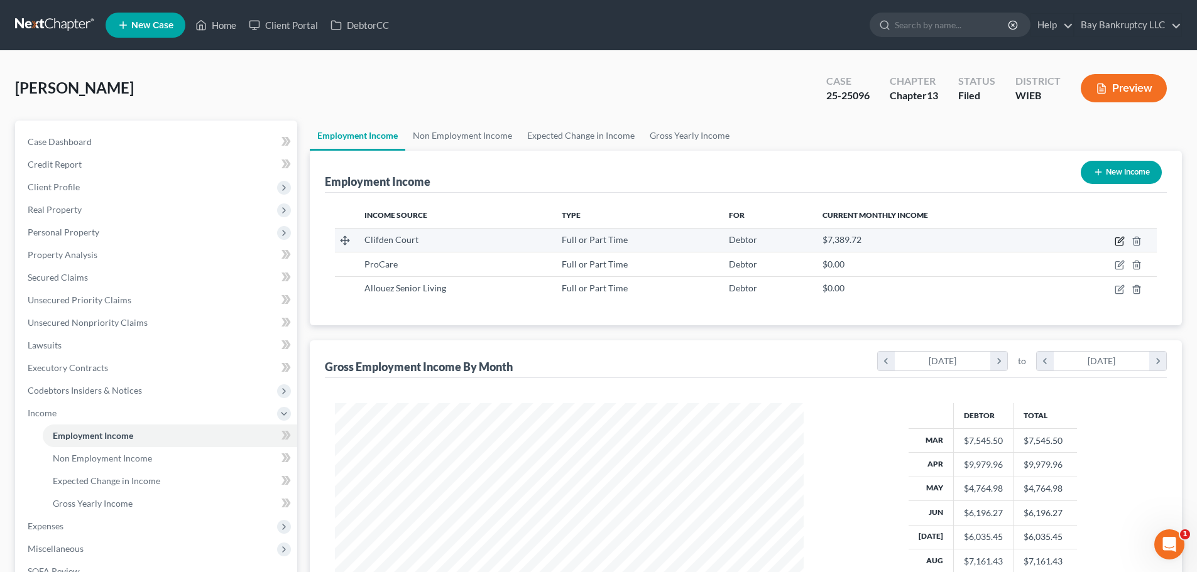
click at [1118, 242] on icon "button" at bounding box center [1120, 241] width 10 height 10
select select "0"
select select "52"
select select "1"
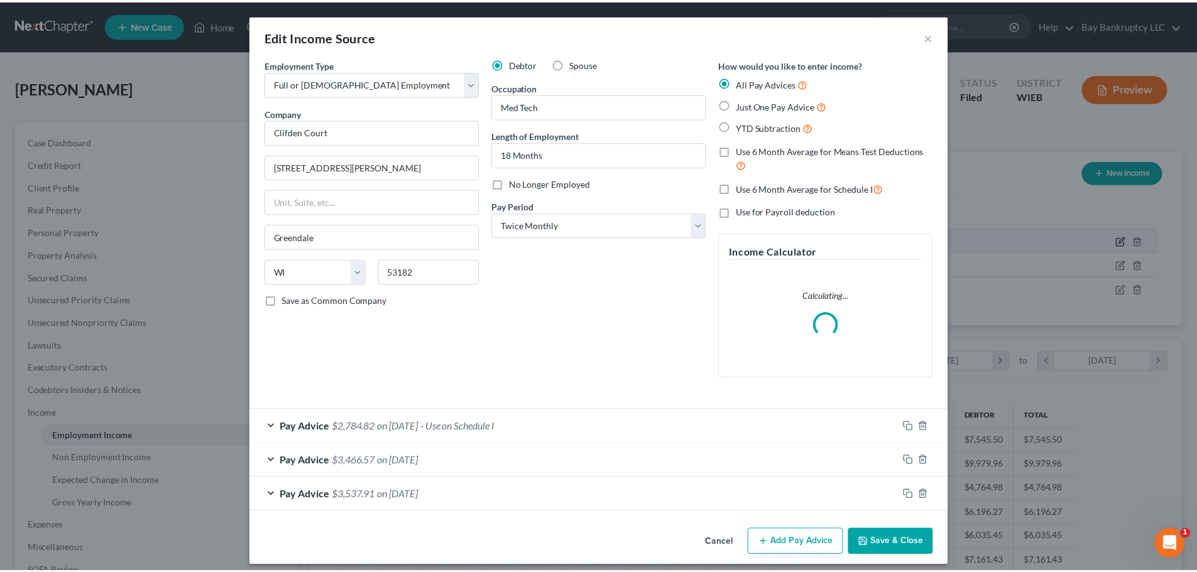
scroll to position [236, 498]
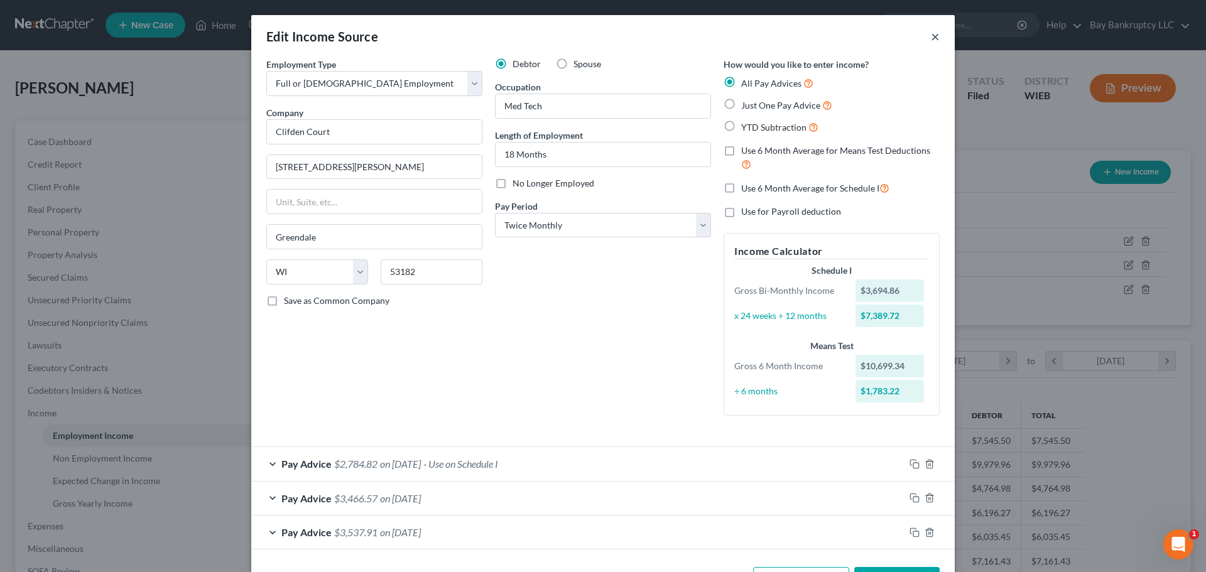
click at [932, 31] on button "×" at bounding box center [935, 36] width 9 height 15
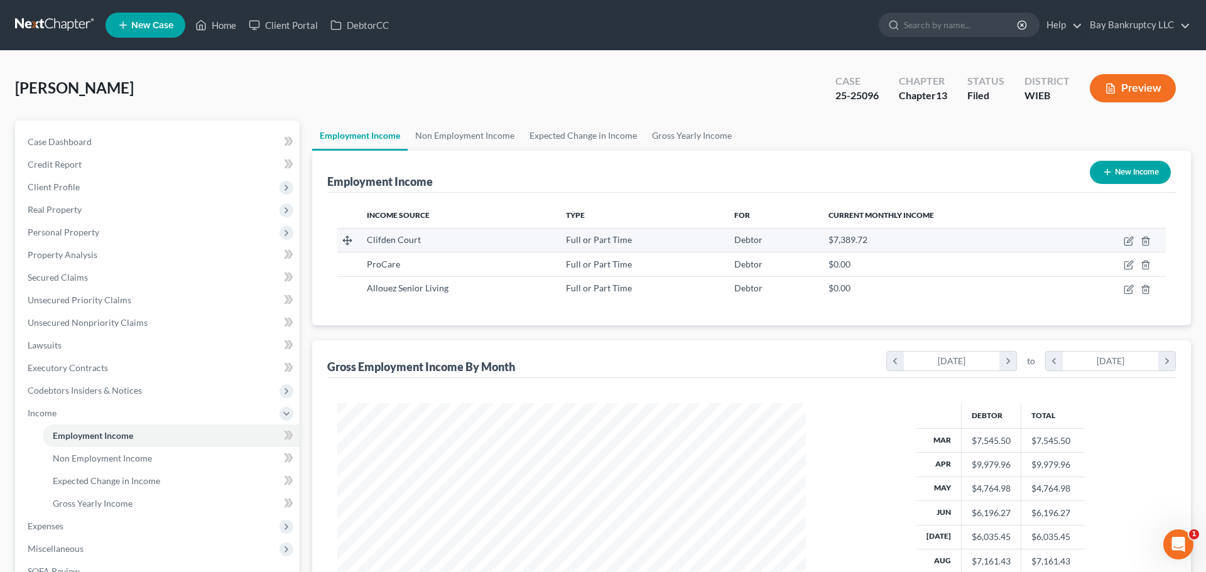
scroll to position [628149, 627889]
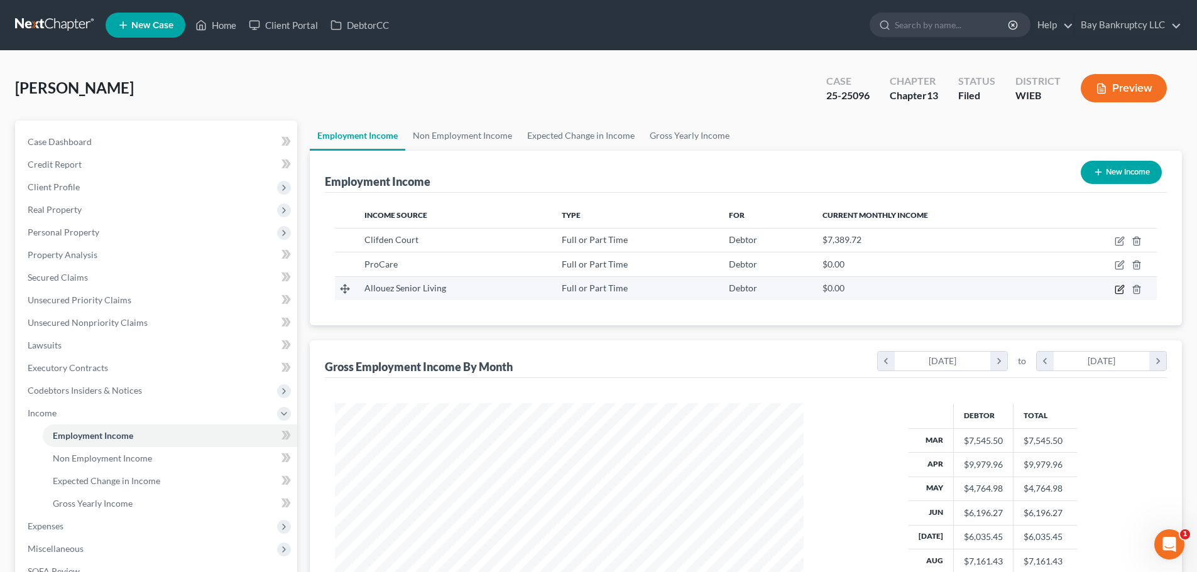
click at [1115, 287] on icon "button" at bounding box center [1119, 290] width 8 height 8
select select "0"
select select "52"
select select "0"
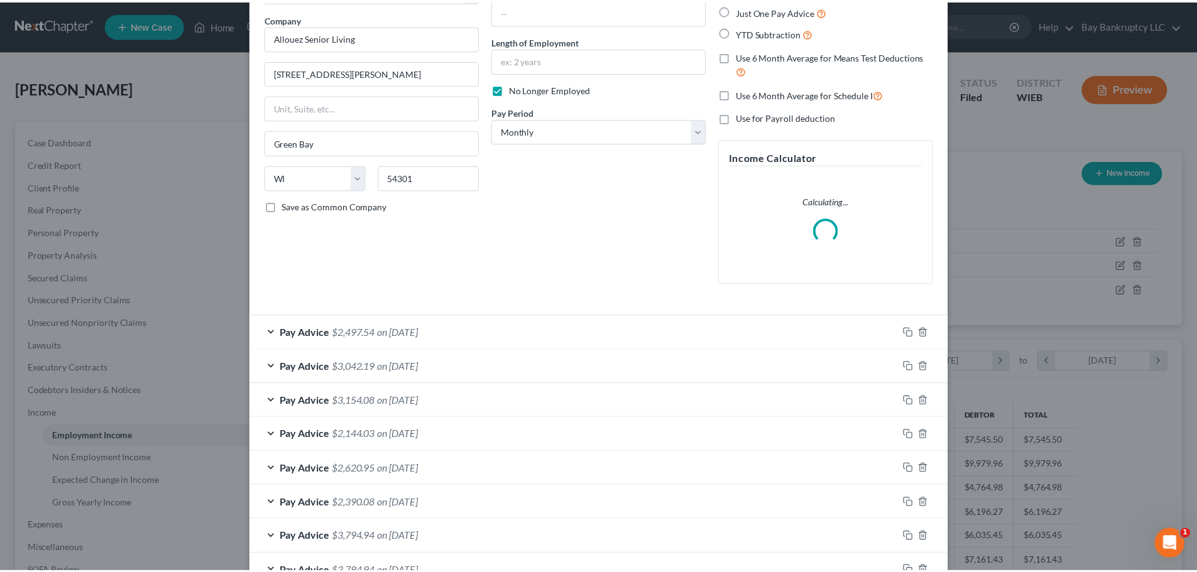
scroll to position [0, 0]
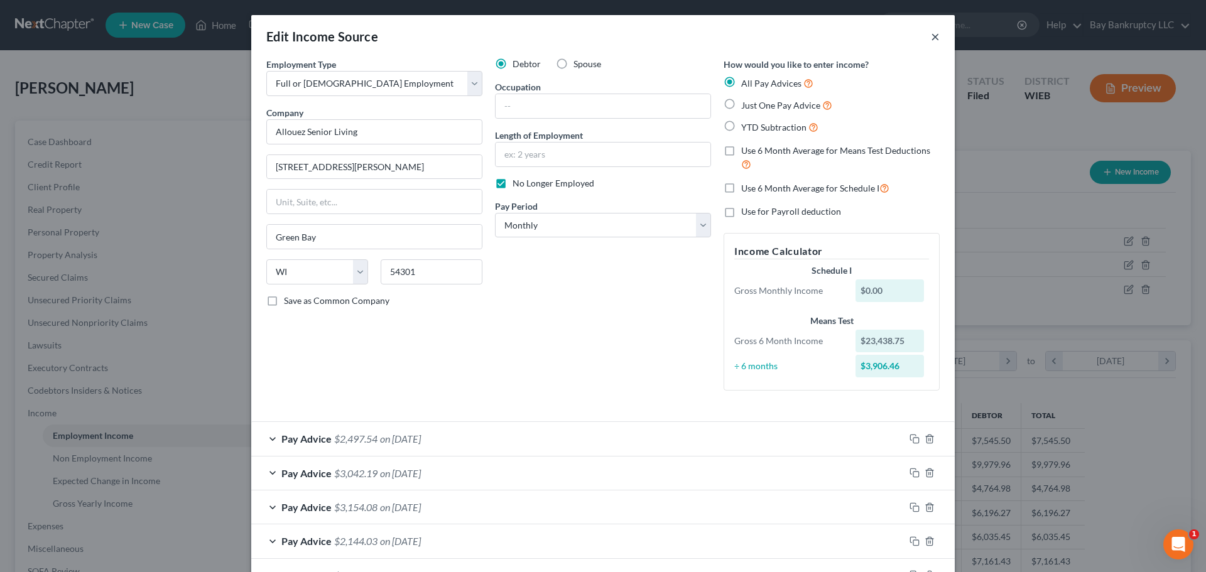
click at [931, 36] on button "×" at bounding box center [935, 36] width 9 height 15
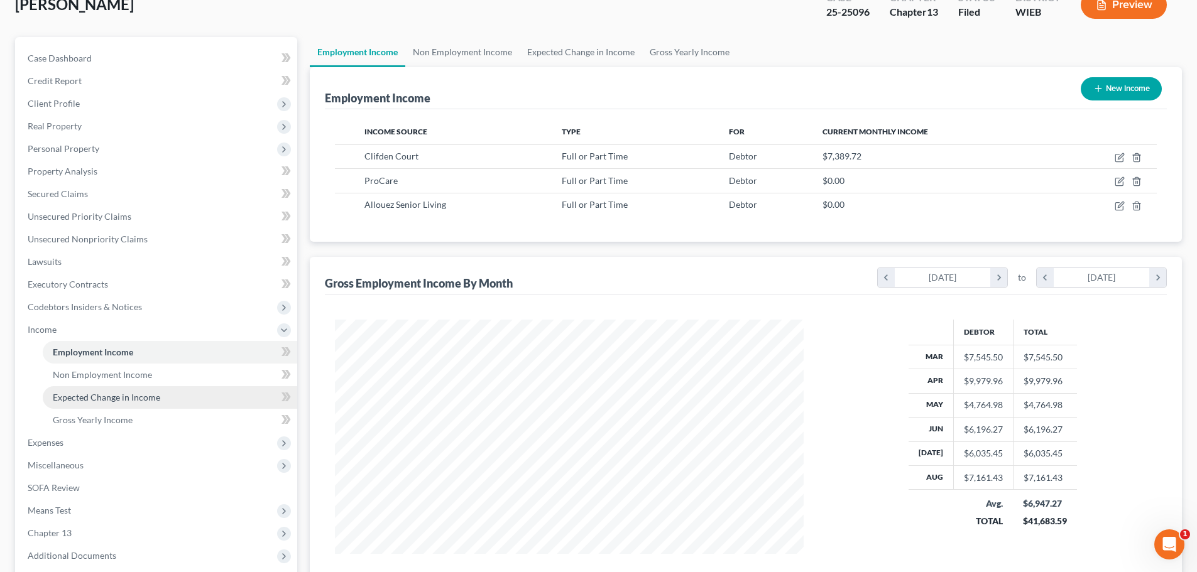
scroll to position [209, 0]
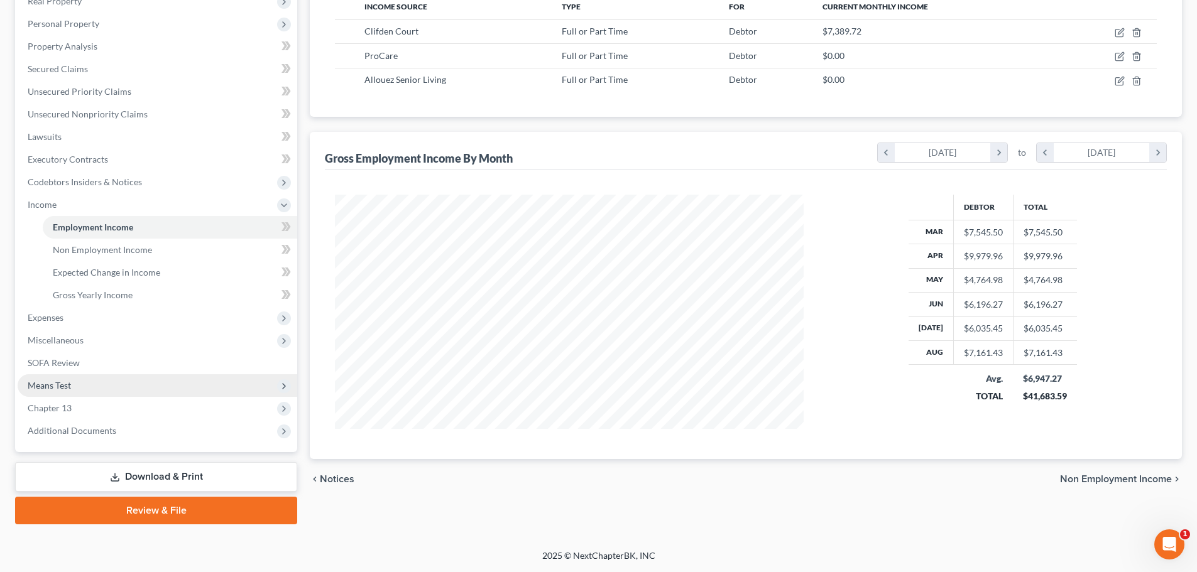
click at [78, 385] on span "Means Test" at bounding box center [158, 386] width 280 height 23
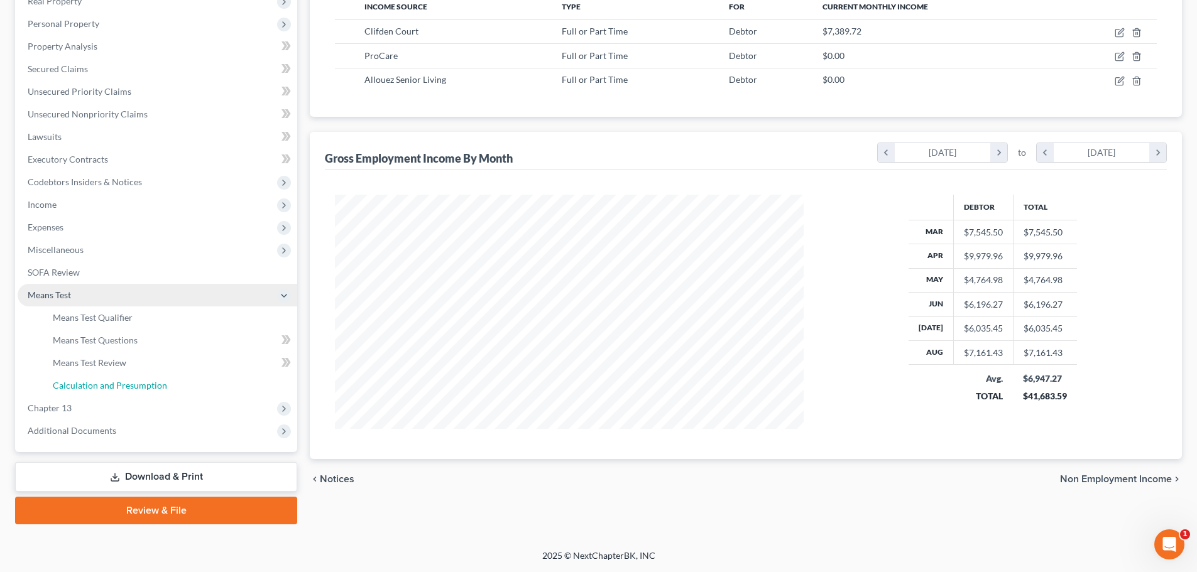
click at [78, 385] on span "Calculation and Presumption" at bounding box center [110, 385] width 114 height 11
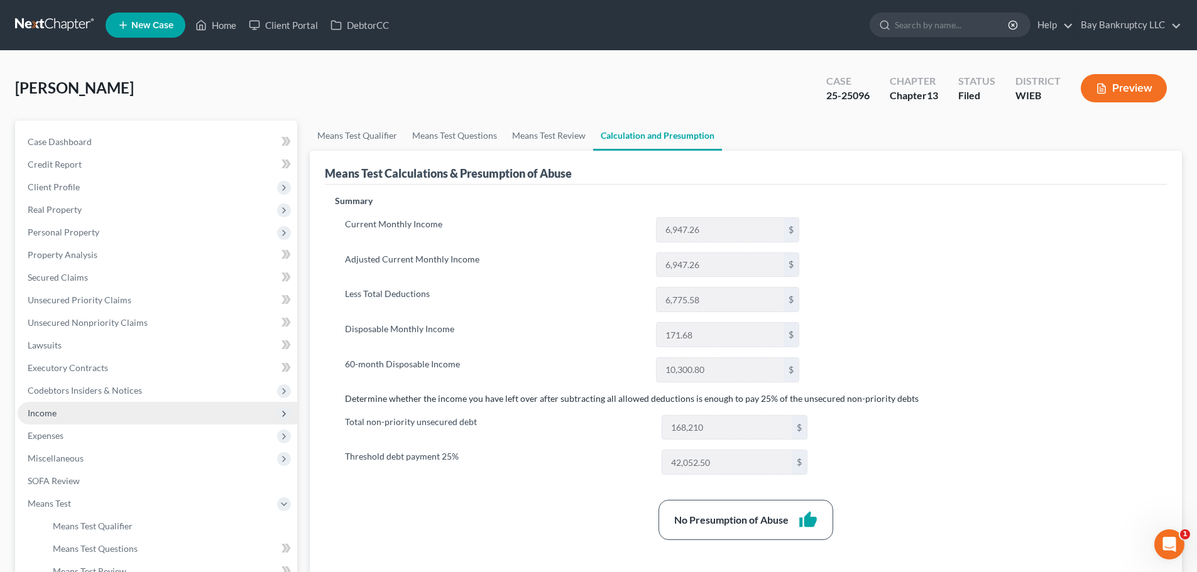
click at [77, 417] on span "Income" at bounding box center [158, 413] width 280 height 23
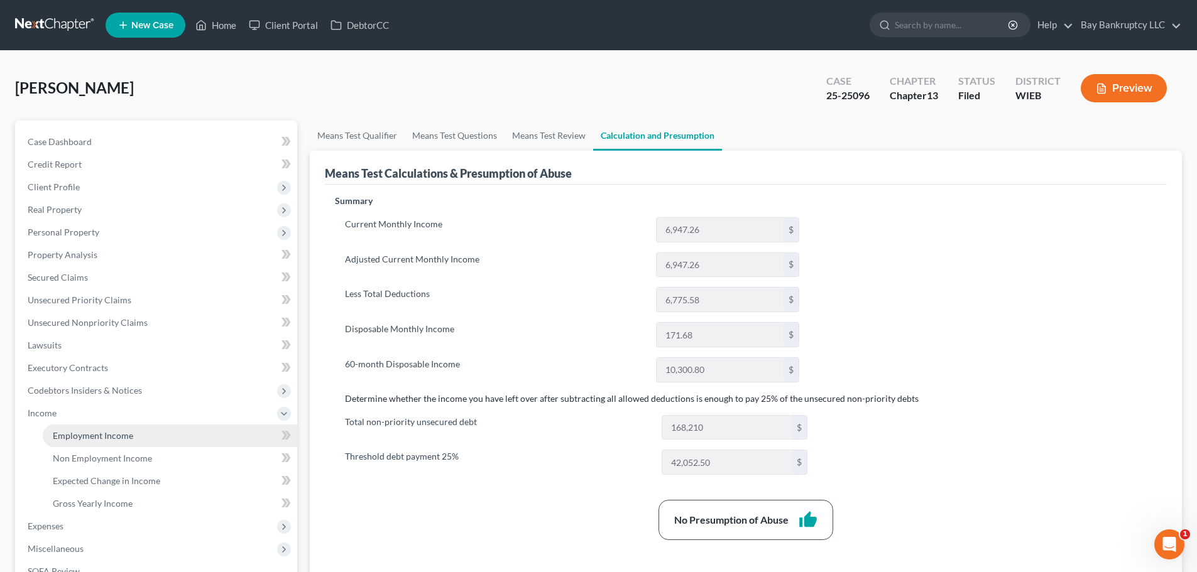
click at [79, 433] on span "Employment Income" at bounding box center [93, 435] width 80 height 11
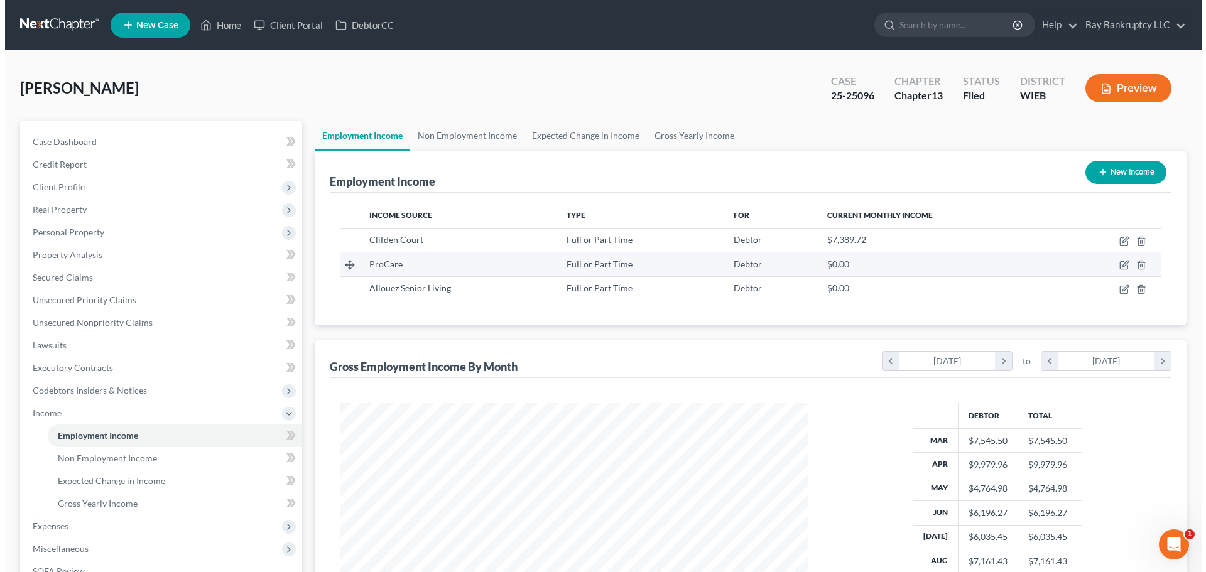
scroll to position [234, 494]
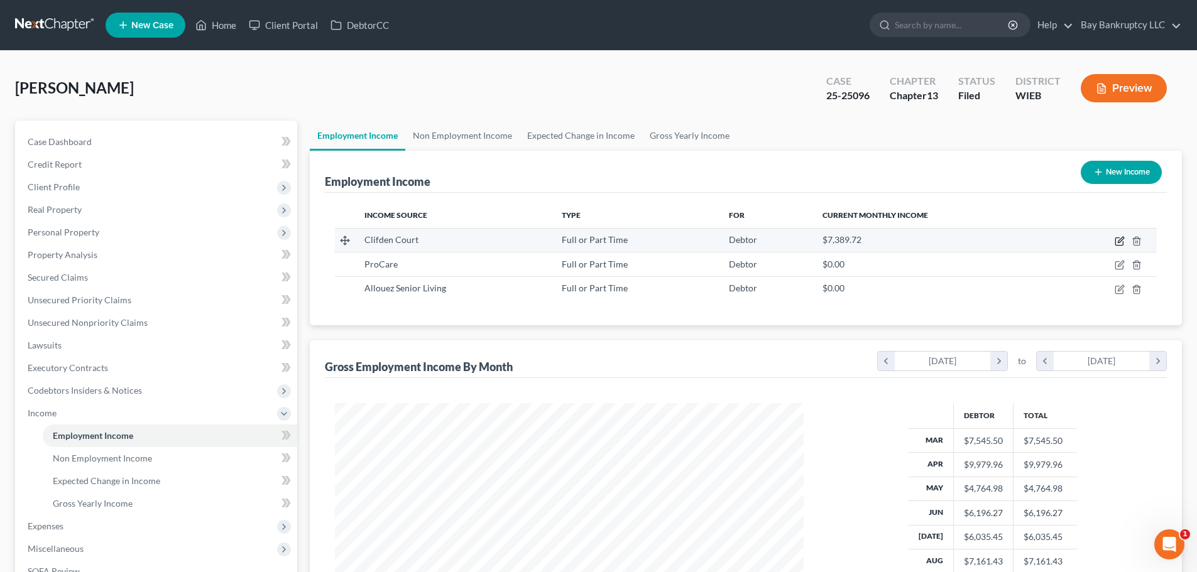
click at [1117, 240] on icon "button" at bounding box center [1120, 241] width 10 height 10
select select "0"
select select "52"
select select "1"
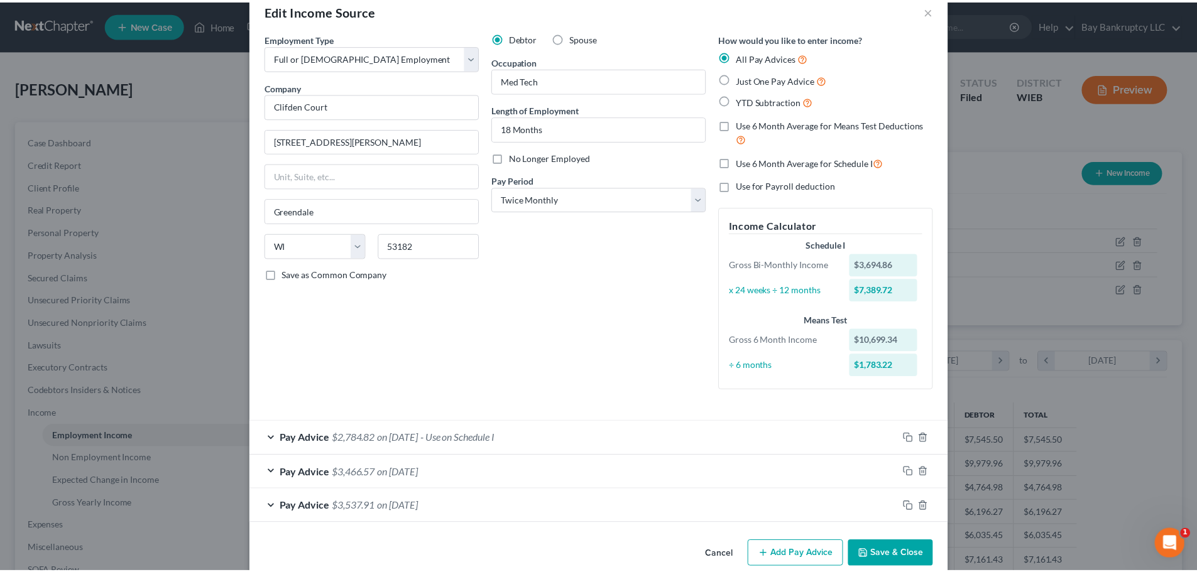
scroll to position [47, 0]
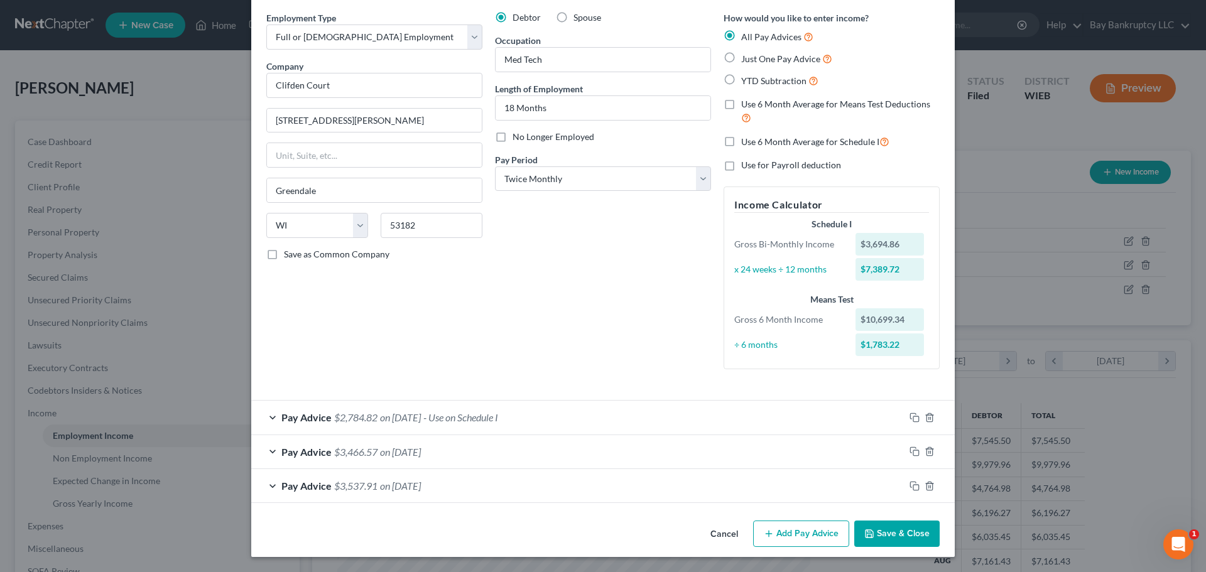
click at [885, 532] on button "Save & Close" at bounding box center [897, 534] width 85 height 26
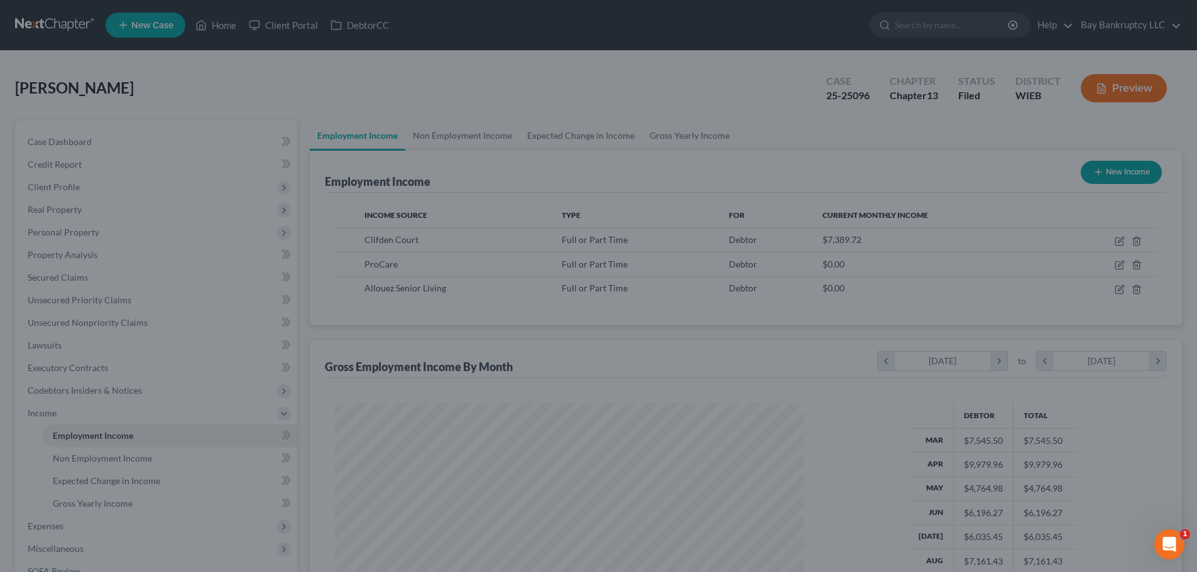
scroll to position [628149, 627889]
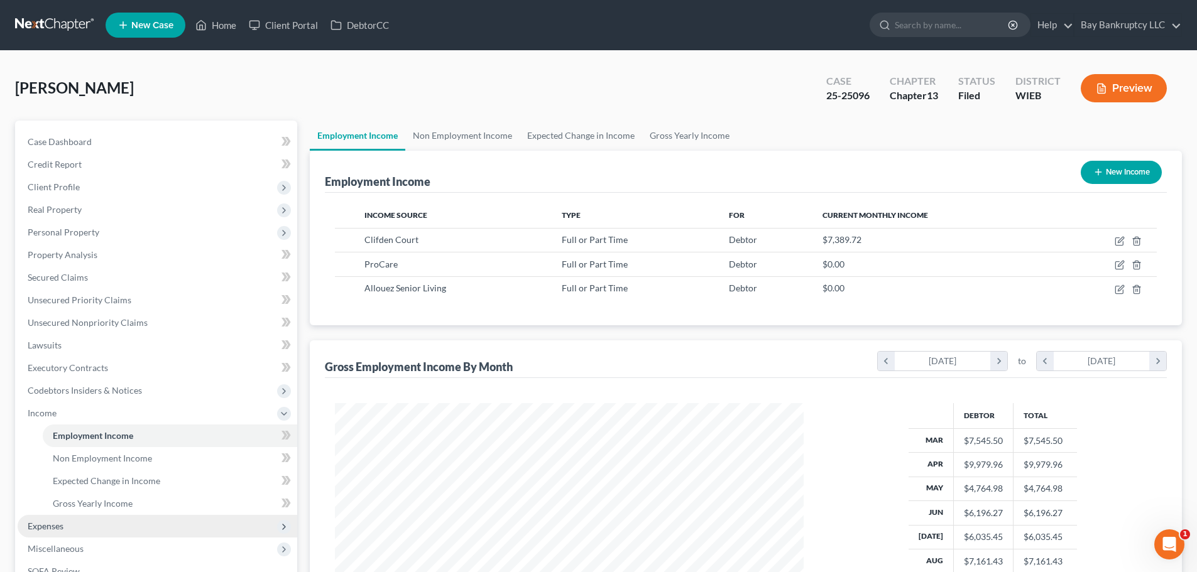
click at [78, 522] on span "Expenses" at bounding box center [158, 526] width 280 height 23
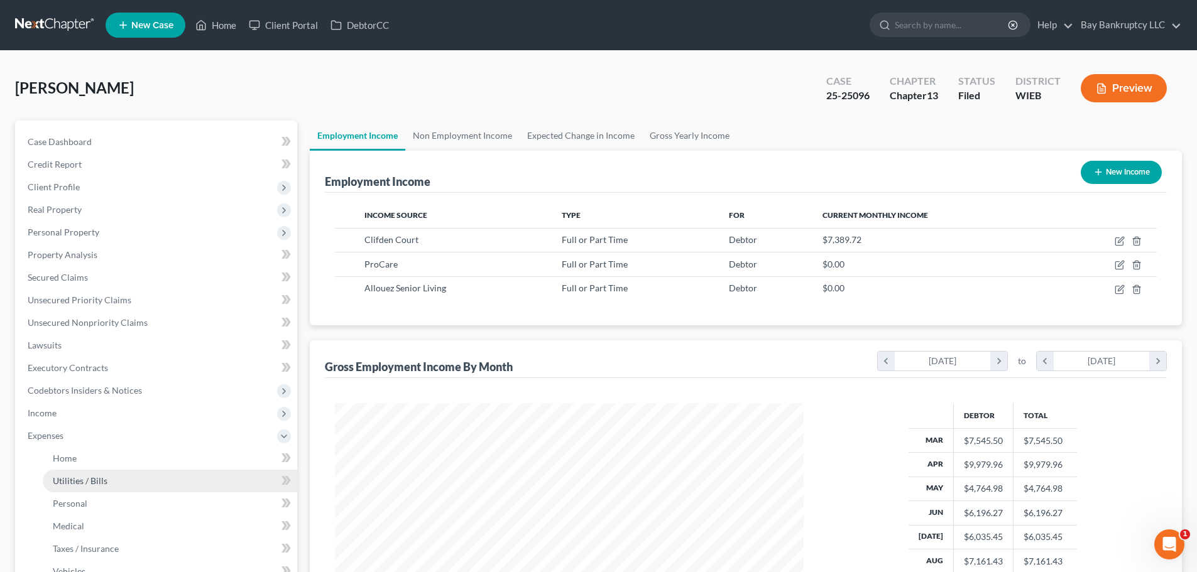
click at [67, 483] on span "Utilities / Bills" at bounding box center [80, 481] width 55 height 11
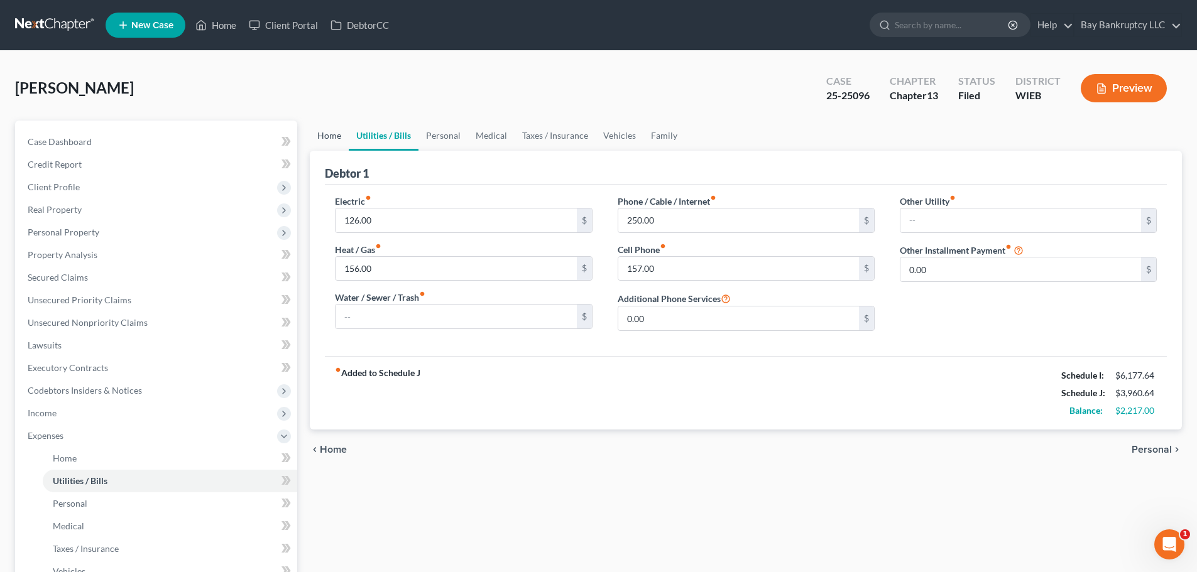
click at [326, 130] on link "Home" at bounding box center [329, 136] width 39 height 30
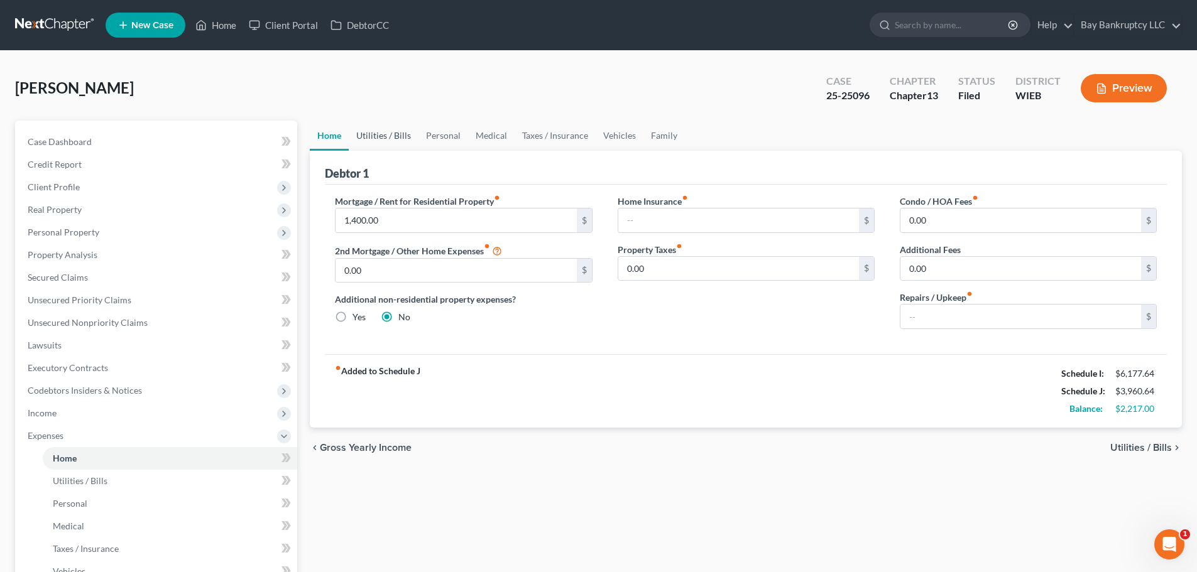
click at [386, 140] on link "Utilities / Bills" at bounding box center [384, 136] width 70 height 30
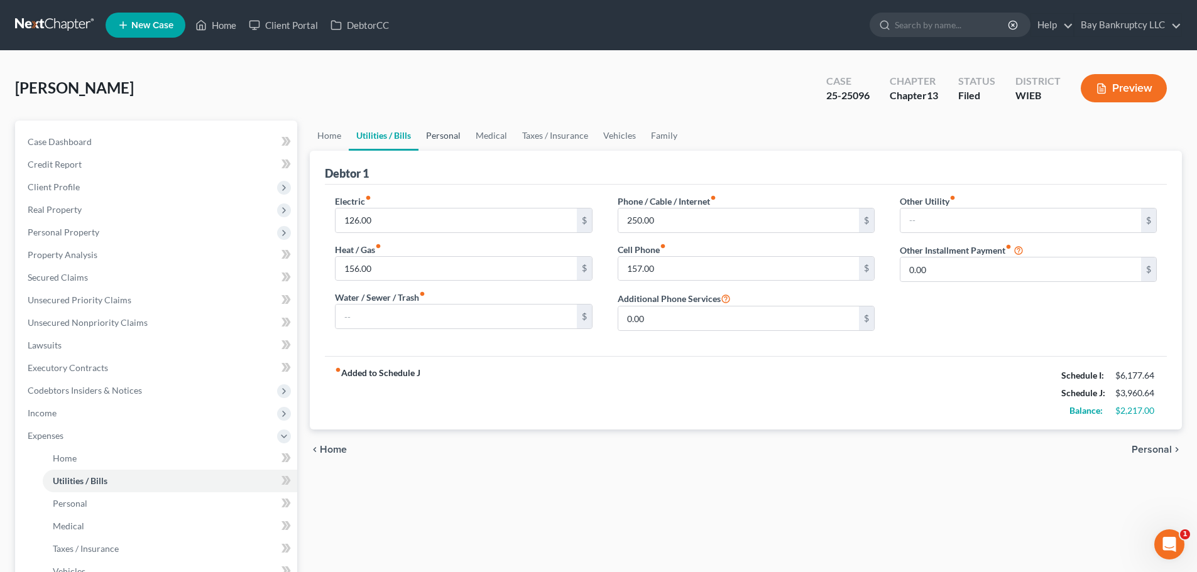
click at [440, 131] on link "Personal" at bounding box center [444, 136] width 50 height 30
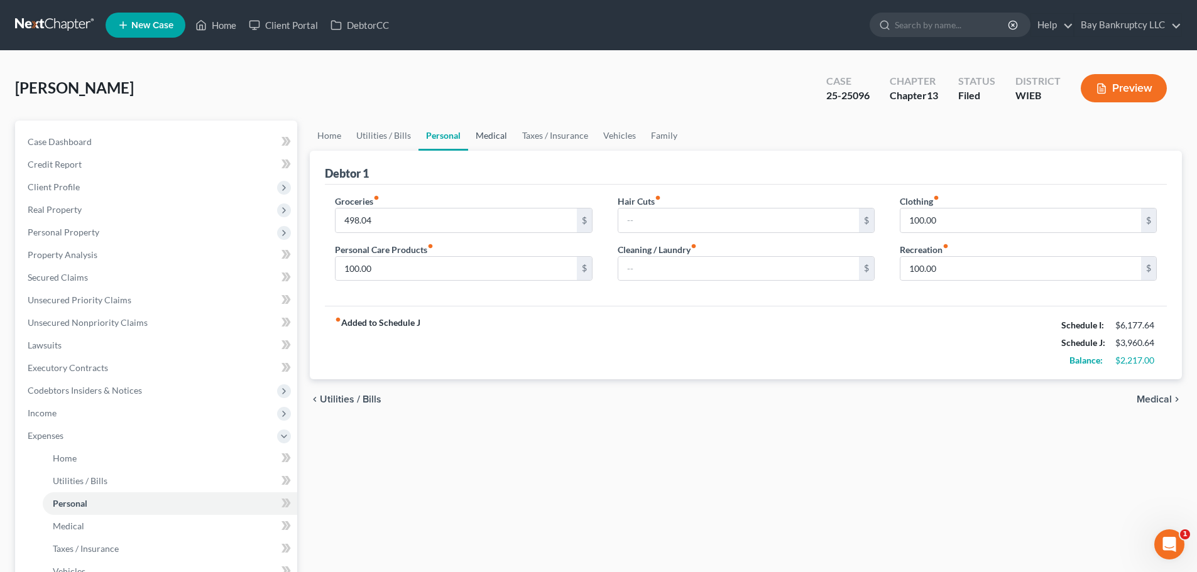
click at [483, 134] on link "Medical" at bounding box center [491, 136] width 47 height 30
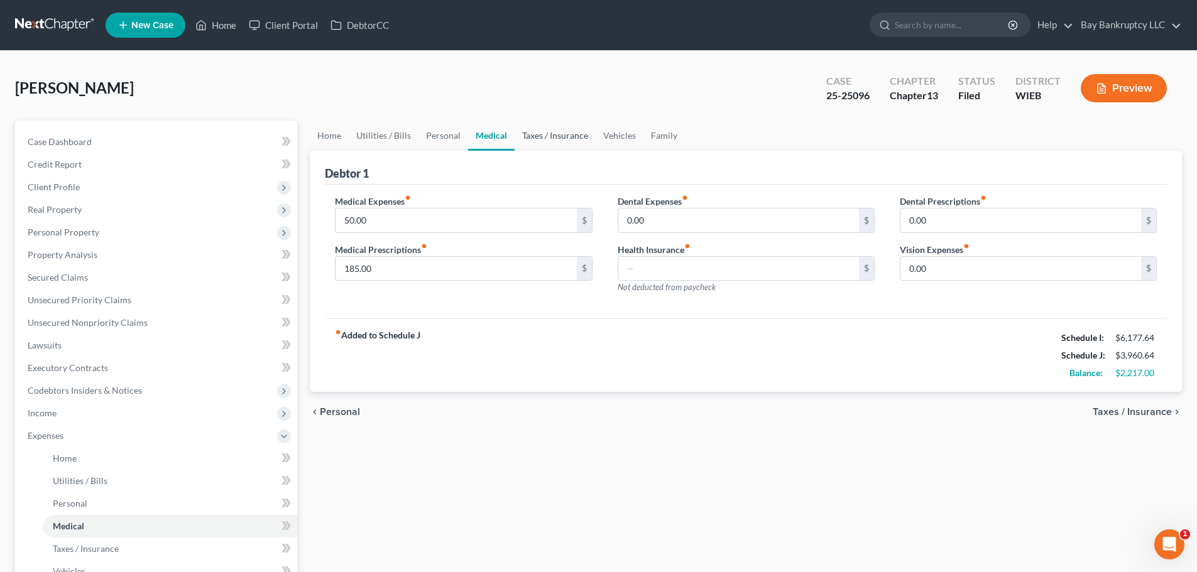
click at [554, 136] on link "Taxes / Insurance" at bounding box center [555, 136] width 81 height 30
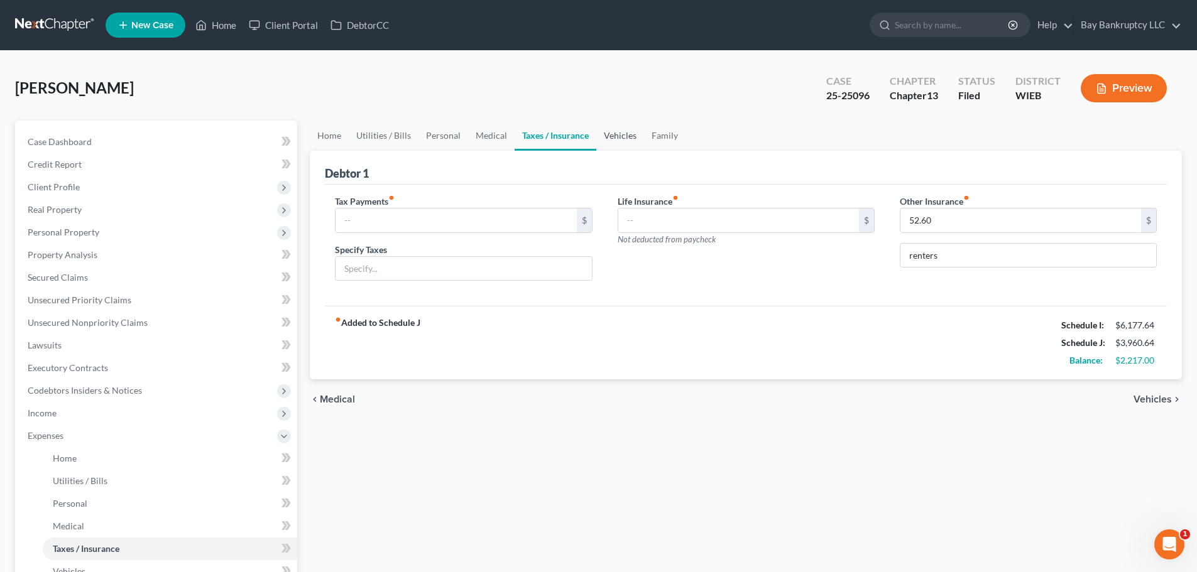
click at [623, 133] on link "Vehicles" at bounding box center [620, 136] width 48 height 30
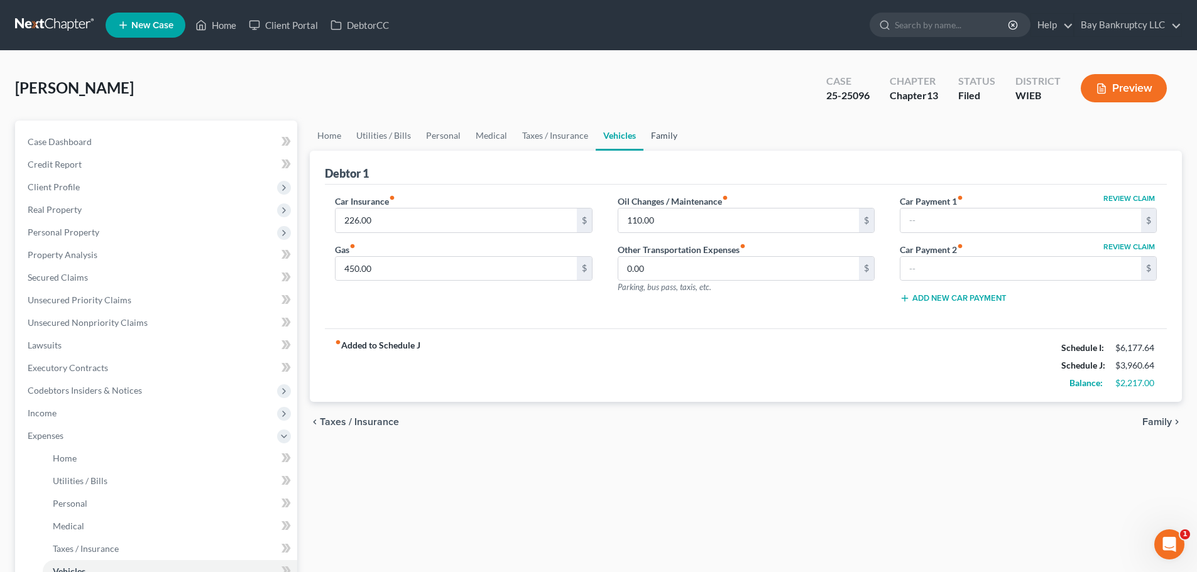
click at [662, 135] on link "Family" at bounding box center [663, 136] width 41 height 30
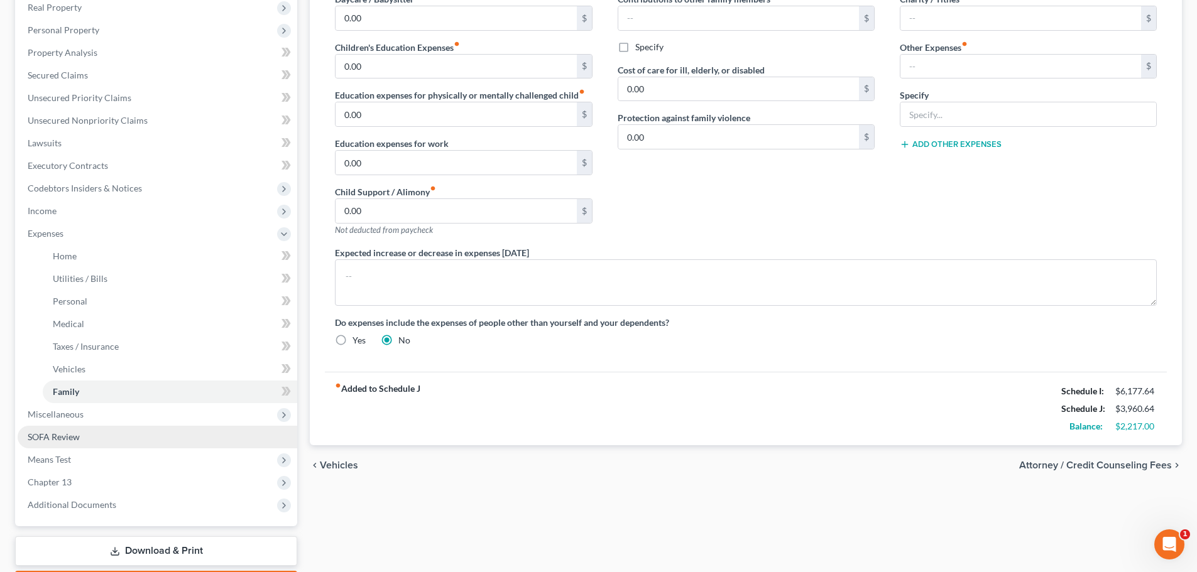
scroll to position [251, 0]
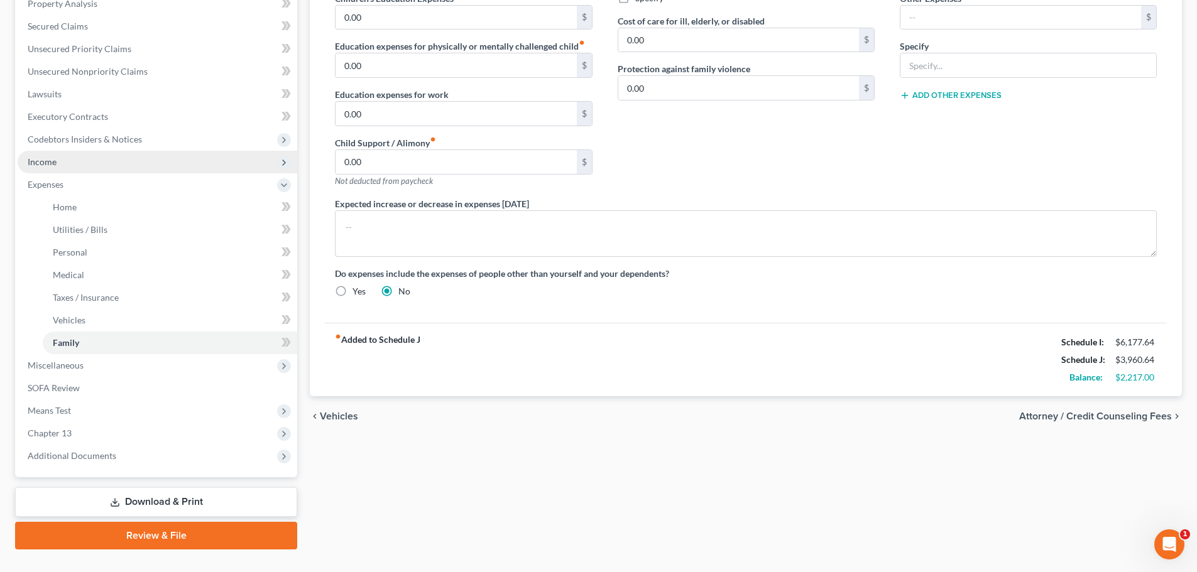
click at [55, 161] on span "Income" at bounding box center [42, 161] width 29 height 11
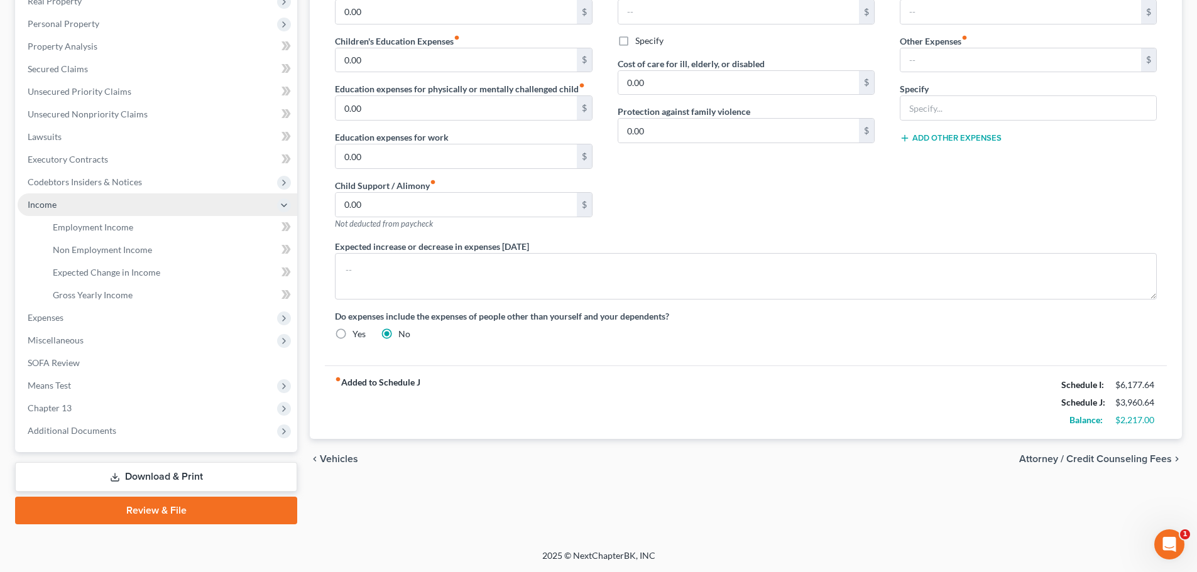
scroll to position [209, 0]
click at [79, 222] on span "Employment Income" at bounding box center [93, 227] width 80 height 11
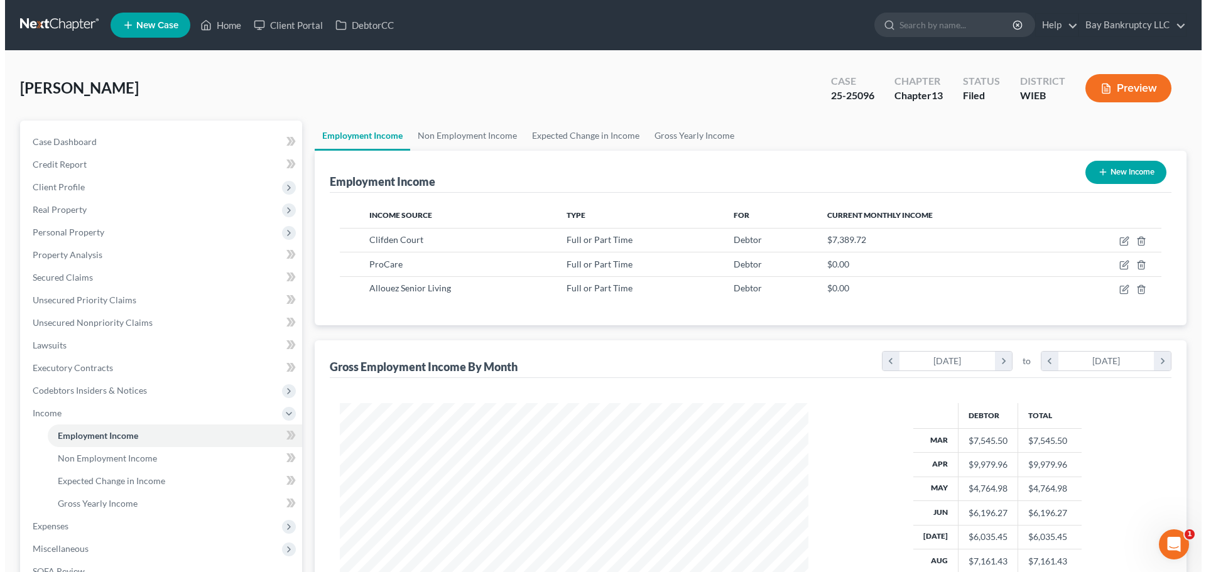
scroll to position [234, 494]
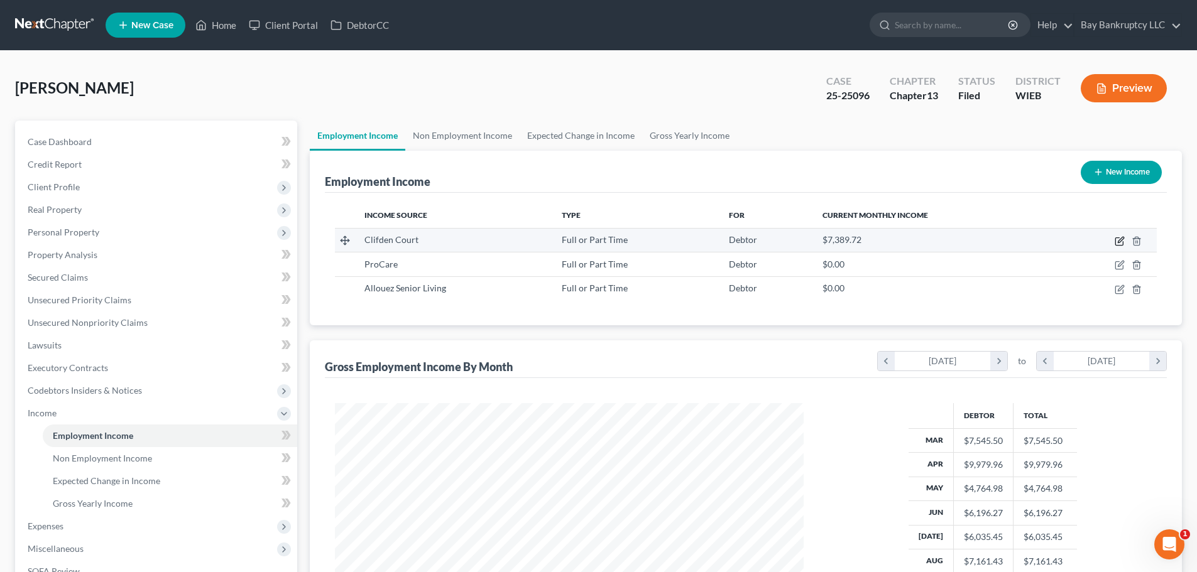
click at [1115, 238] on icon "button" at bounding box center [1120, 241] width 10 height 10
select select "0"
select select "52"
select select "1"
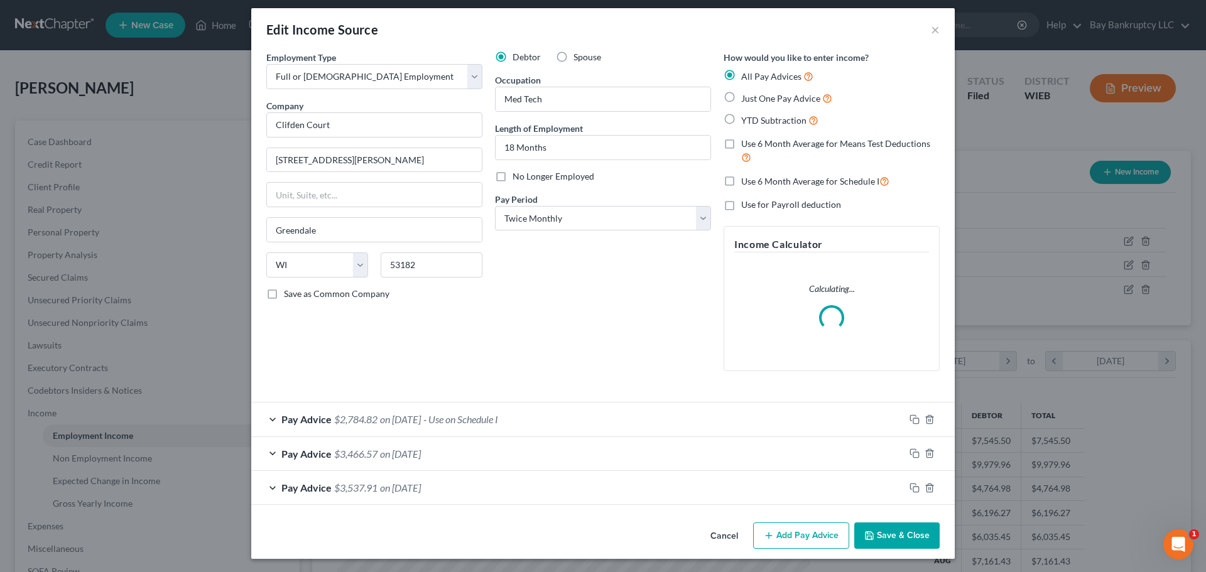
scroll to position [9, 0]
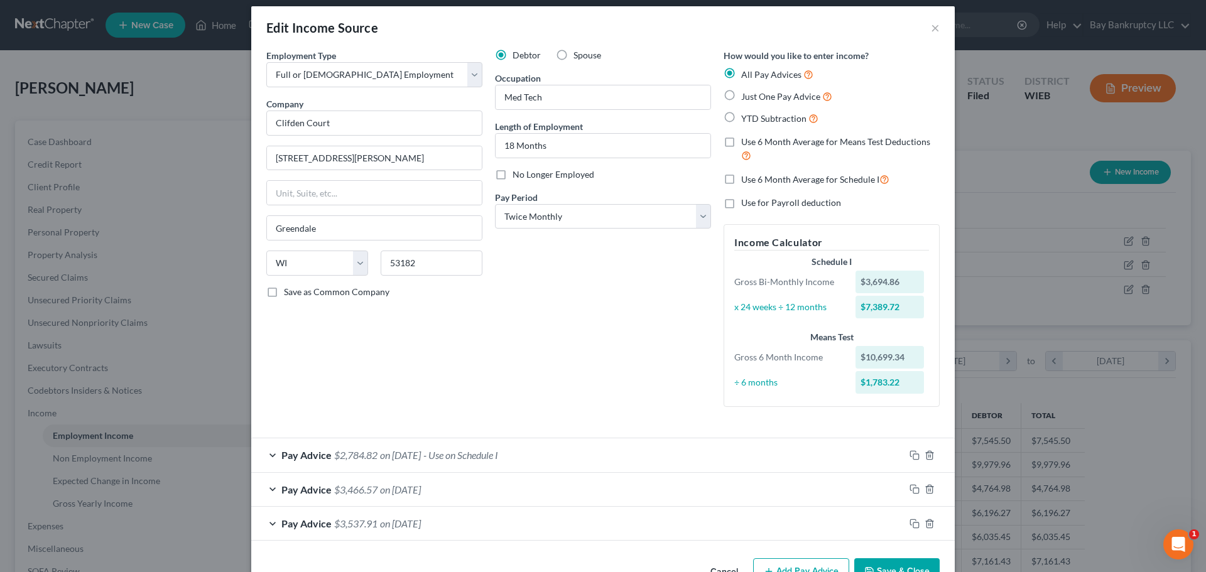
click at [369, 454] on span "$2,784.82" at bounding box center [355, 455] width 43 height 12
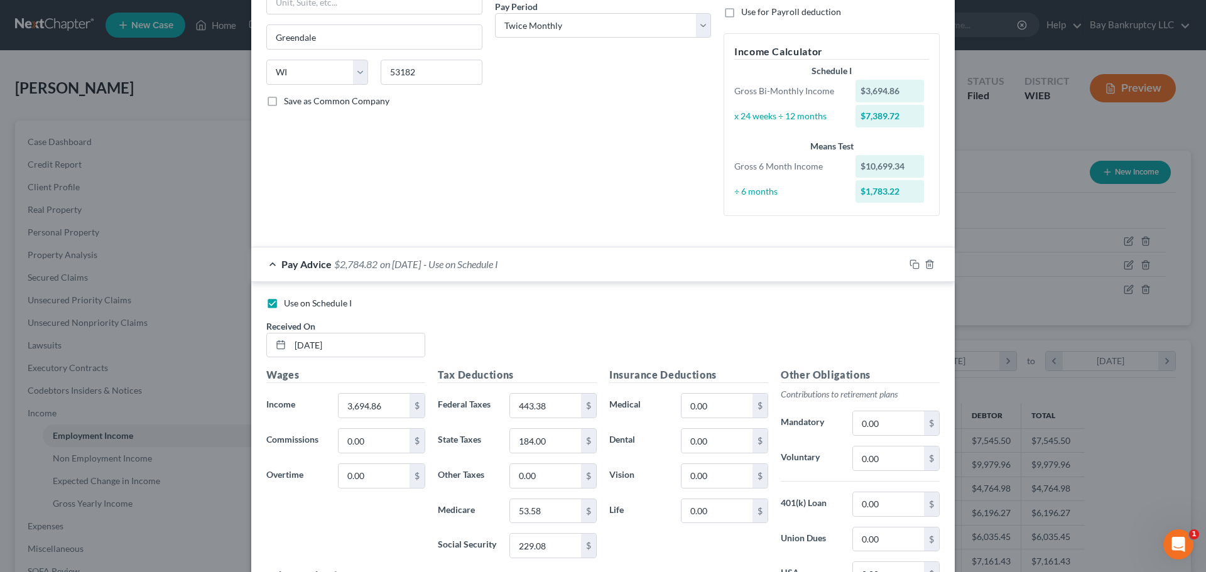
scroll to position [260, 0]
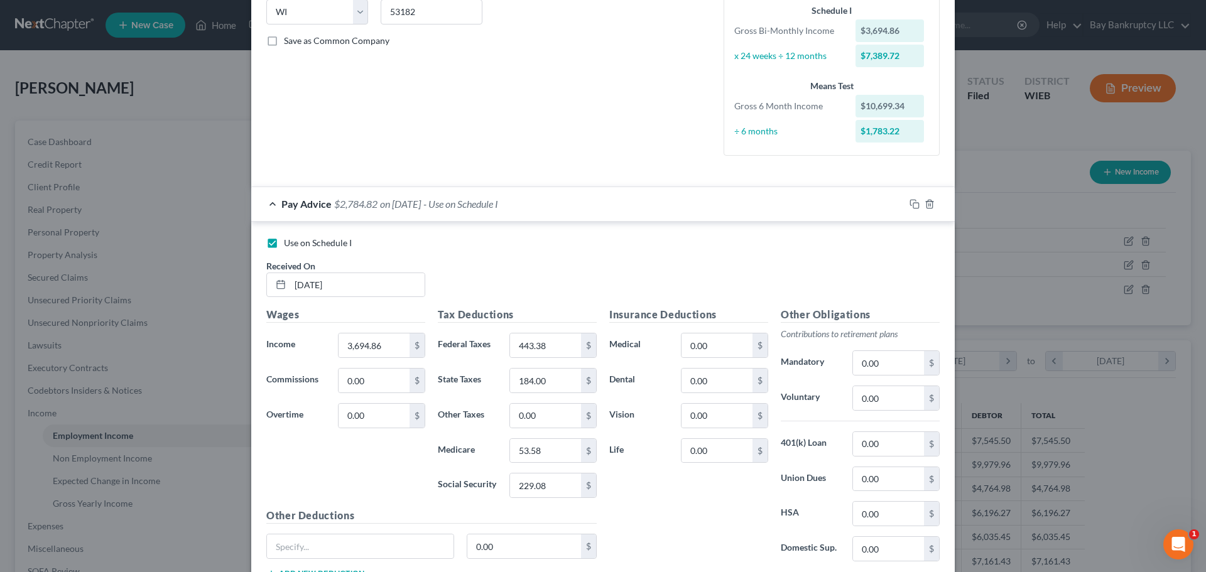
click at [363, 207] on span "$2,784.82" at bounding box center [355, 204] width 43 height 12
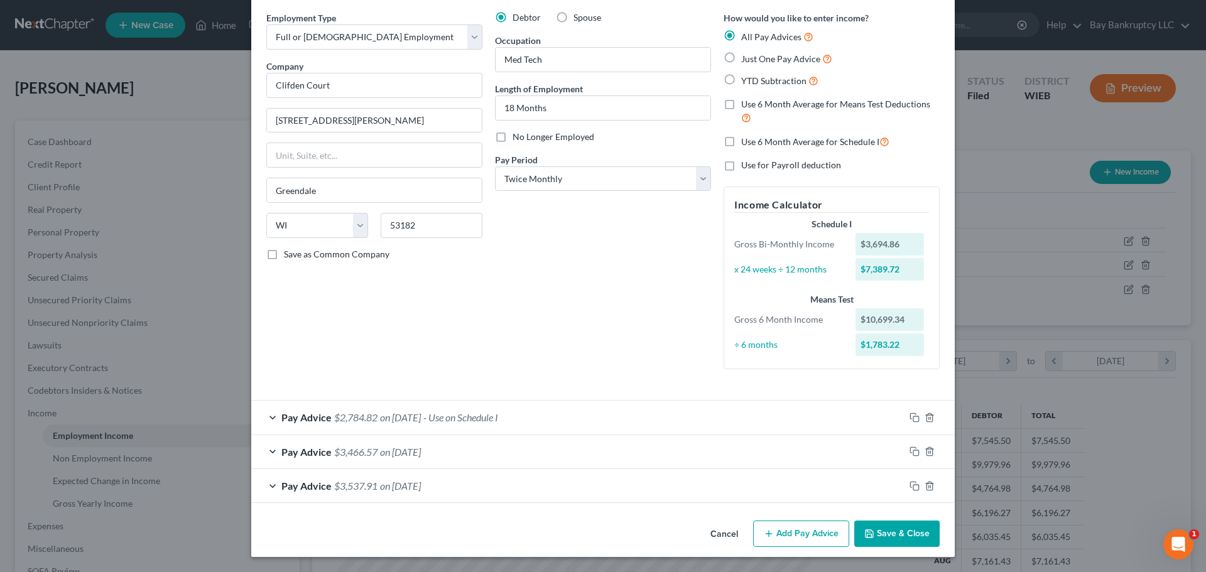
scroll to position [47, 0]
click at [388, 446] on div "Pay Advice $3,466.57 on [DATE]" at bounding box center [578, 451] width 654 height 33
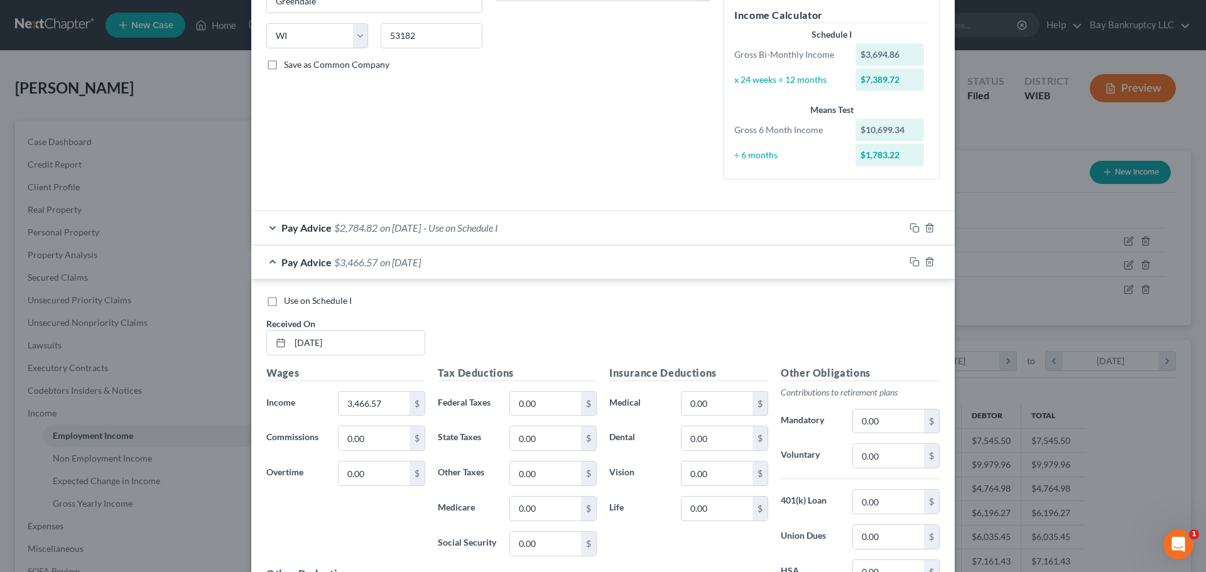
click at [383, 263] on span "on [DATE]" at bounding box center [400, 262] width 41 height 12
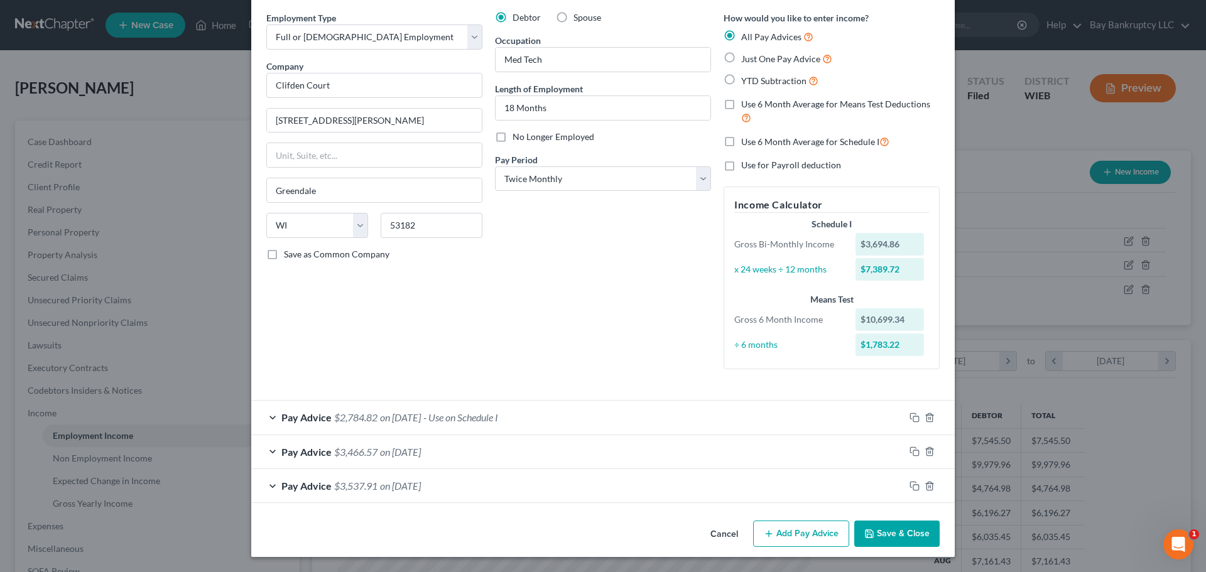
click at [388, 490] on span "on [DATE]" at bounding box center [400, 486] width 41 height 12
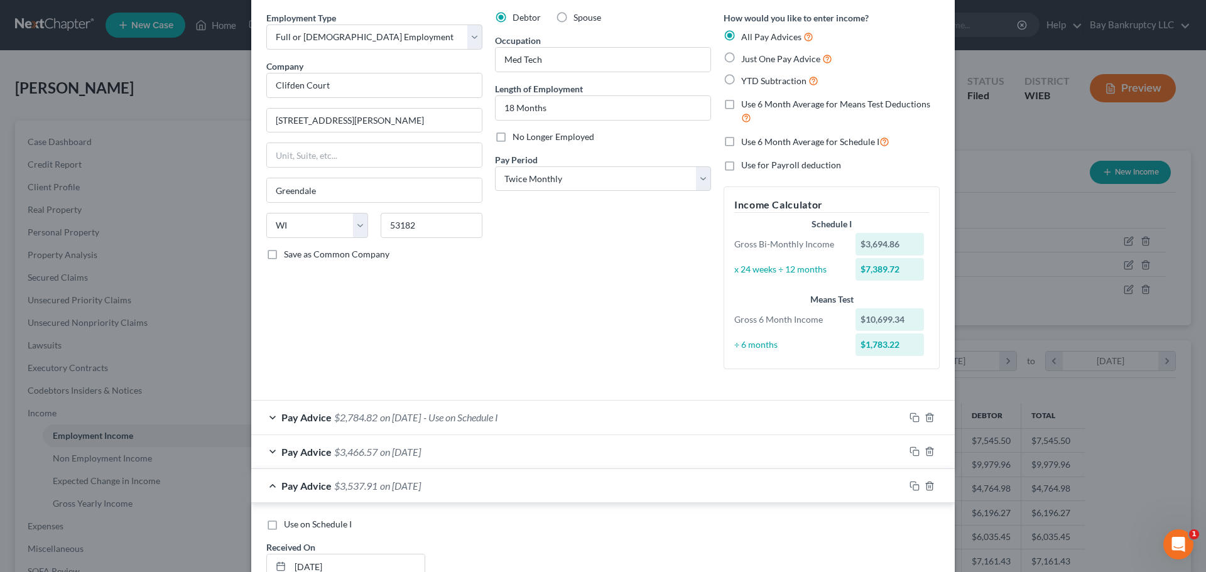
scroll to position [236, 0]
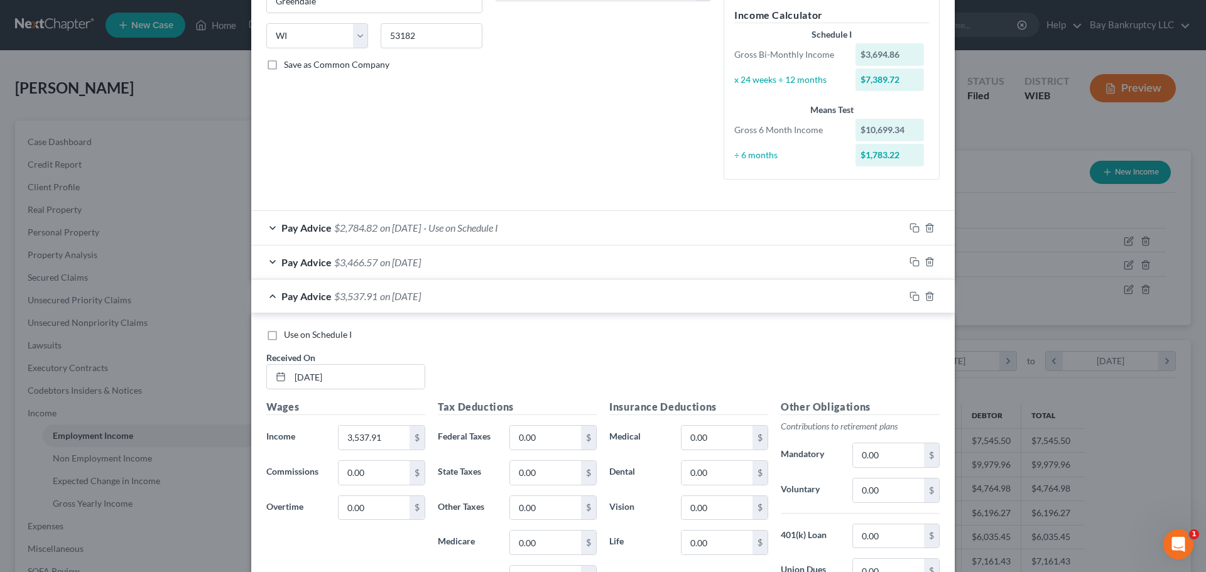
click at [388, 300] on span "on [DATE]" at bounding box center [400, 296] width 41 height 12
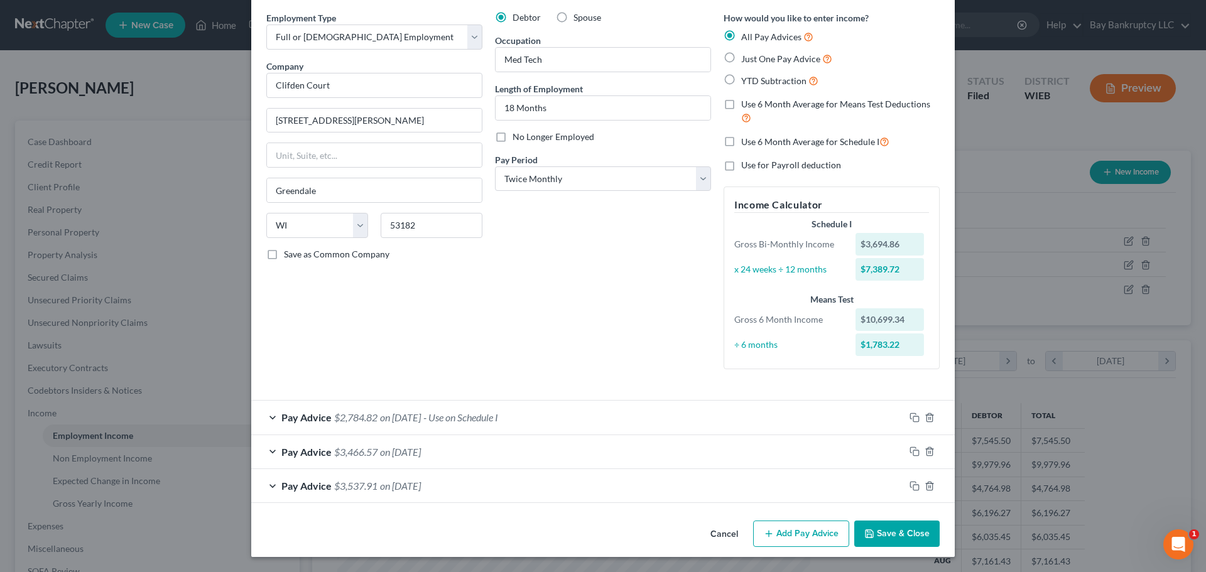
scroll to position [47, 0]
click at [396, 414] on span "on [DATE]" at bounding box center [400, 418] width 41 height 12
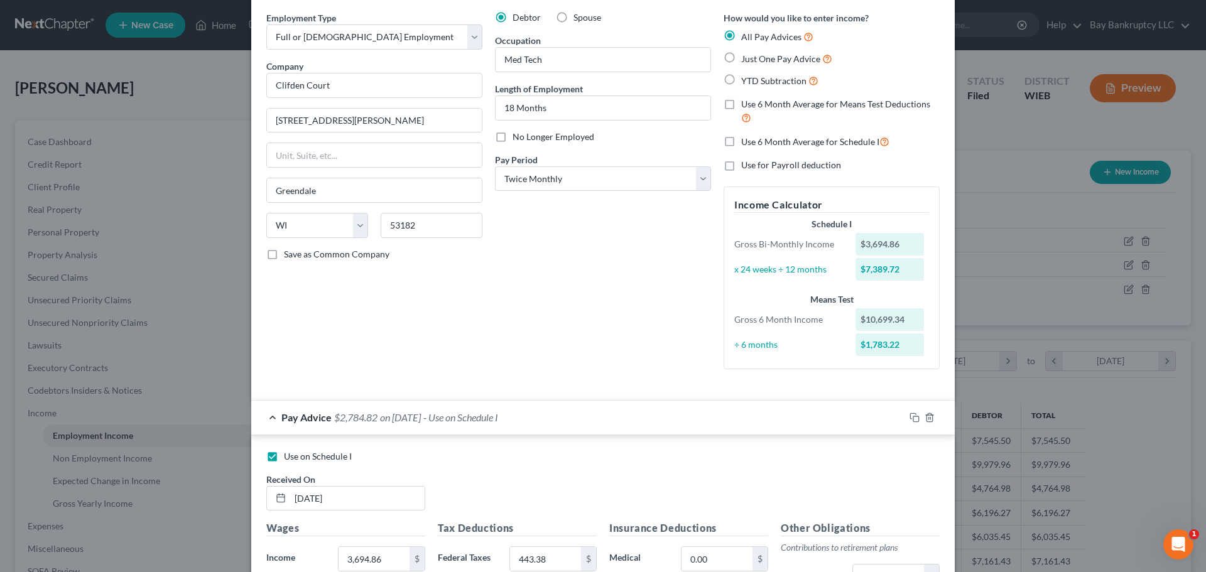
scroll to position [236, 0]
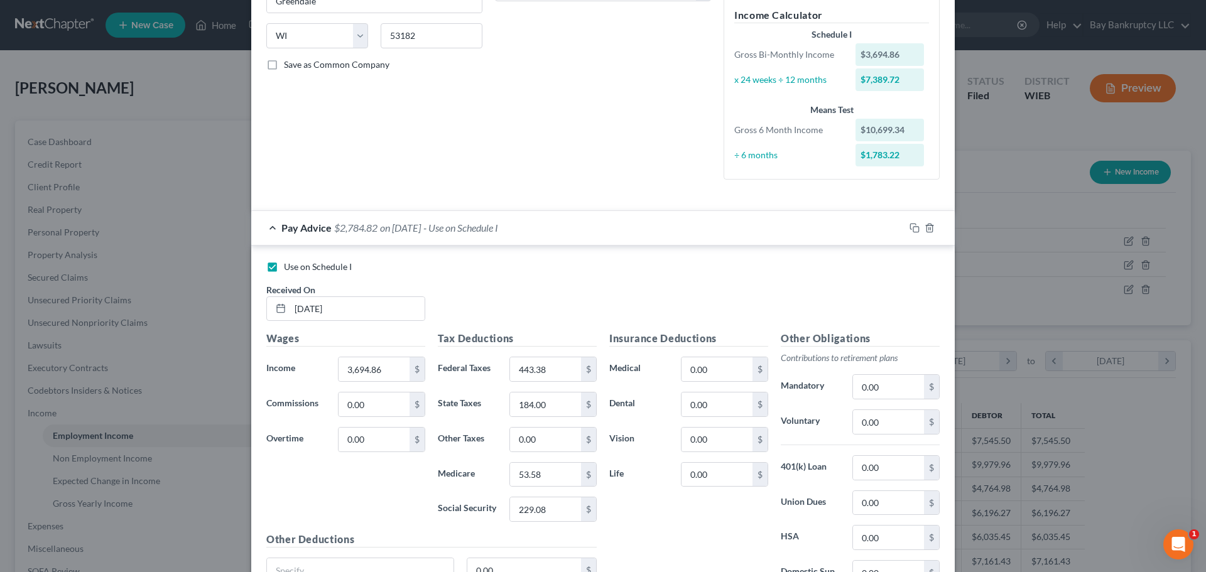
click at [397, 219] on div "Pay Advice $2,784.82 on [DATE] - Use on Schedule I" at bounding box center [578, 227] width 654 height 33
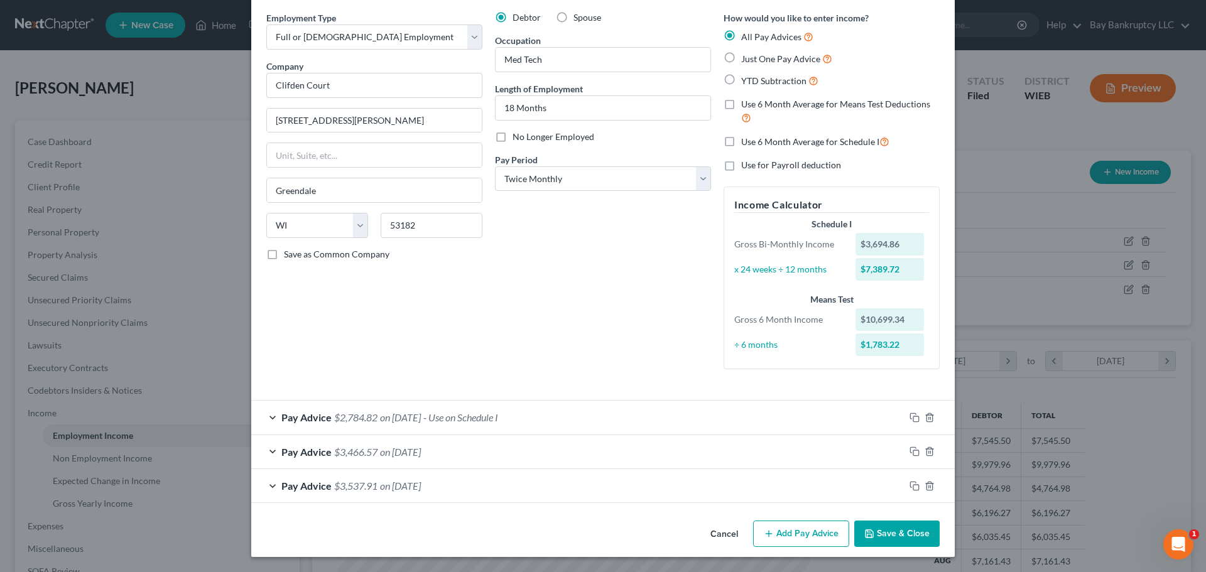
scroll to position [47, 0]
click at [391, 484] on span "on [DATE]" at bounding box center [400, 486] width 41 height 12
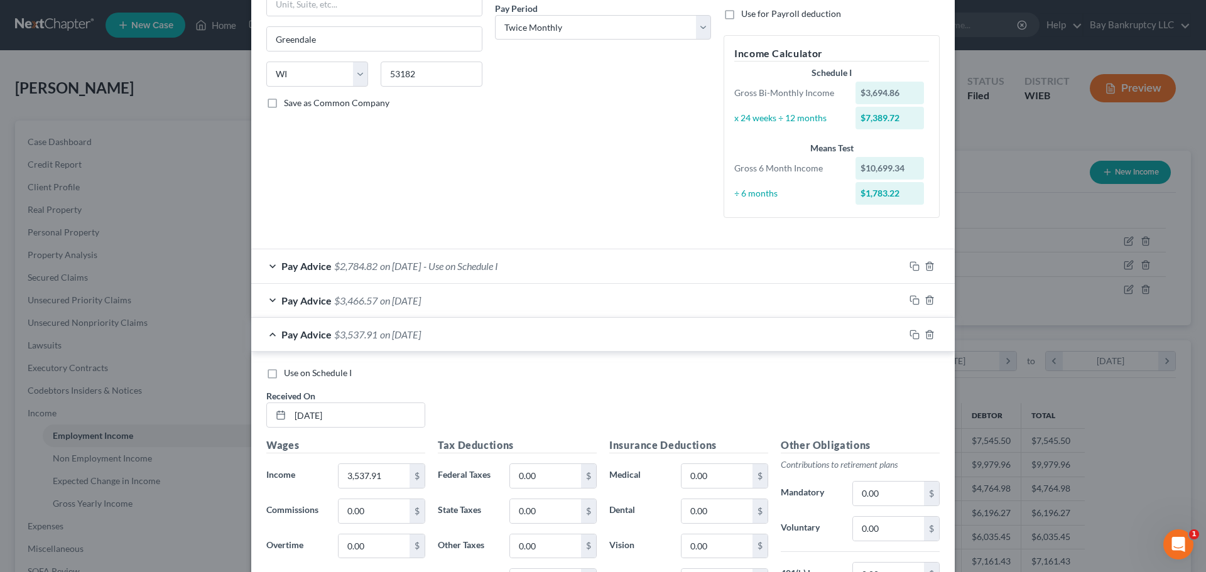
scroll to position [173, 0]
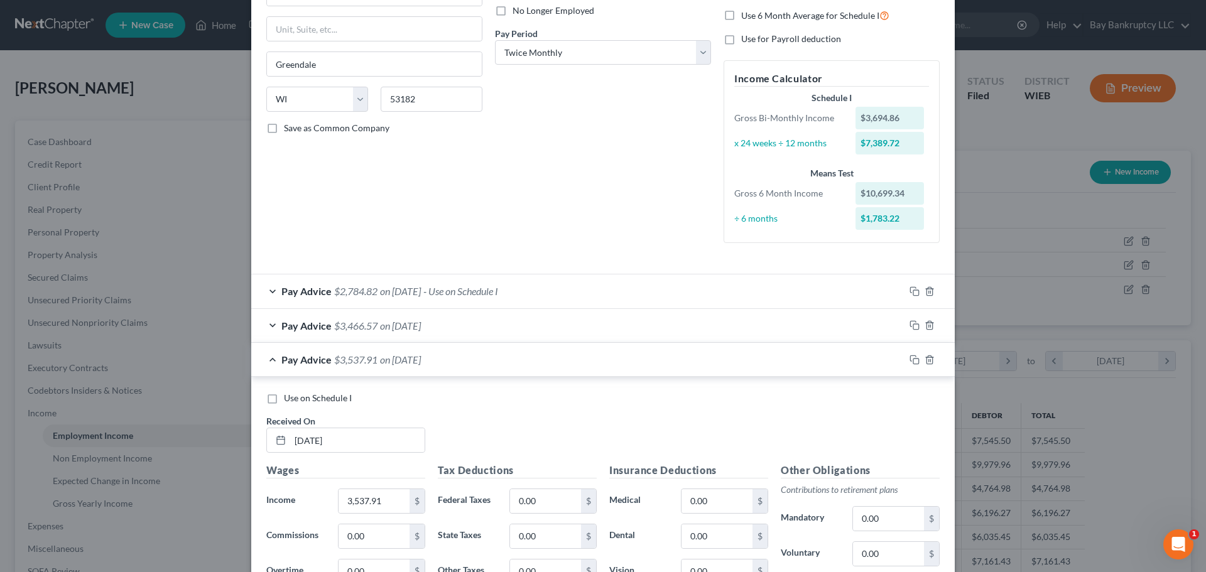
click at [397, 291] on span "on [DATE]" at bounding box center [400, 291] width 41 height 12
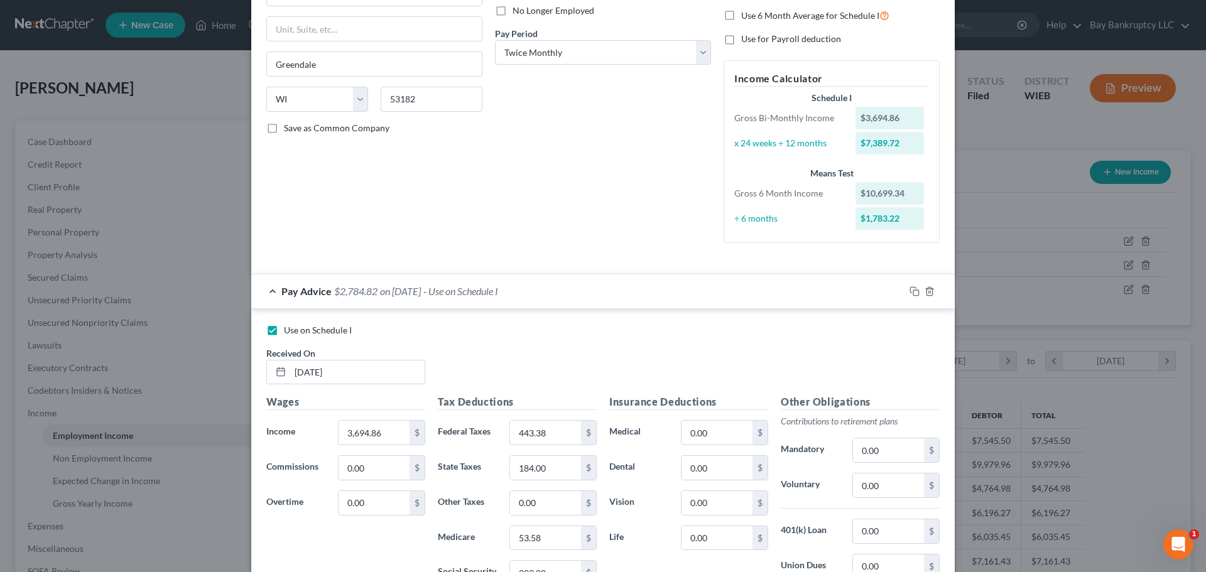
click at [397, 291] on span "on [DATE]" at bounding box center [400, 291] width 41 height 12
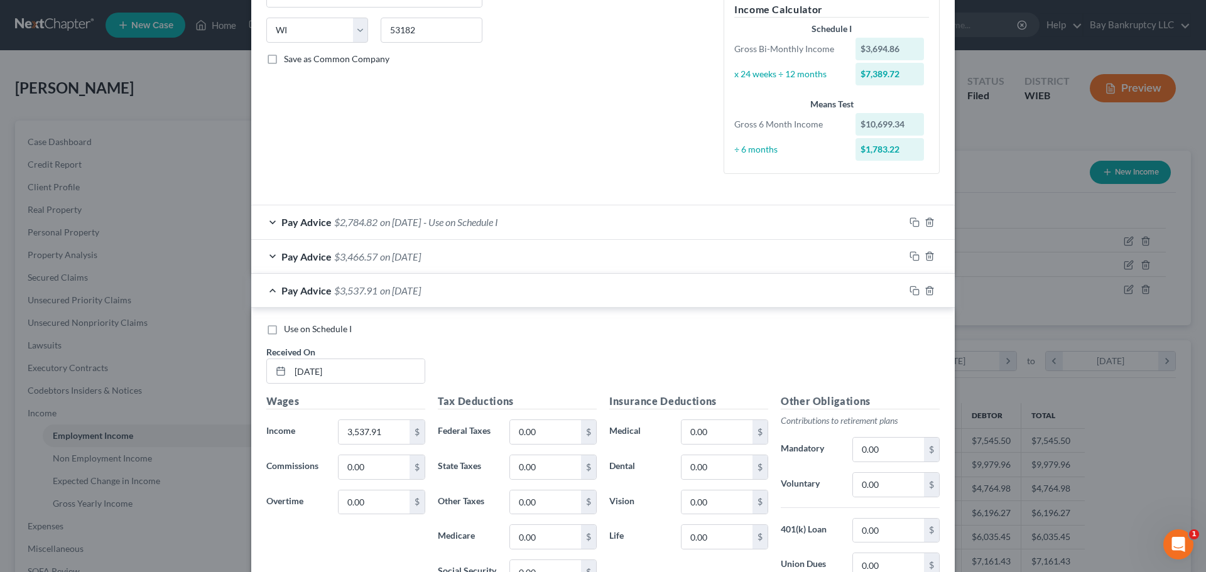
scroll to position [236, 0]
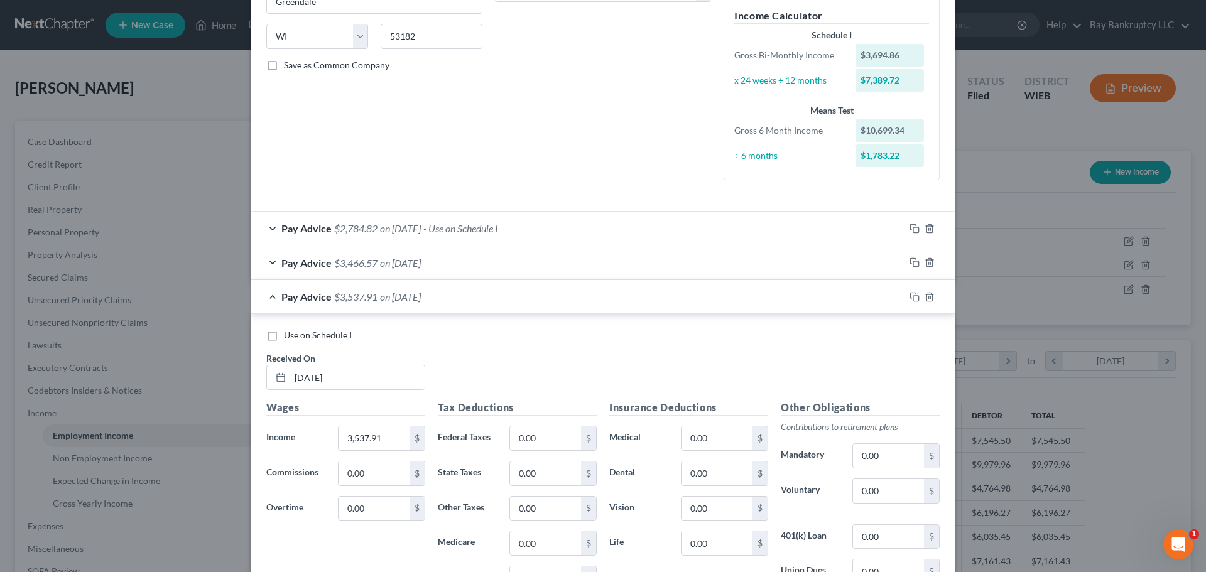
click at [395, 229] on span "on [DATE]" at bounding box center [400, 228] width 41 height 12
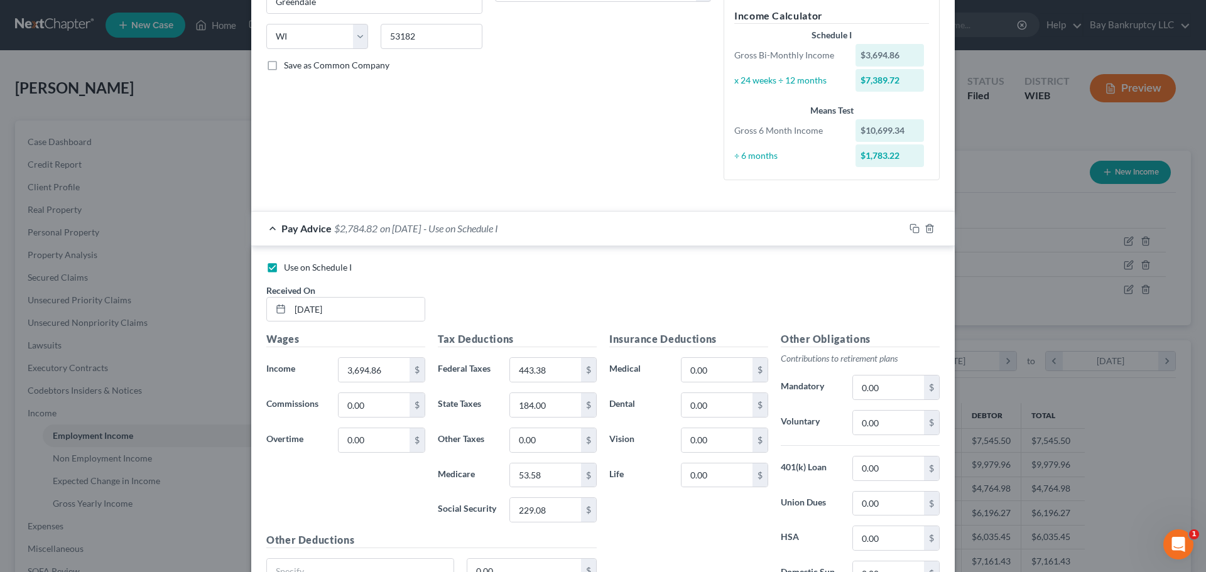
click at [369, 217] on div "Pay Advice $2,784.82 on [DATE] - Use on Schedule I" at bounding box center [578, 228] width 654 height 33
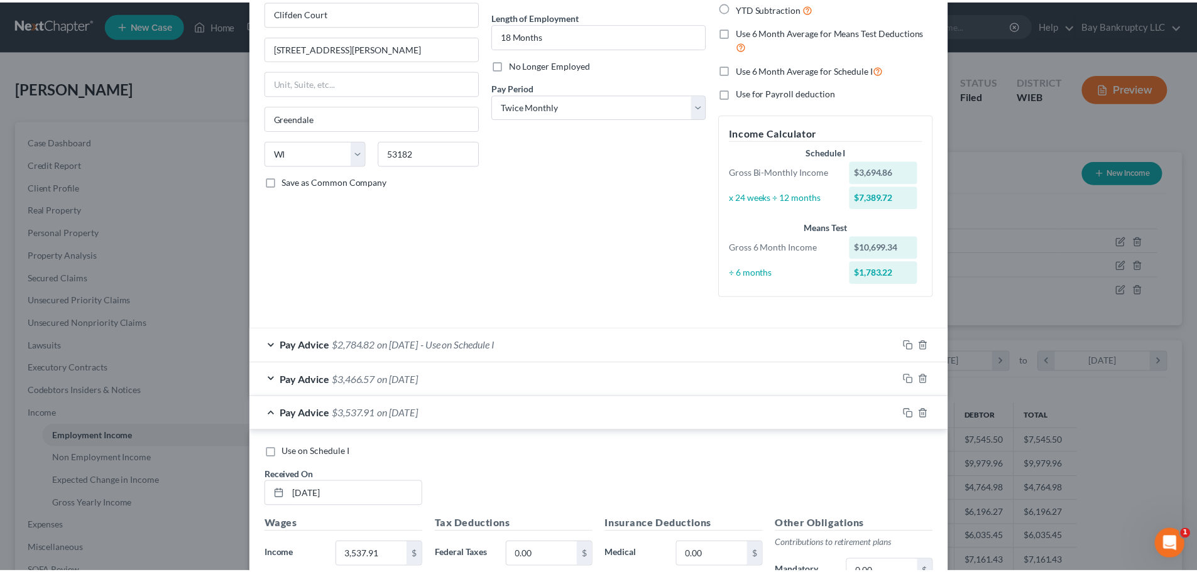
scroll to position [0, 0]
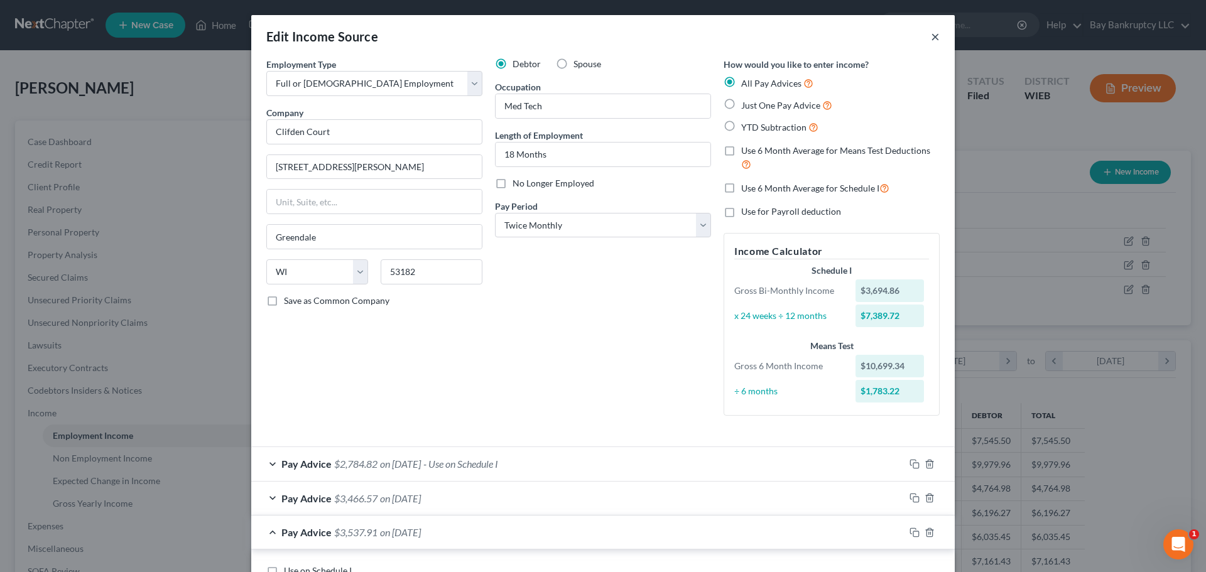
click at [931, 37] on button "×" at bounding box center [935, 36] width 9 height 15
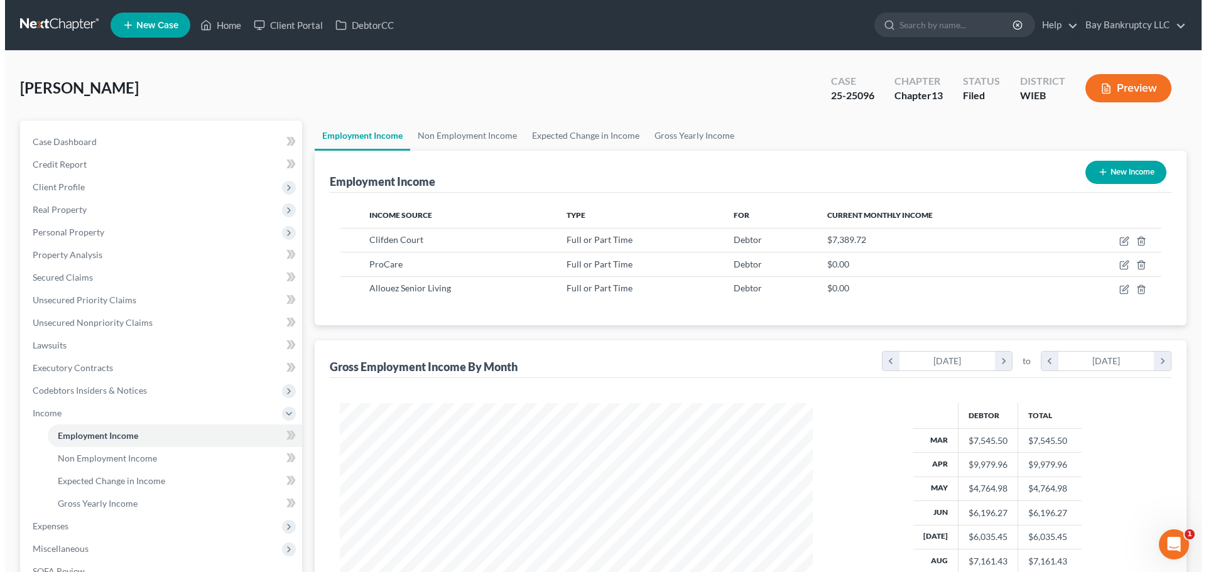
scroll to position [628149, 627889]
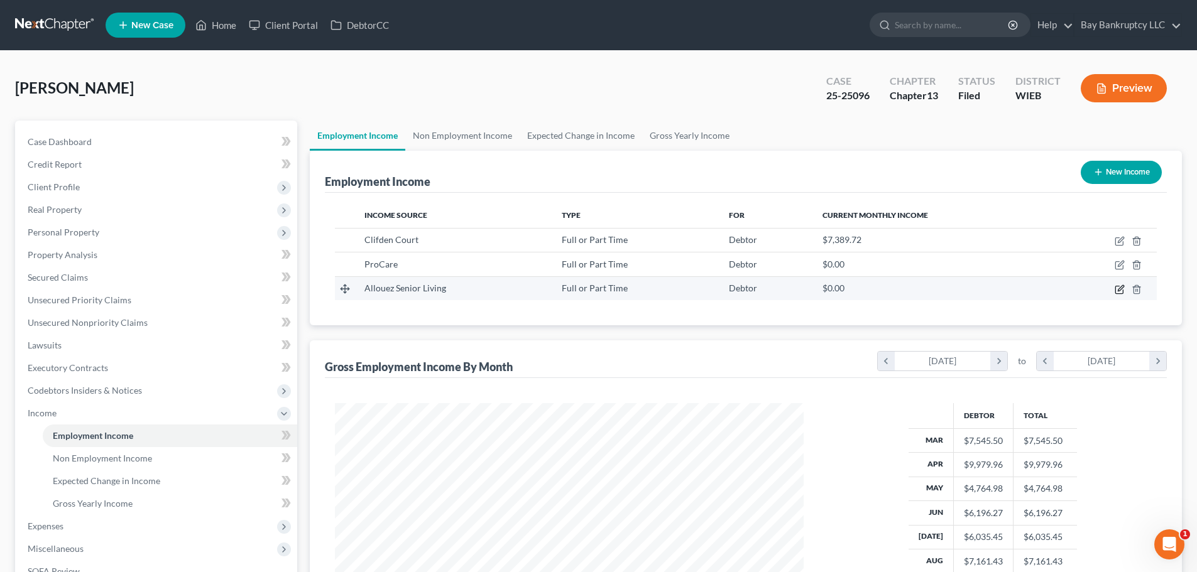
click at [1118, 287] on icon "button" at bounding box center [1119, 290] width 8 height 8
select select "0"
select select "52"
select select "0"
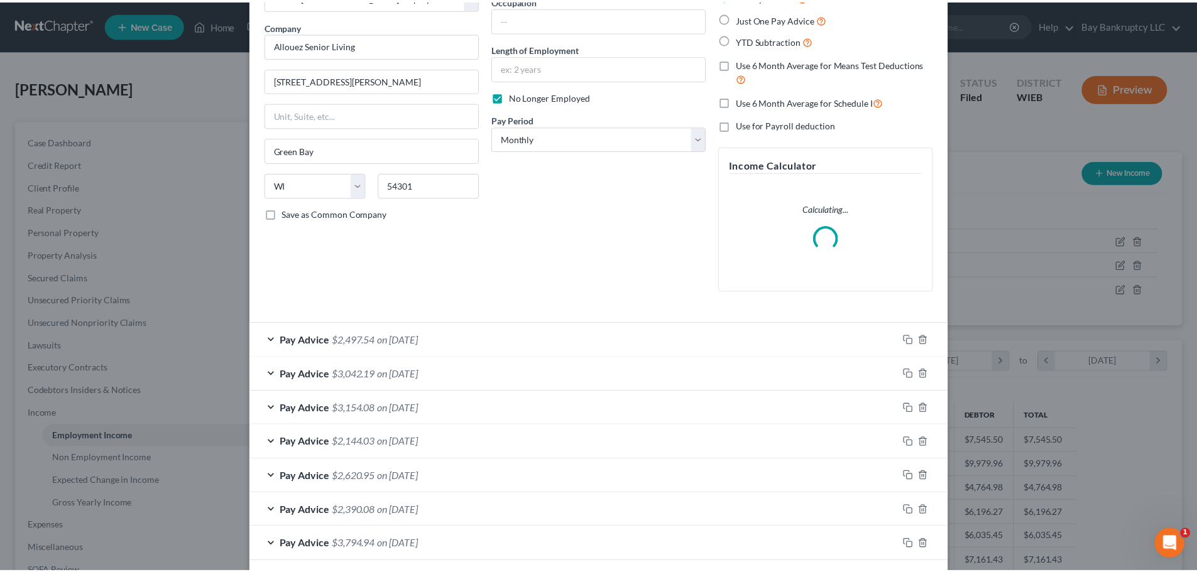
scroll to position [0, 0]
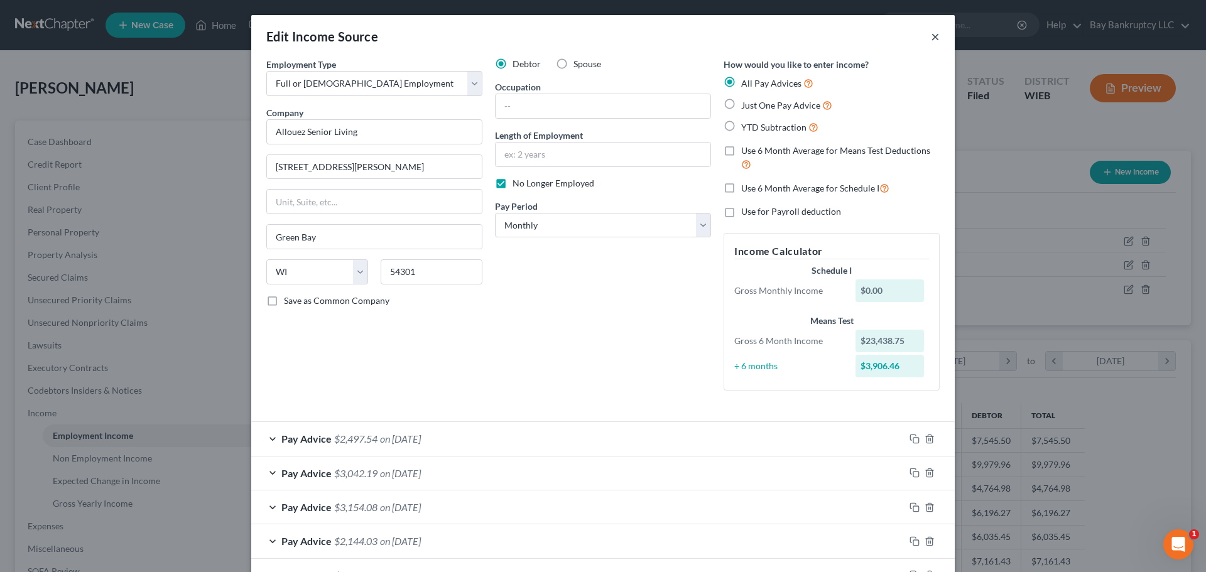
click at [931, 36] on button "×" at bounding box center [935, 36] width 9 height 15
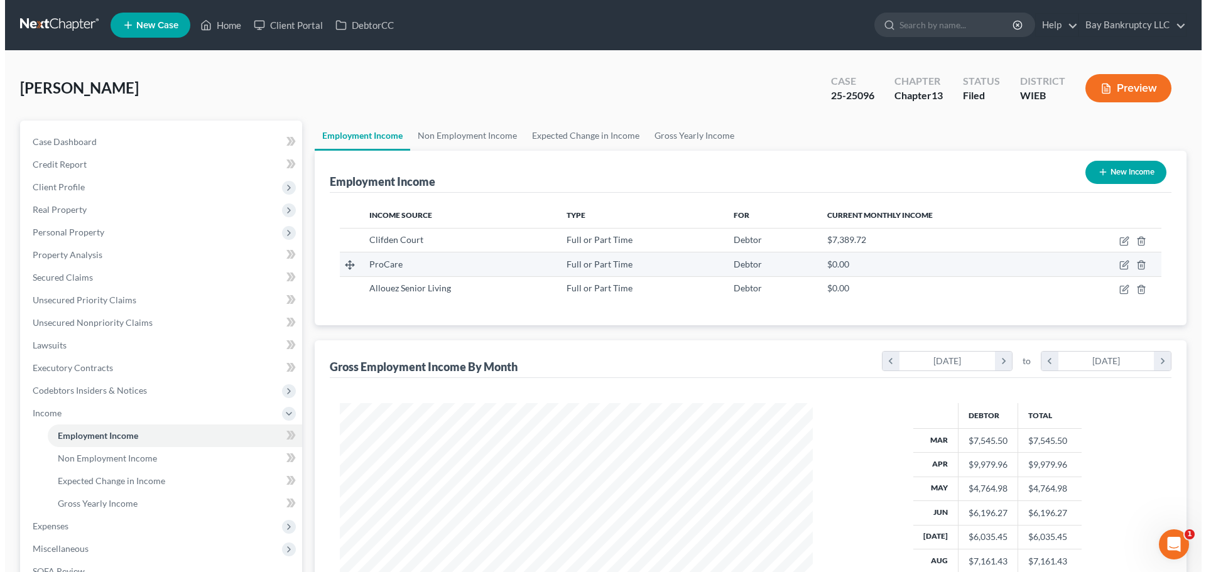
scroll to position [628149, 627889]
click at [1119, 263] on icon "button" at bounding box center [1120, 265] width 10 height 10
select select "0"
select select "24"
select select "0"
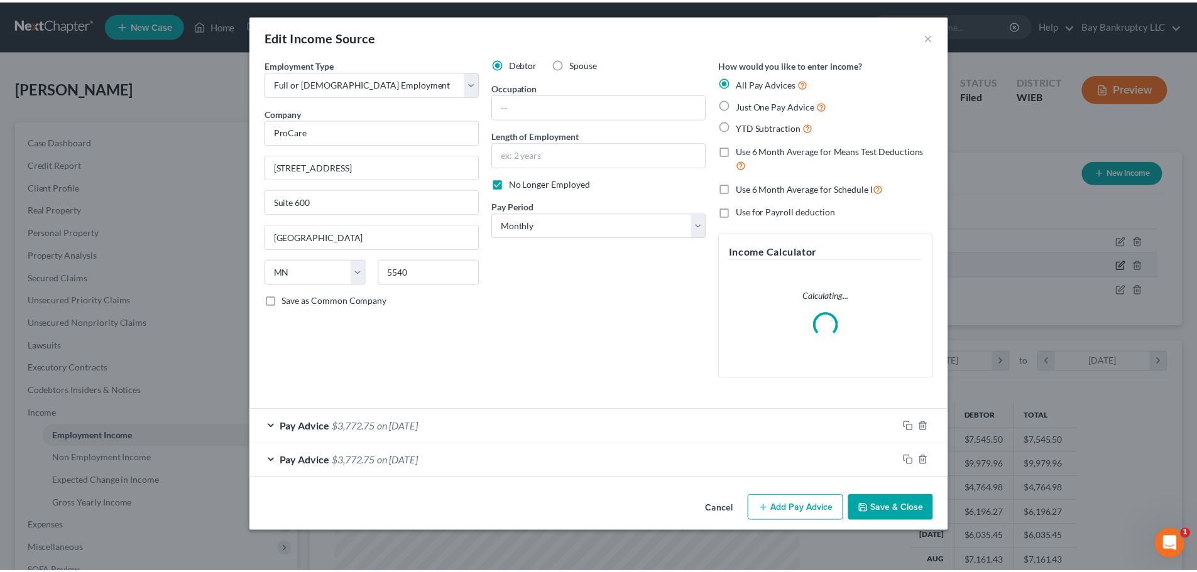
scroll to position [236, 498]
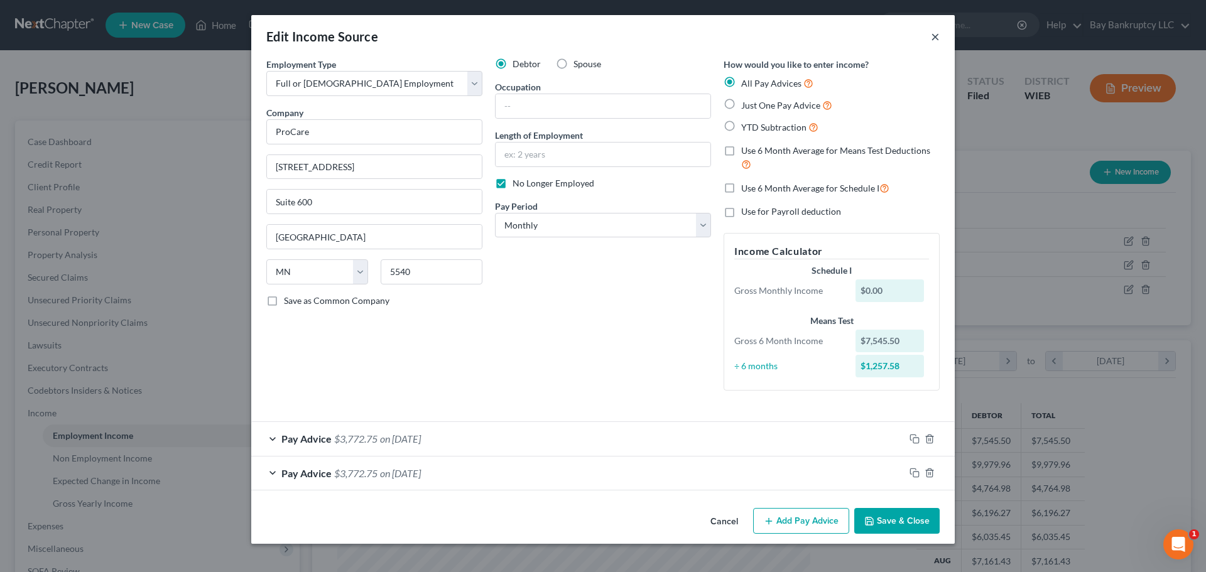
click at [937, 33] on button "×" at bounding box center [935, 36] width 9 height 15
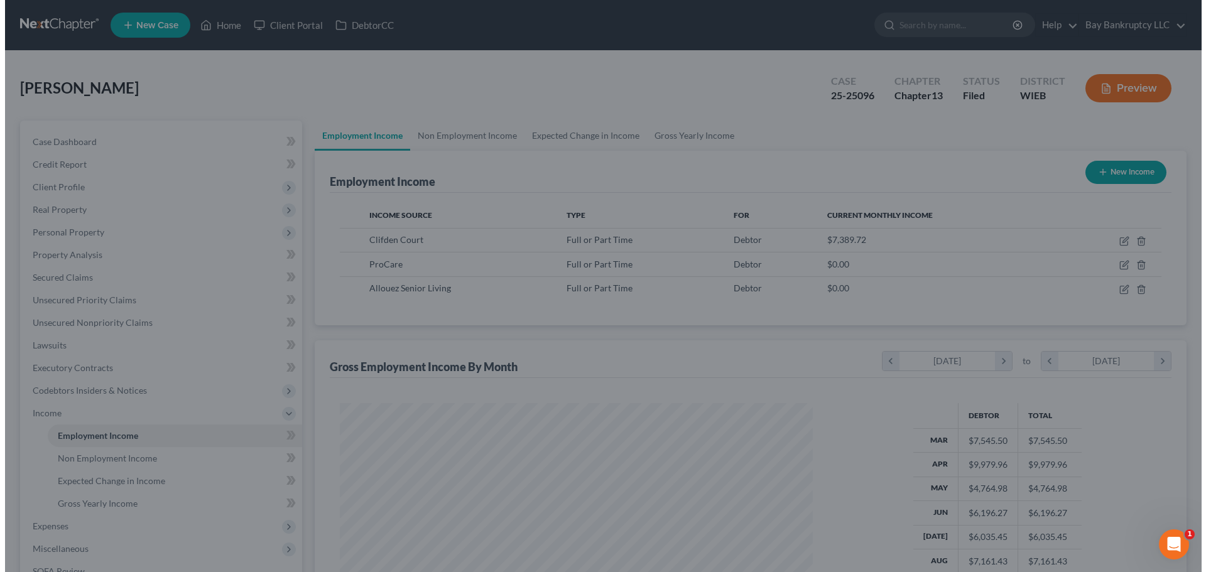
scroll to position [628149, 627889]
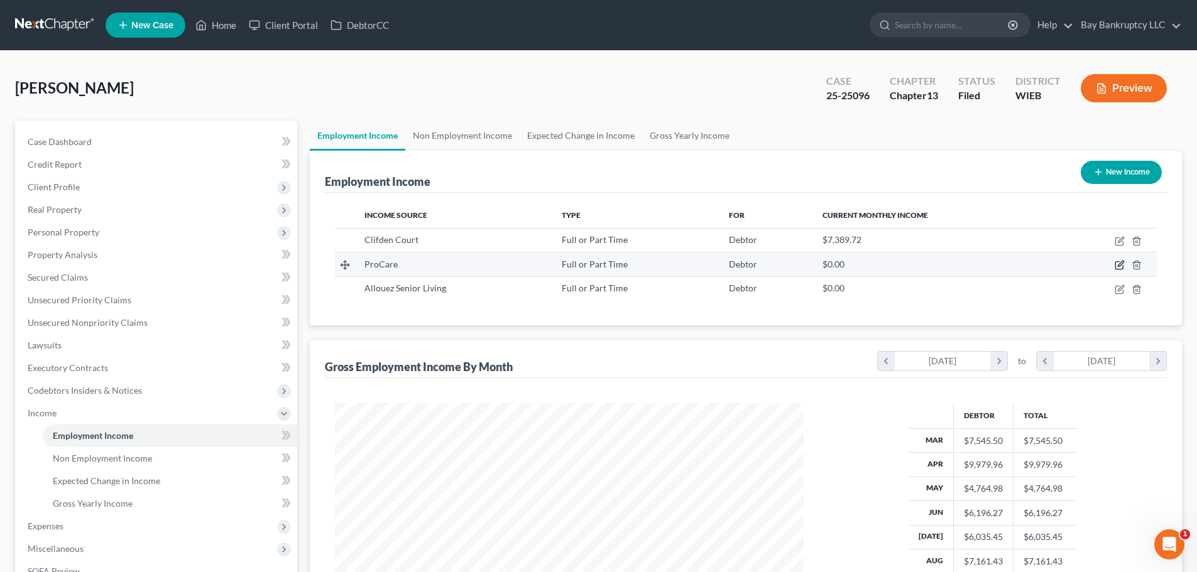
click at [1117, 261] on icon "button" at bounding box center [1120, 265] width 10 height 10
select select "0"
select select "24"
select select "0"
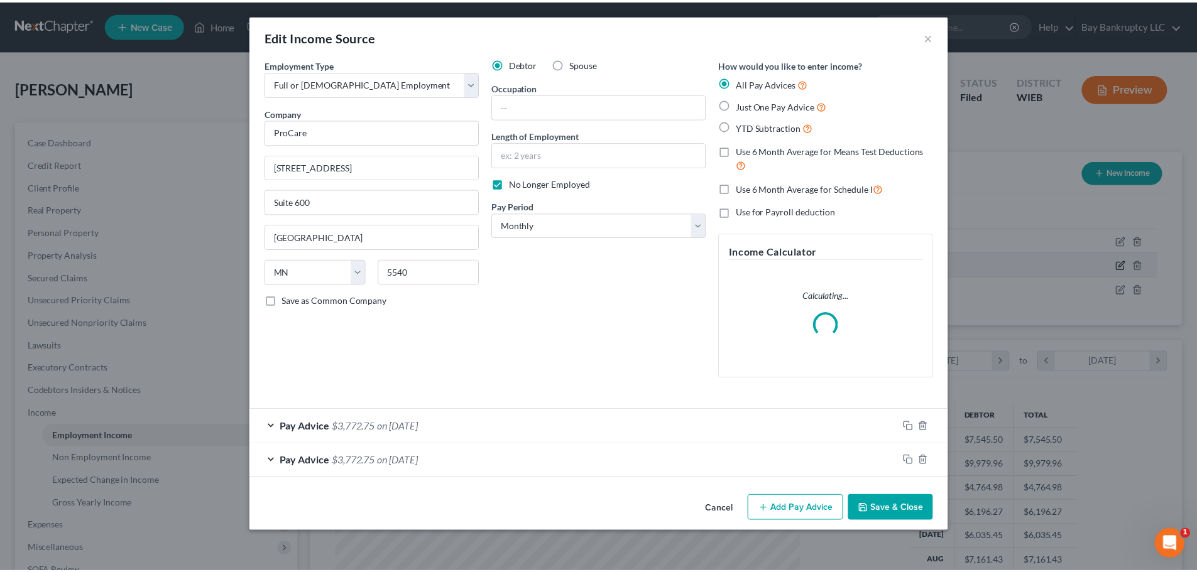
scroll to position [236, 498]
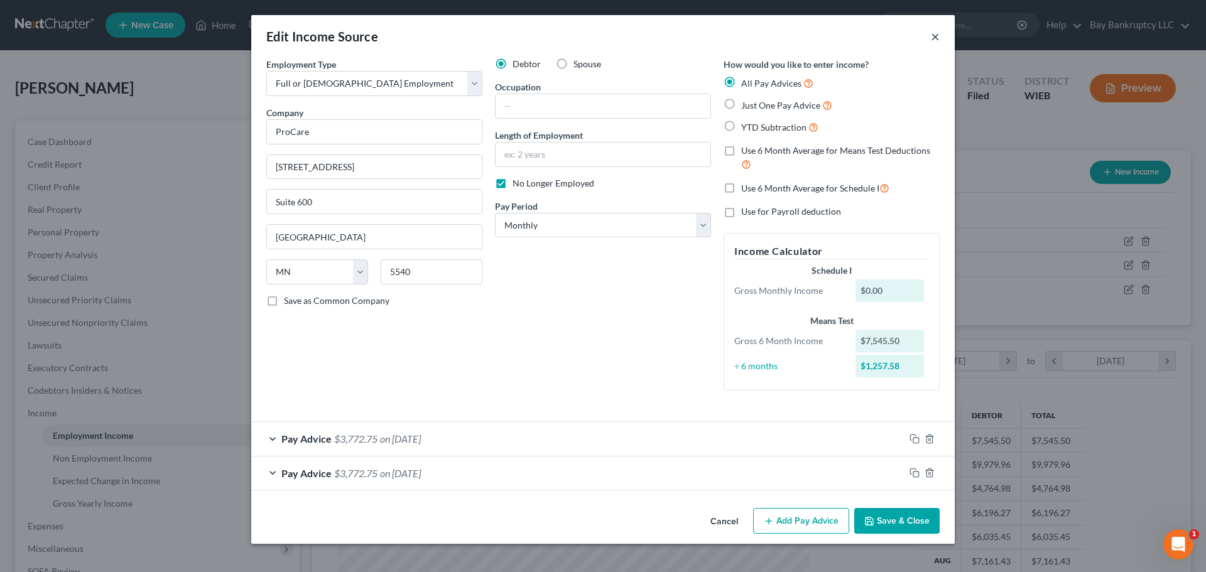
click at [934, 38] on button "×" at bounding box center [935, 36] width 9 height 15
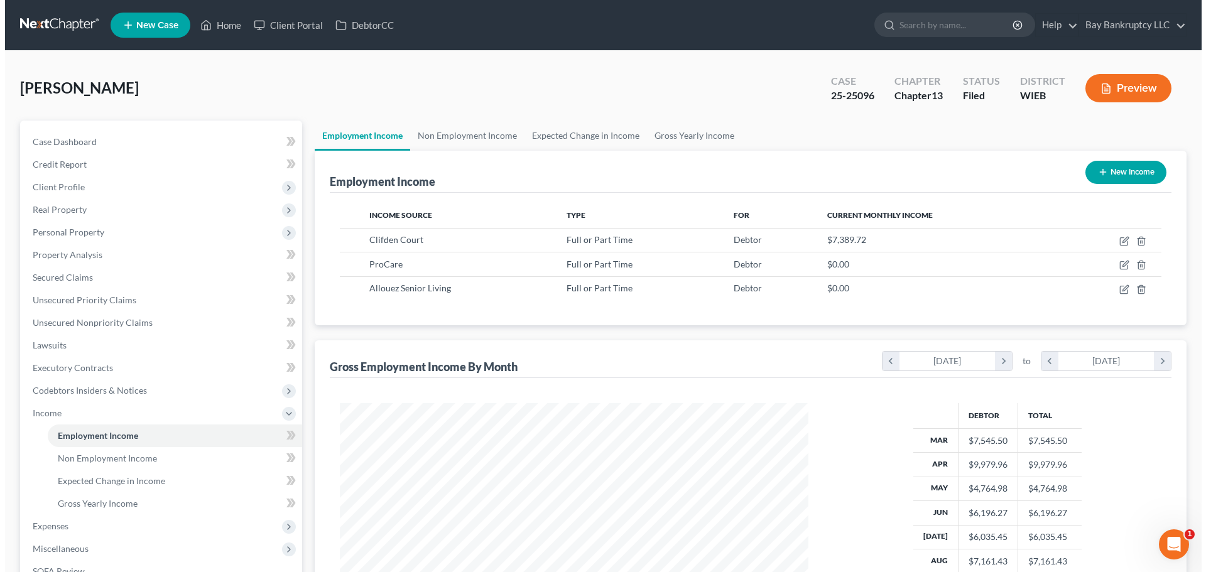
scroll to position [628149, 627889]
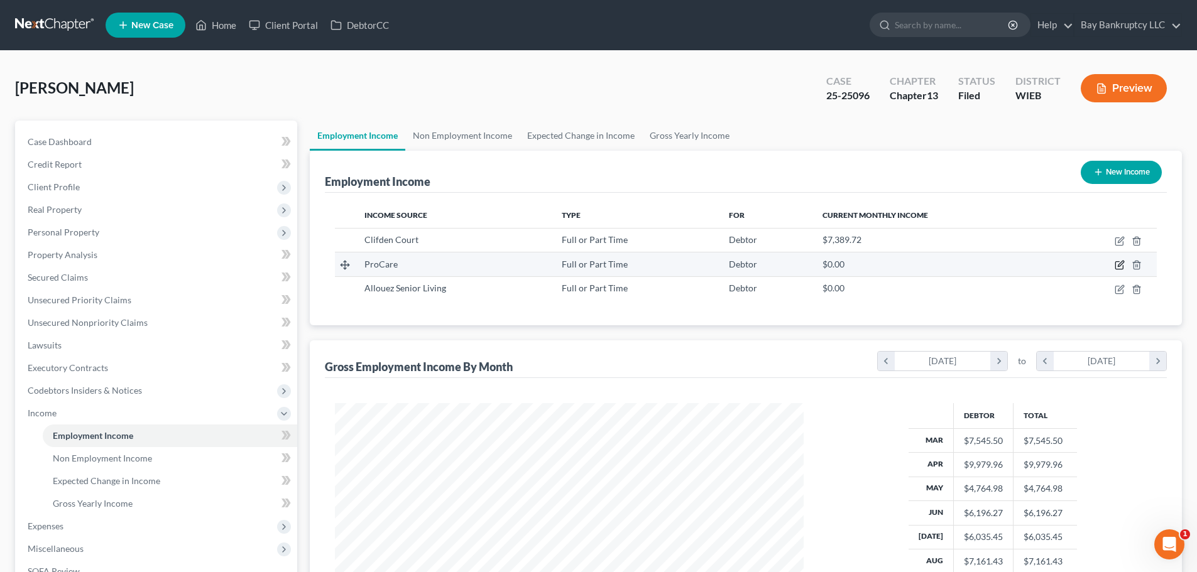
click at [1121, 265] on icon "button" at bounding box center [1120, 265] width 10 height 10
select select "0"
select select "24"
select select "0"
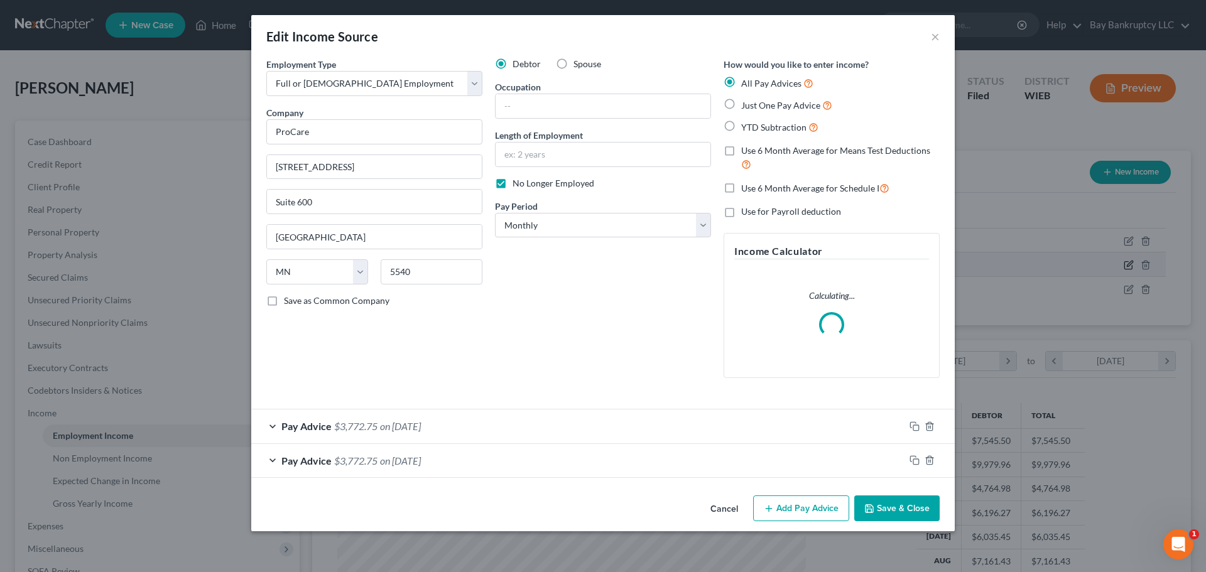
scroll to position [236, 498]
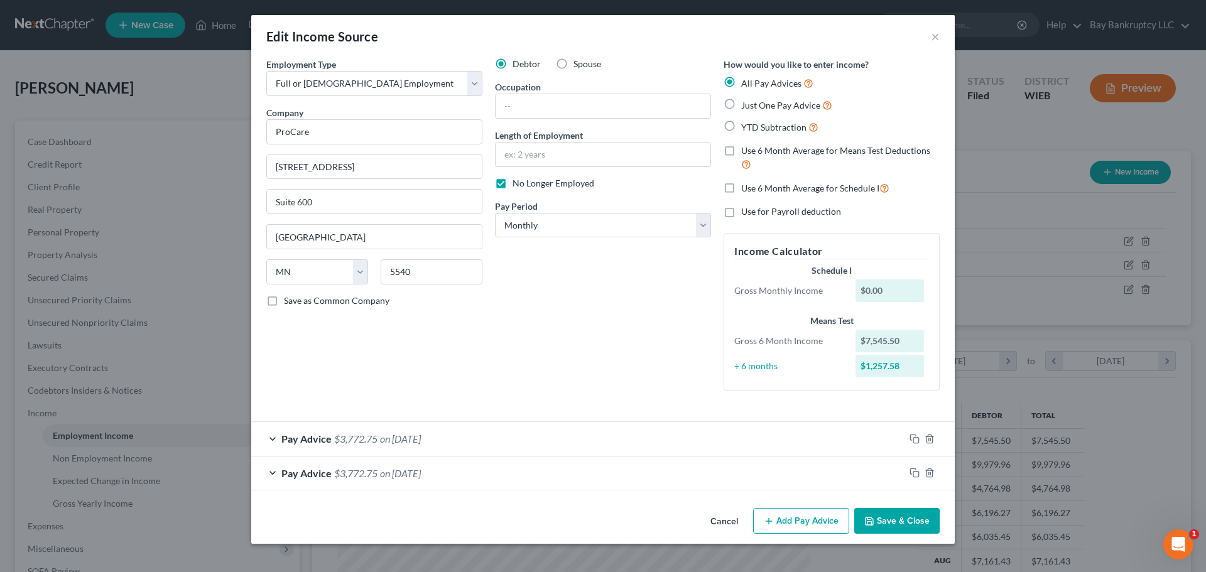
click at [407, 440] on span "on [DATE]" at bounding box center [400, 439] width 41 height 12
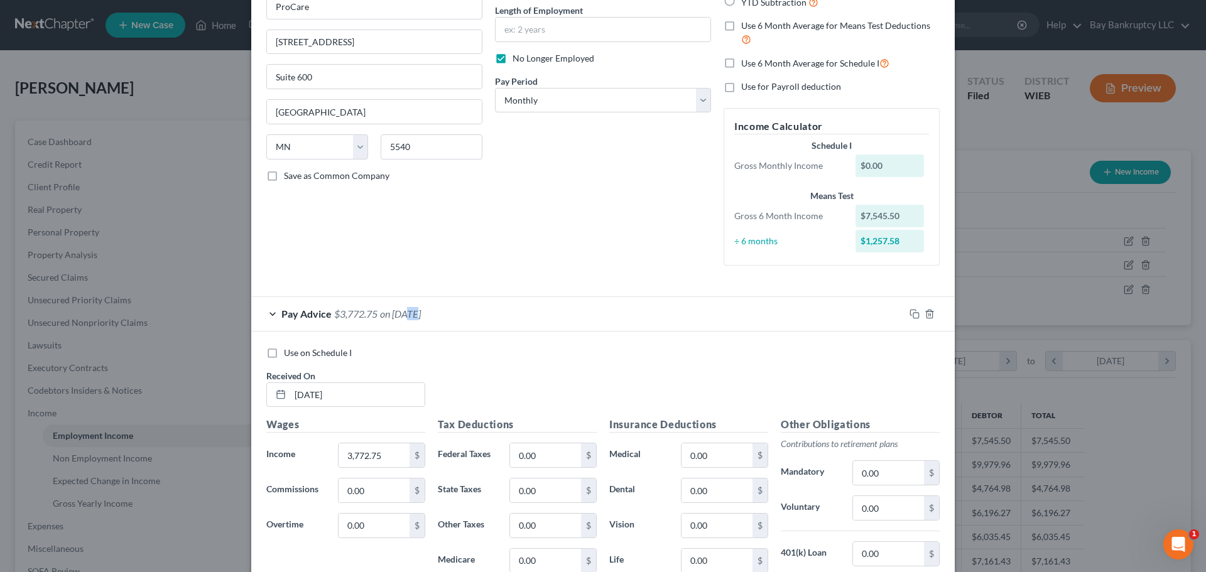
scroll to position [126, 0]
click at [385, 455] on input "3,772.75" at bounding box center [374, 455] width 71 height 24
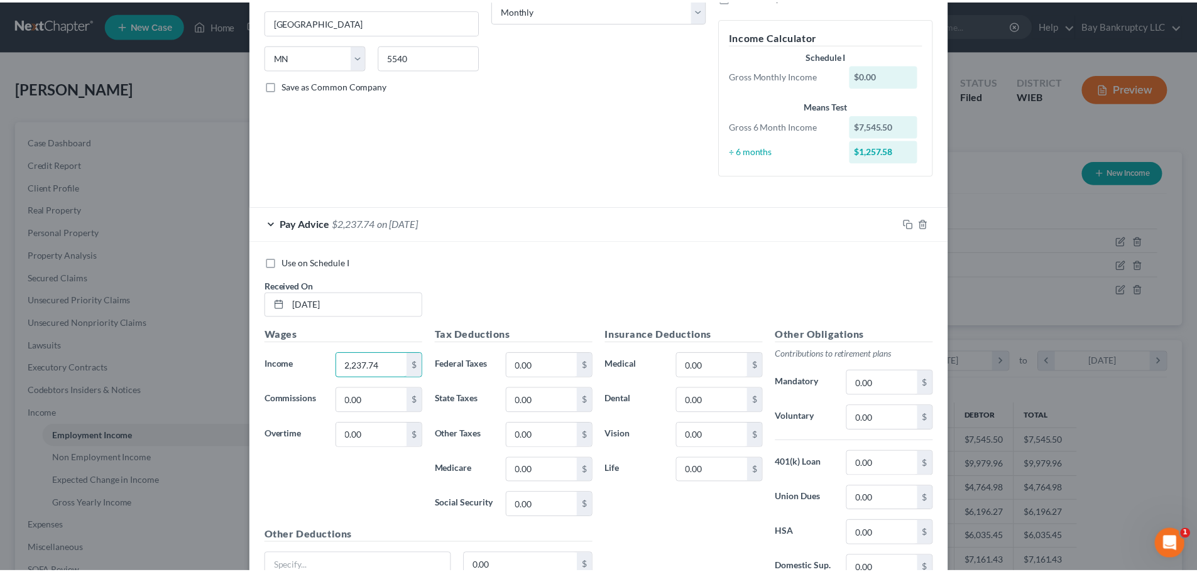
scroll to position [366, 0]
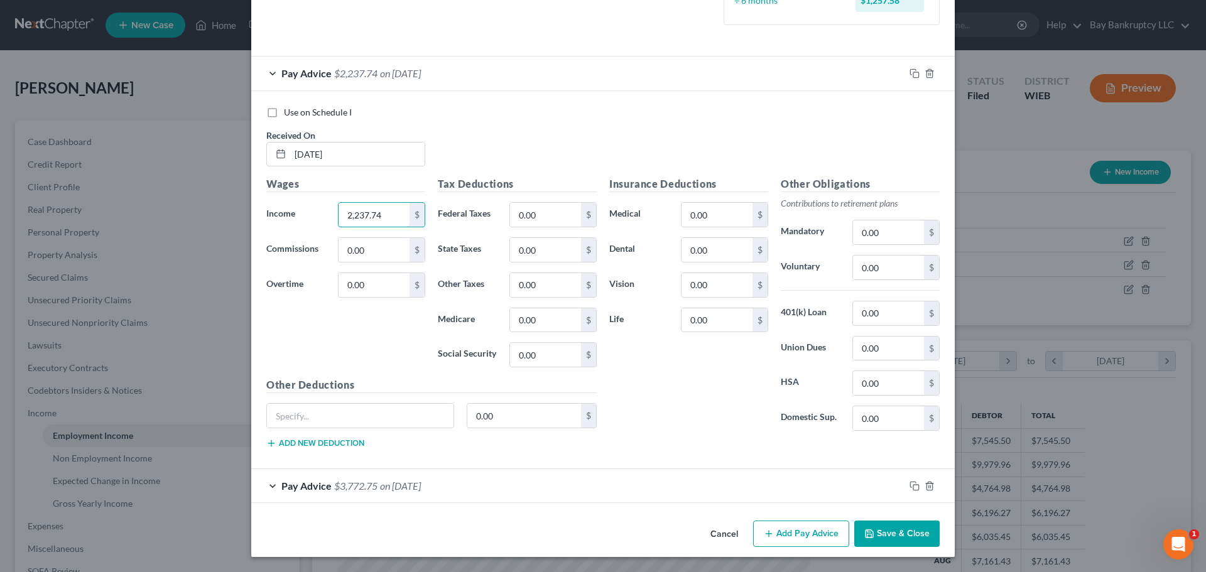
type input "2,237.74"
click at [894, 533] on button "Save & Close" at bounding box center [897, 534] width 85 height 26
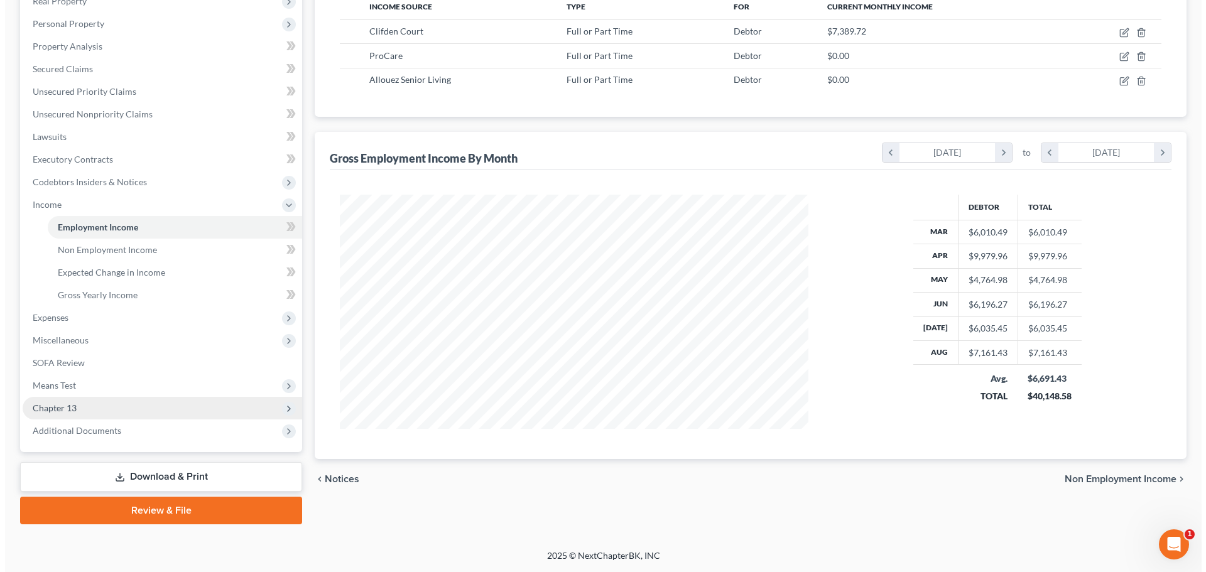
scroll to position [0, 0]
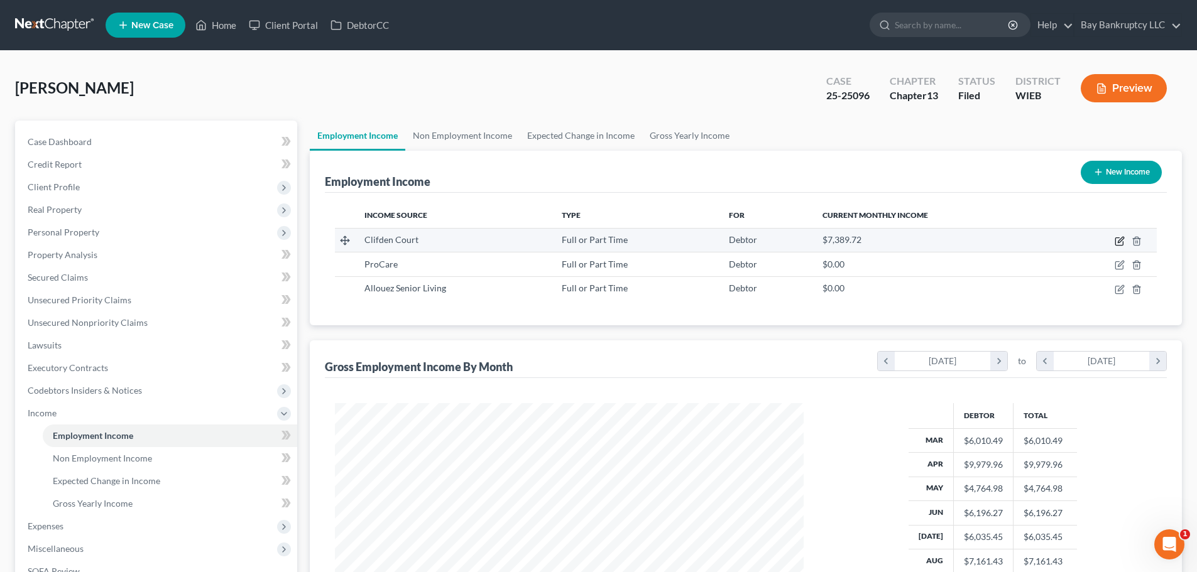
click at [1117, 240] on icon "button" at bounding box center [1120, 241] width 10 height 10
select select "0"
select select "52"
select select "1"
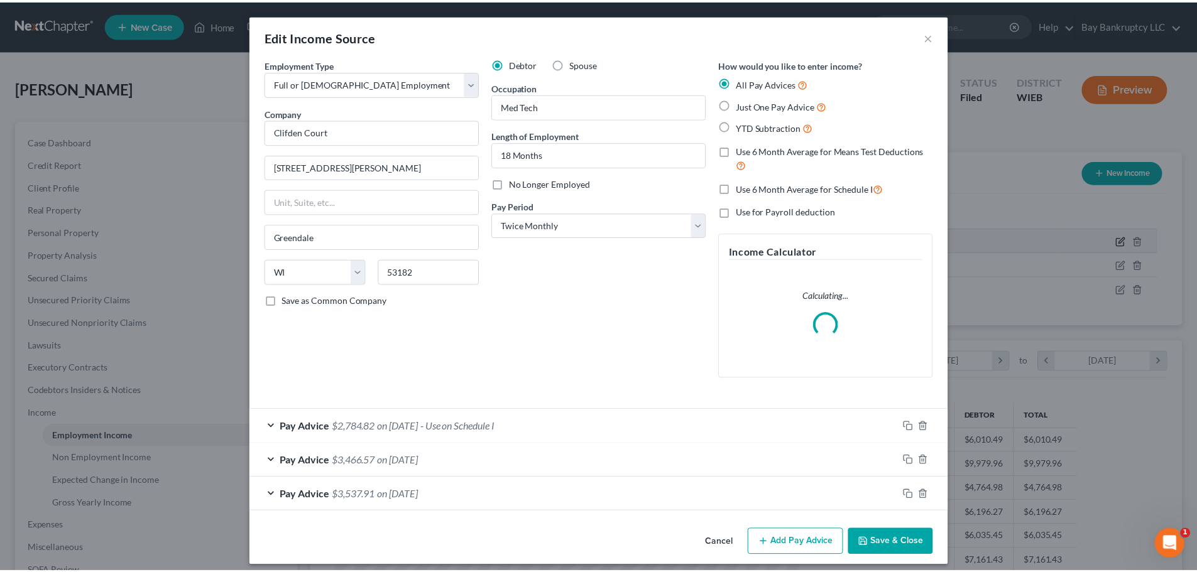
scroll to position [236, 498]
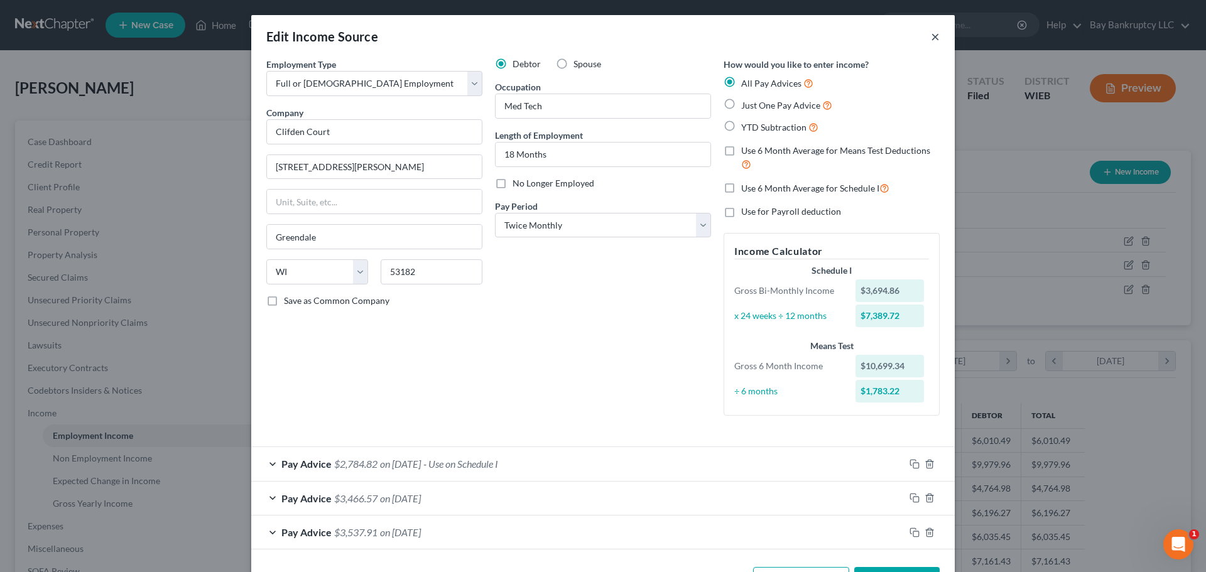
click at [931, 40] on button "×" at bounding box center [935, 36] width 9 height 15
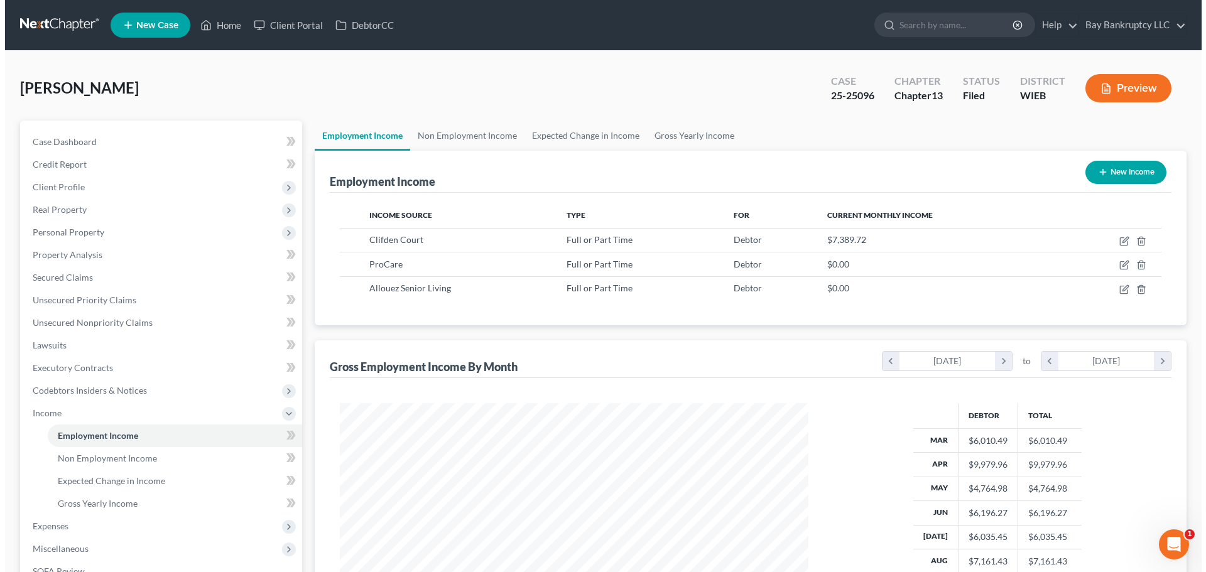
scroll to position [628149, 627889]
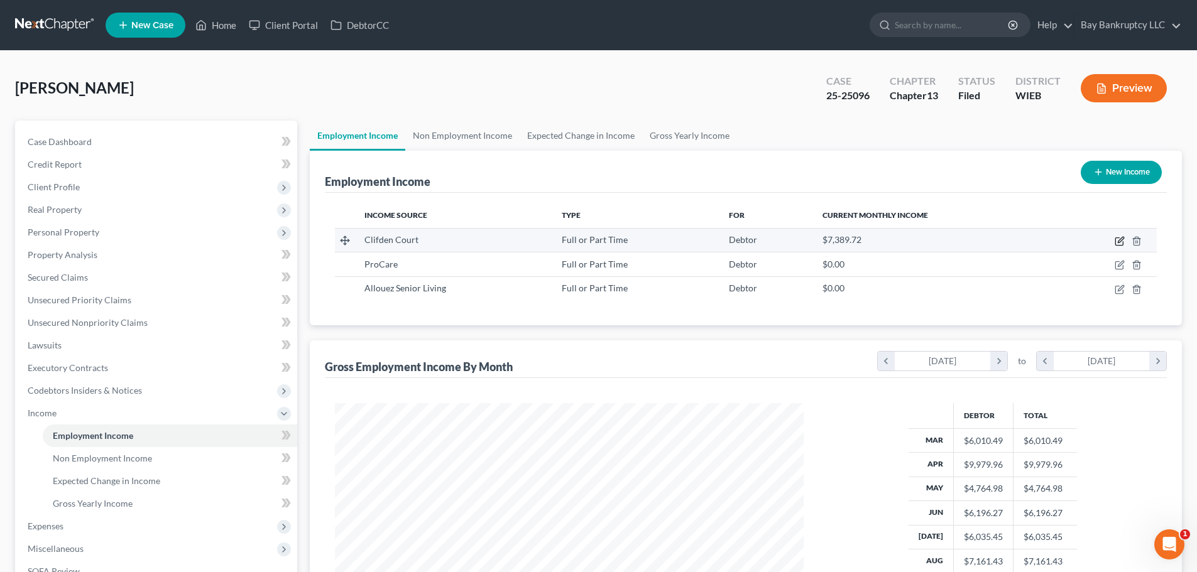
click at [1121, 237] on icon "button" at bounding box center [1120, 241] width 10 height 10
select select "0"
select select "52"
select select "1"
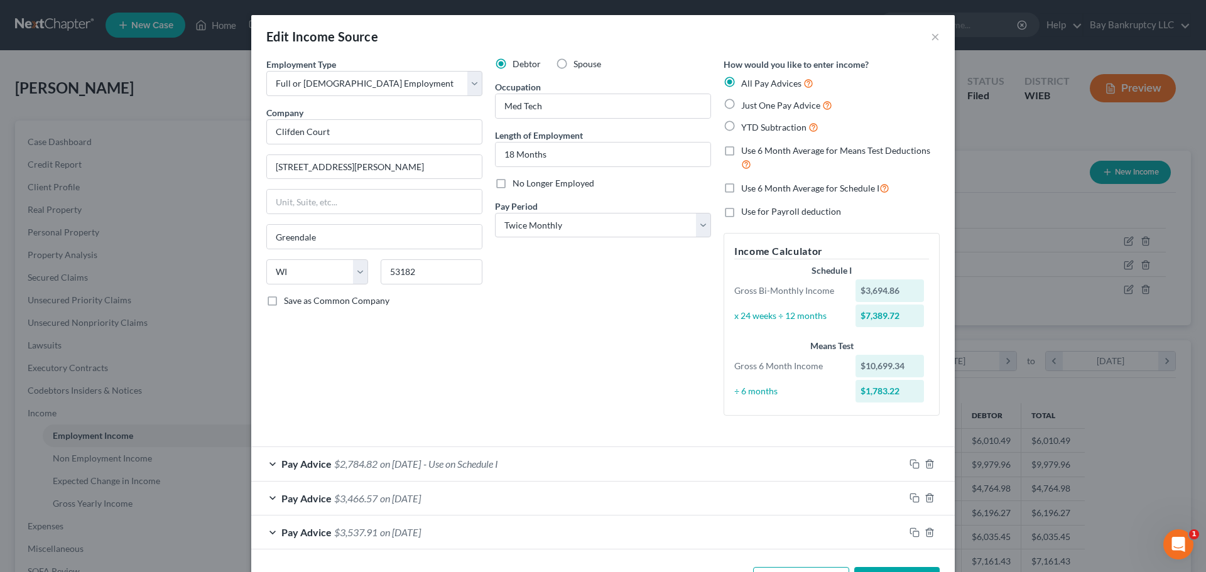
scroll to position [47, 0]
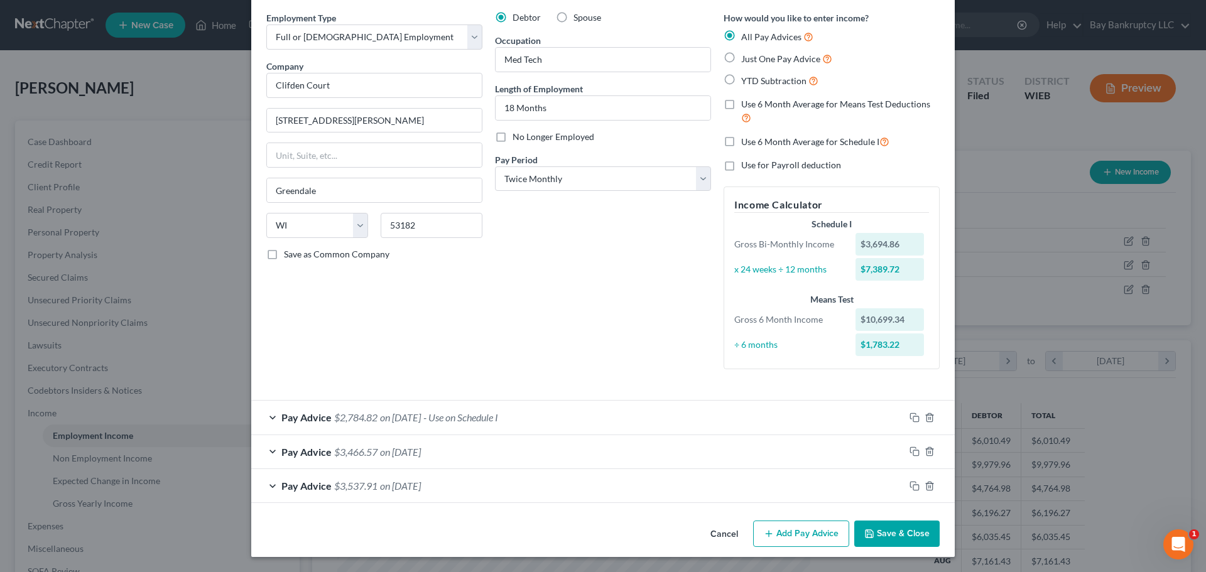
click at [417, 418] on span "on [DATE]" at bounding box center [400, 418] width 41 height 12
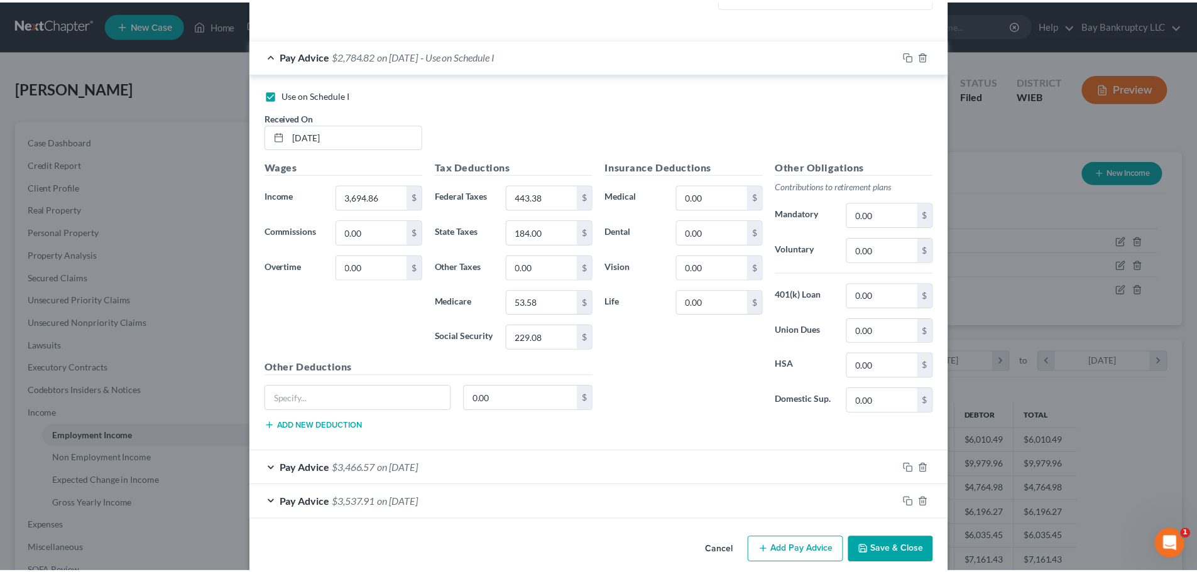
scroll to position [425, 0]
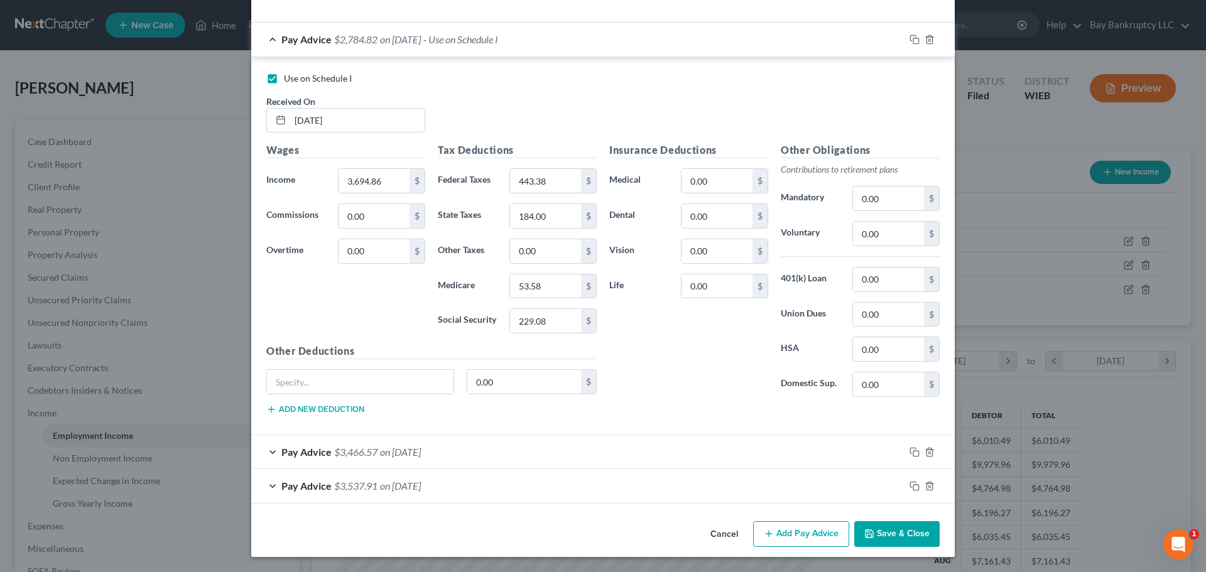
click at [873, 526] on button "Save & Close" at bounding box center [897, 535] width 85 height 26
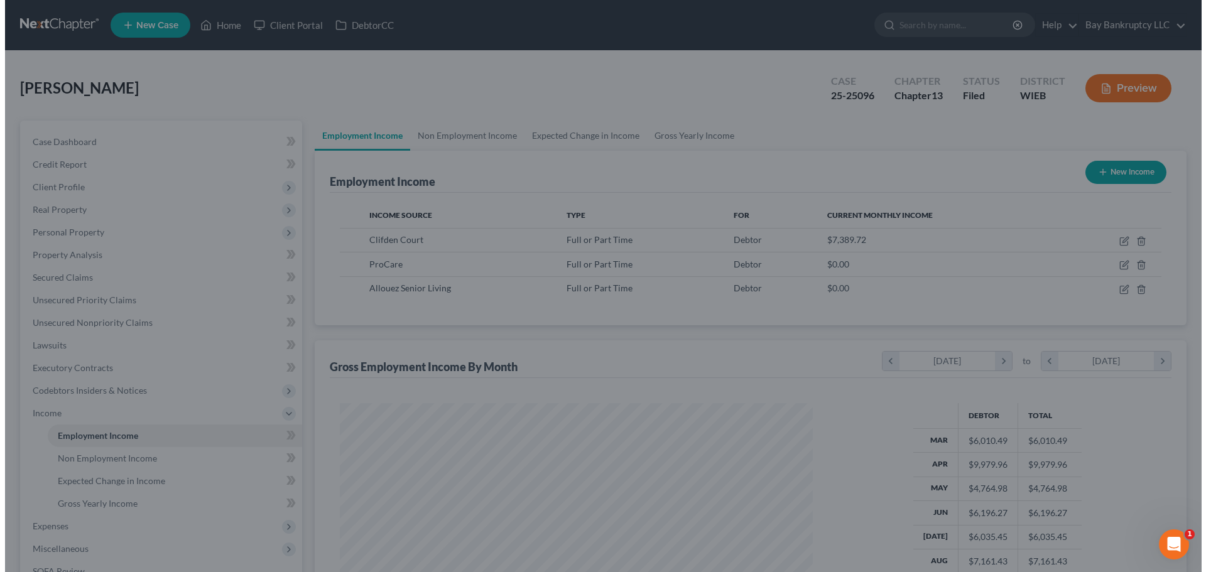
scroll to position [628149, 627889]
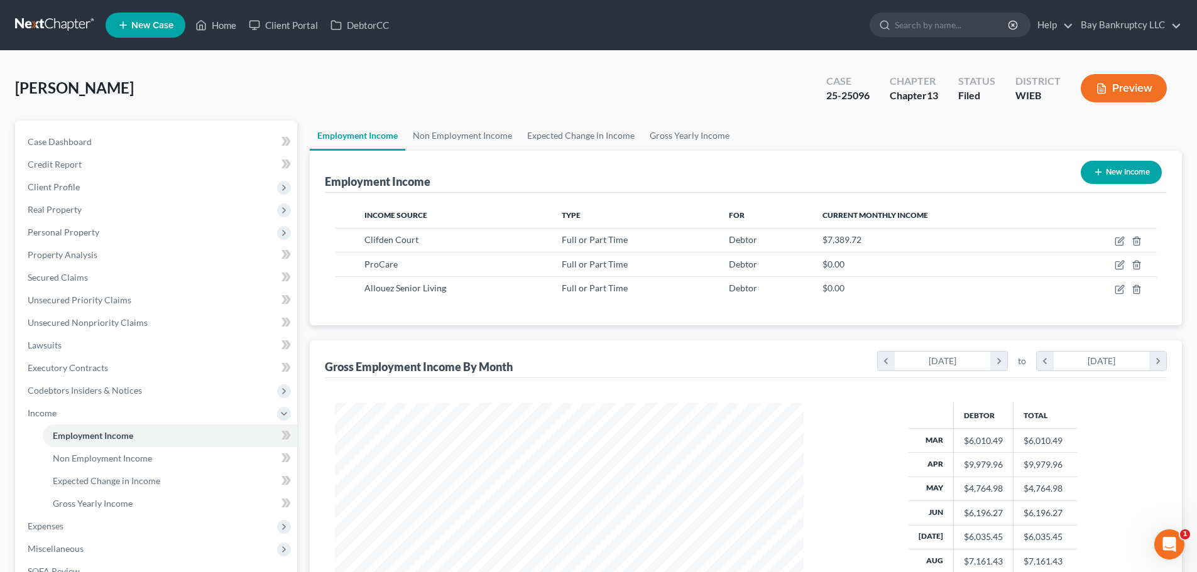
click at [1129, 88] on button "Preview" at bounding box center [1124, 88] width 86 height 28
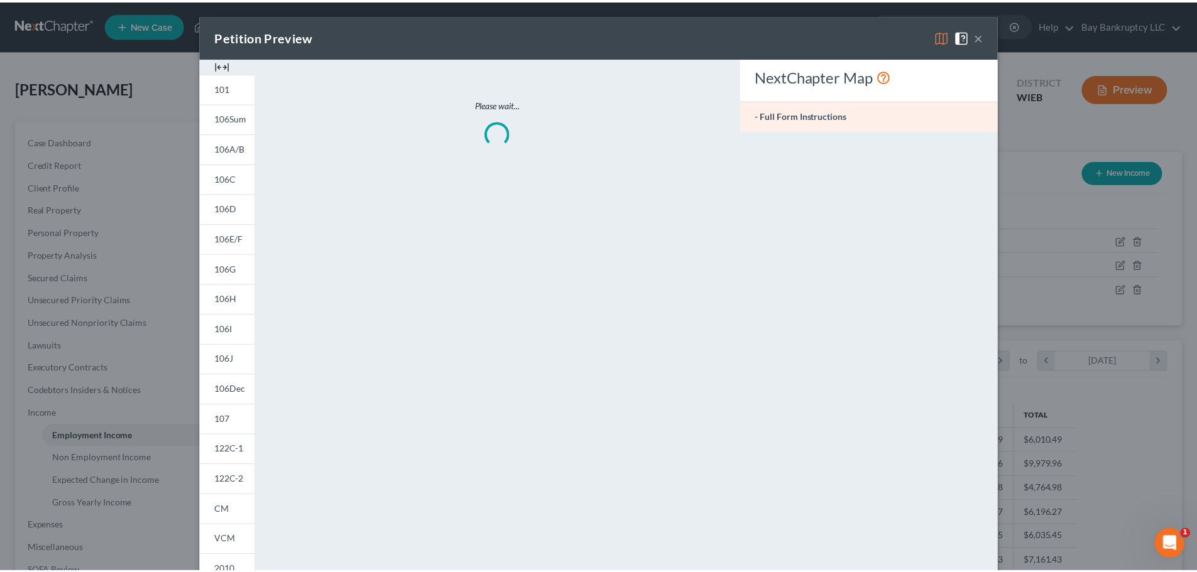
scroll to position [236, 498]
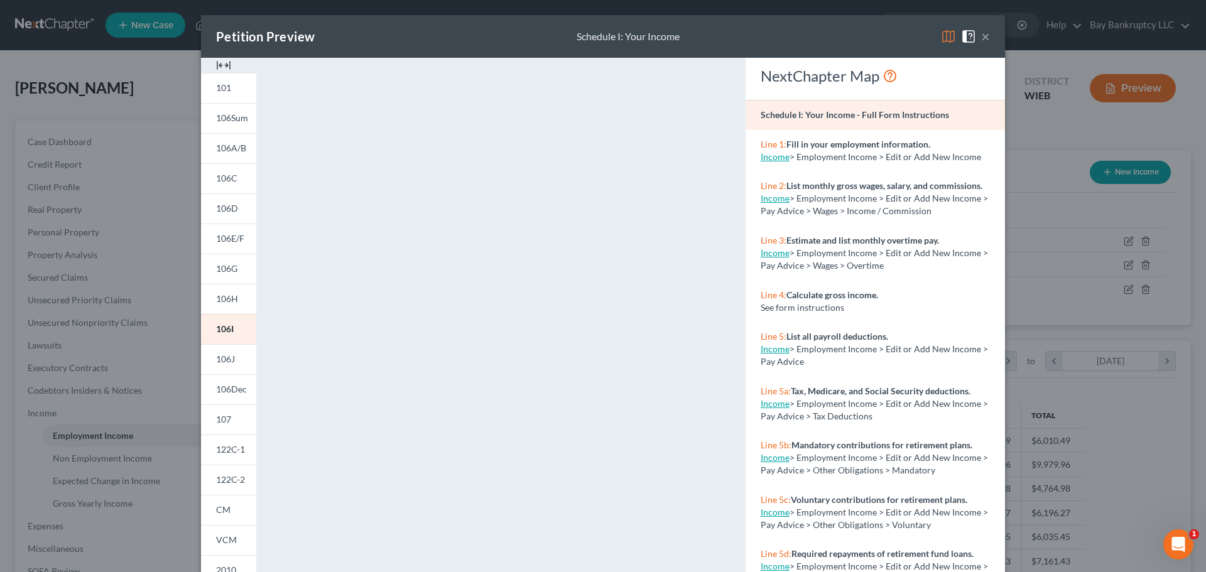
click at [982, 37] on button "×" at bounding box center [986, 36] width 9 height 15
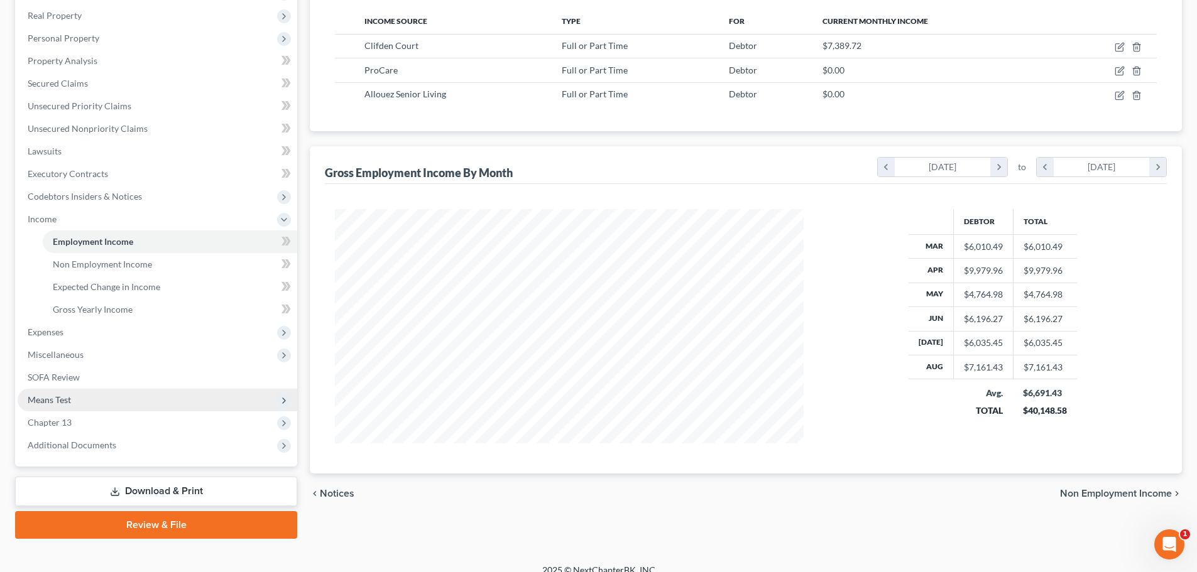
scroll to position [209, 0]
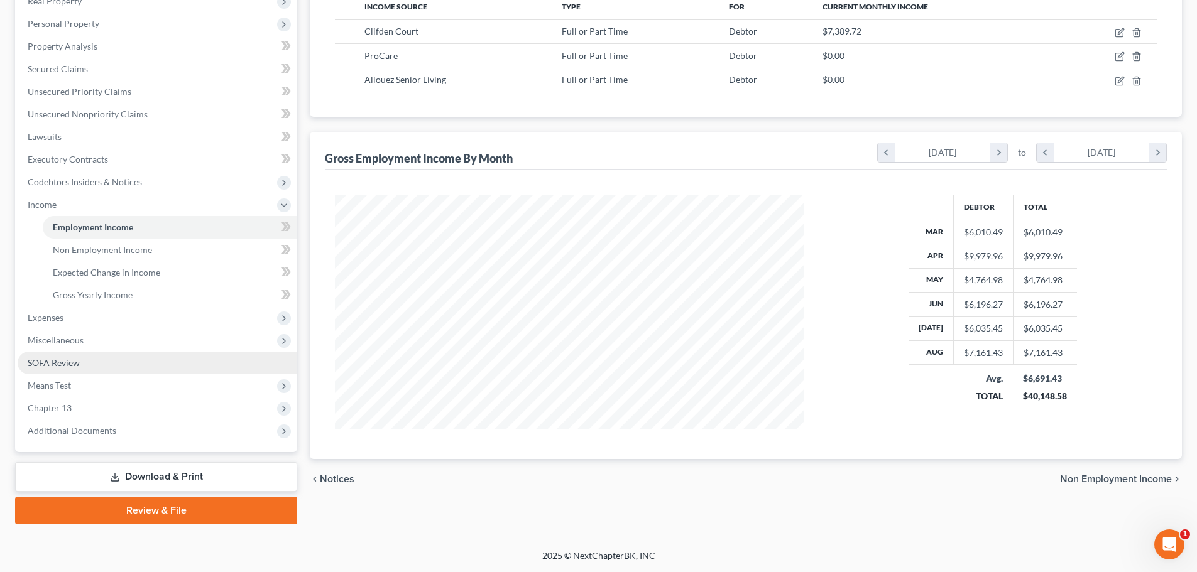
click at [46, 373] on link "SOFA Review" at bounding box center [158, 363] width 280 height 23
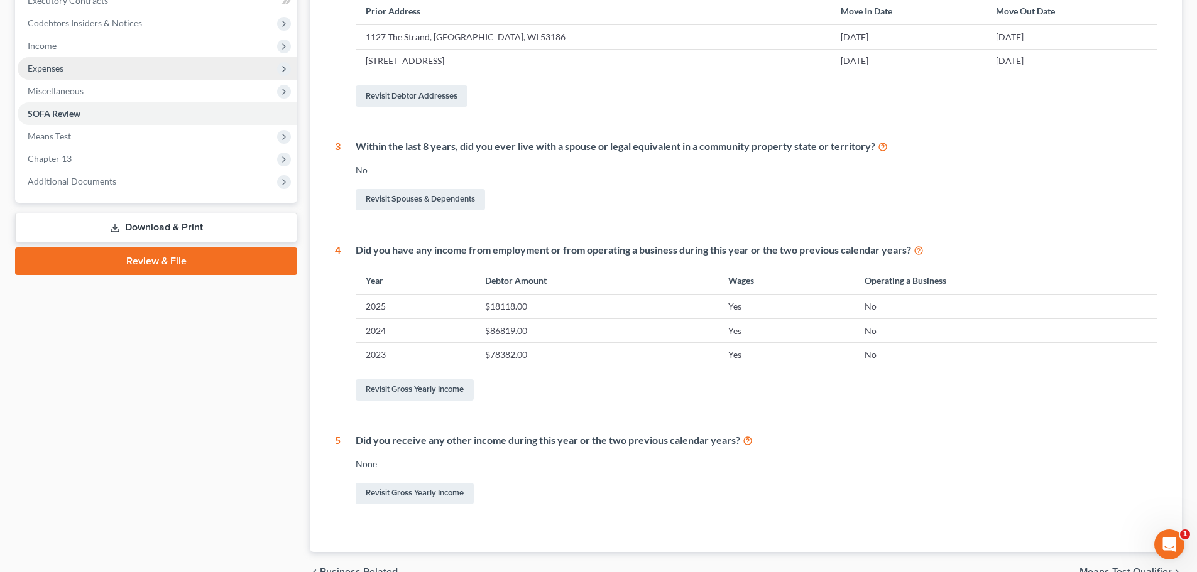
scroll to position [377, 0]
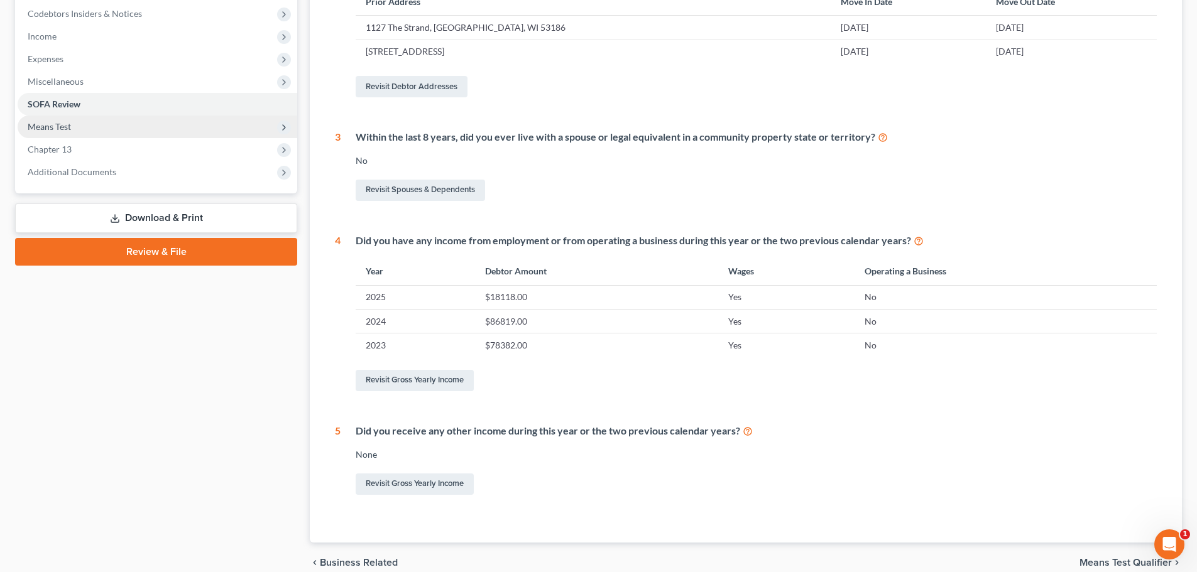
click at [47, 129] on span "Means Test" at bounding box center [49, 126] width 43 height 11
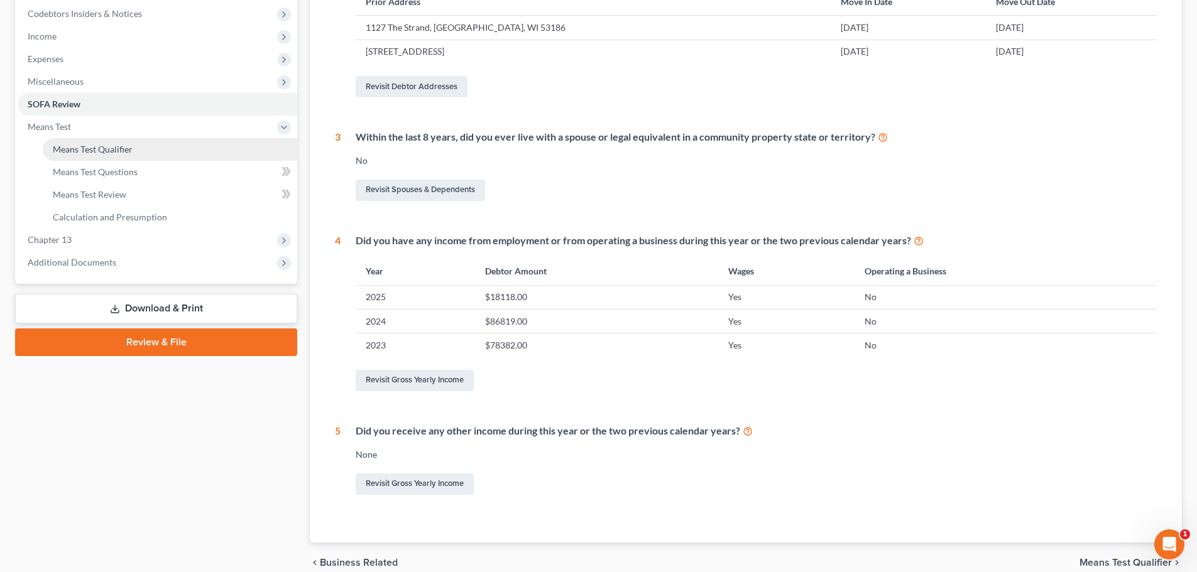
click at [82, 153] on span "Means Test Qualifier" at bounding box center [93, 149] width 80 height 11
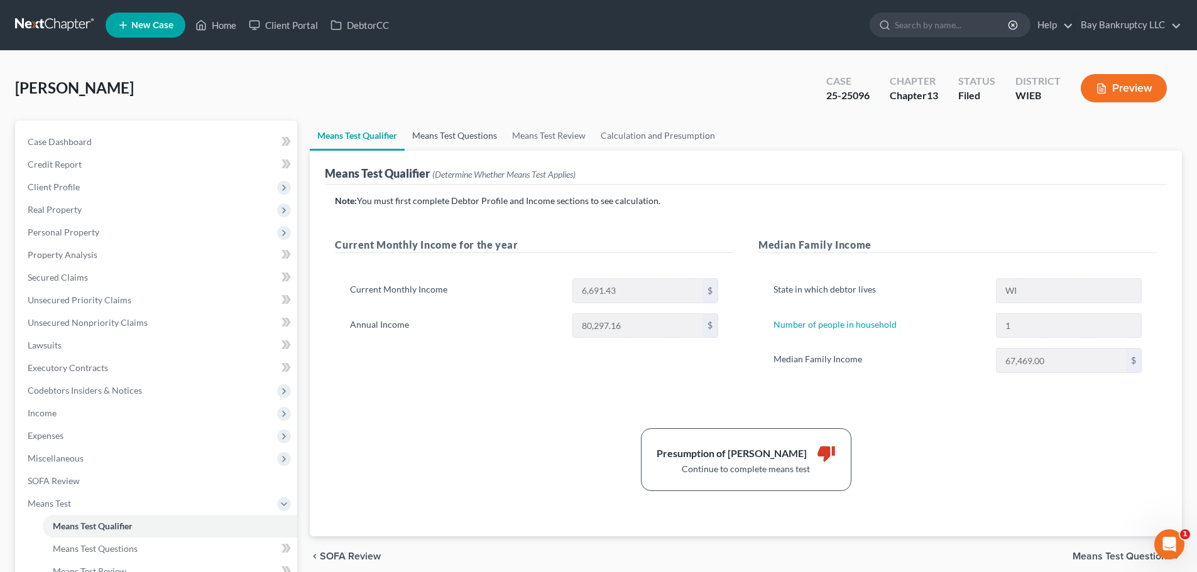
click at [490, 128] on link "Means Test Questions" at bounding box center [455, 136] width 100 height 30
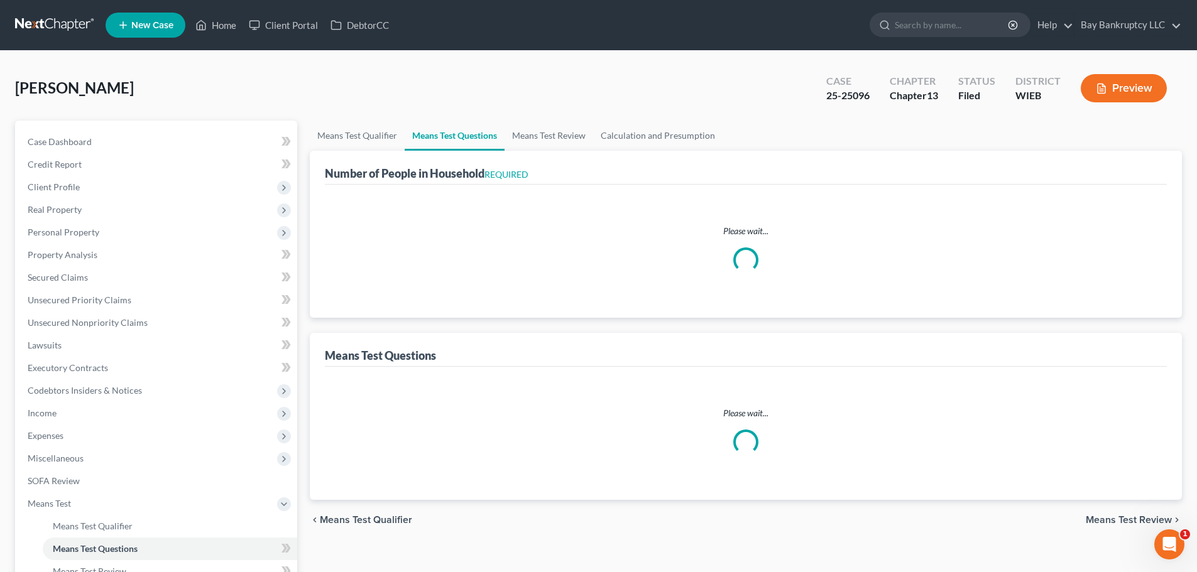
select select "1"
select select "60"
select select "1"
select select "60"
select select "1"
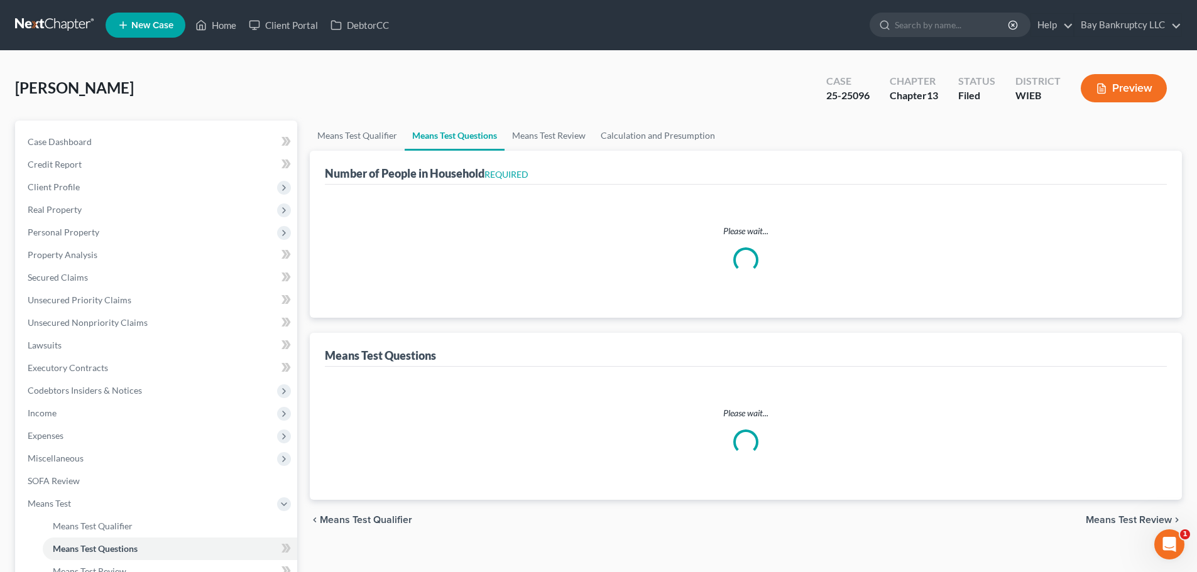
select select "2"
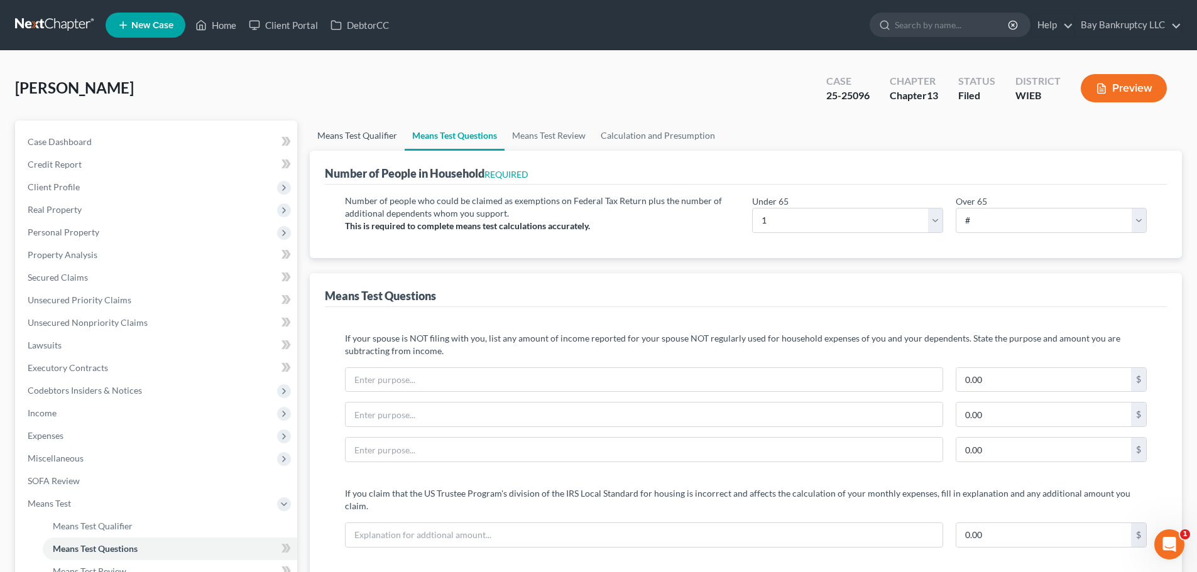
click at [368, 133] on link "Means Test Qualifier" at bounding box center [357, 136] width 95 height 30
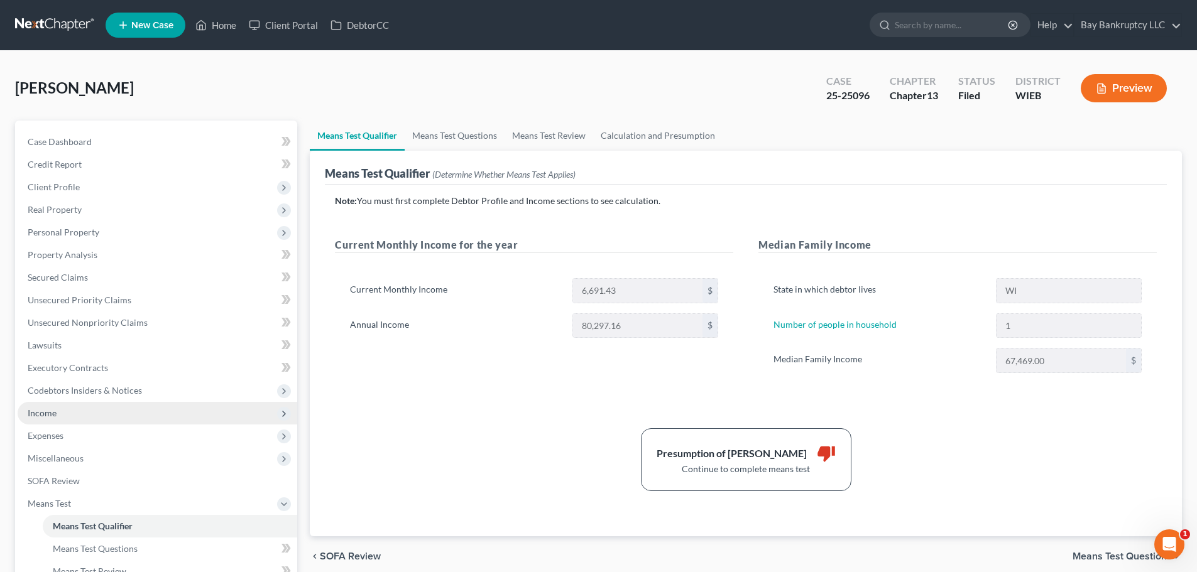
click at [65, 415] on span "Income" at bounding box center [158, 413] width 280 height 23
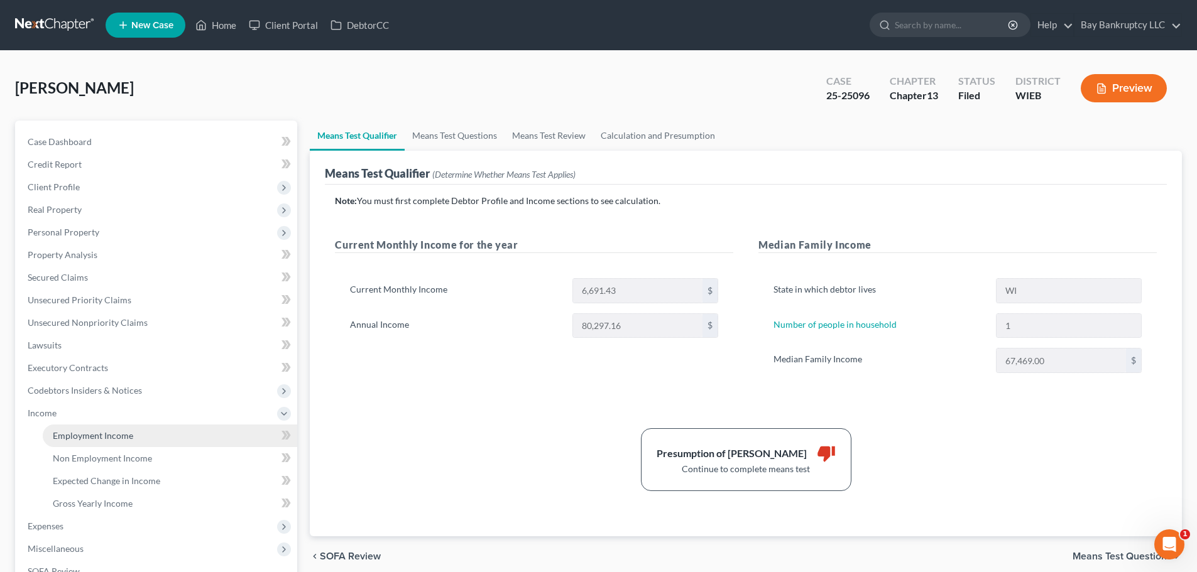
click at [98, 431] on span "Employment Income" at bounding box center [93, 435] width 80 height 11
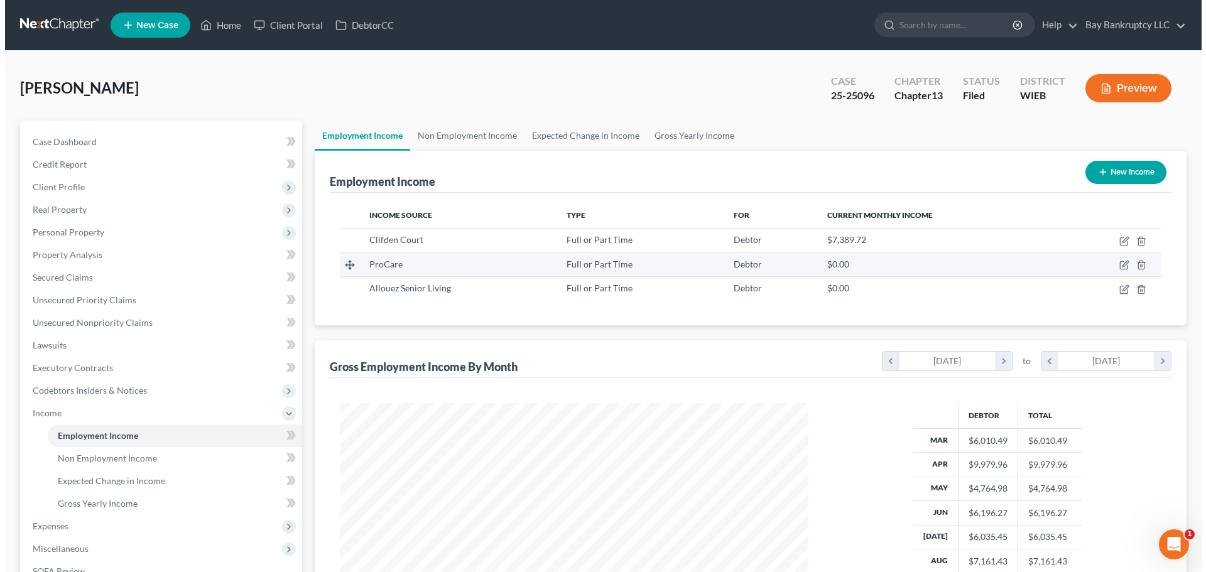
scroll to position [234, 494]
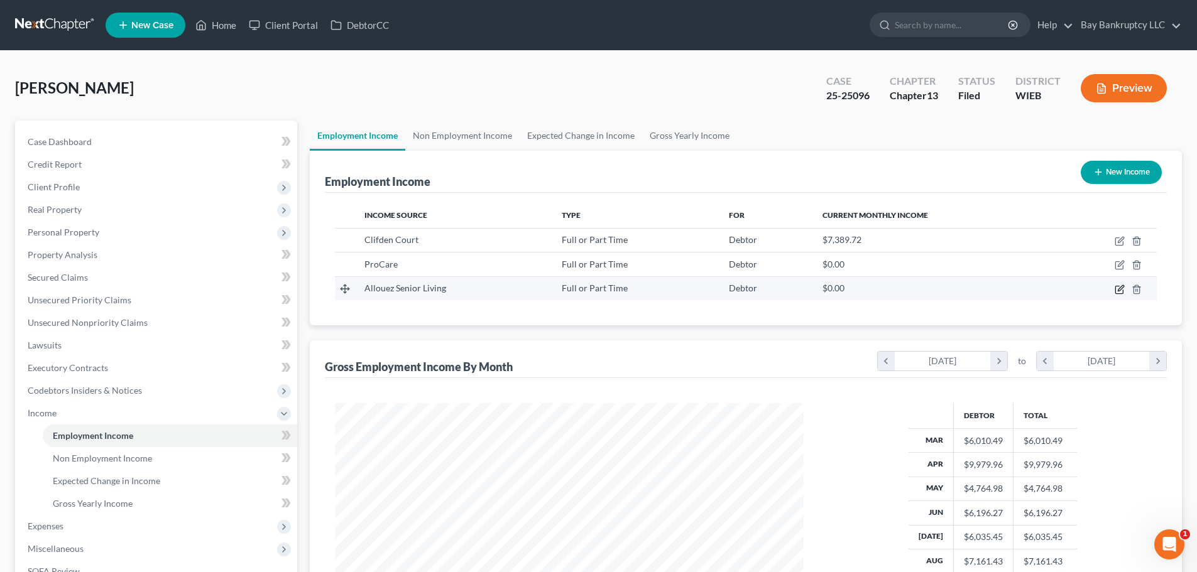
click at [1123, 287] on icon "button" at bounding box center [1120, 290] width 10 height 10
select select "0"
select select "52"
select select "0"
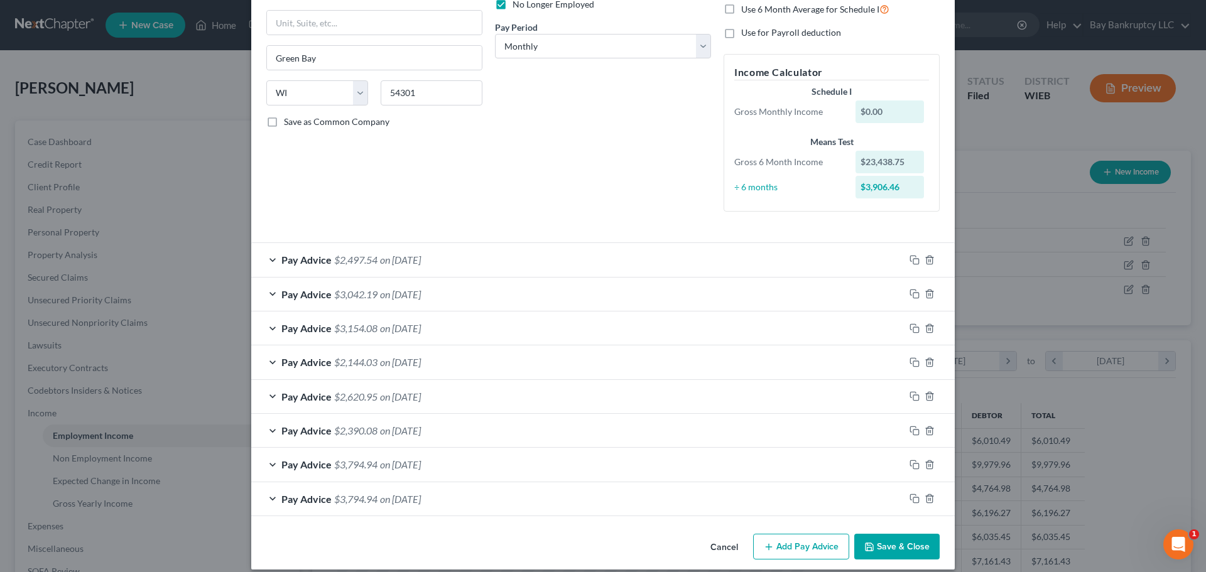
scroll to position [192, 0]
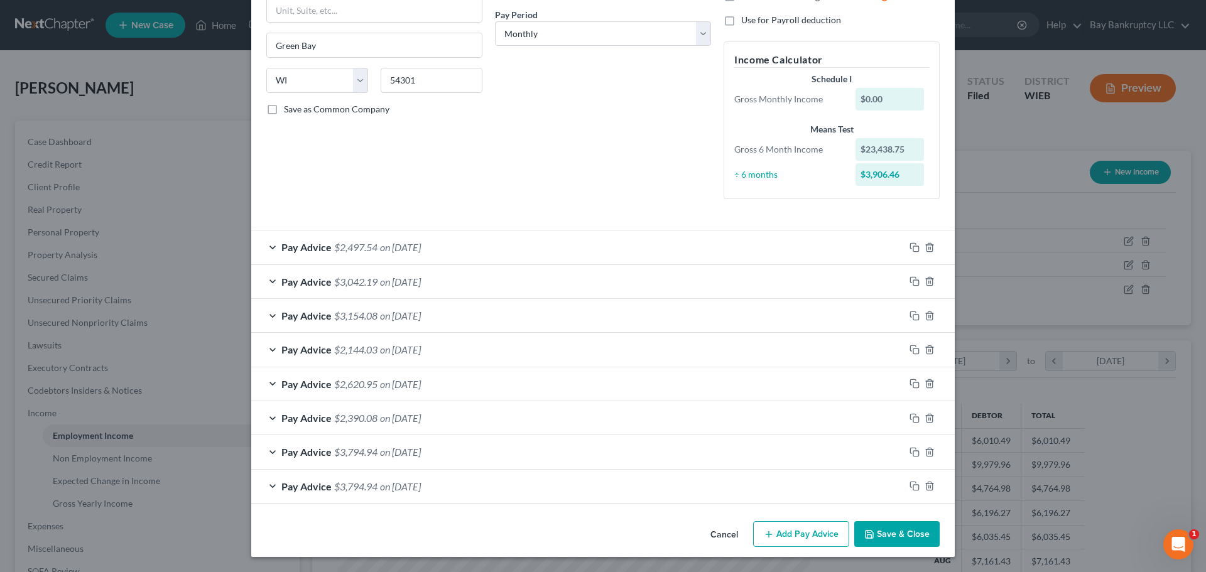
click at [806, 535] on button "Add Pay Advice" at bounding box center [801, 535] width 96 height 26
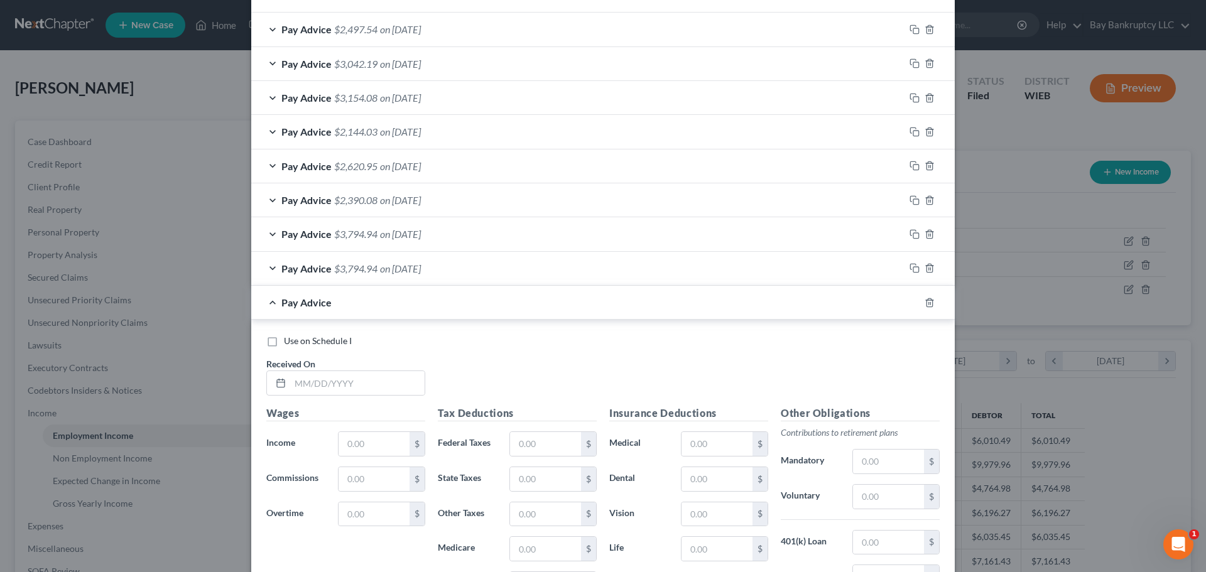
scroll to position [443, 0]
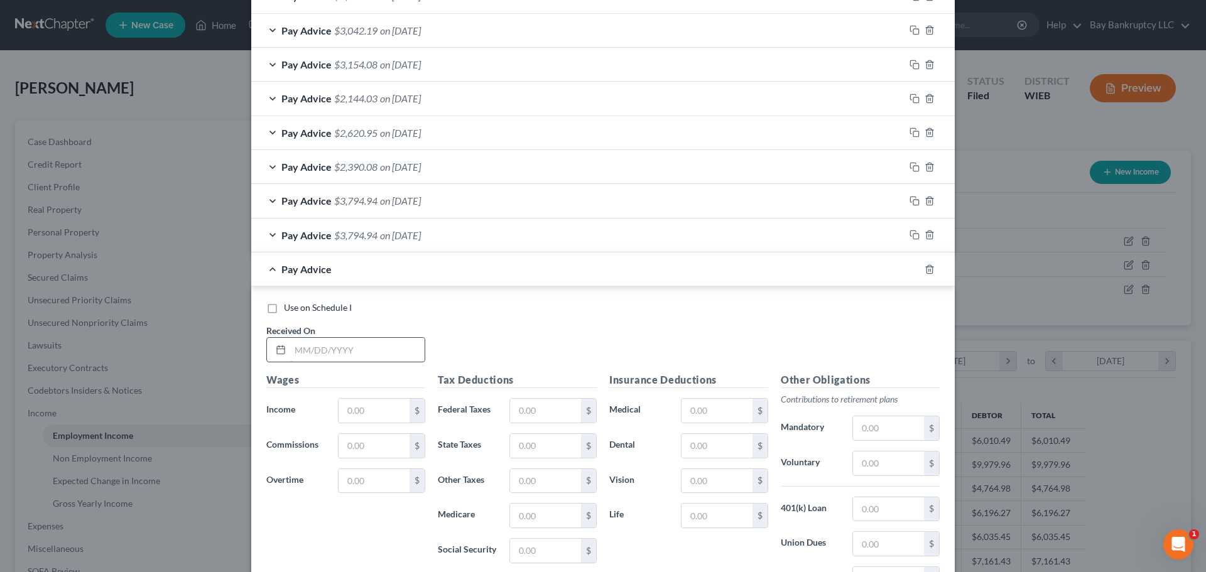
click at [347, 347] on input "text" at bounding box center [357, 350] width 134 height 24
type input "[DATE]"
click at [361, 409] on input "text" at bounding box center [374, 411] width 71 height 24
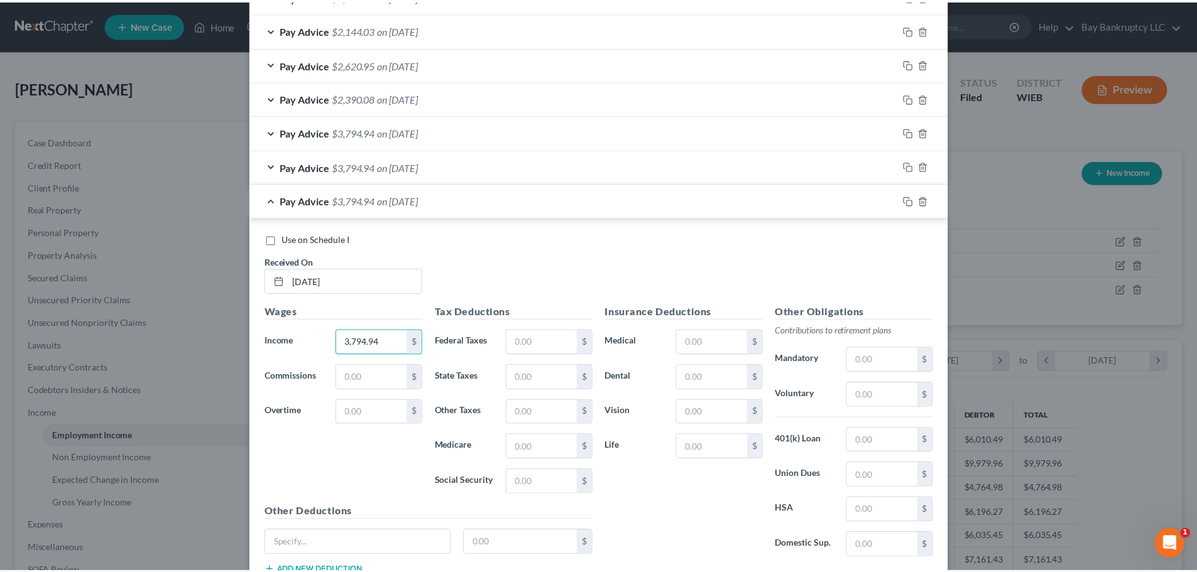
scroll to position [604, 0]
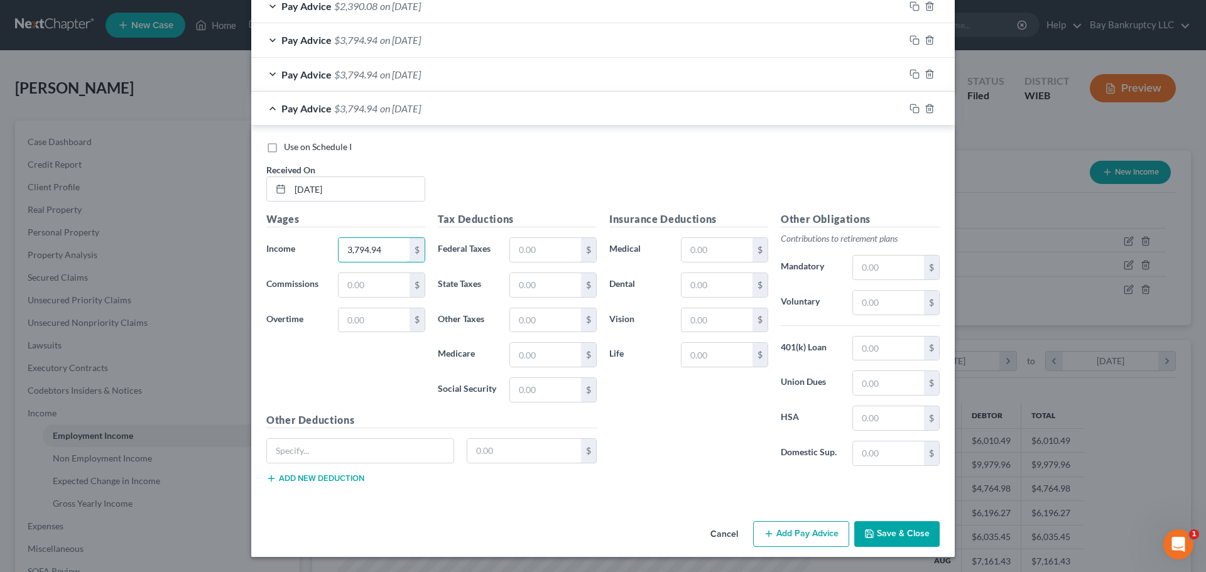
type input "3,794.94"
click at [880, 532] on button "Save & Close" at bounding box center [897, 535] width 85 height 26
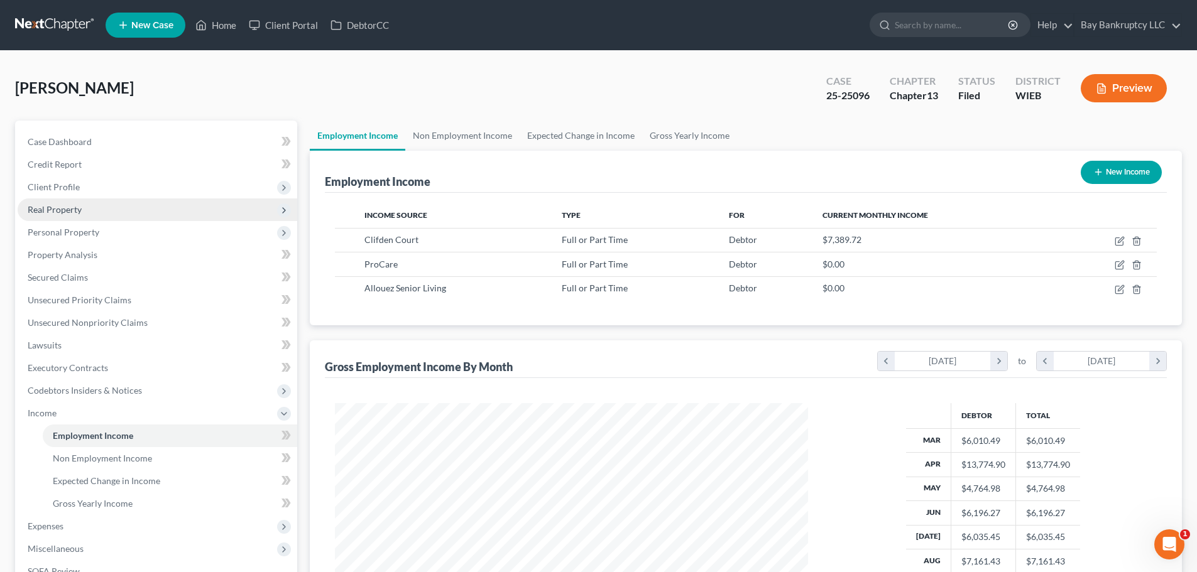
scroll to position [628149, 627889]
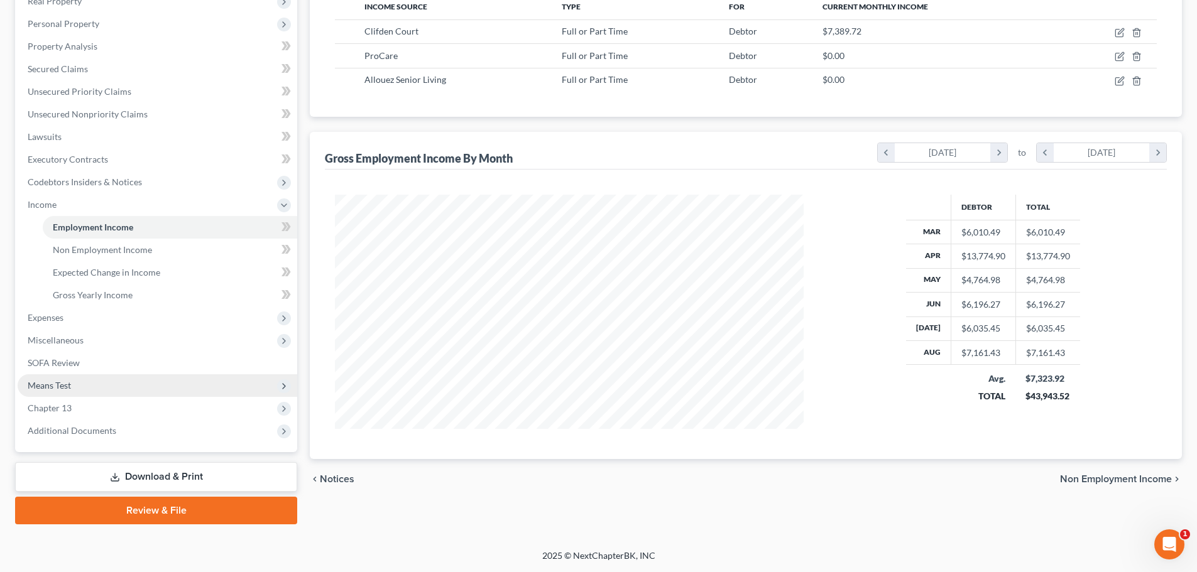
click at [68, 379] on span "Means Test" at bounding box center [158, 386] width 280 height 23
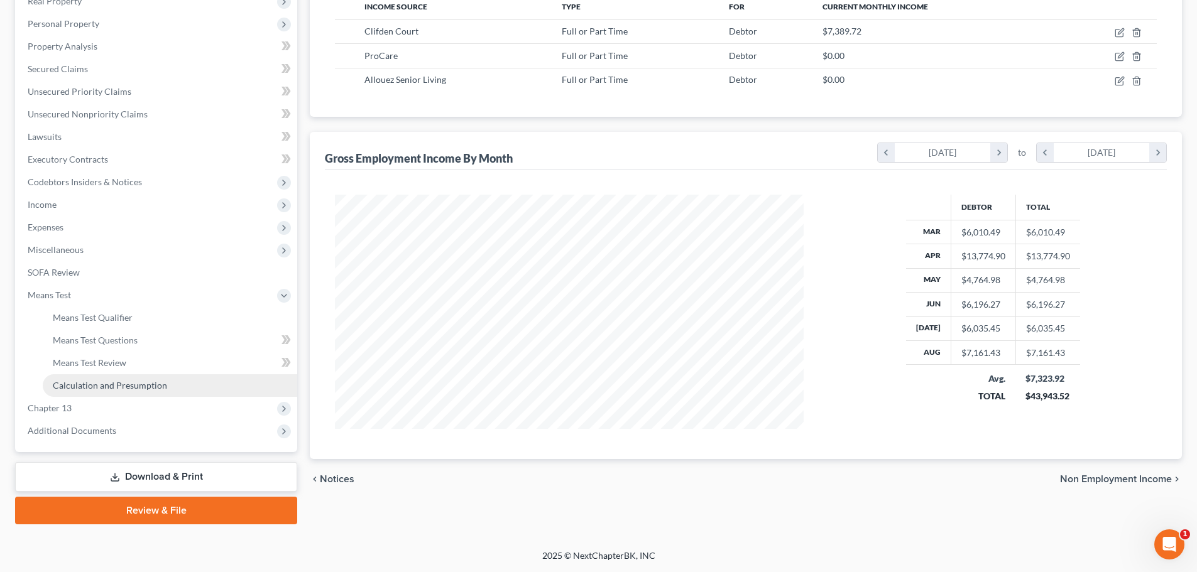
click at [118, 382] on span "Calculation and Presumption" at bounding box center [110, 385] width 114 height 11
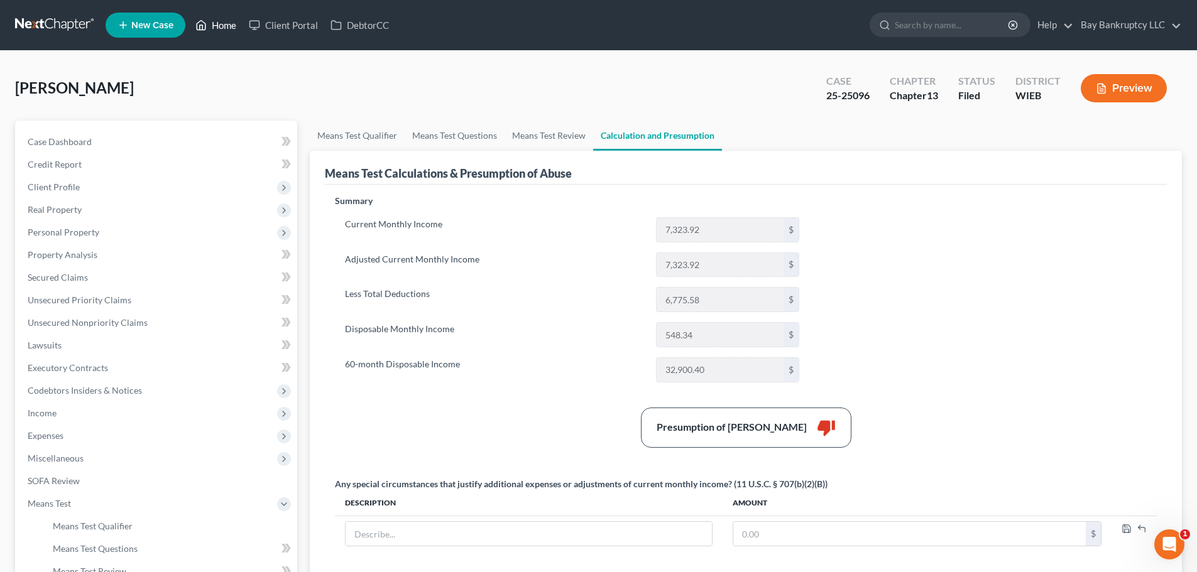
click at [219, 25] on link "Home" at bounding box center [215, 25] width 53 height 23
